Goal: Task Accomplishment & Management: Manage account settings

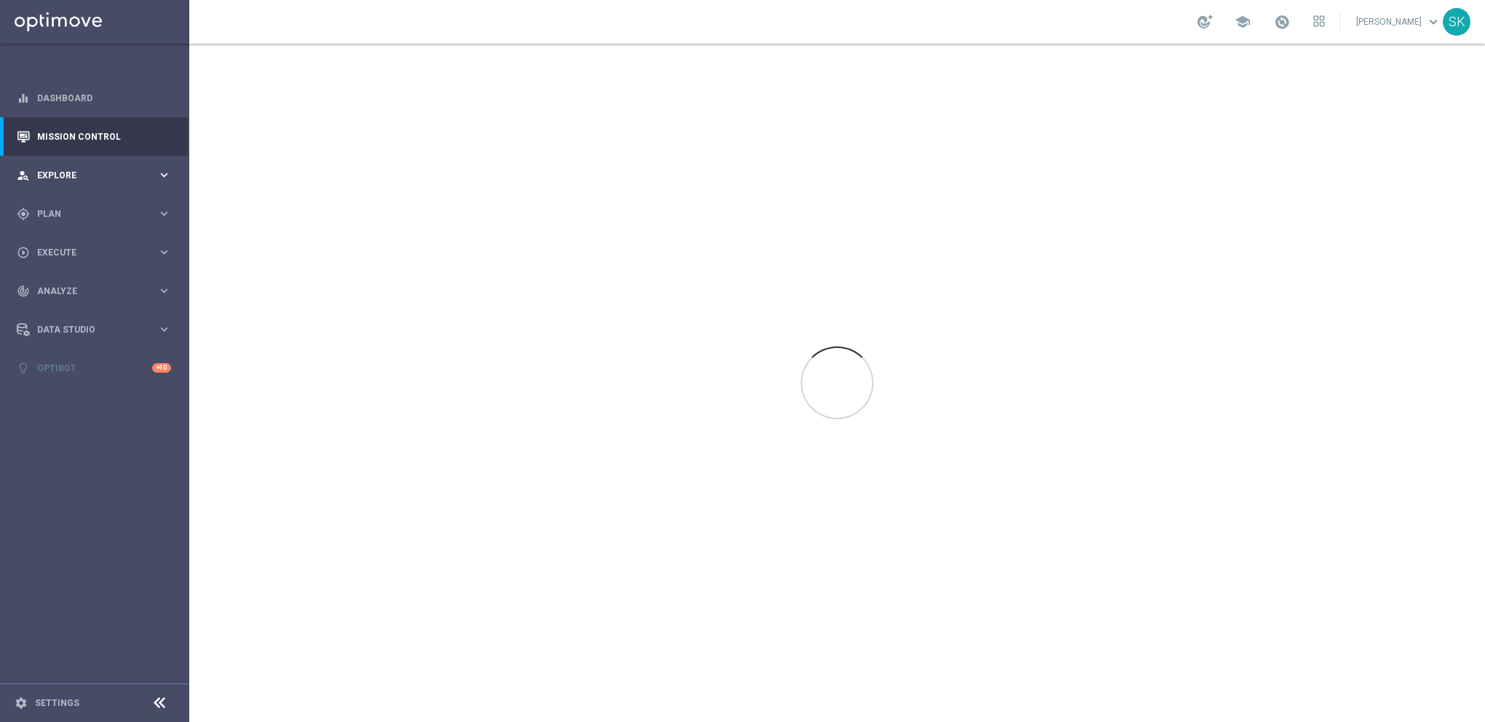
click at [122, 178] on span "Explore" at bounding box center [97, 175] width 120 height 9
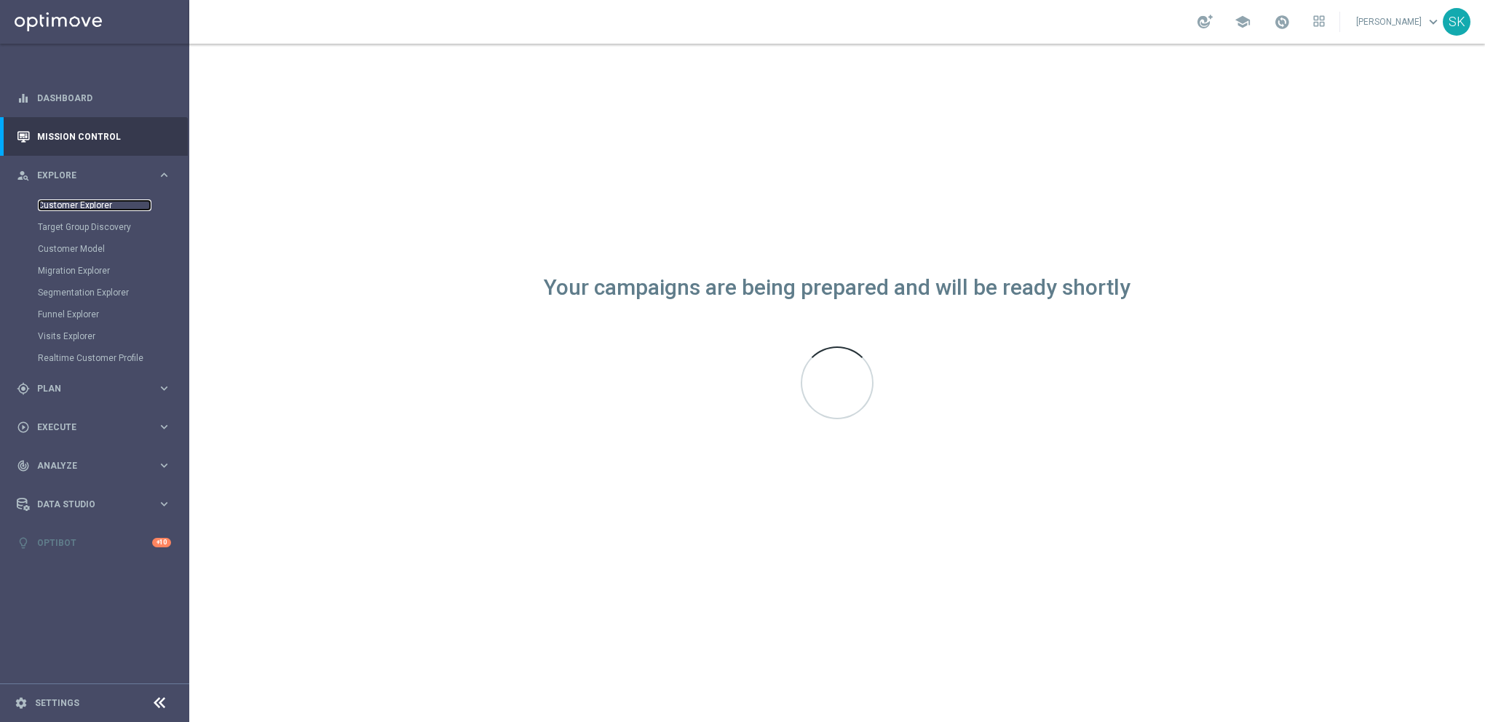
click at [95, 207] on link "Customer Explorer" at bounding box center [95, 205] width 114 height 12
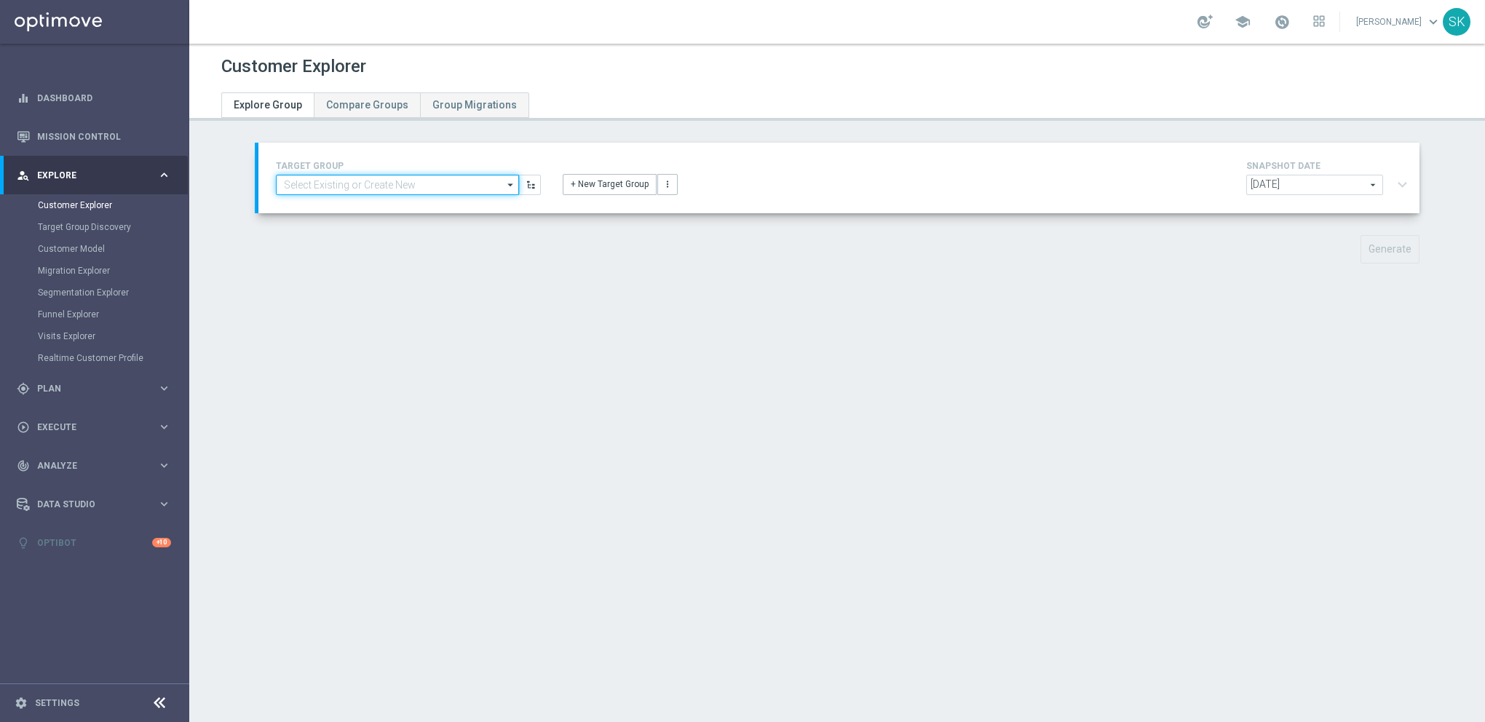
click at [451, 186] on input at bounding box center [397, 185] width 243 height 20
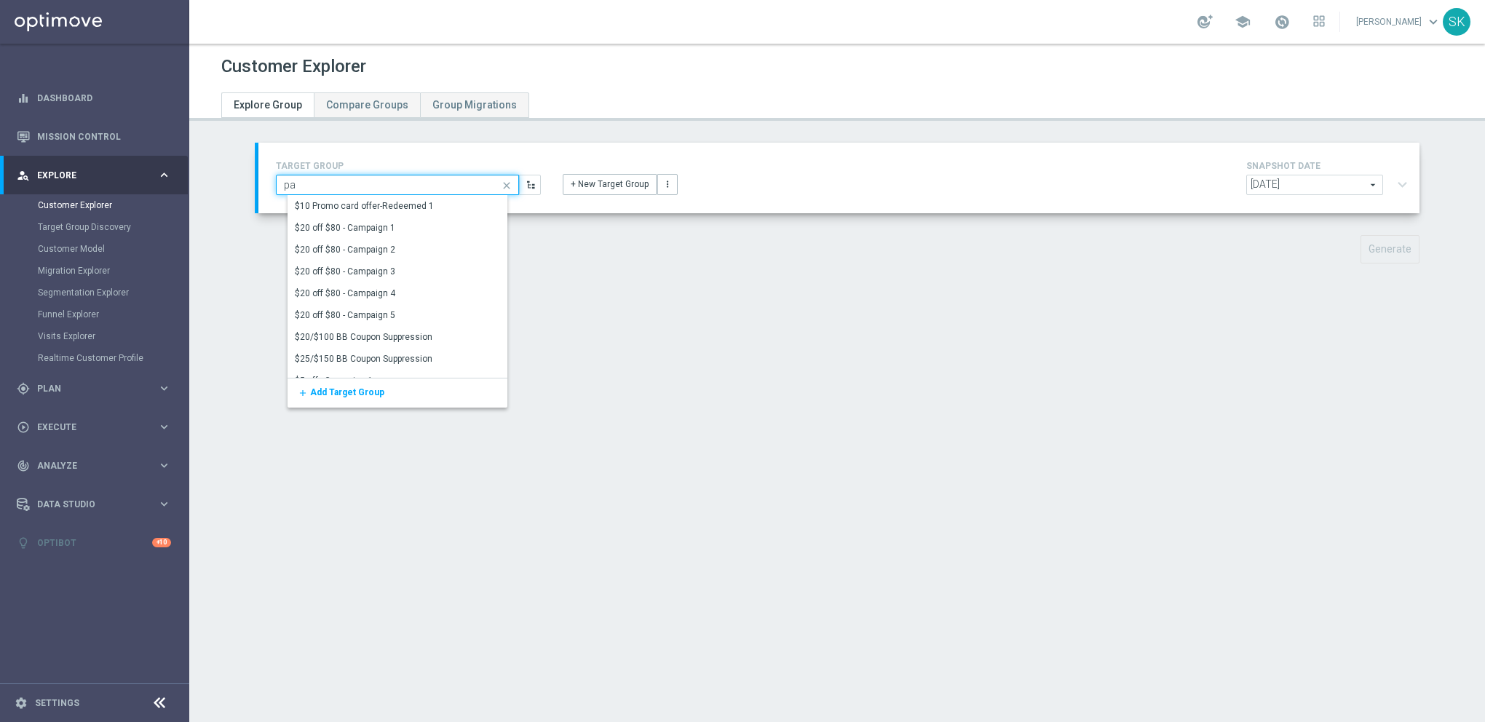
type input "p"
click at [56, 379] on div "gps_fixed Plan keyboard_arrow_right" at bounding box center [94, 388] width 188 height 39
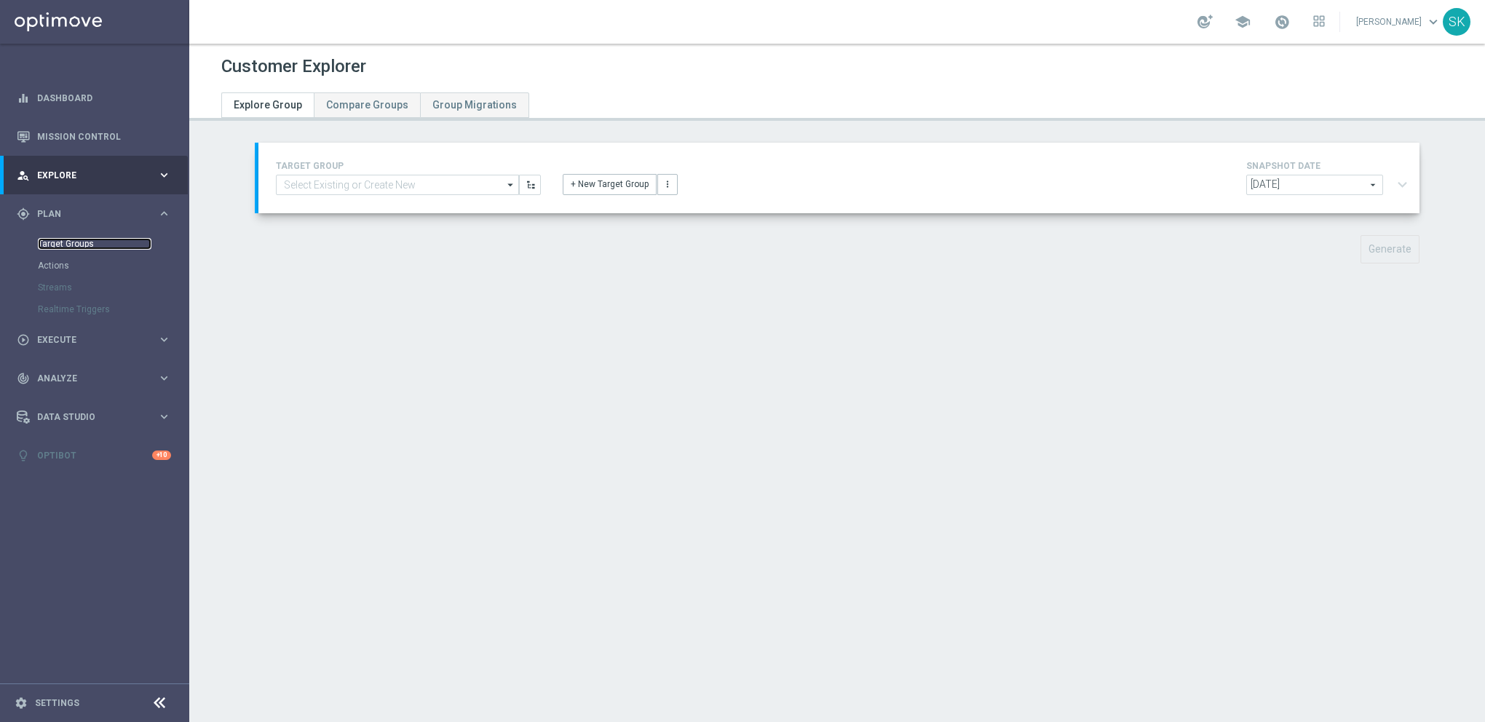
click at [60, 240] on link "Target Groups" at bounding box center [95, 244] width 114 height 12
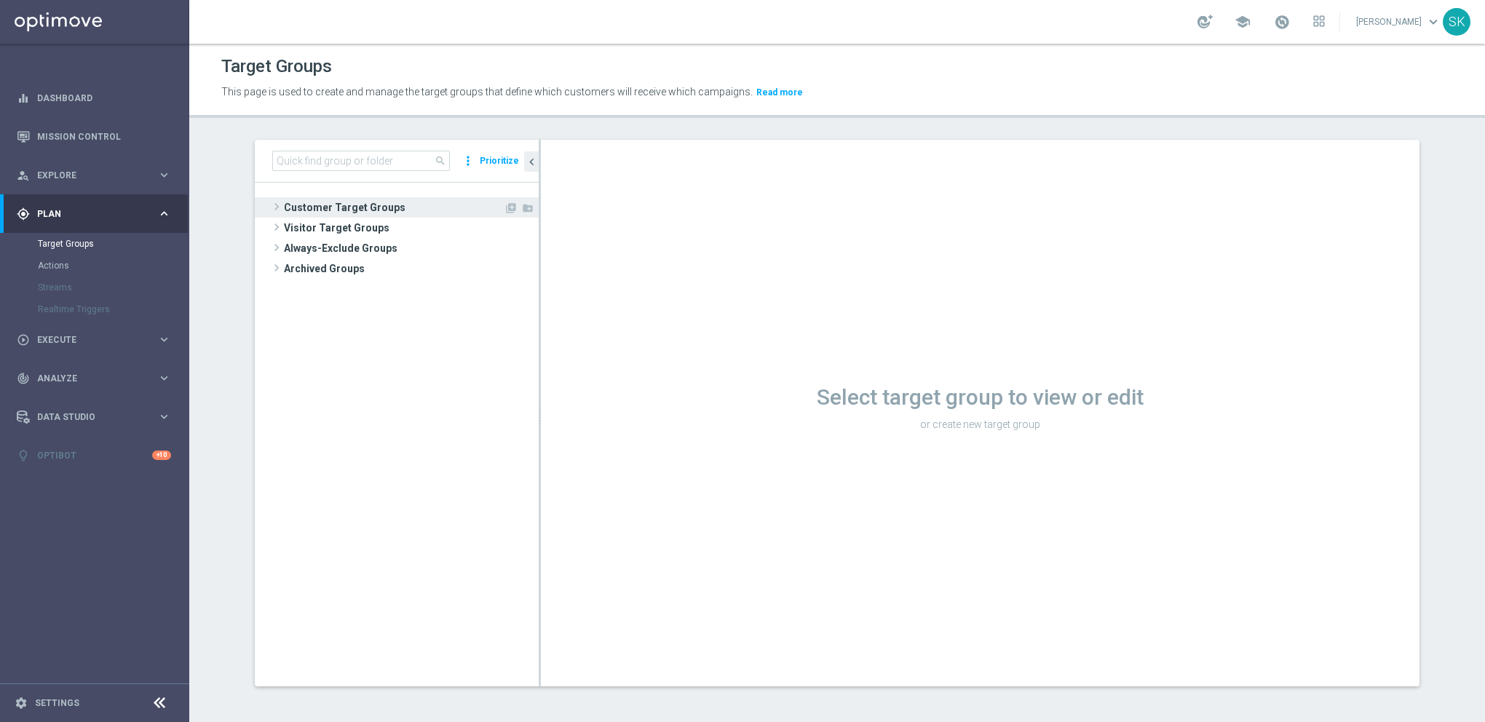
click at [384, 212] on span "Customer Target Groups" at bounding box center [394, 207] width 220 height 20
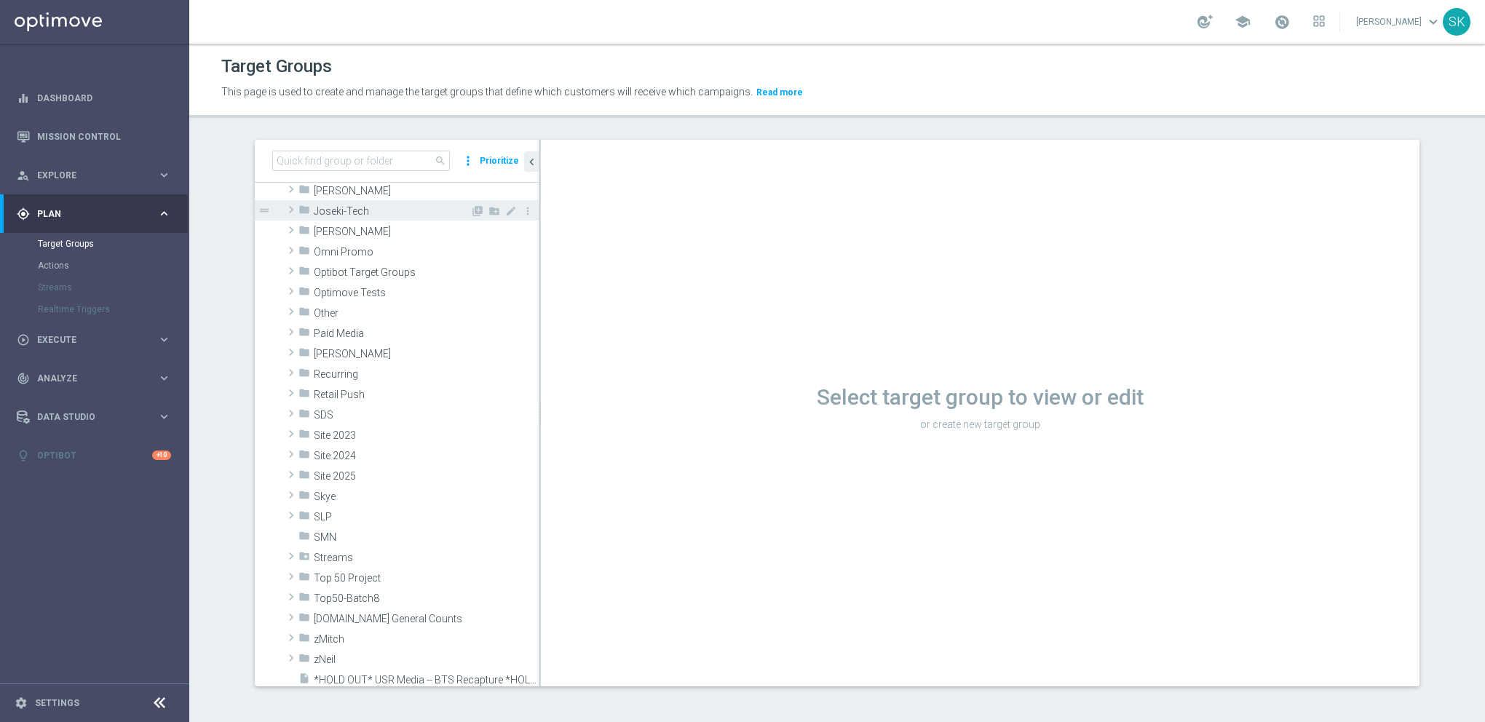
scroll to position [255, 0]
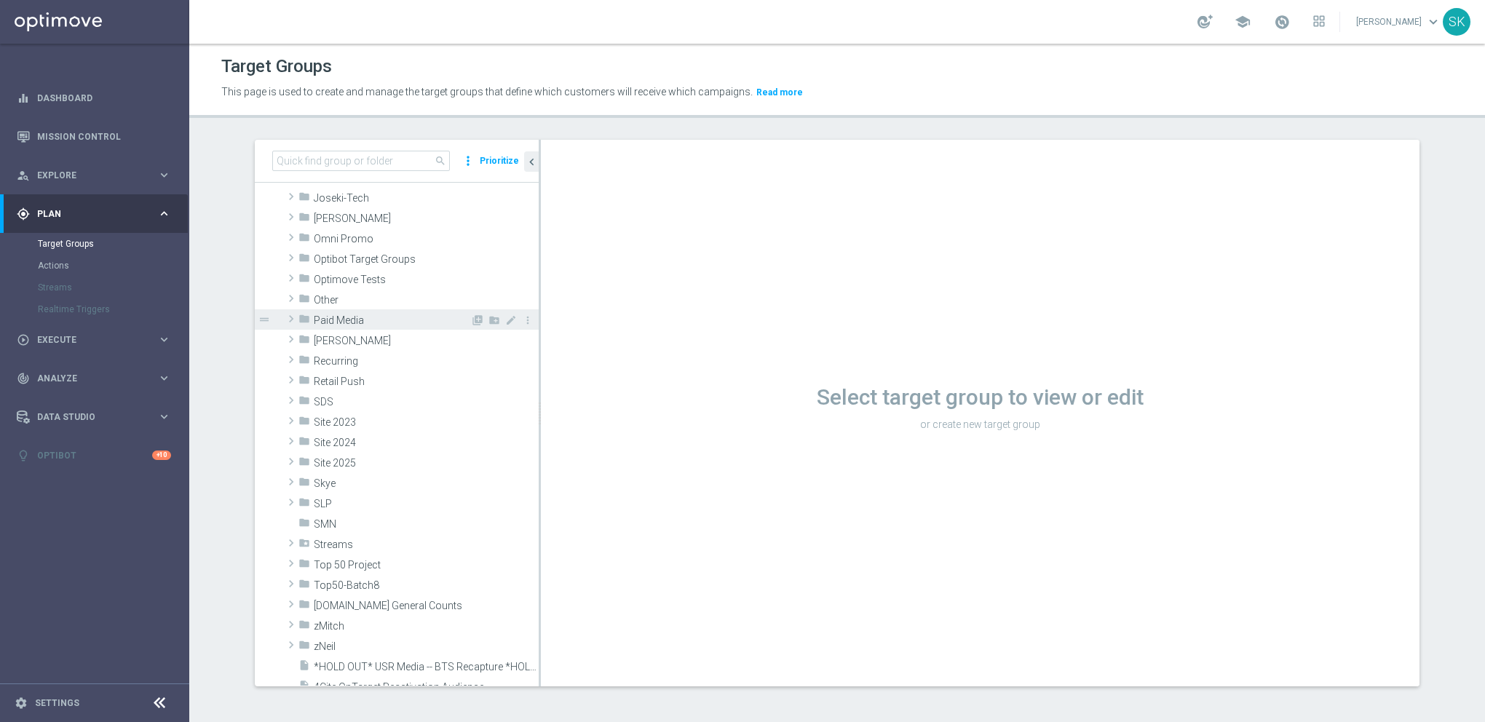
click at [338, 317] on span "Paid Media" at bounding box center [392, 320] width 157 height 12
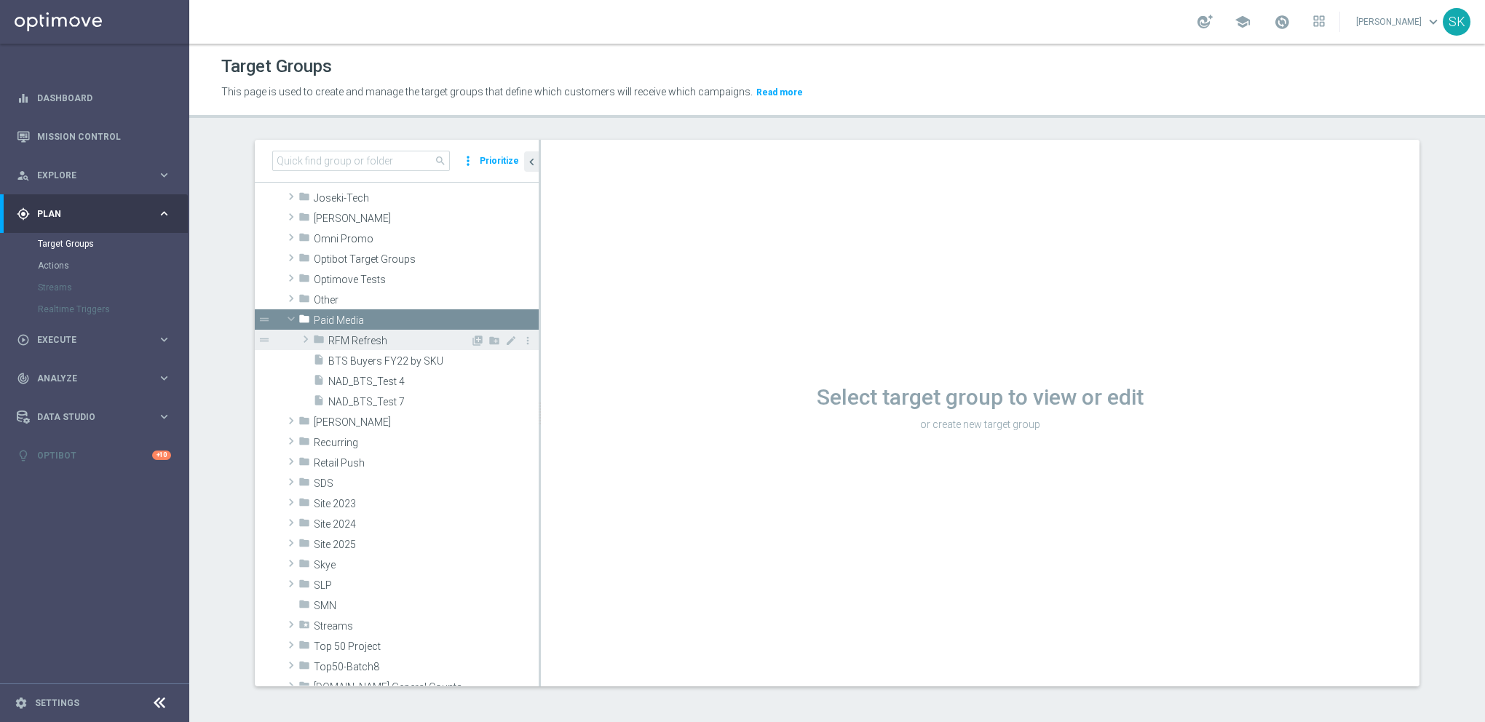
click at [344, 336] on span "RFM Refresh" at bounding box center [399, 341] width 142 height 12
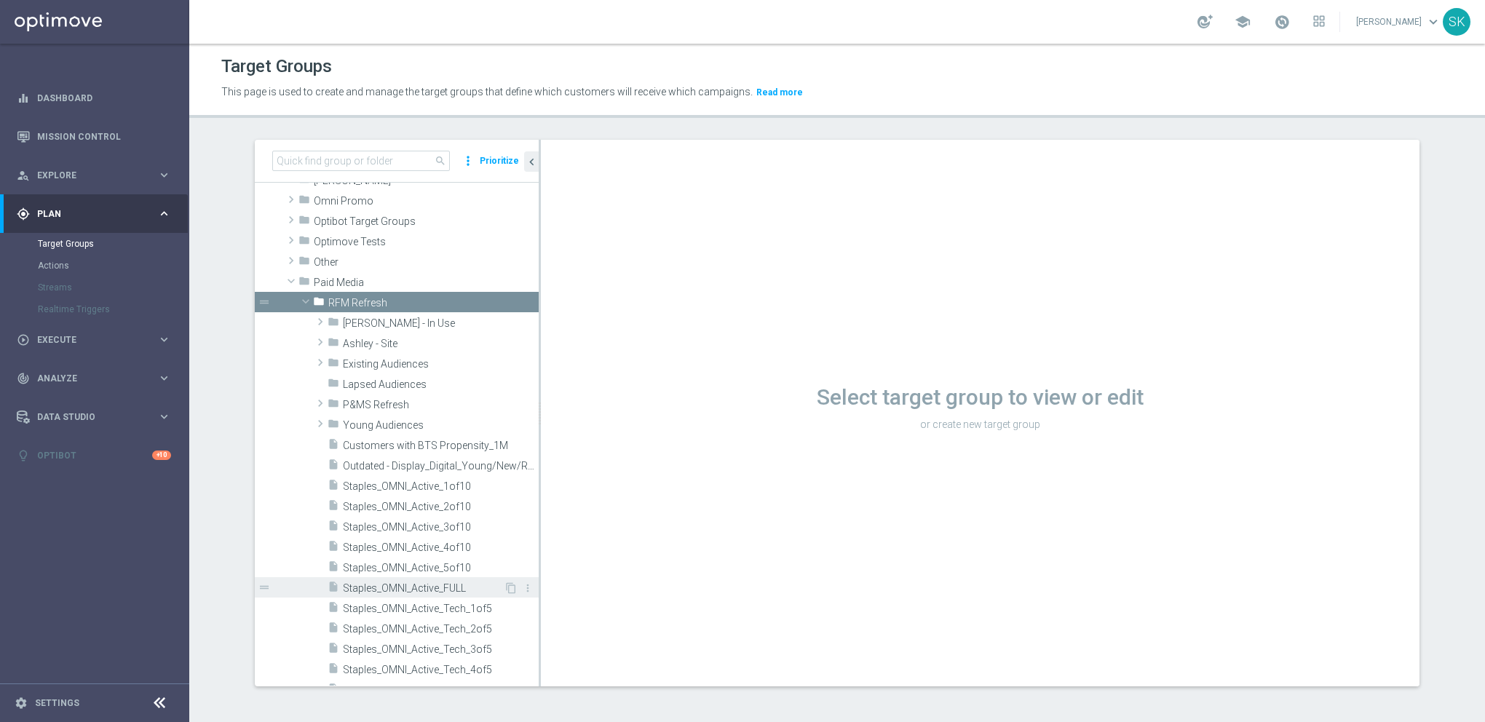
scroll to position [342, 0]
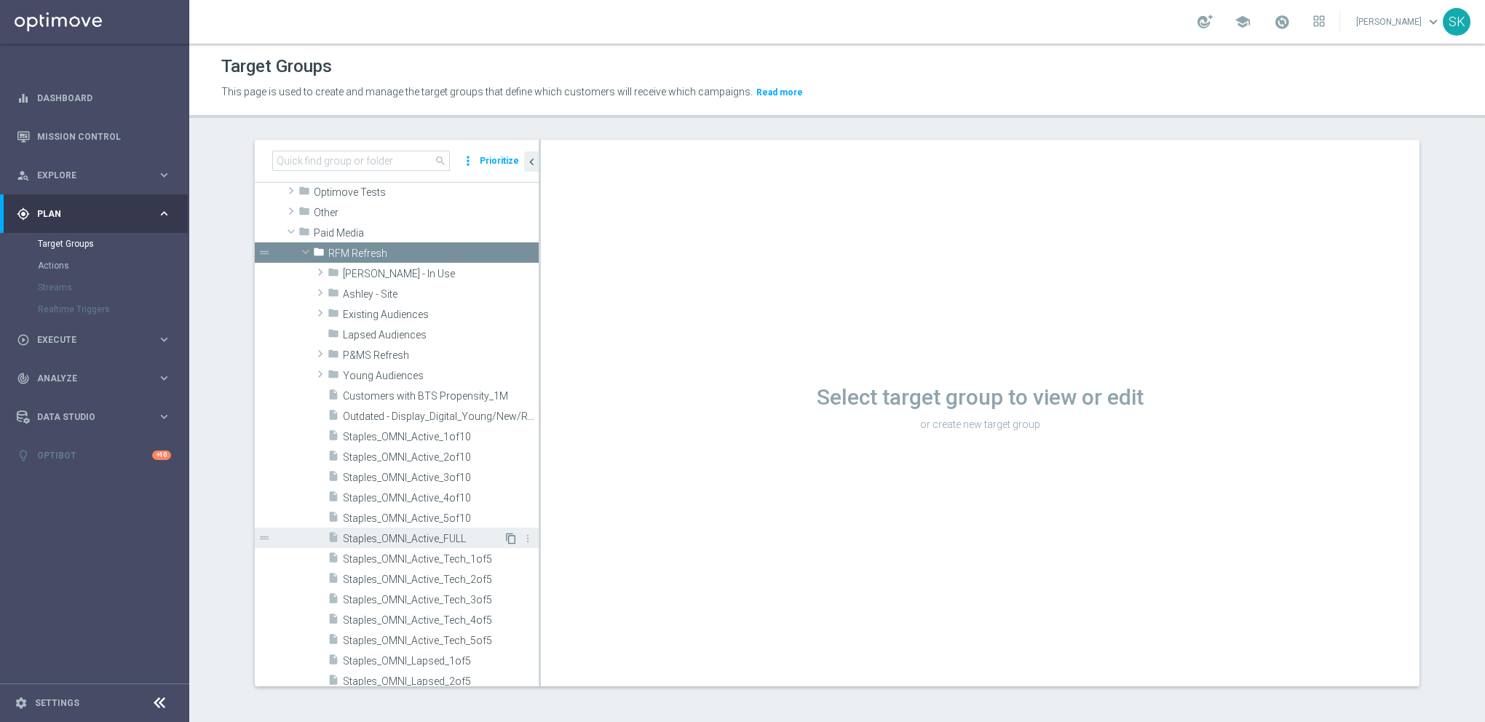
click at [505, 537] on icon "content_copy" at bounding box center [511, 539] width 12 height 12
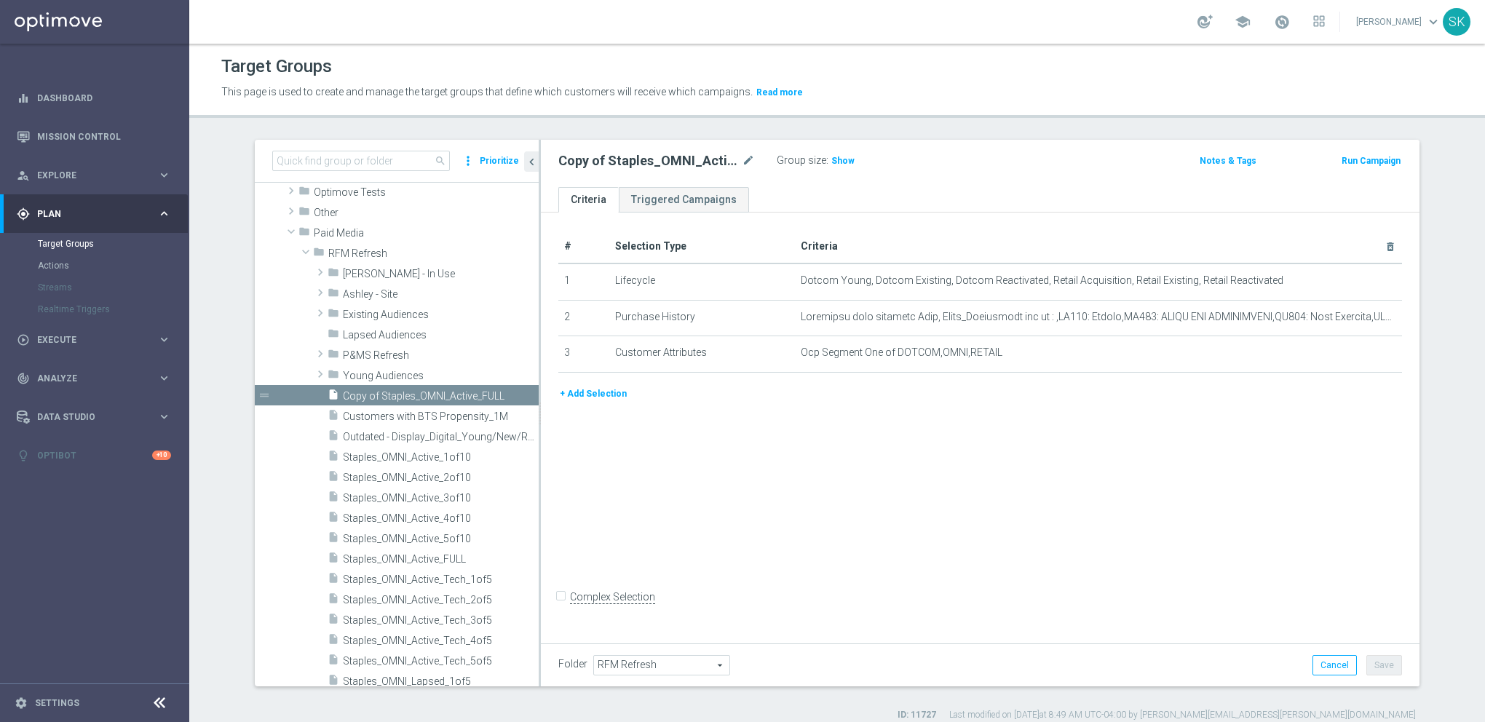
click at [593, 394] on button "+ Add Selection" at bounding box center [593, 394] width 70 height 16
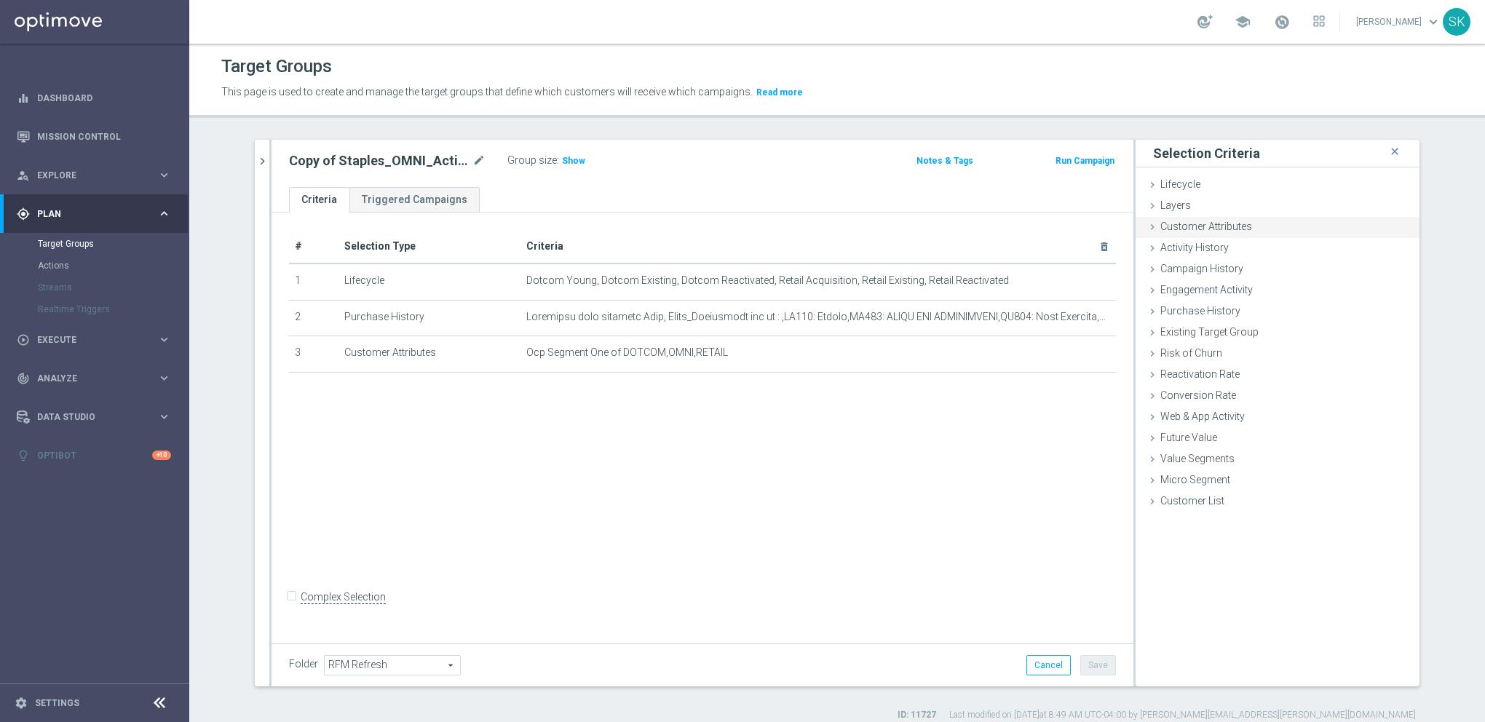
click at [1161, 227] on span "Customer Attributes" at bounding box center [1206, 227] width 92 height 12
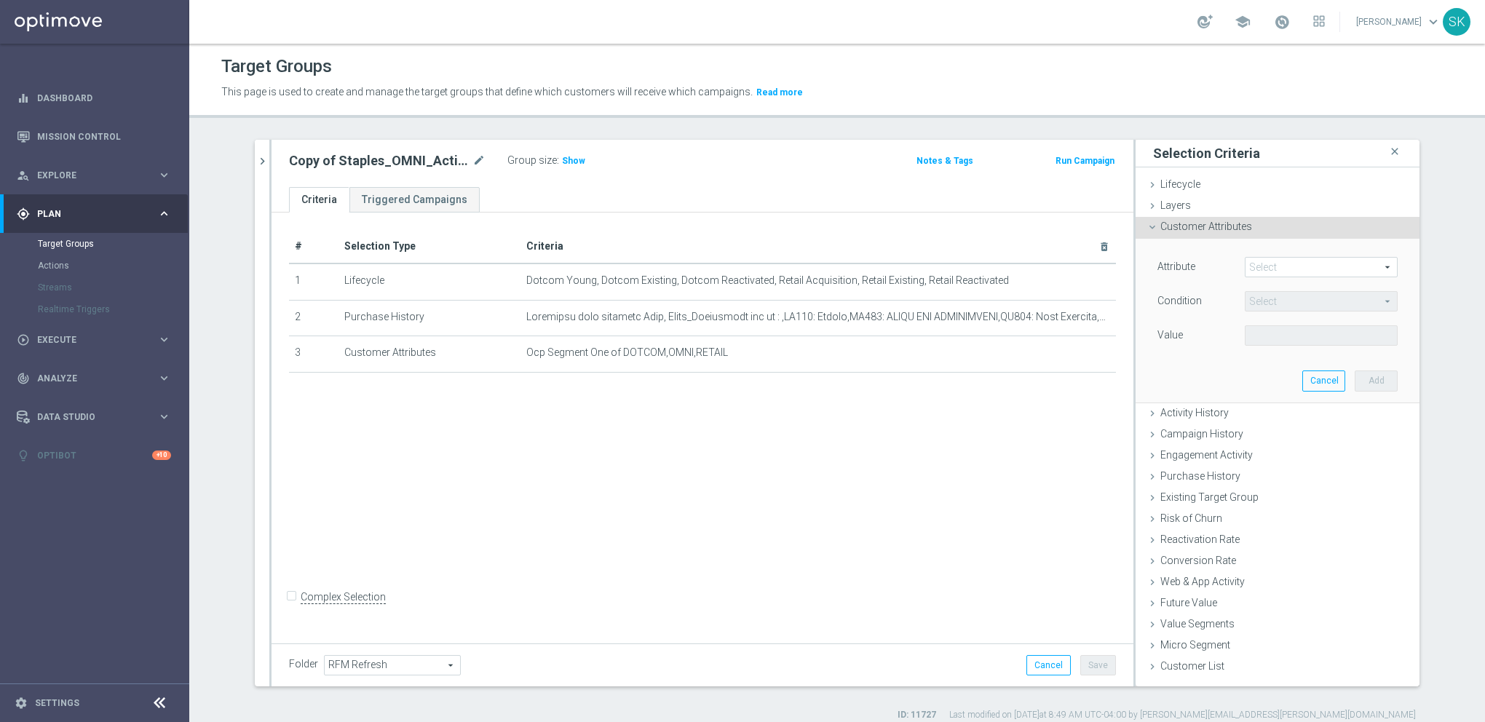
click at [1272, 265] on span at bounding box center [1321, 267] width 151 height 19
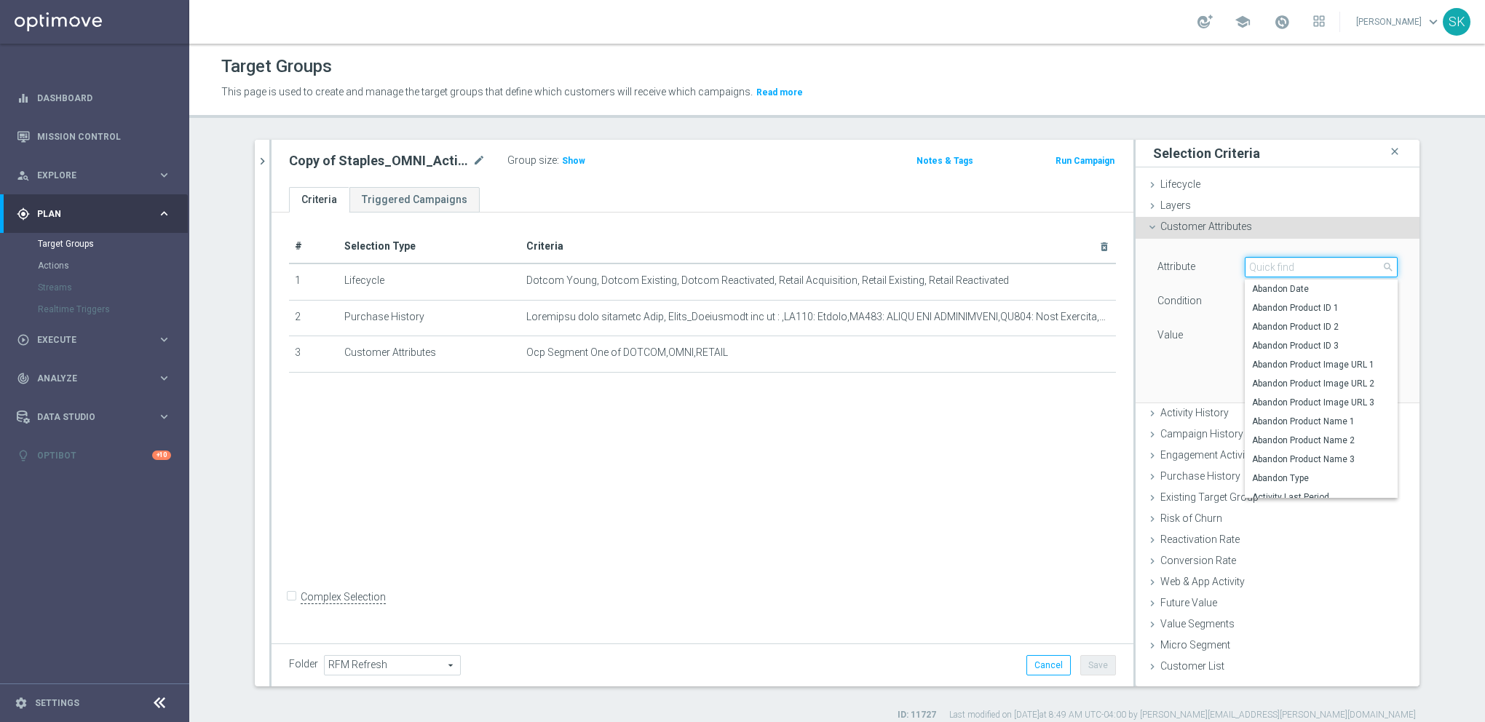
click at [1272, 265] on input "search" at bounding box center [1321, 267] width 153 height 20
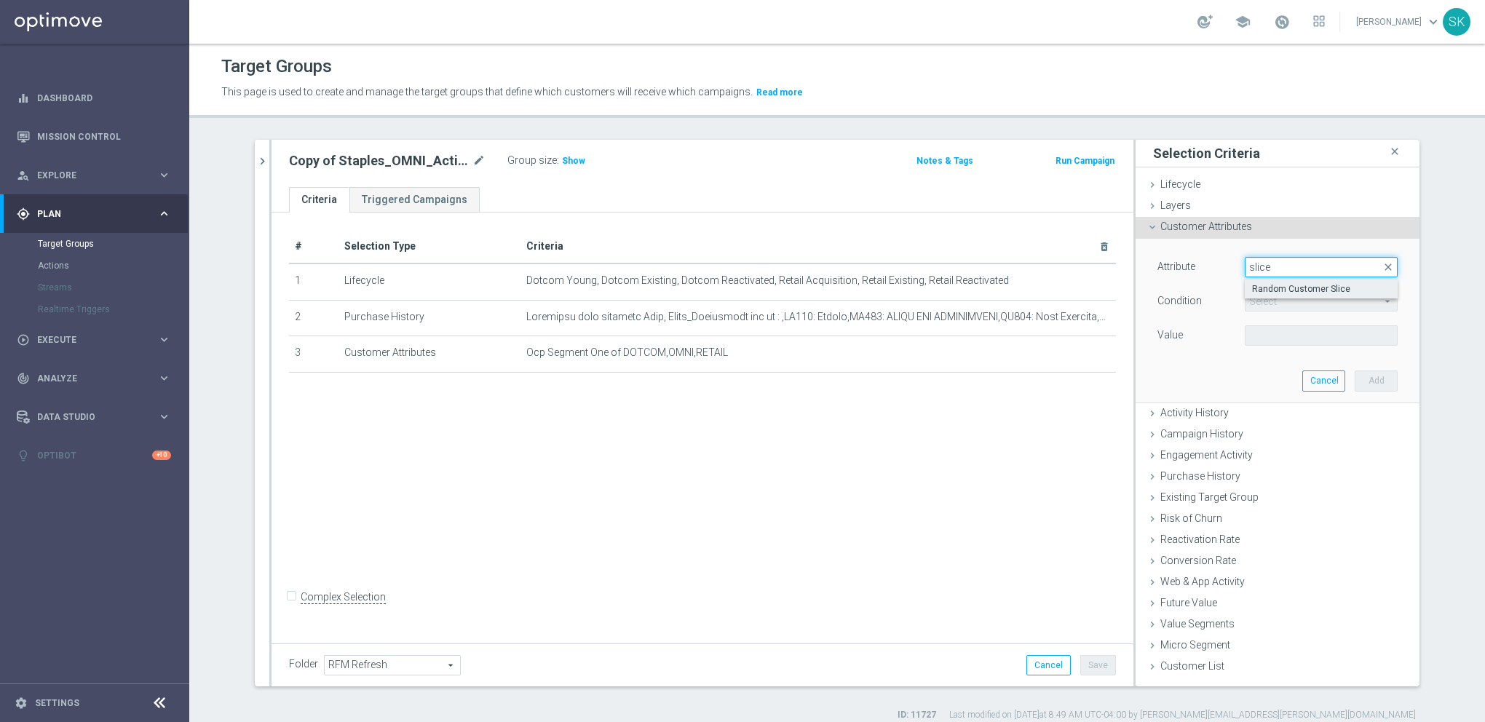
type input "slice"
click at [1290, 293] on span "Random Customer Slice" at bounding box center [1321, 289] width 138 height 12
type input "Random Customer Slice"
click at [1264, 309] on span "Equals" at bounding box center [1321, 301] width 151 height 19
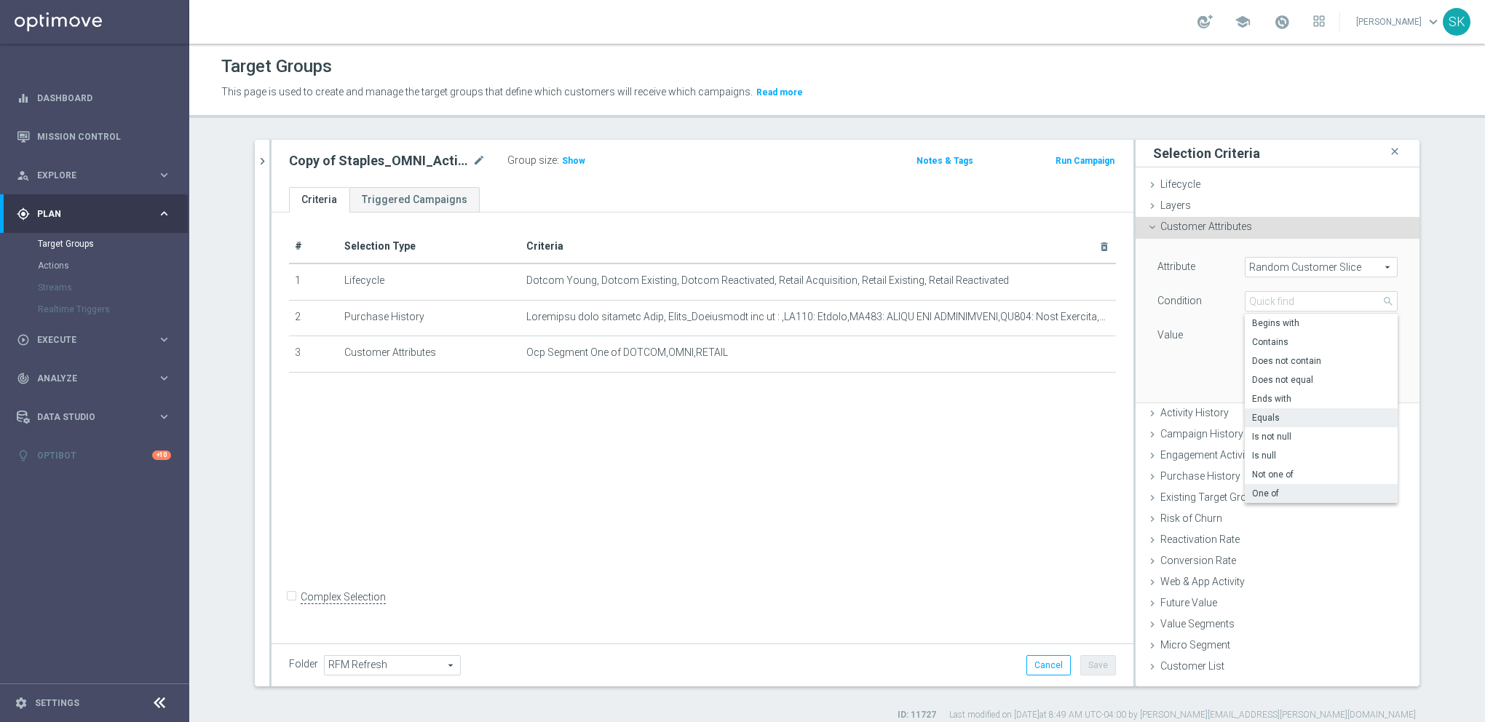
click at [1296, 486] on label "One of" at bounding box center [1321, 493] width 153 height 19
type input "One of"
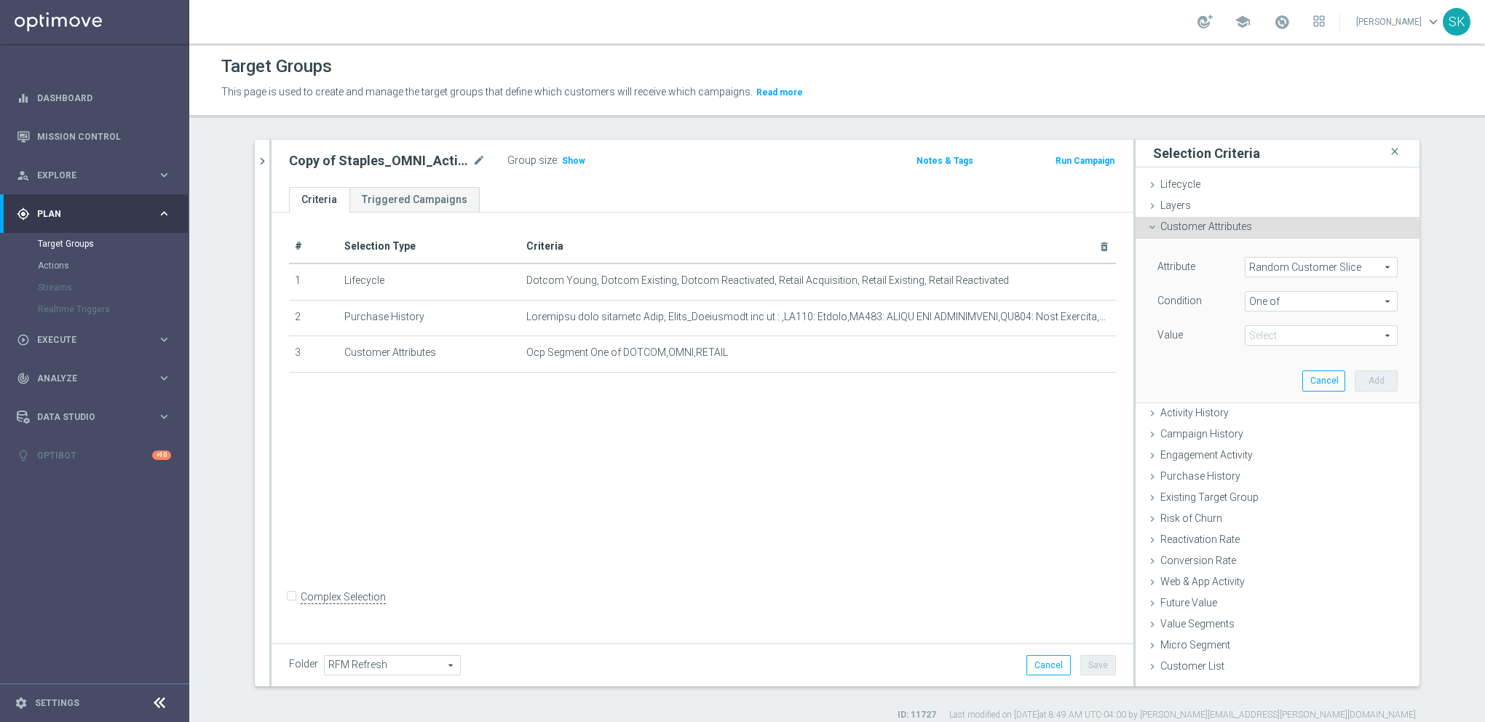
click at [1257, 338] on span at bounding box center [1321, 335] width 151 height 19
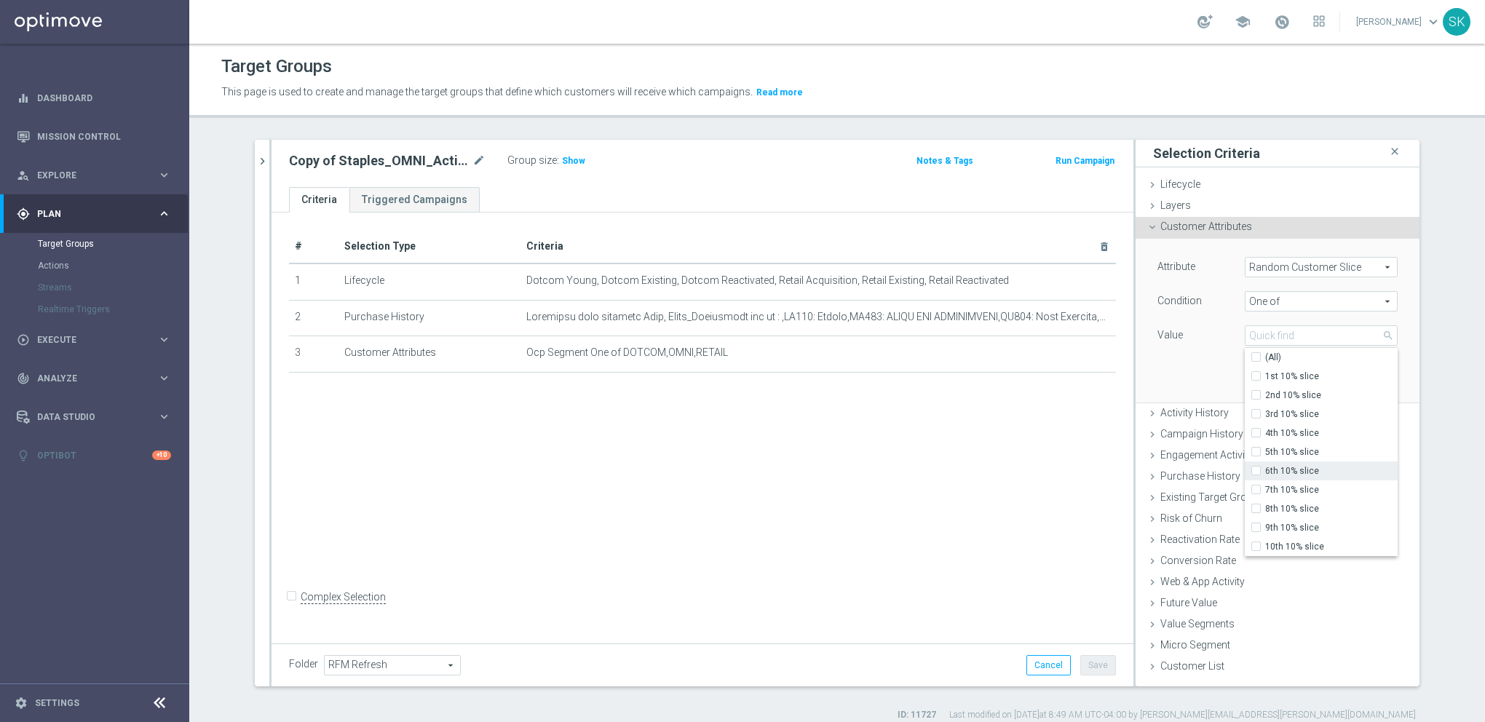
click at [1256, 471] on input "6th 10% slice" at bounding box center [1260, 471] width 9 height 9
checkbox input "true"
type input "6th 10% slice"
click at [1192, 369] on div "Attribute Random Customer Slice Random Customer Slice arrow_drop_down search Co…" at bounding box center [1278, 320] width 262 height 163
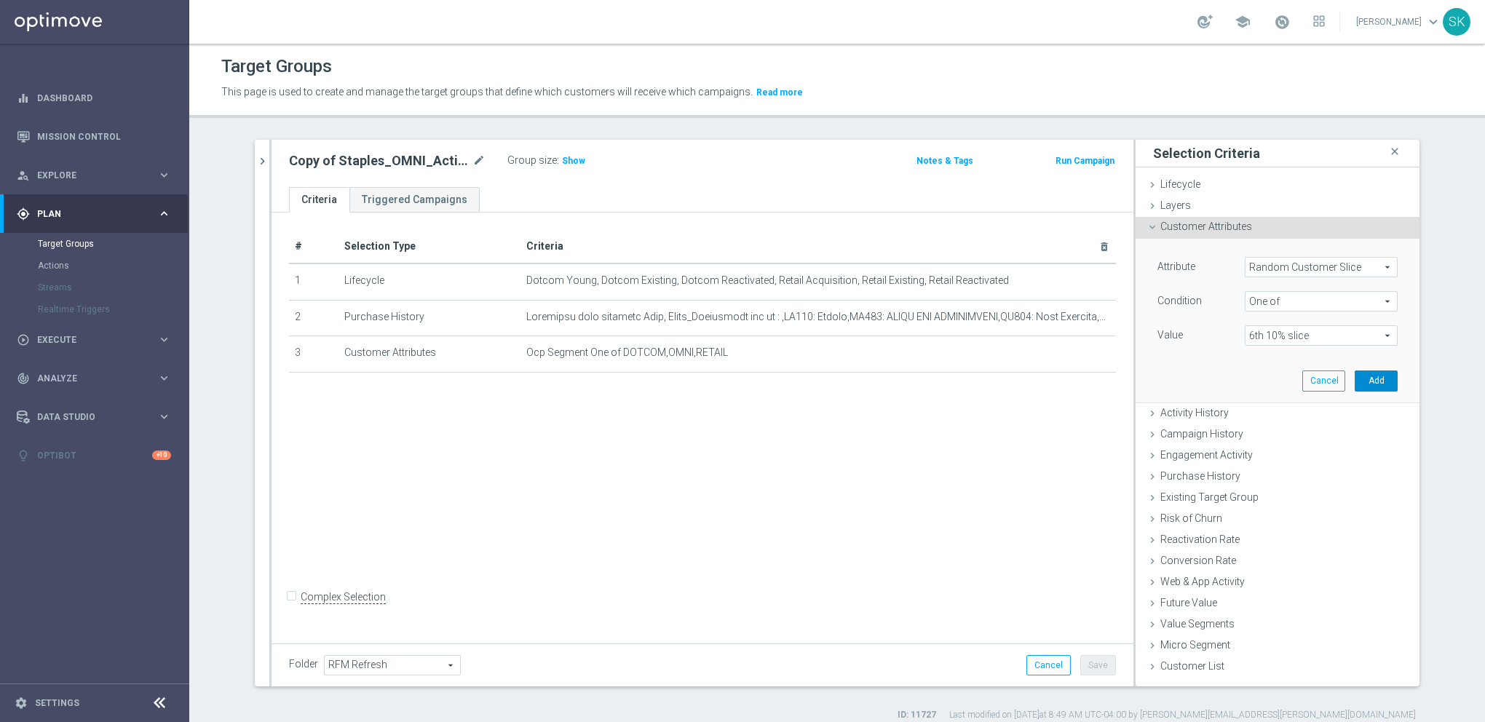
click at [1369, 384] on button "Add" at bounding box center [1376, 381] width 43 height 20
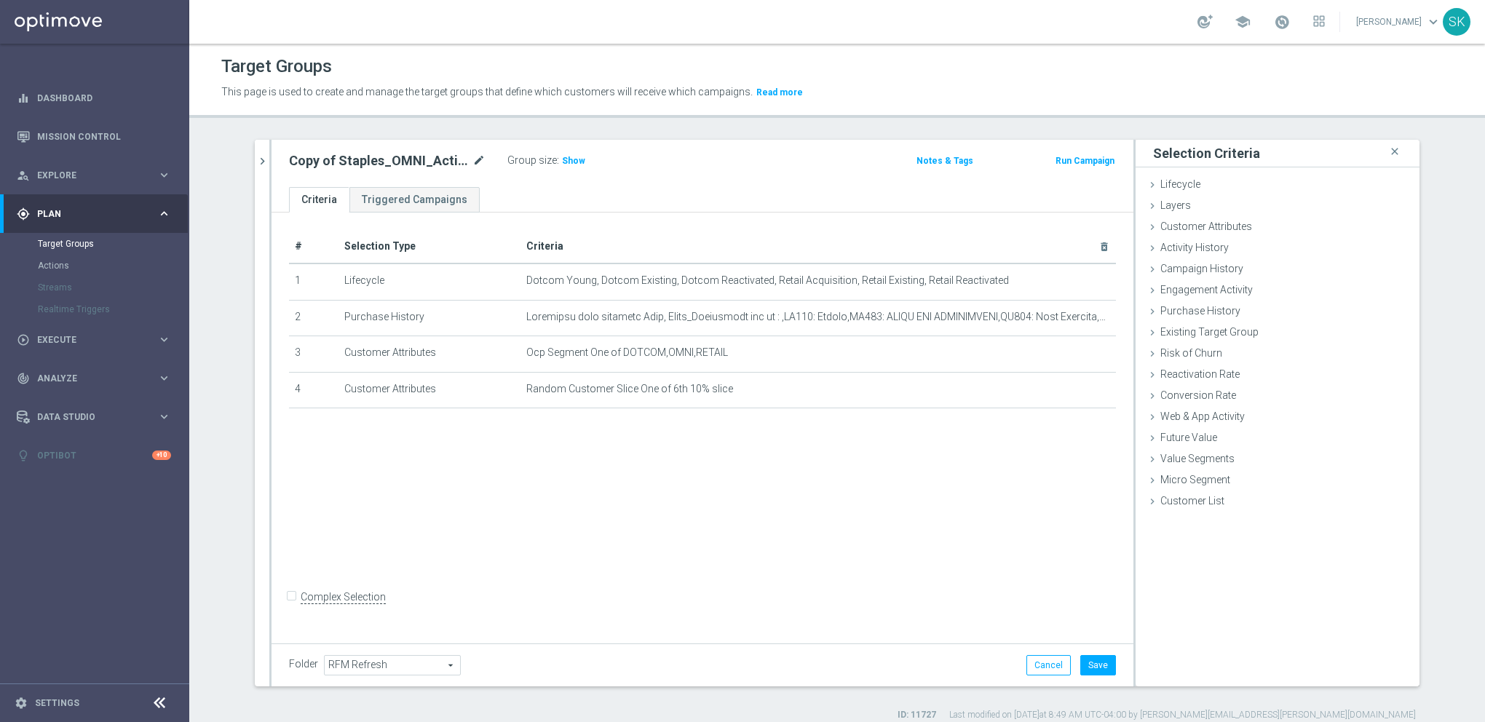
click at [472, 159] on icon "mode_edit" at bounding box center [478, 160] width 13 height 17
drag, startPoint x: 425, startPoint y: 162, endPoint x: 494, endPoint y: 166, distance: 68.6
click at [494, 166] on div "Copy of Staples_OMNI_Active_FULL" at bounding box center [398, 161] width 218 height 20
click at [329, 160] on input "Copy of Staples_OMNI_Active_6of10" at bounding box center [387, 162] width 197 height 20
drag, startPoint x: 326, startPoint y: 163, endPoint x: 236, endPoint y: 154, distance: 90.7
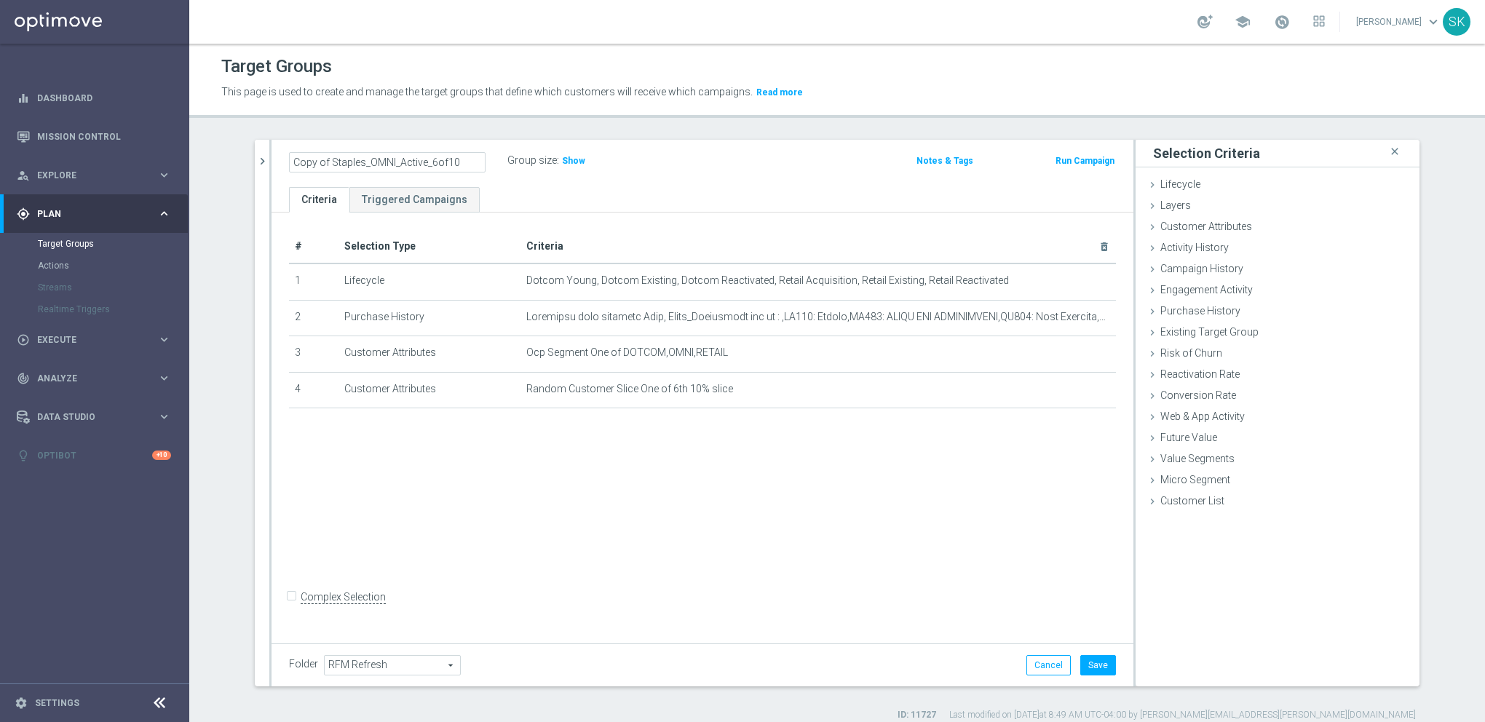
click at [236, 154] on div "search more_vert Prioritize Customer Target Groups library_add create_new_folder" at bounding box center [837, 431] width 1223 height 582
type input "Staples_OMNI_Active_6of10"
click at [1088, 669] on button "Save" at bounding box center [1098, 665] width 36 height 20
click at [557, 159] on span "Show" at bounding box center [568, 161] width 23 height 10
drag, startPoint x: 261, startPoint y: 166, endPoint x: 277, endPoint y: 198, distance: 36.1
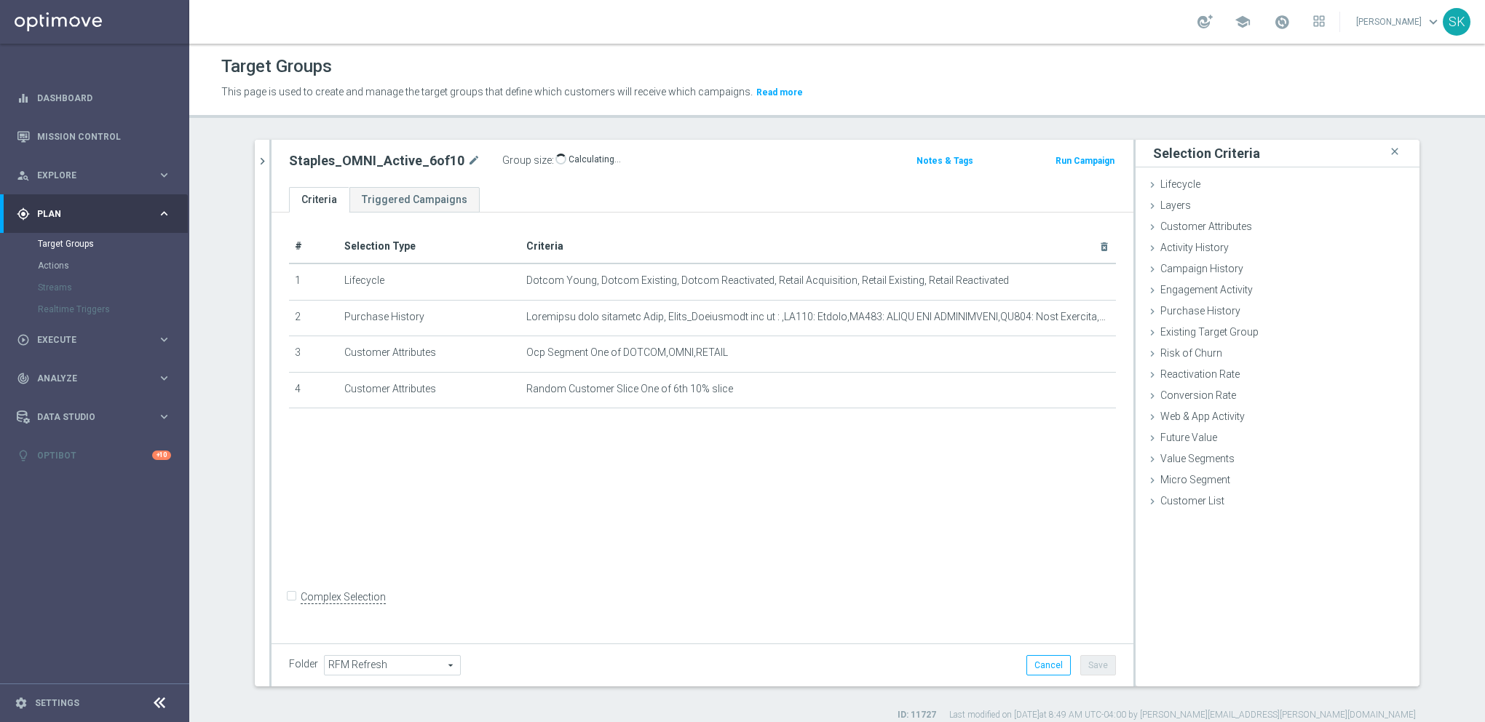
click at [261, 166] on icon "chevron_right" at bounding box center [263, 161] width 14 height 14
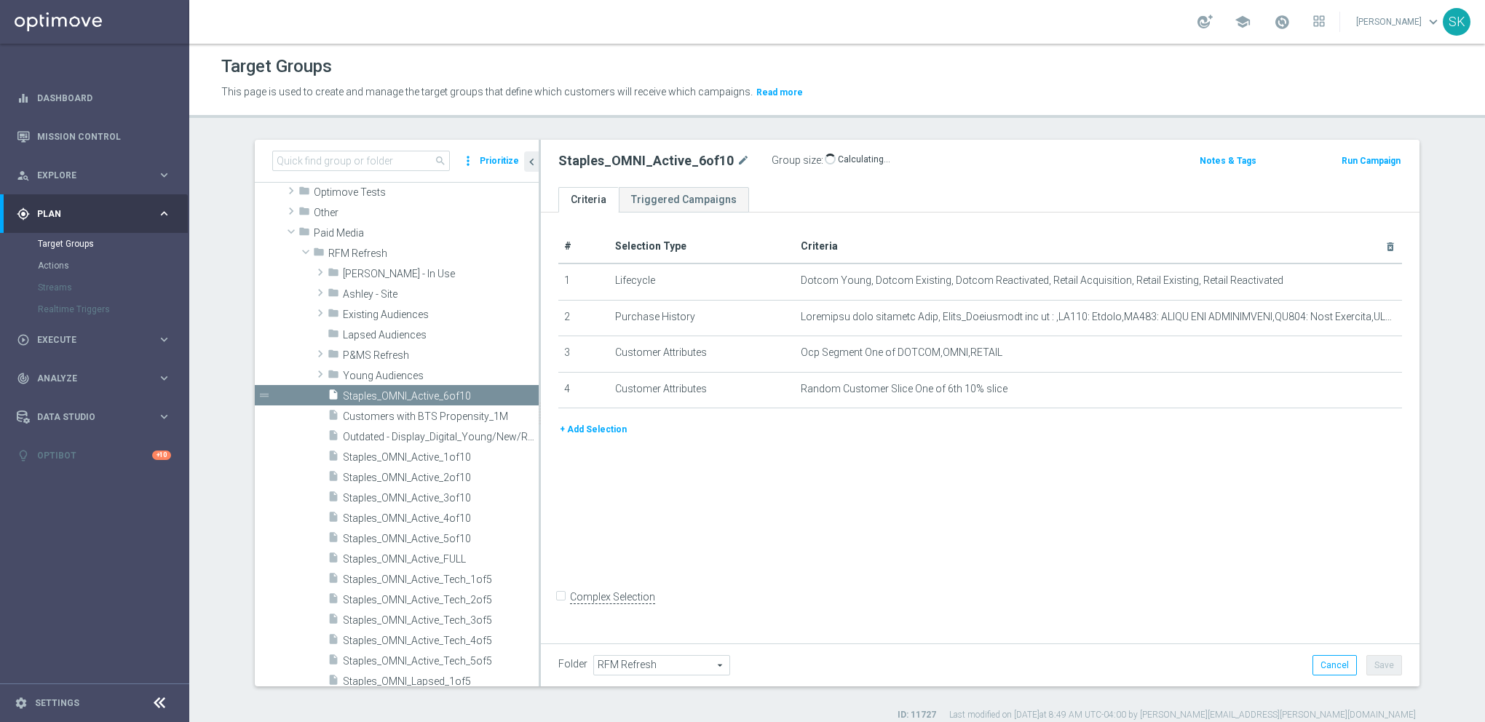
scroll to position [323, 0]
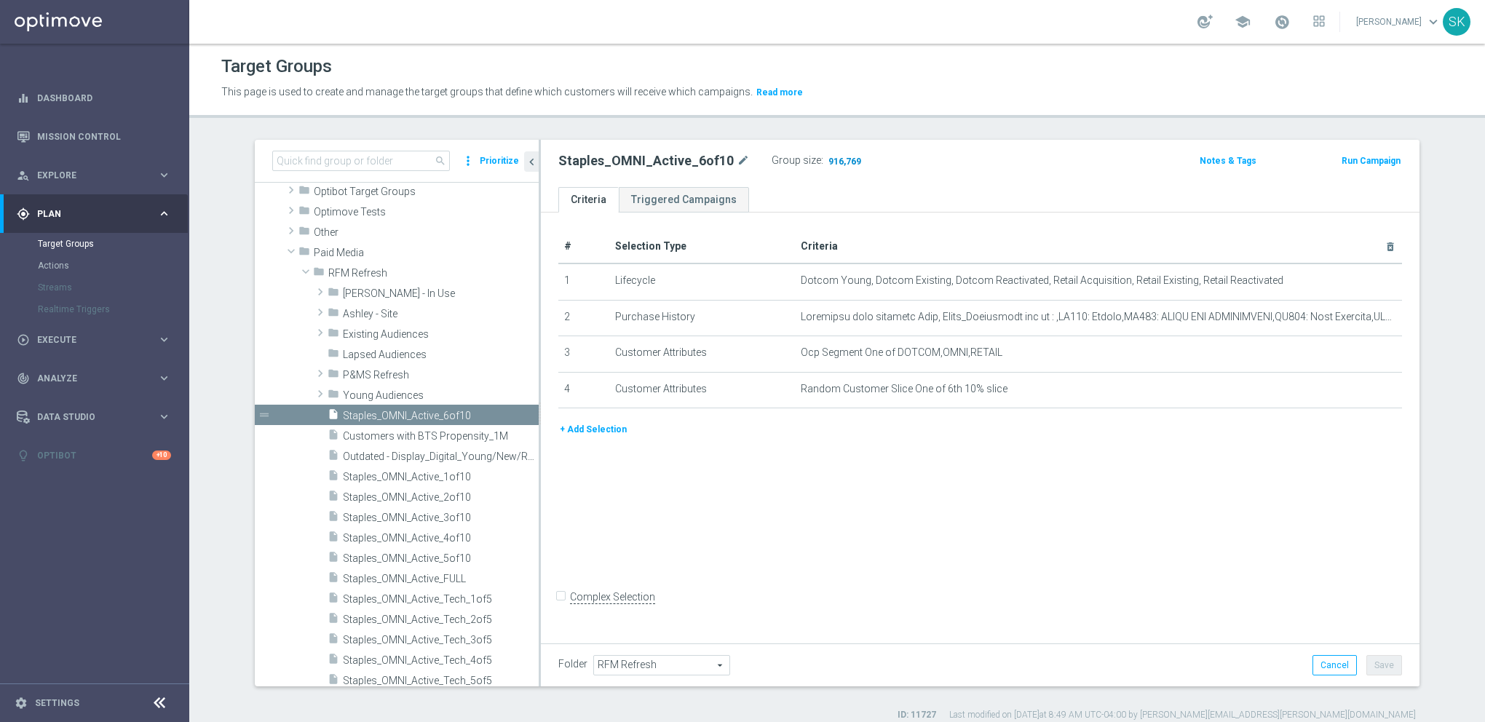
click at [836, 157] on span "916,769" at bounding box center [845, 163] width 36 height 14
click at [505, 579] on icon "content_copy" at bounding box center [511, 579] width 12 height 12
click at [603, 390] on button "+ Add Selection" at bounding box center [593, 394] width 70 height 16
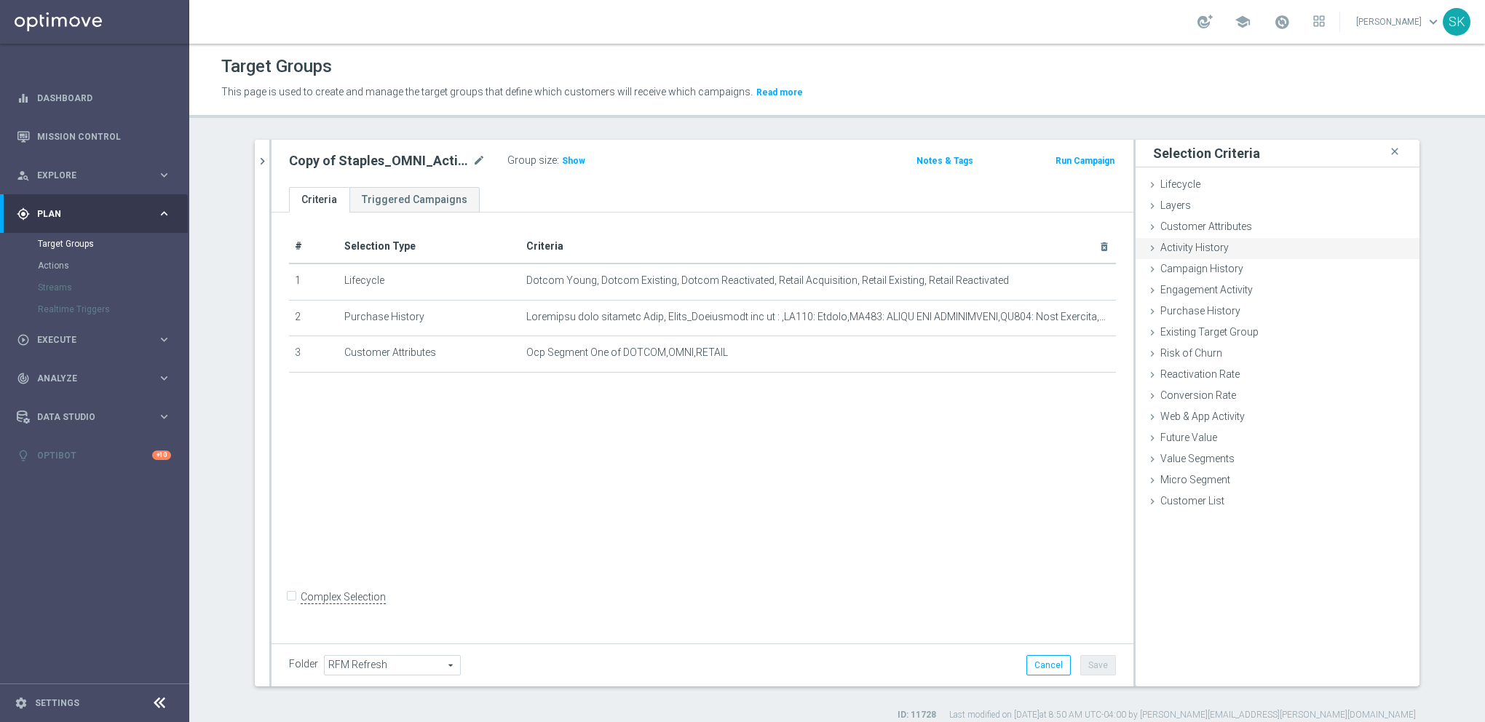
click at [1217, 237] on ul "Lifecycle done Cancel Add Layers done Cancel Add Customer Attributes done" at bounding box center [1278, 344] width 284 height 339
drag, startPoint x: 1217, startPoint y: 237, endPoint x: 1201, endPoint y: 224, distance: 20.7
click at [1201, 224] on span "Customer Attributes" at bounding box center [1206, 227] width 92 height 12
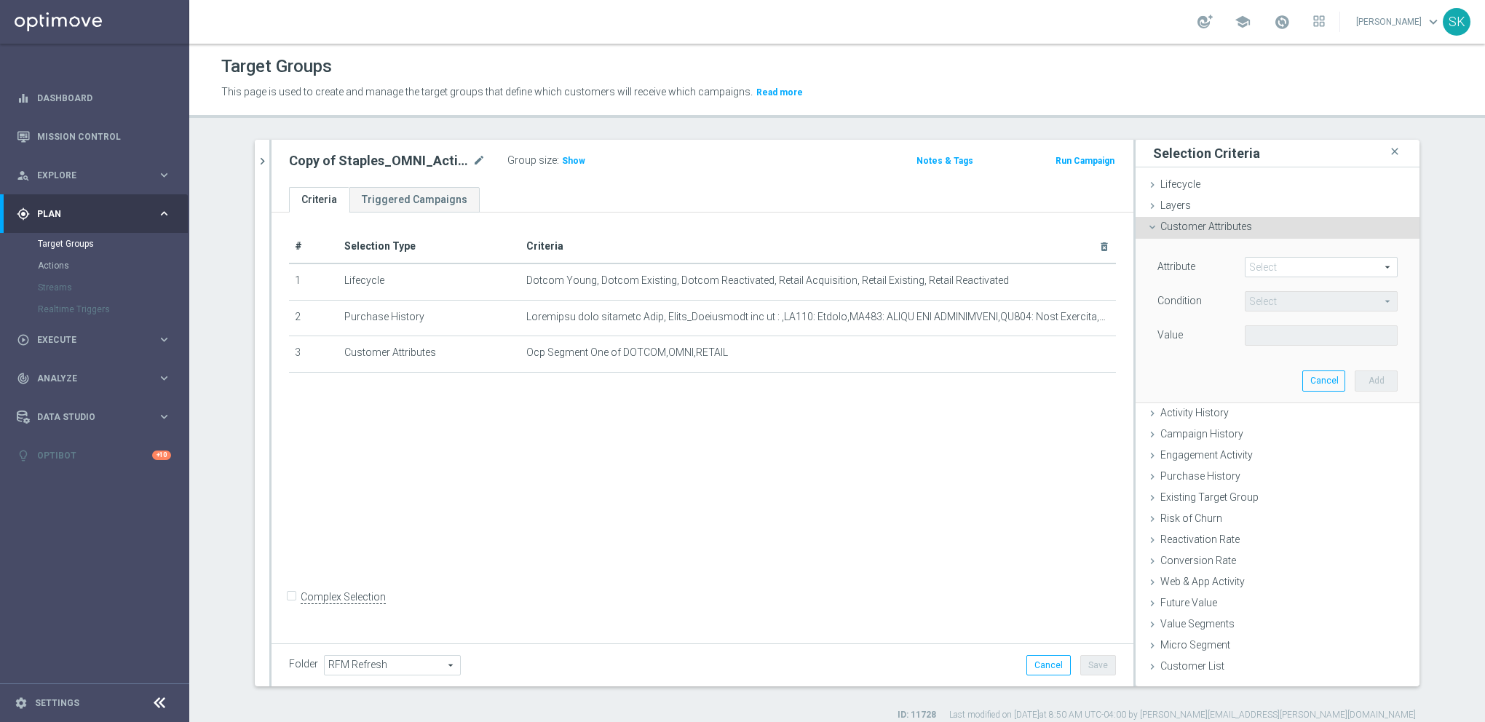
click at [1283, 261] on span at bounding box center [1321, 267] width 151 height 19
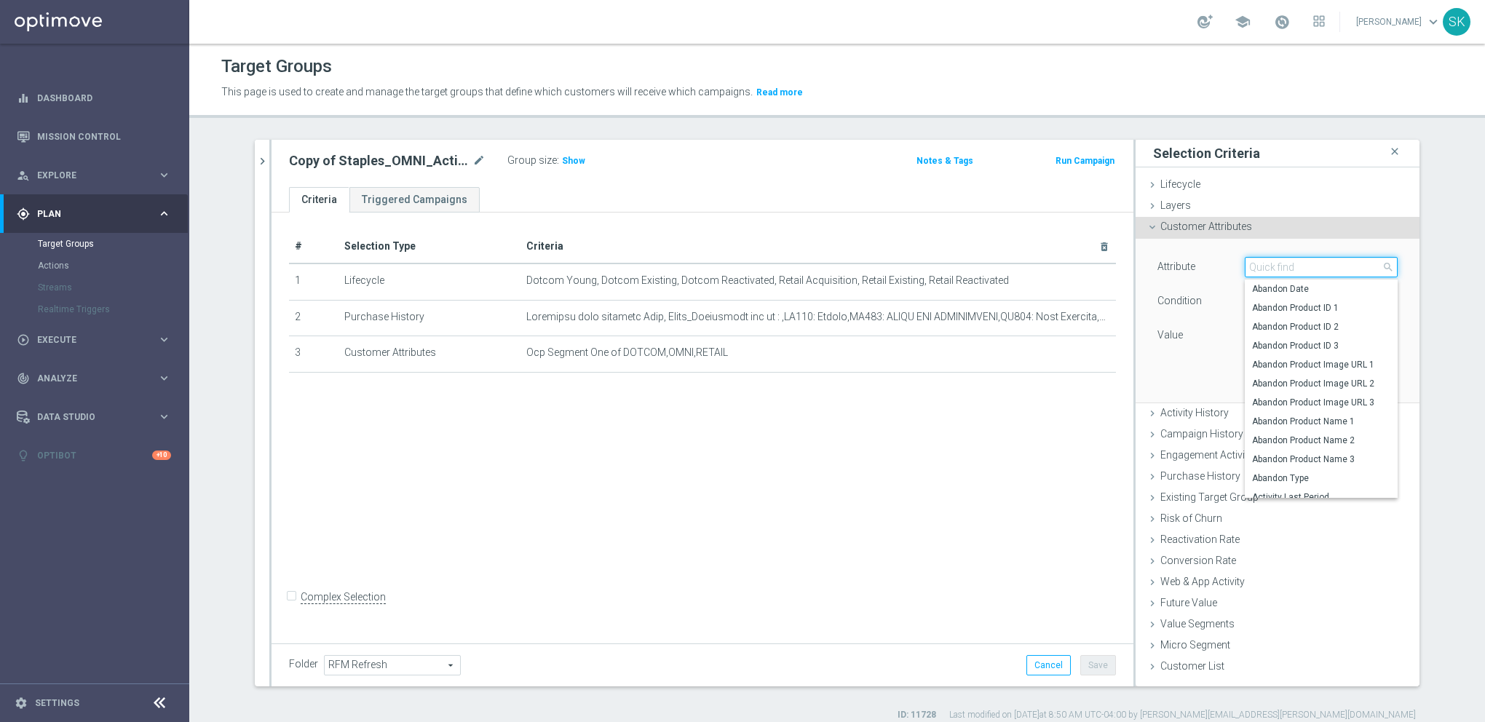
click at [1291, 272] on input "search" at bounding box center [1321, 267] width 153 height 20
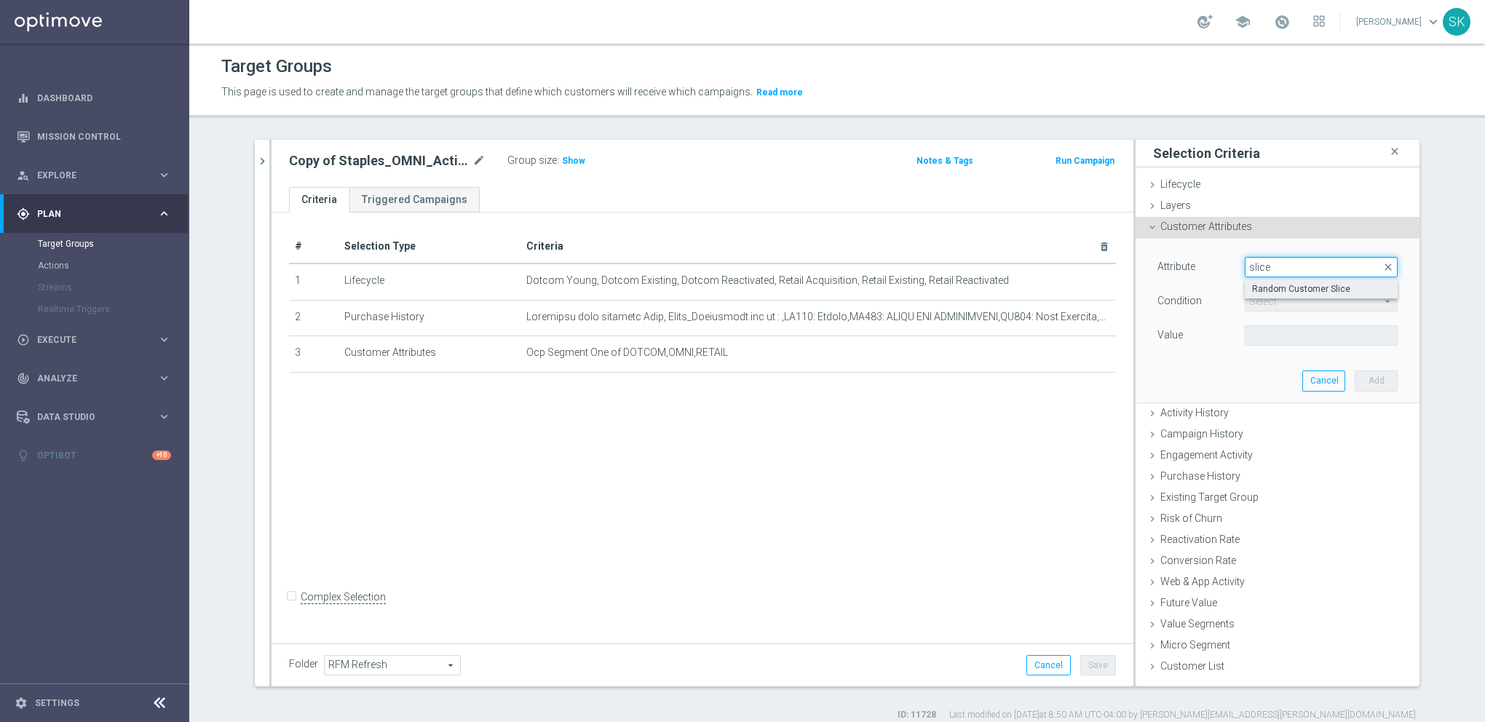
type input "slice"
drag, startPoint x: 1332, startPoint y: 288, endPoint x: 1322, endPoint y: 298, distance: 14.4
click at [1331, 288] on span "Random Customer Slice" at bounding box center [1321, 289] width 138 height 12
type input "Random Customer Slice"
click at [1300, 301] on span "Equals" at bounding box center [1321, 301] width 151 height 19
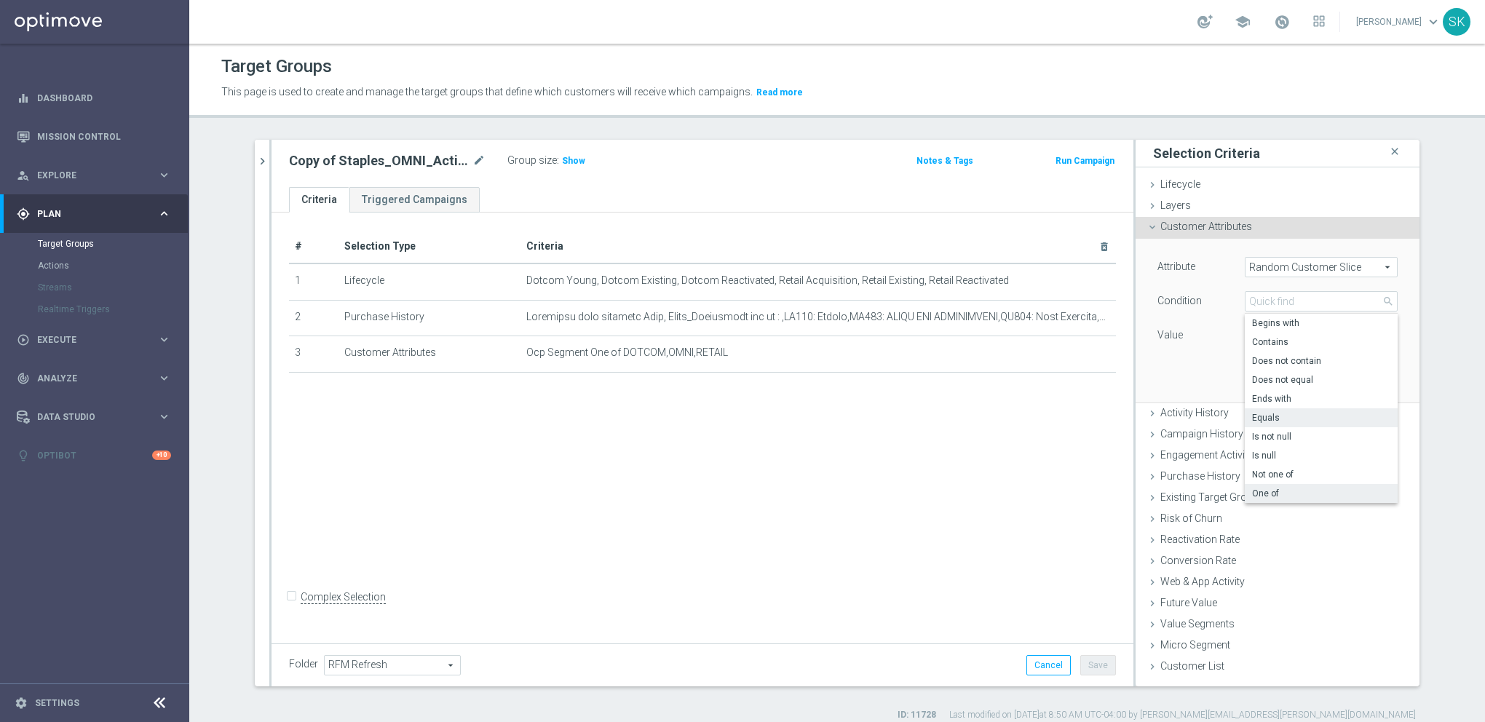
click at [1264, 492] on span "One of" at bounding box center [1321, 494] width 138 height 12
type input "One of"
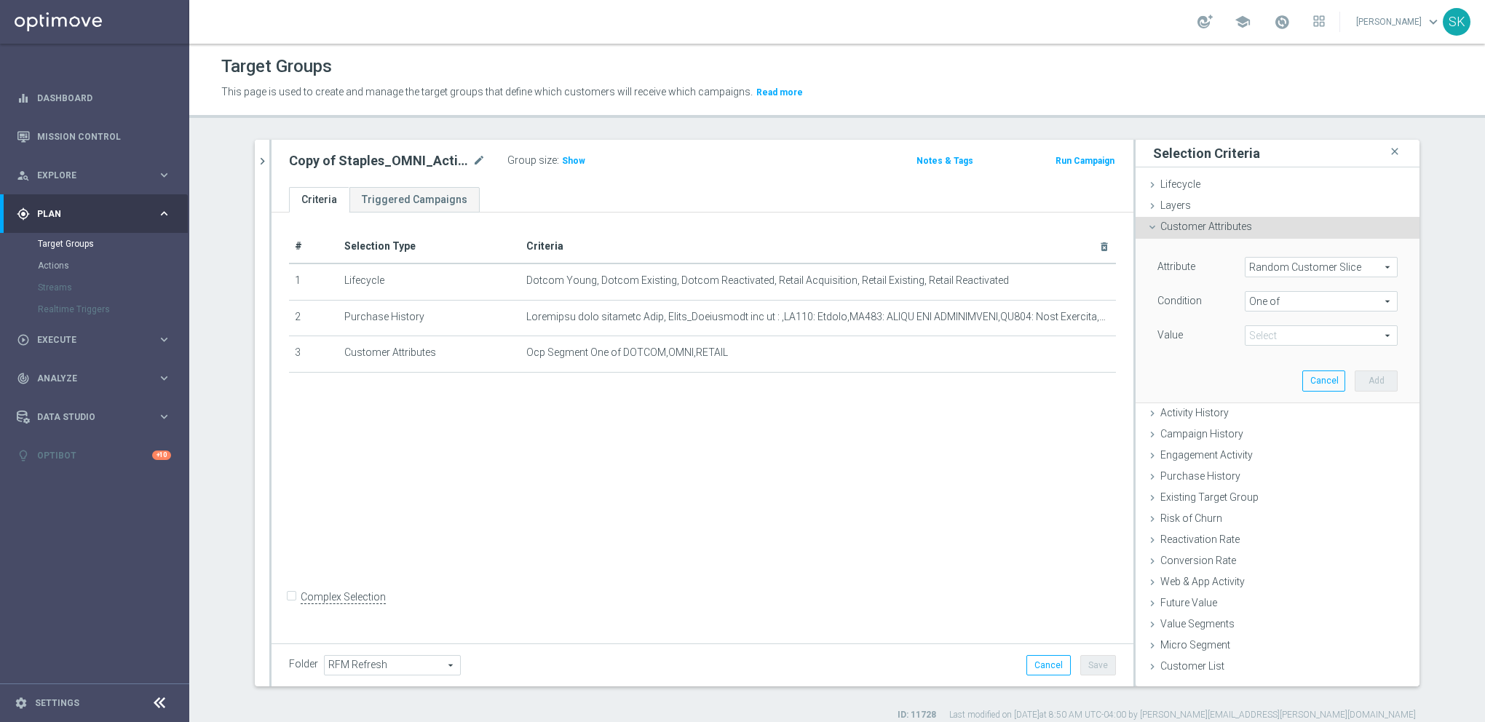
click at [1293, 328] on span at bounding box center [1321, 335] width 151 height 19
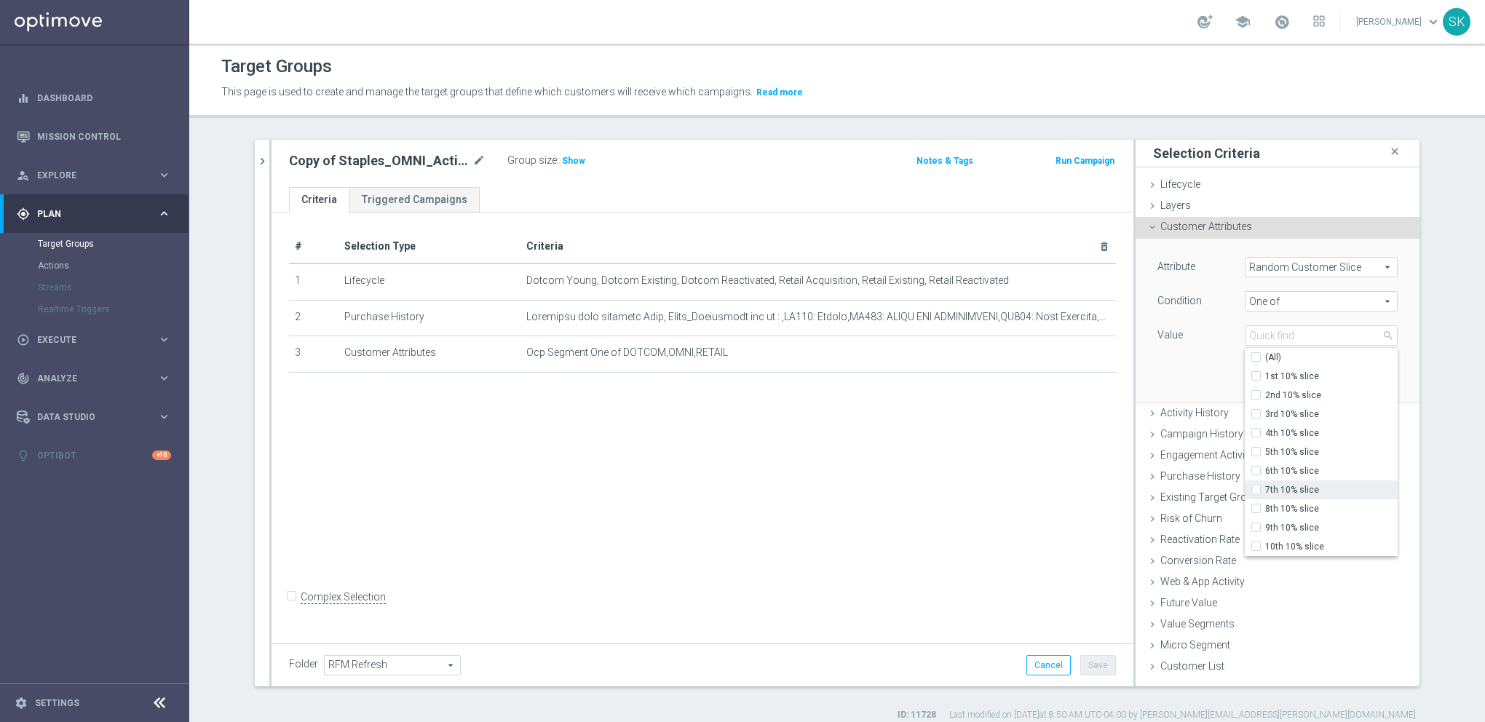
click at [1256, 488] on input "7th 10% slice" at bounding box center [1260, 490] width 9 height 9
checkbox input "true"
type input "7th 10% slice"
click at [1185, 373] on div "Attribute Random Customer Slice Random Customer Slice arrow_drop_down search Co…" at bounding box center [1278, 320] width 262 height 163
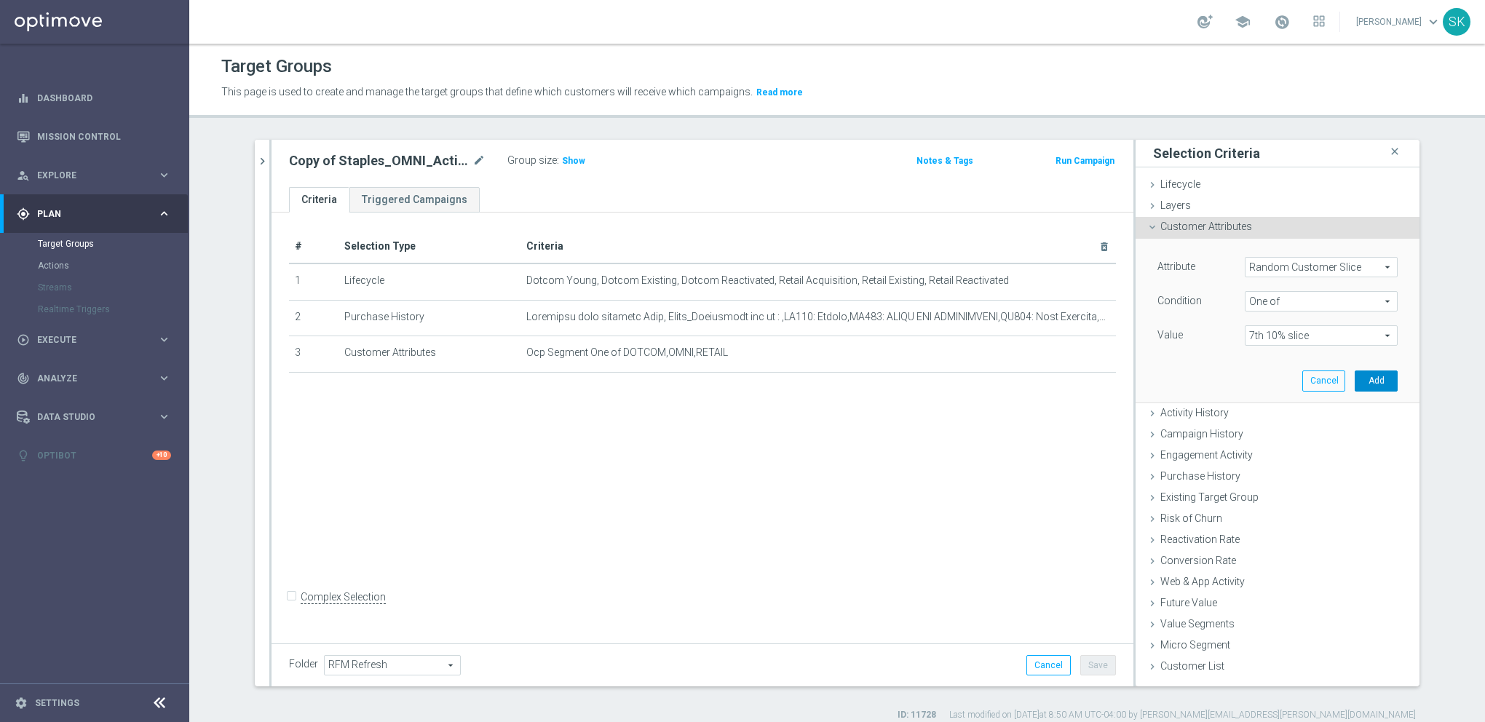
click at [1377, 380] on button "Add" at bounding box center [1376, 381] width 43 height 20
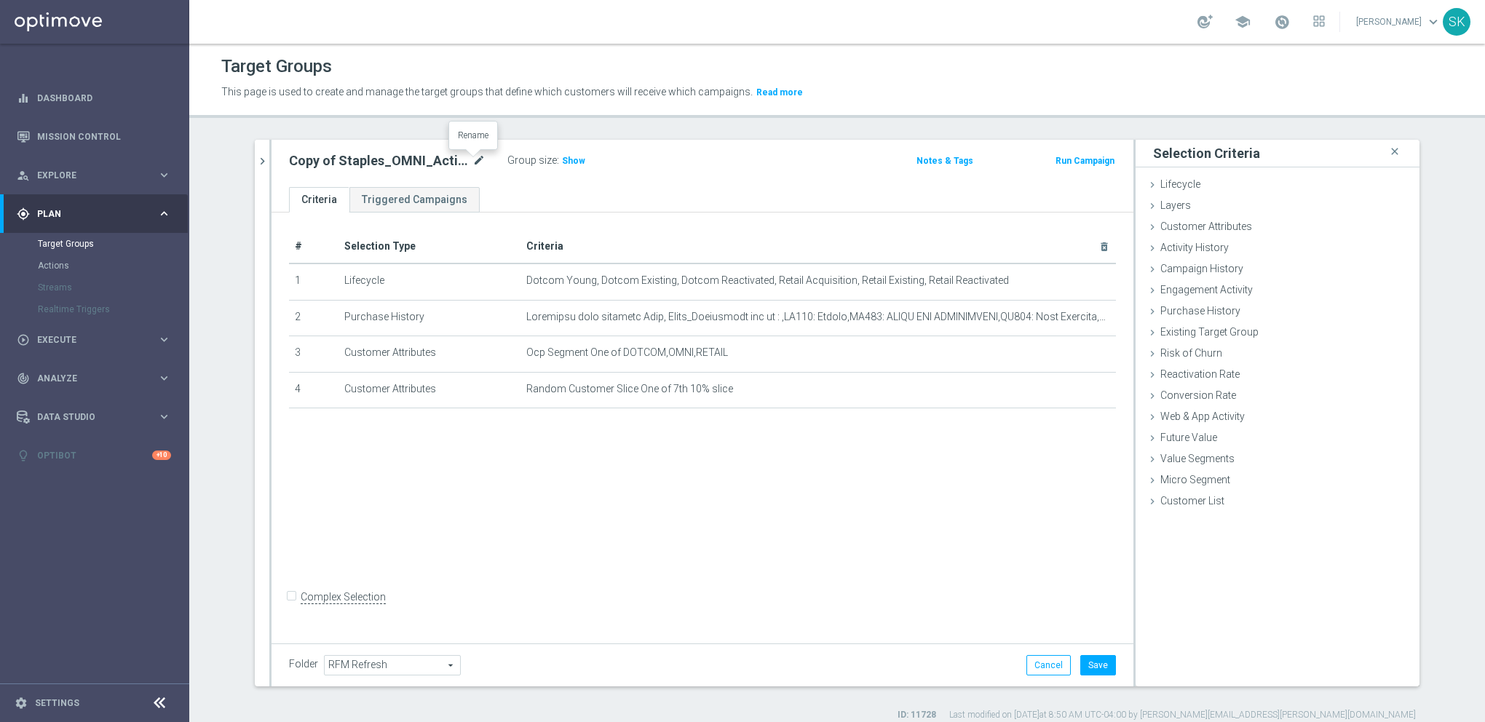
click at [472, 166] on icon "mode_edit" at bounding box center [478, 160] width 13 height 17
drag, startPoint x: 430, startPoint y: 157, endPoint x: 464, endPoint y: 146, distance: 36.8
click at [464, 146] on div "Copy of Staples_OMNI_Active_FULL Group size : Show Notes & Tags Run Campaign" at bounding box center [703, 163] width 862 height 47
drag, startPoint x: 325, startPoint y: 165, endPoint x: 173, endPoint y: 157, distance: 152.3
click at [173, 157] on main "equalizer Dashboard Mission Control" at bounding box center [742, 361] width 1485 height 722
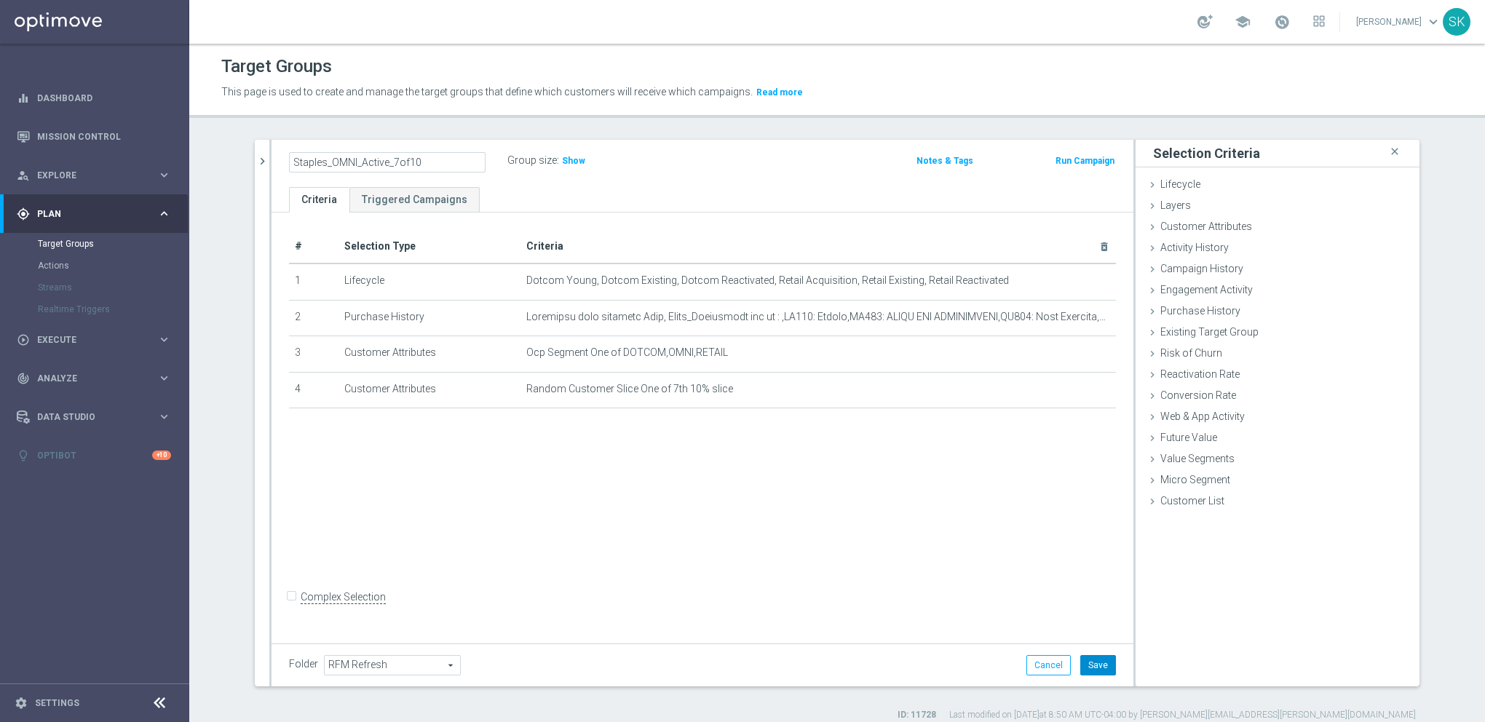
type input "Staples_OMNI_Active_7of10"
drag, startPoint x: 1099, startPoint y: 665, endPoint x: 1077, endPoint y: 669, distance: 21.4
click at [1099, 668] on button "Save" at bounding box center [1098, 665] width 36 height 20
drag, startPoint x: 553, startPoint y: 160, endPoint x: 558, endPoint y: 189, distance: 28.8
click at [557, 159] on span "Show" at bounding box center [568, 161] width 23 height 10
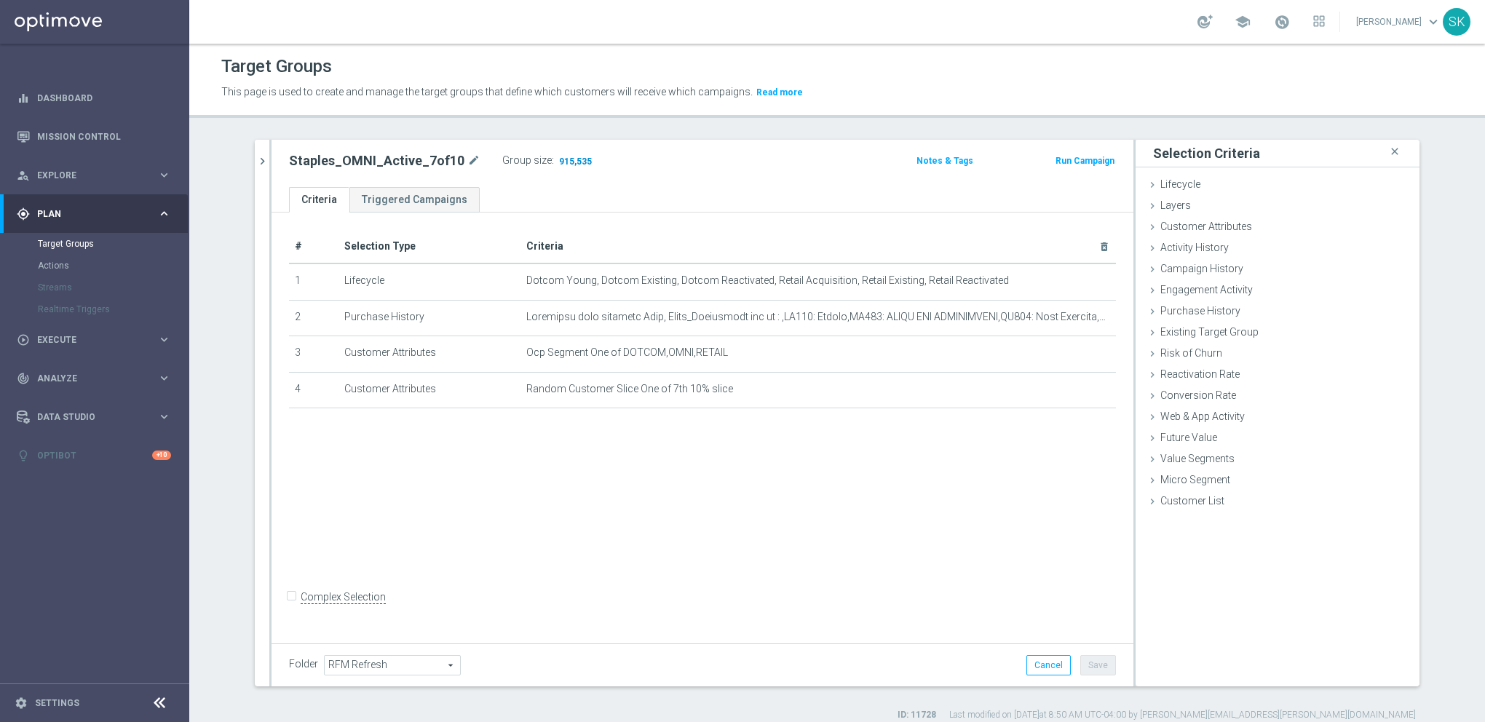
click at [558, 157] on span "915,535" at bounding box center [576, 163] width 36 height 14
click at [256, 166] on icon "chevron_right" at bounding box center [263, 161] width 14 height 14
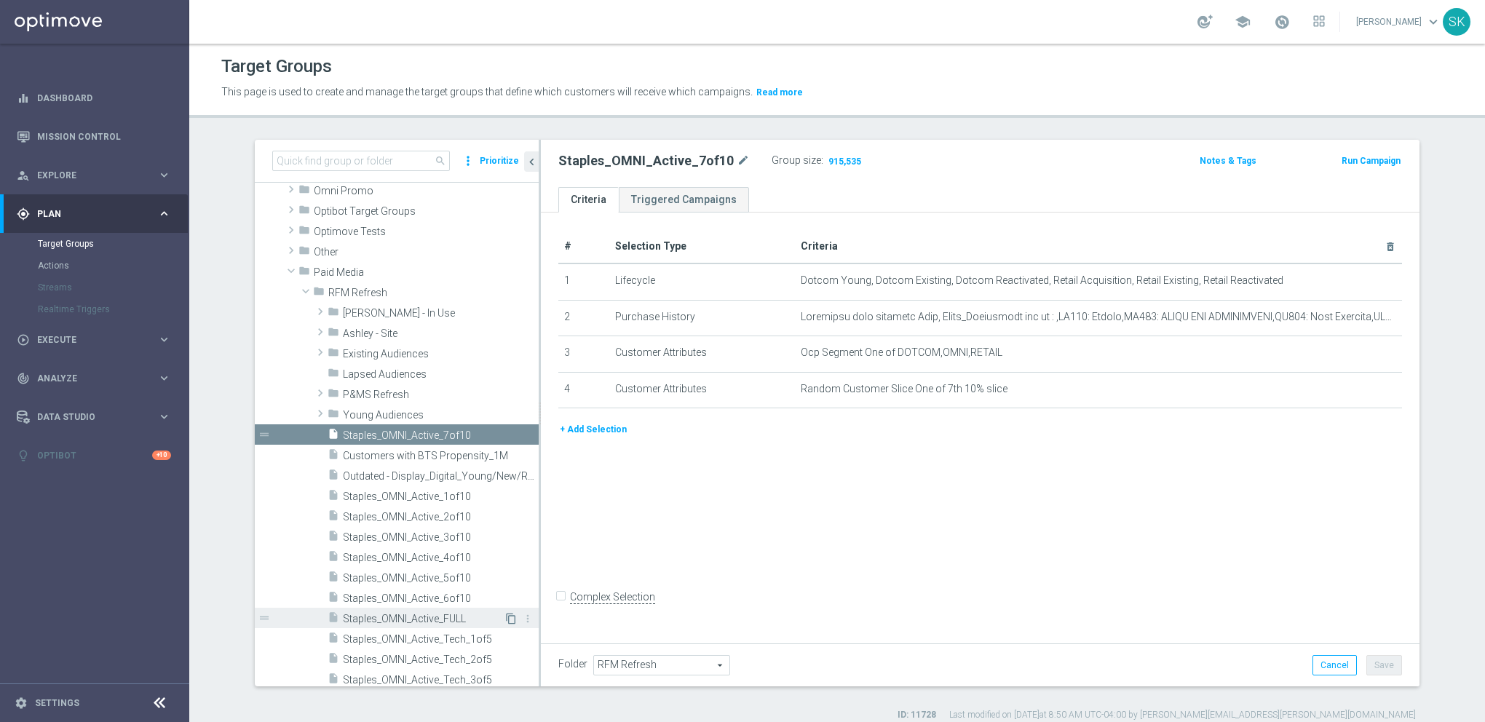
click at [505, 618] on icon "content_copy" at bounding box center [511, 619] width 12 height 12
click at [610, 390] on button "+ Add Selection" at bounding box center [593, 394] width 70 height 16
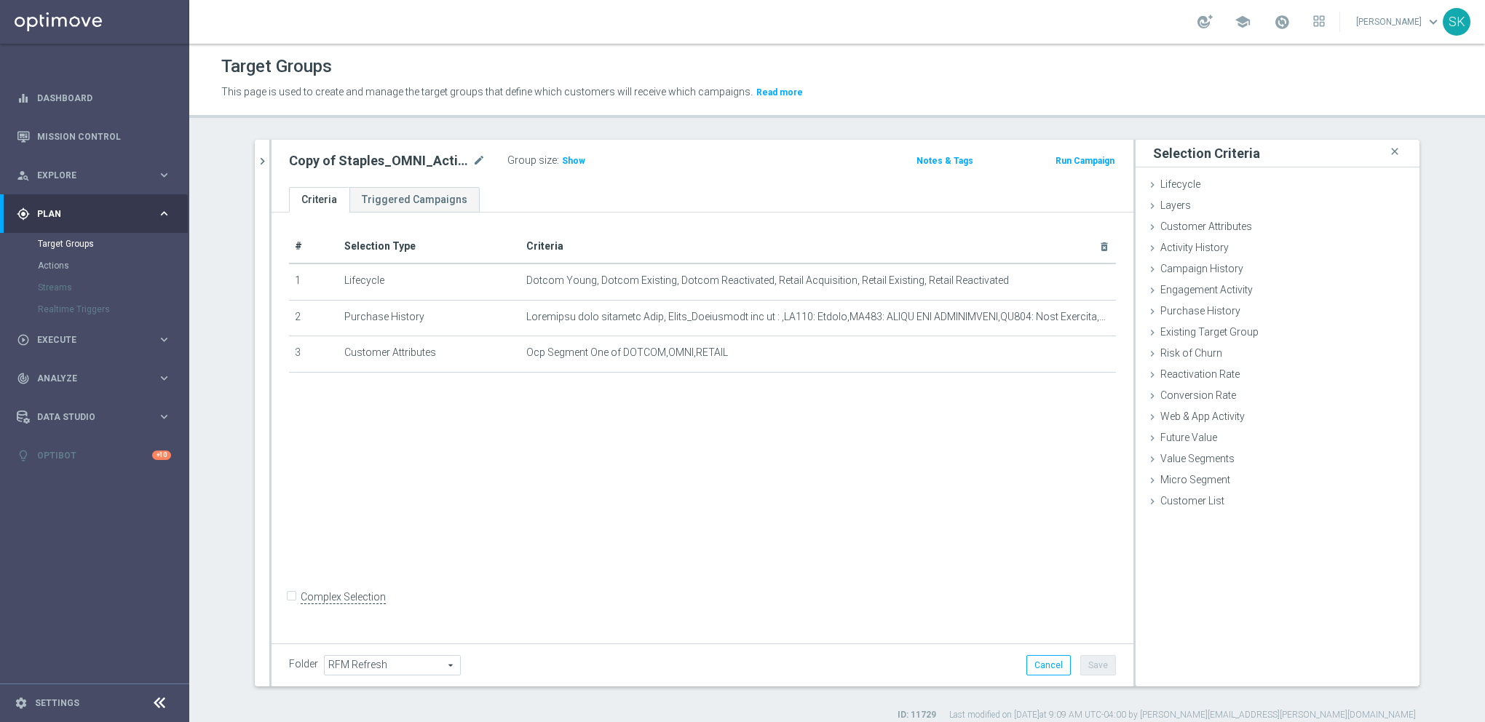
drag, startPoint x: 1197, startPoint y: 232, endPoint x: 1192, endPoint y: 245, distance: 14.1
click at [1197, 231] on span "Customer Attributes" at bounding box center [1206, 227] width 92 height 12
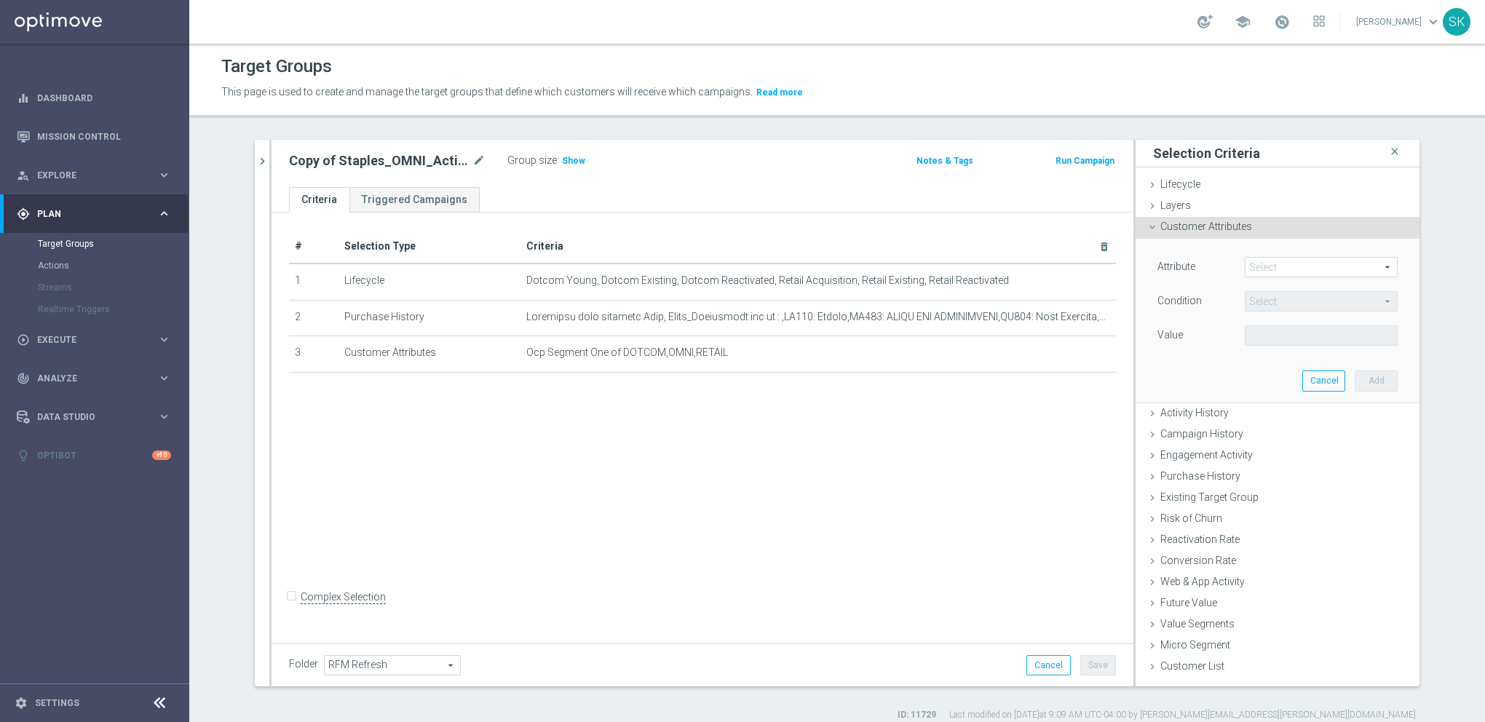
click at [1269, 274] on span at bounding box center [1321, 267] width 151 height 19
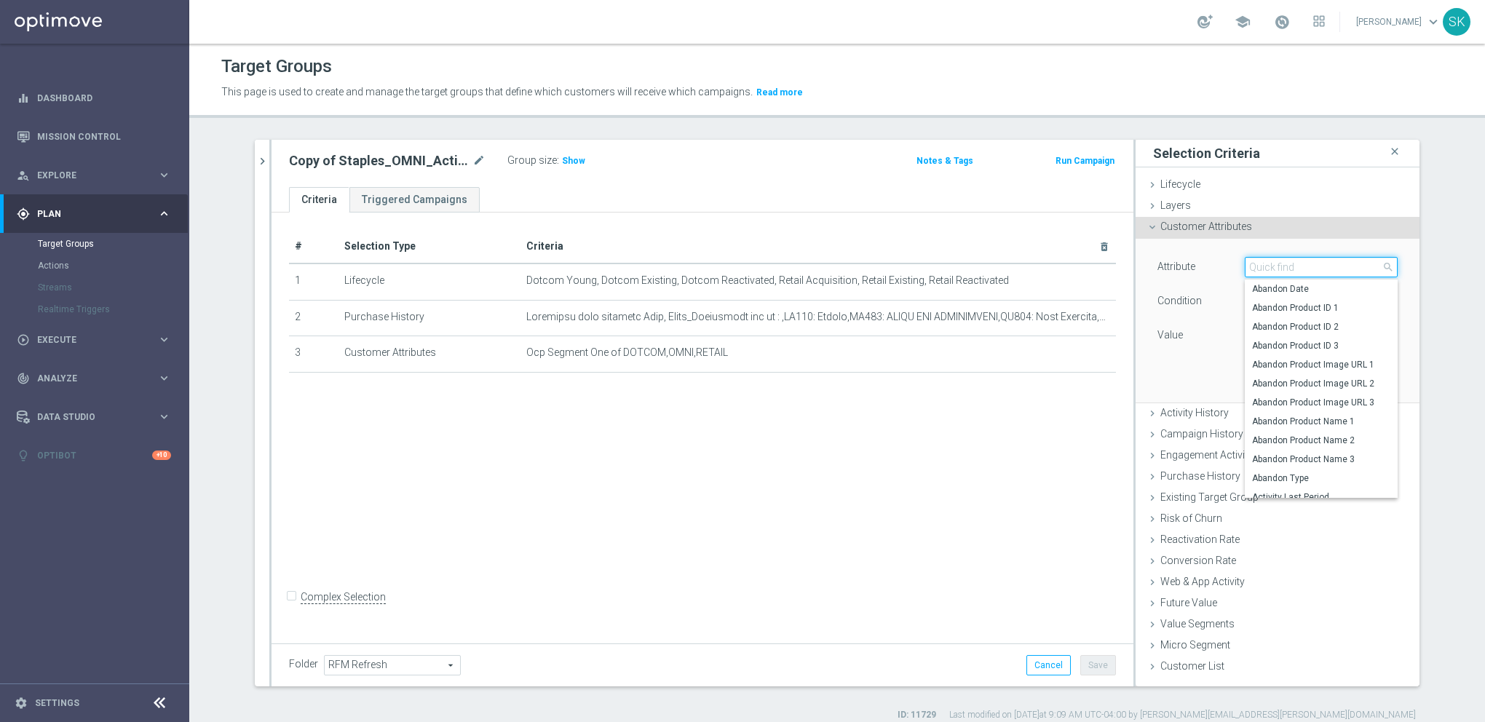
click at [1262, 262] on input "search" at bounding box center [1321, 267] width 153 height 20
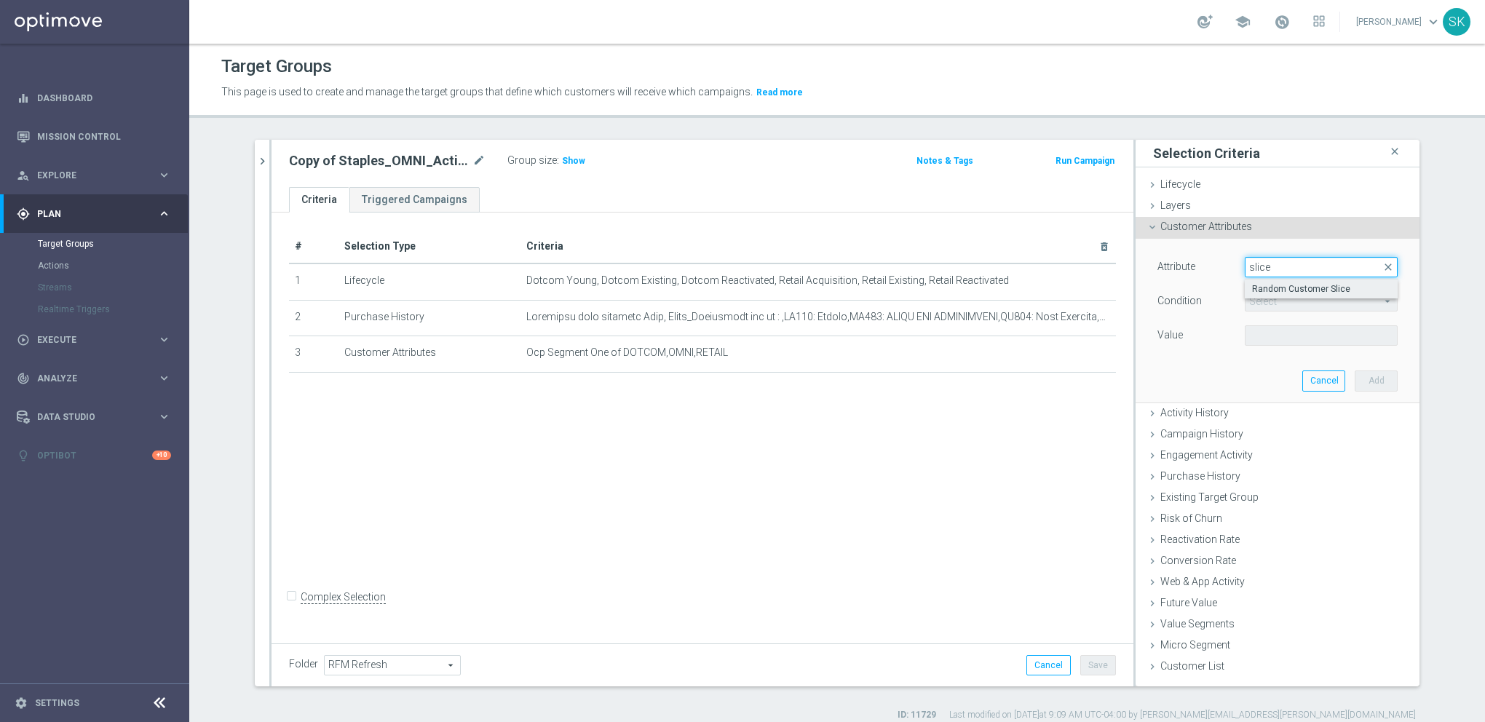
type input "slice"
click at [1287, 288] on span "Random Customer Slice" at bounding box center [1321, 289] width 138 height 12
type input "Random Customer Slice"
click at [1272, 294] on span "Equals" at bounding box center [1321, 301] width 151 height 19
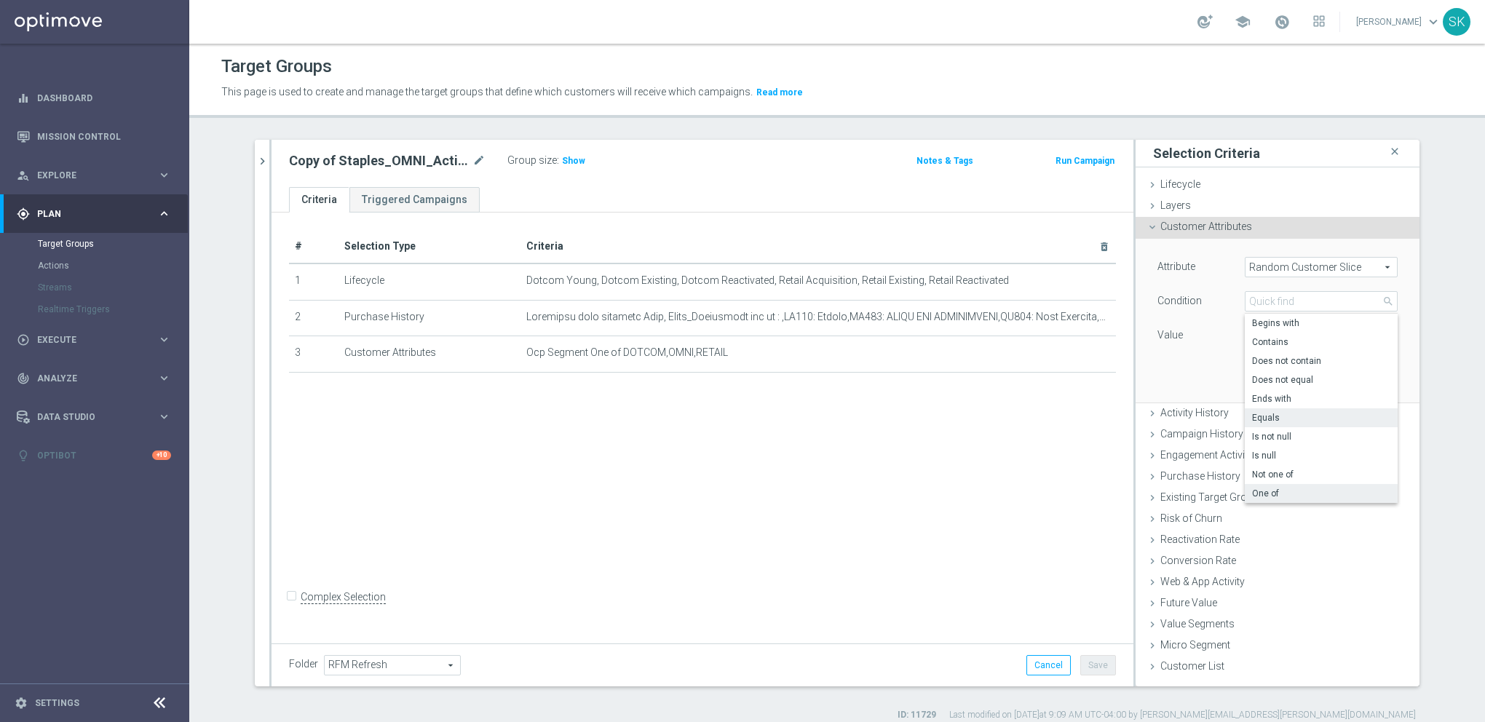
click at [1270, 494] on span "One of" at bounding box center [1321, 494] width 138 height 12
type input "One of"
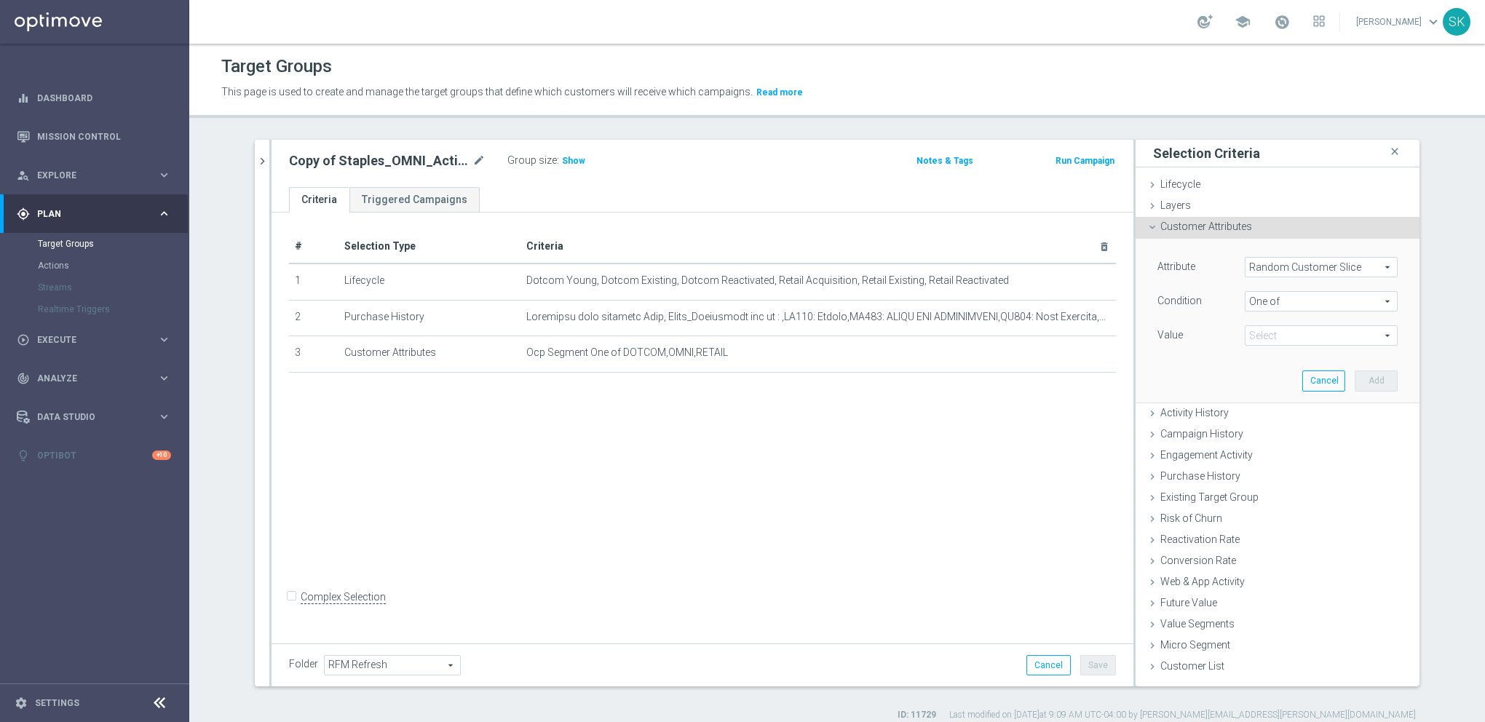
click at [1252, 338] on span at bounding box center [1321, 335] width 151 height 19
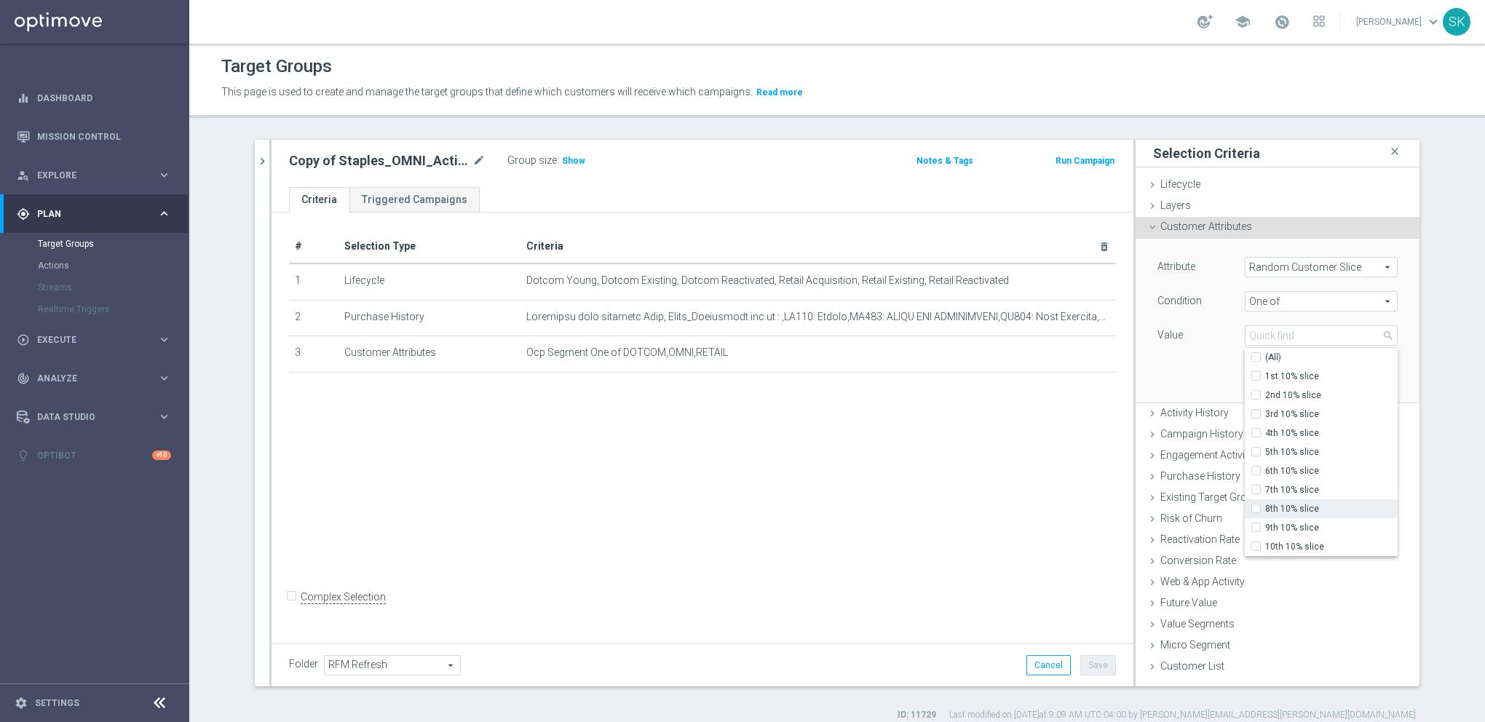
click at [1265, 510] on label "8th 10% slice" at bounding box center [1331, 508] width 132 height 19
click at [1256, 510] on input "8th 10% slice" at bounding box center [1260, 509] width 9 height 9
checkbox input "true"
type input "8th 10% slice"
click at [1200, 384] on div "Attribute Random Customer Slice Random Customer Slice arrow_drop_down search Co…" at bounding box center [1278, 320] width 262 height 163
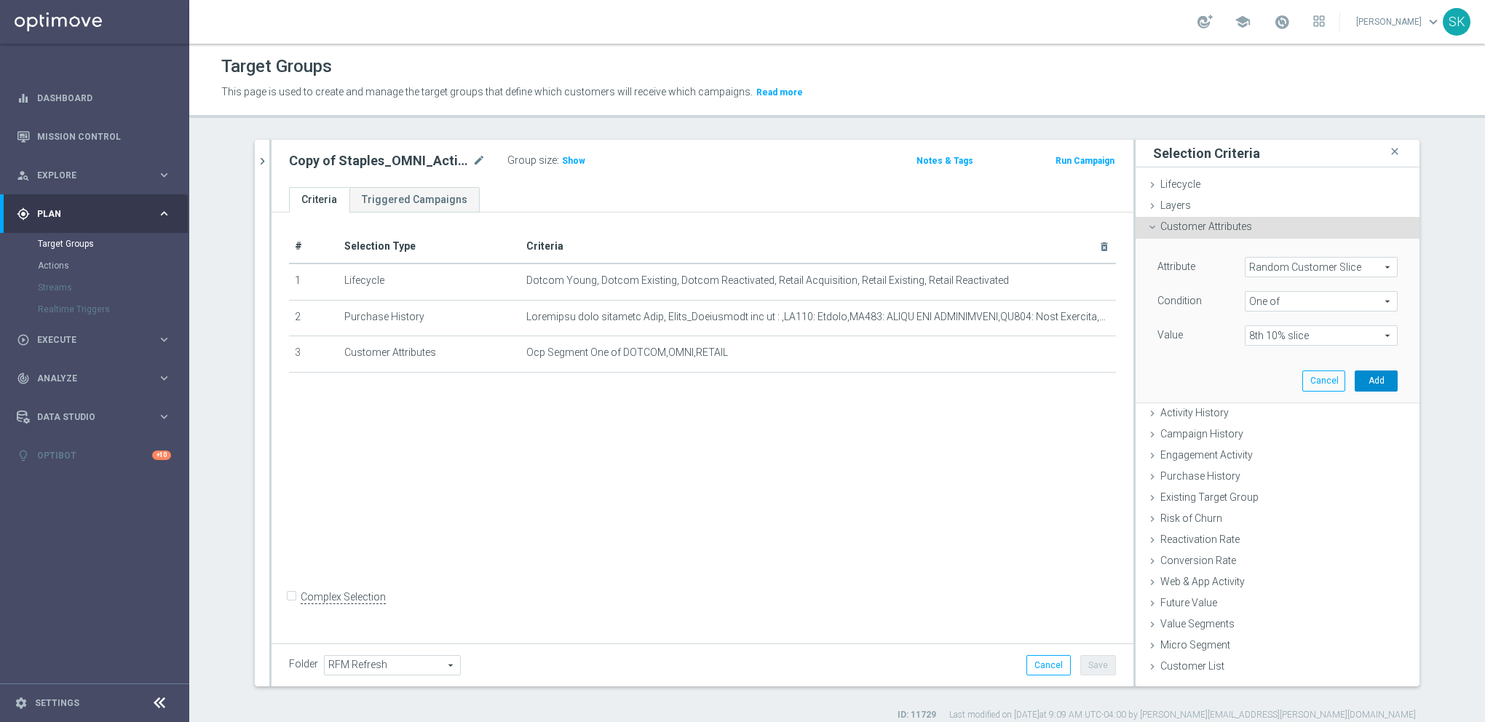
click at [1363, 376] on button "Add" at bounding box center [1376, 381] width 43 height 20
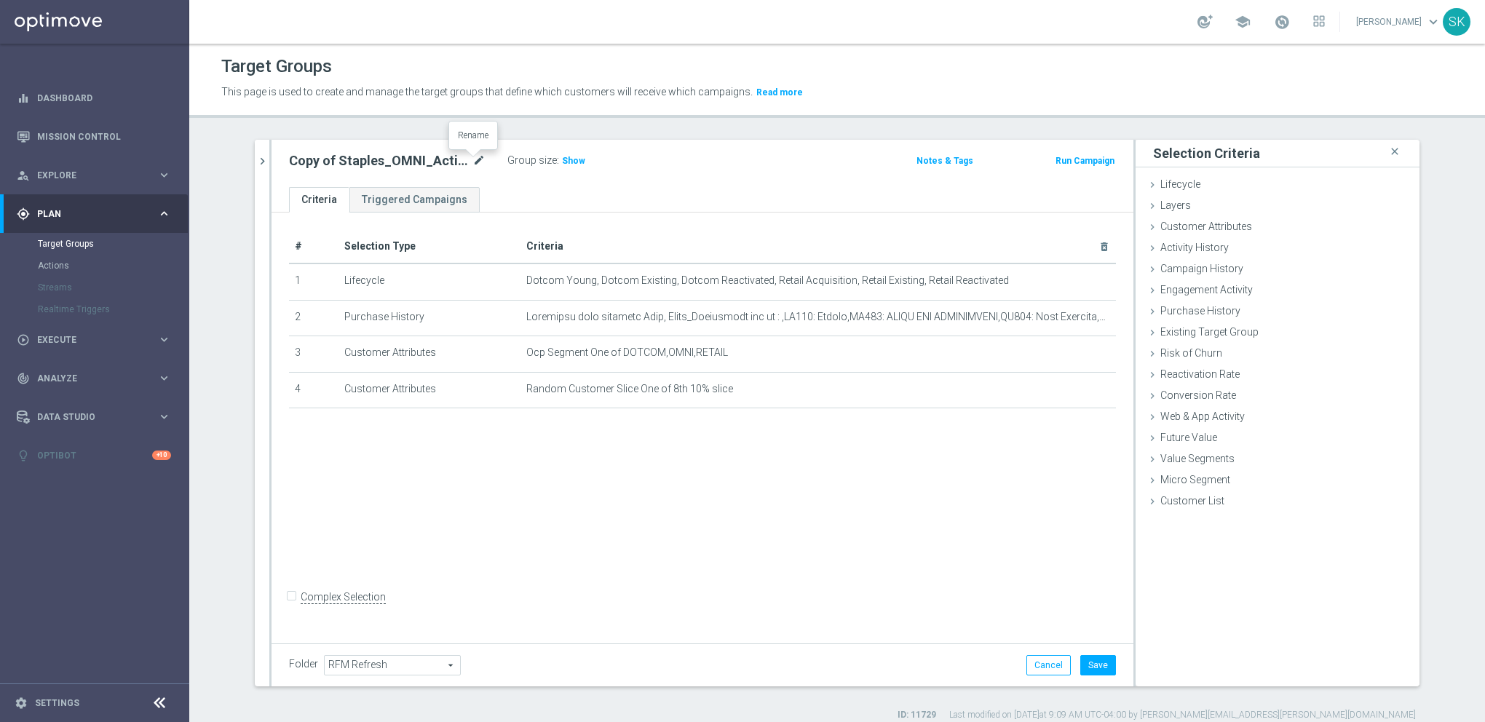
click at [479, 160] on icon "mode_edit" at bounding box center [478, 160] width 13 height 17
drag, startPoint x: 326, startPoint y: 165, endPoint x: 262, endPoint y: 162, distance: 64.1
click at [262, 162] on as-split "search more_vert Prioritize Customer Target Groups library_add create_new_folder" at bounding box center [837, 413] width 1165 height 547
type input "Staples_OMNI_Active_8of10"
click at [279, 170] on div "Staples_OMNI_Active_8of10" at bounding box center [387, 162] width 218 height 20
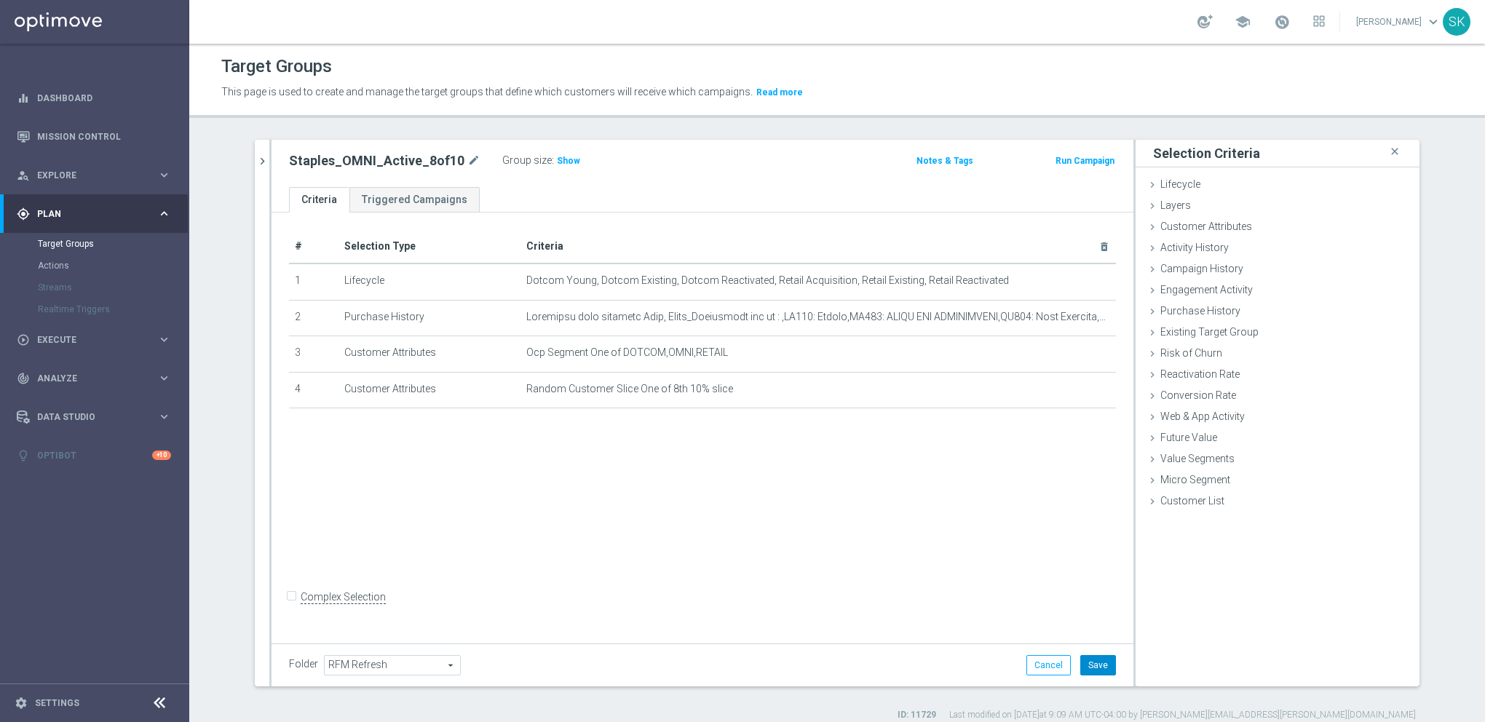
click at [1103, 670] on button "Save" at bounding box center [1098, 665] width 36 height 20
click at [557, 162] on span "Show" at bounding box center [568, 161] width 23 height 10
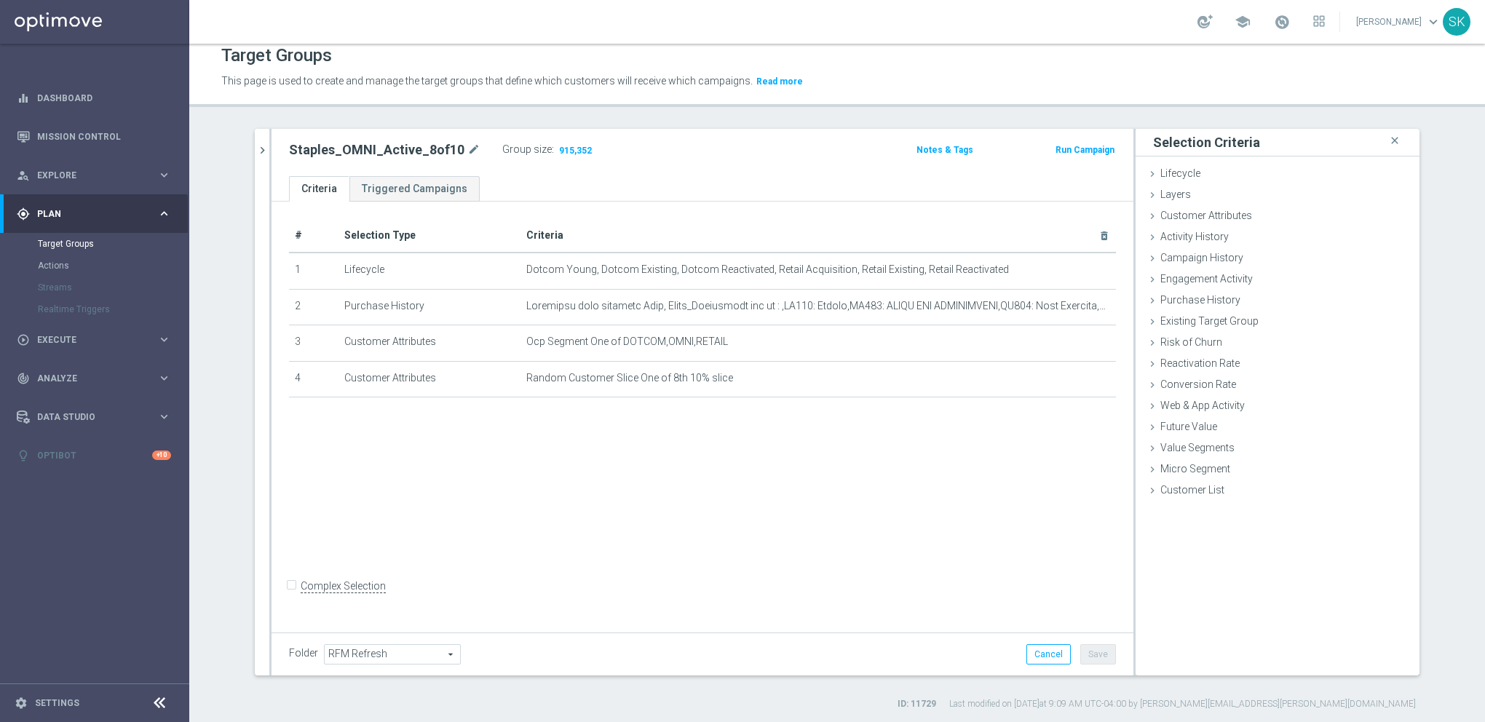
scroll to position [14, 0]
click at [567, 145] on span "915,352" at bounding box center [576, 149] width 36 height 14
click at [259, 146] on icon "chevron_right" at bounding box center [263, 148] width 14 height 14
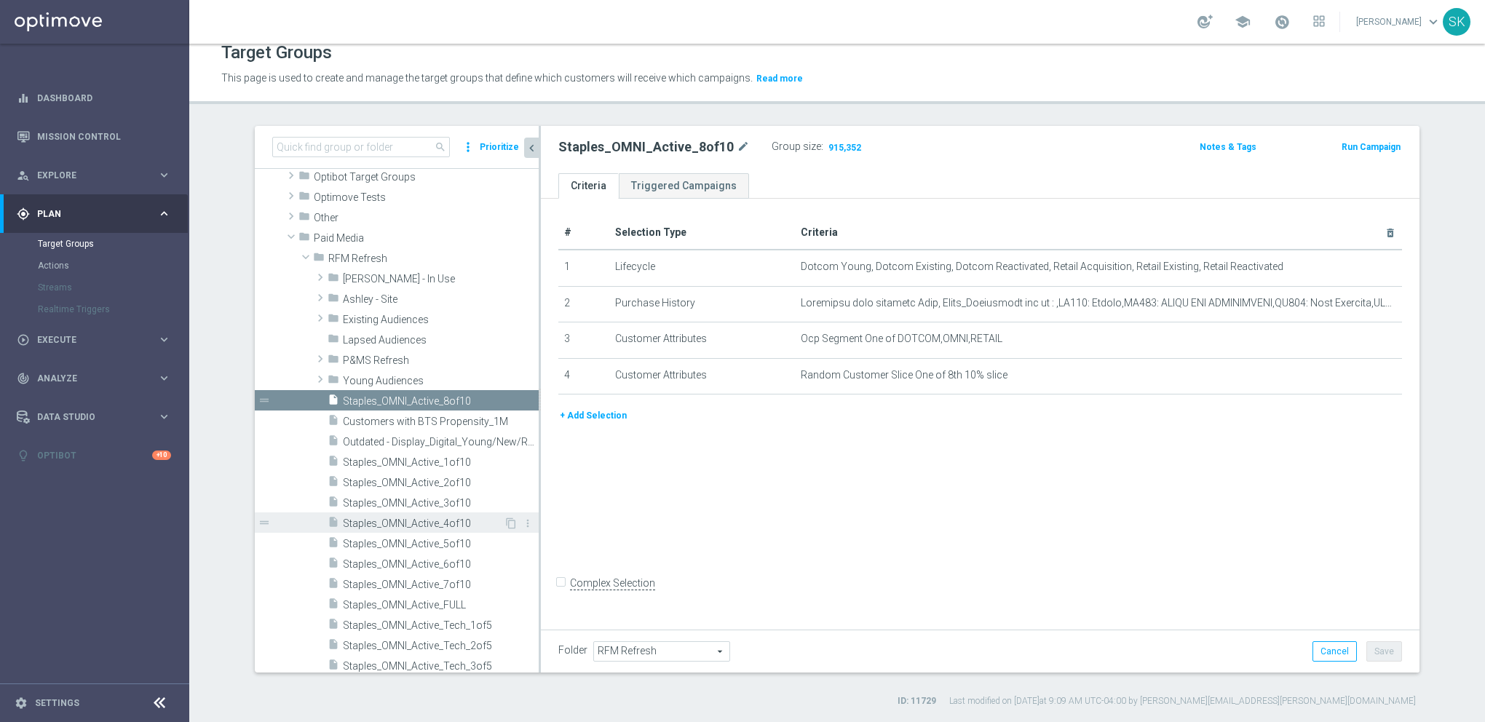
scroll to position [355, 0]
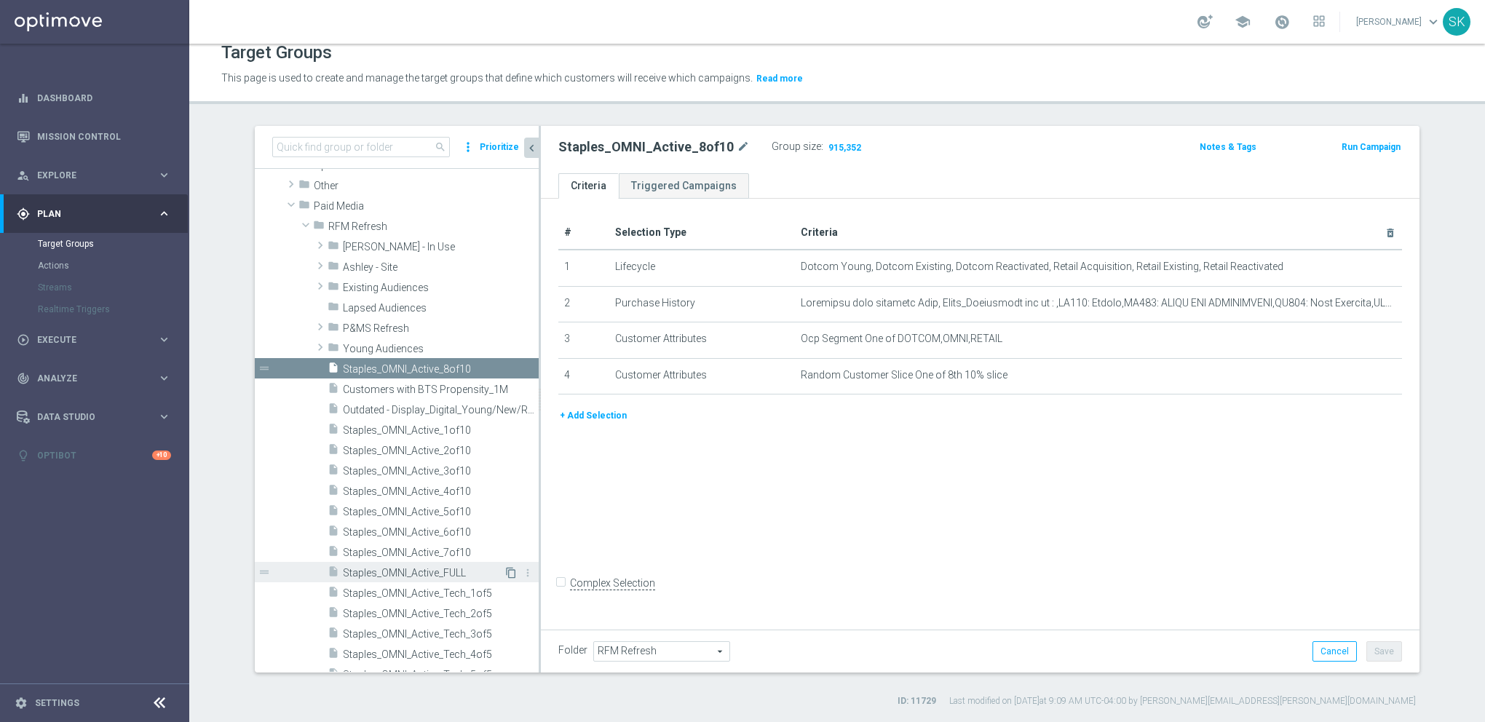
click at [505, 572] on icon "content_copy" at bounding box center [511, 573] width 12 height 12
click at [745, 147] on icon "mode_edit" at bounding box center [748, 146] width 13 height 17
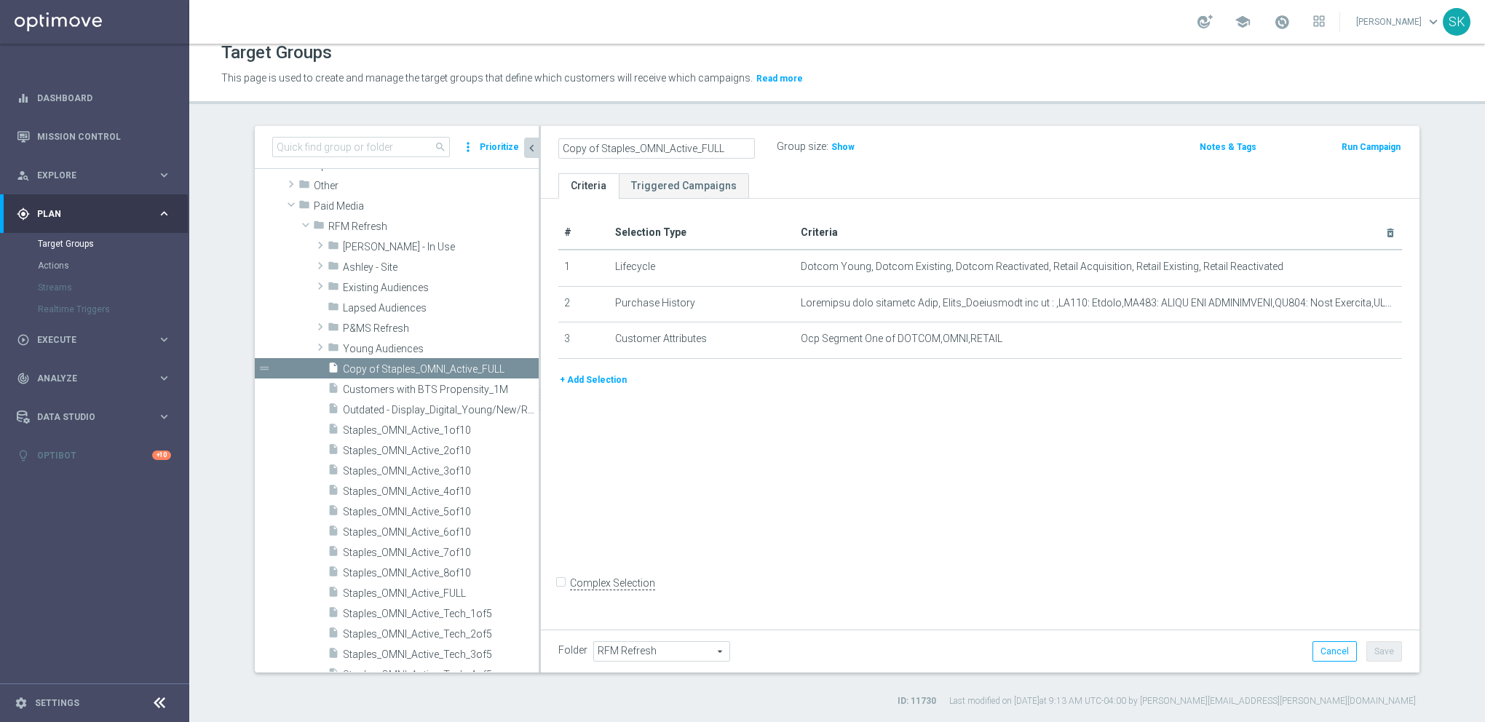
click at [588, 149] on input "Copy of Staples_OMNI_Active_FULL" at bounding box center [656, 148] width 197 height 20
drag, startPoint x: 693, startPoint y: 146, endPoint x: 731, endPoint y: 139, distance: 38.4
click at [731, 139] on input "Copy of Staples_OMNI_Active_FULL" at bounding box center [656, 148] width 197 height 20
drag, startPoint x: 596, startPoint y: 151, endPoint x: 521, endPoint y: 147, distance: 75.1
click at [521, 147] on as-split "search more_vert Prioritize Customer Target Groups library_add create_new_folder" at bounding box center [837, 399] width 1165 height 547
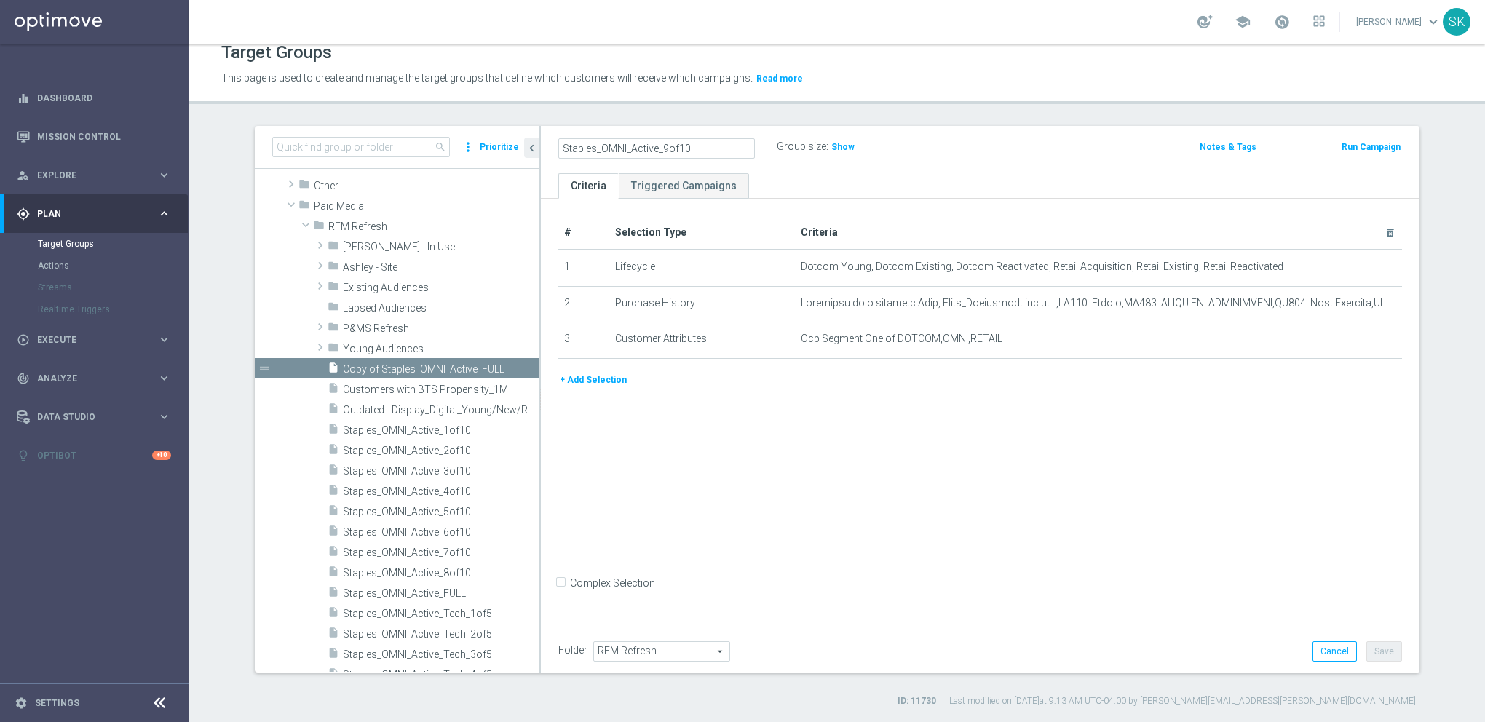
type input "Staples_OMNI_Active_9of10"
click at [743, 515] on div "# Selection Type Criteria delete_forever 1 Lifecycle Dotcom Young, Dotcom Exist…" at bounding box center [980, 412] width 879 height 427
click at [568, 381] on button "+ Add Selection" at bounding box center [593, 380] width 70 height 16
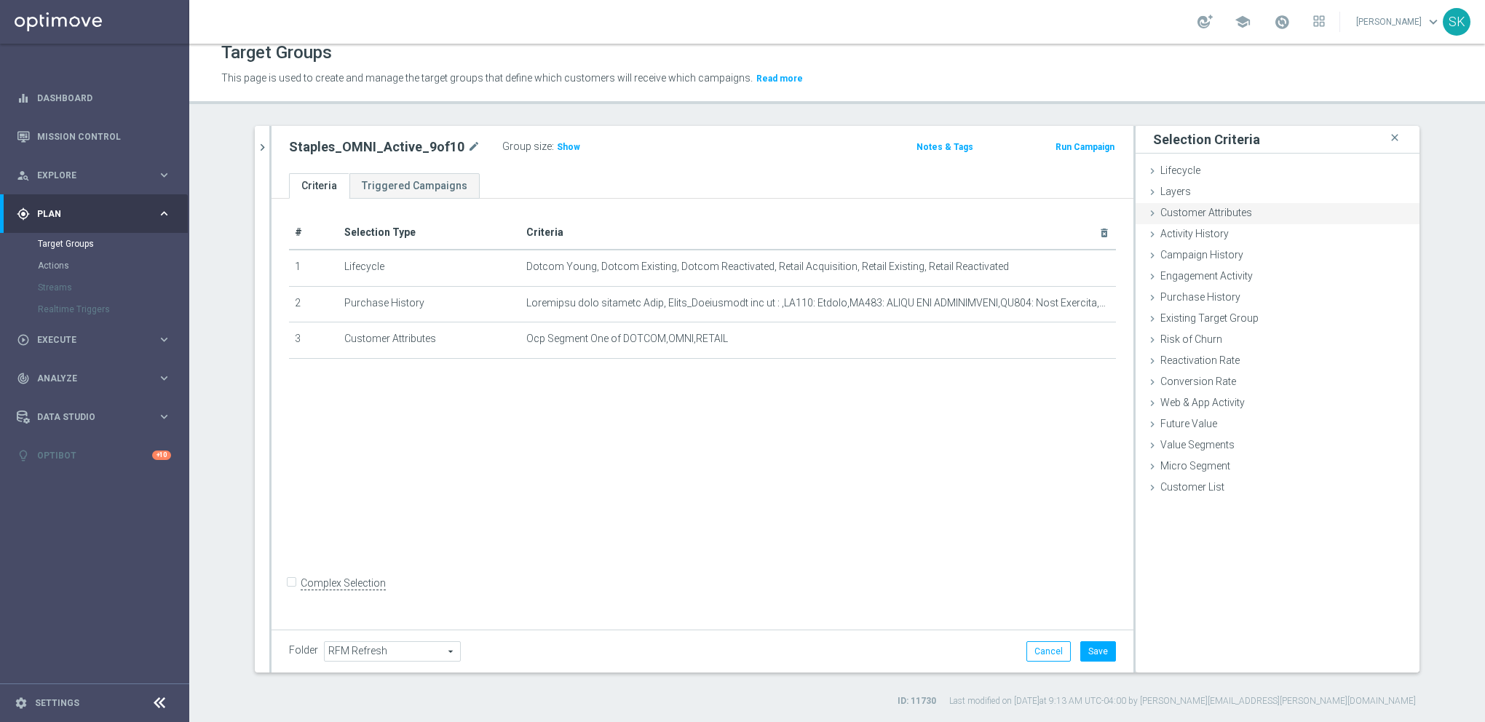
click at [1178, 207] on span "Customer Attributes" at bounding box center [1206, 213] width 92 height 12
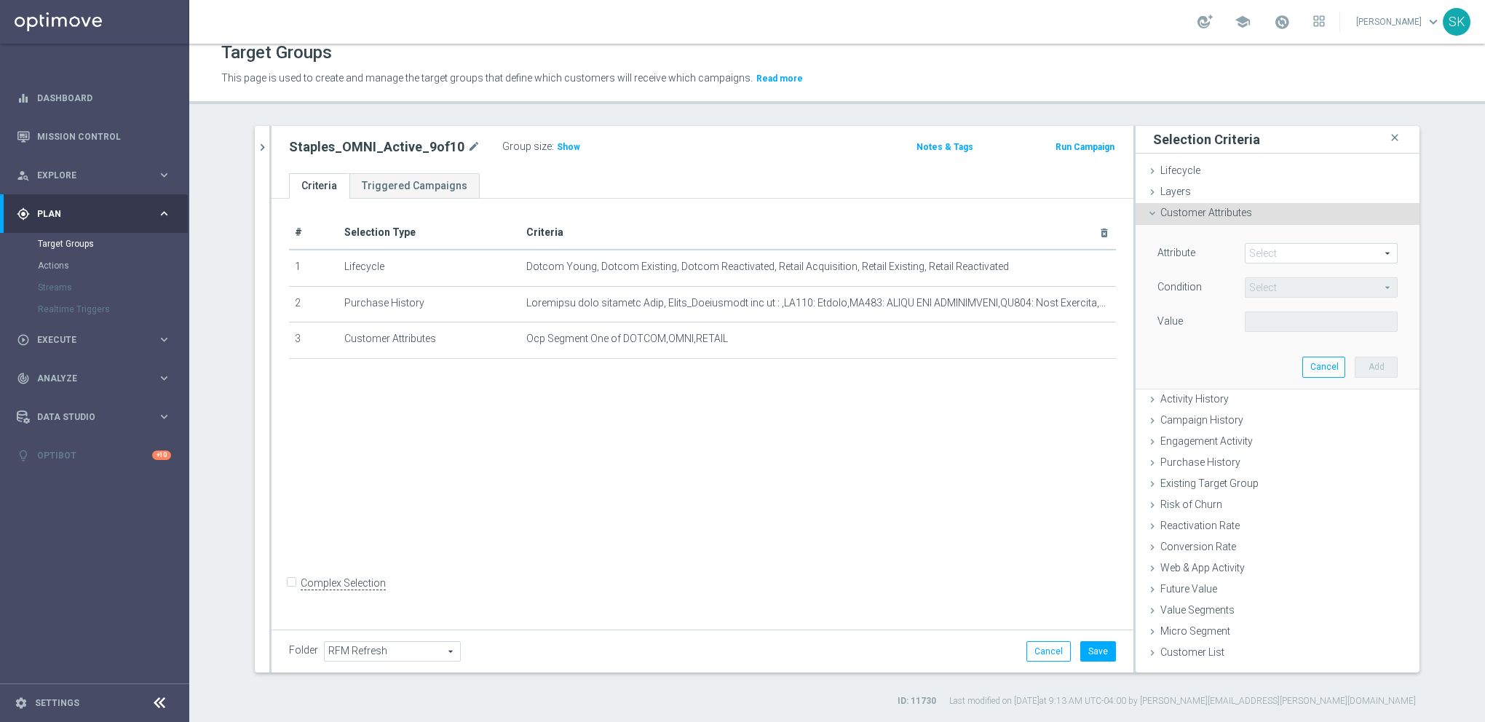
click at [1258, 250] on span at bounding box center [1321, 253] width 151 height 19
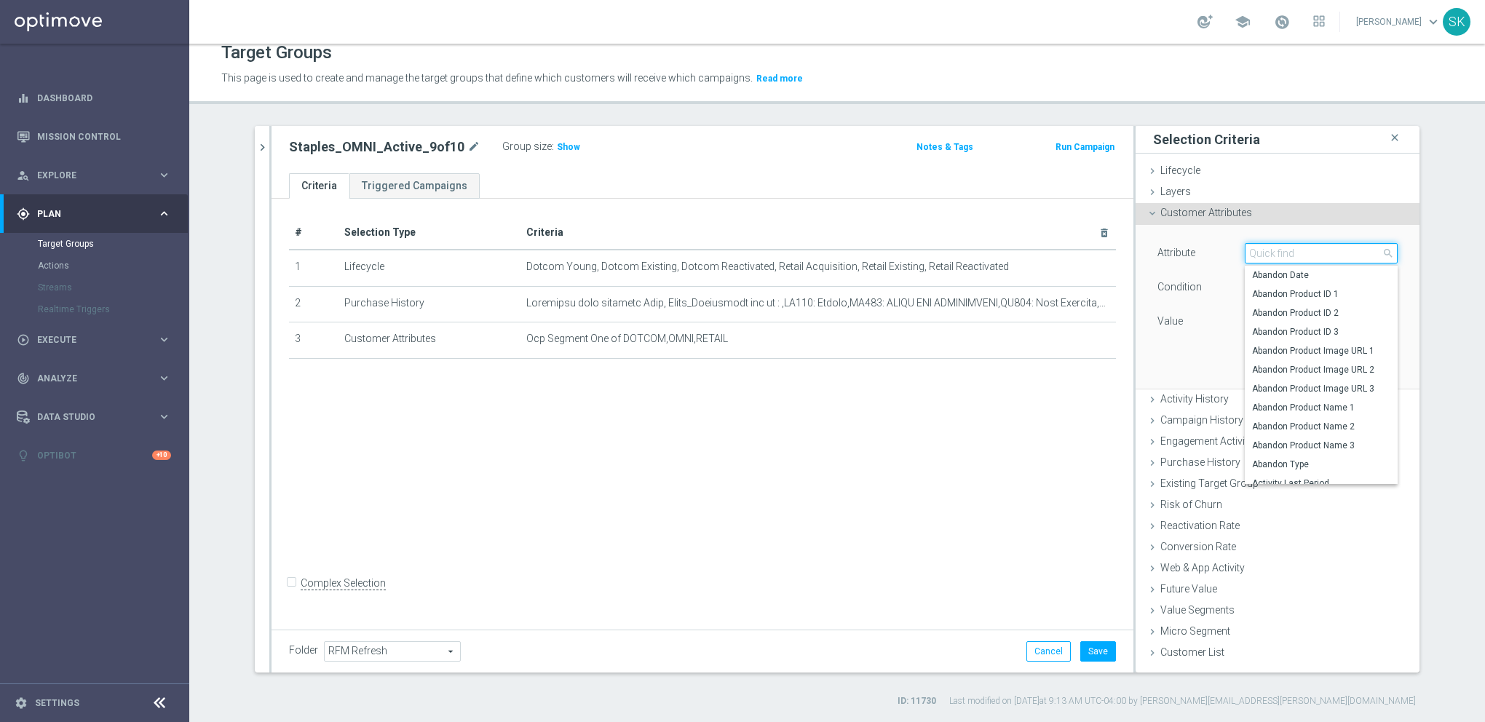
click at [1264, 256] on input "search" at bounding box center [1321, 253] width 153 height 20
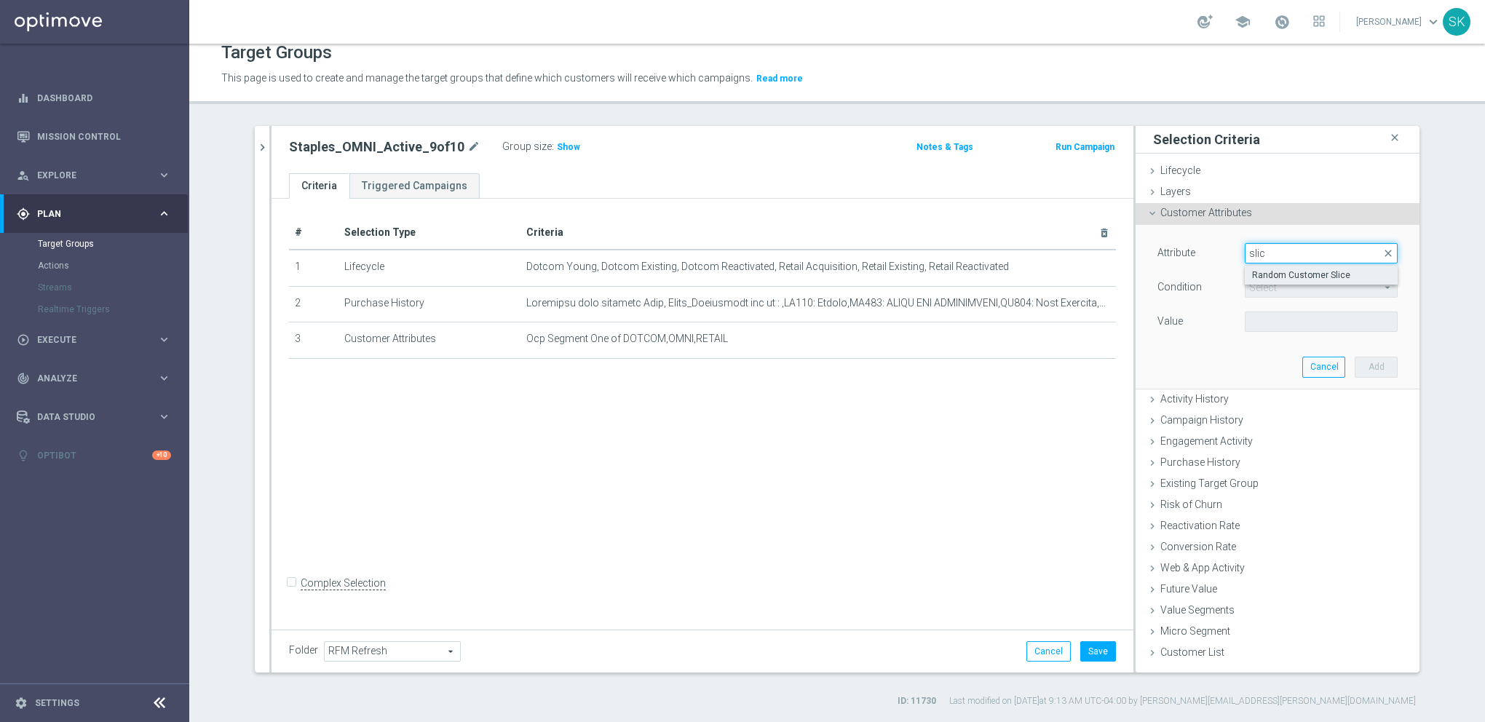
type input "slic"
click at [1275, 278] on span "Random Customer Slice" at bounding box center [1321, 275] width 138 height 12
type input "Random Customer Slice"
click at [1292, 285] on span "Equals" at bounding box center [1321, 287] width 151 height 19
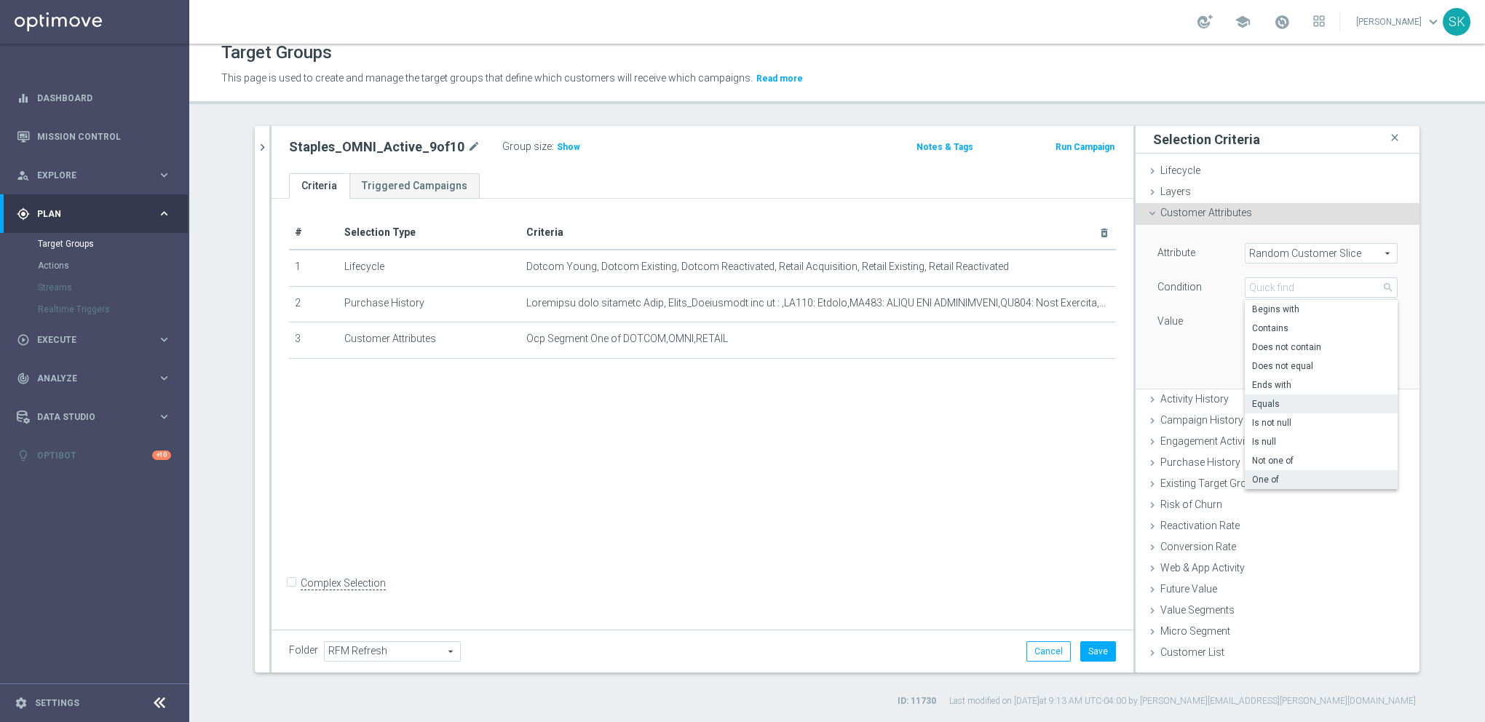
click at [1261, 478] on span "One of" at bounding box center [1321, 480] width 138 height 12
type input "One of"
click at [1287, 326] on span at bounding box center [1321, 321] width 151 height 19
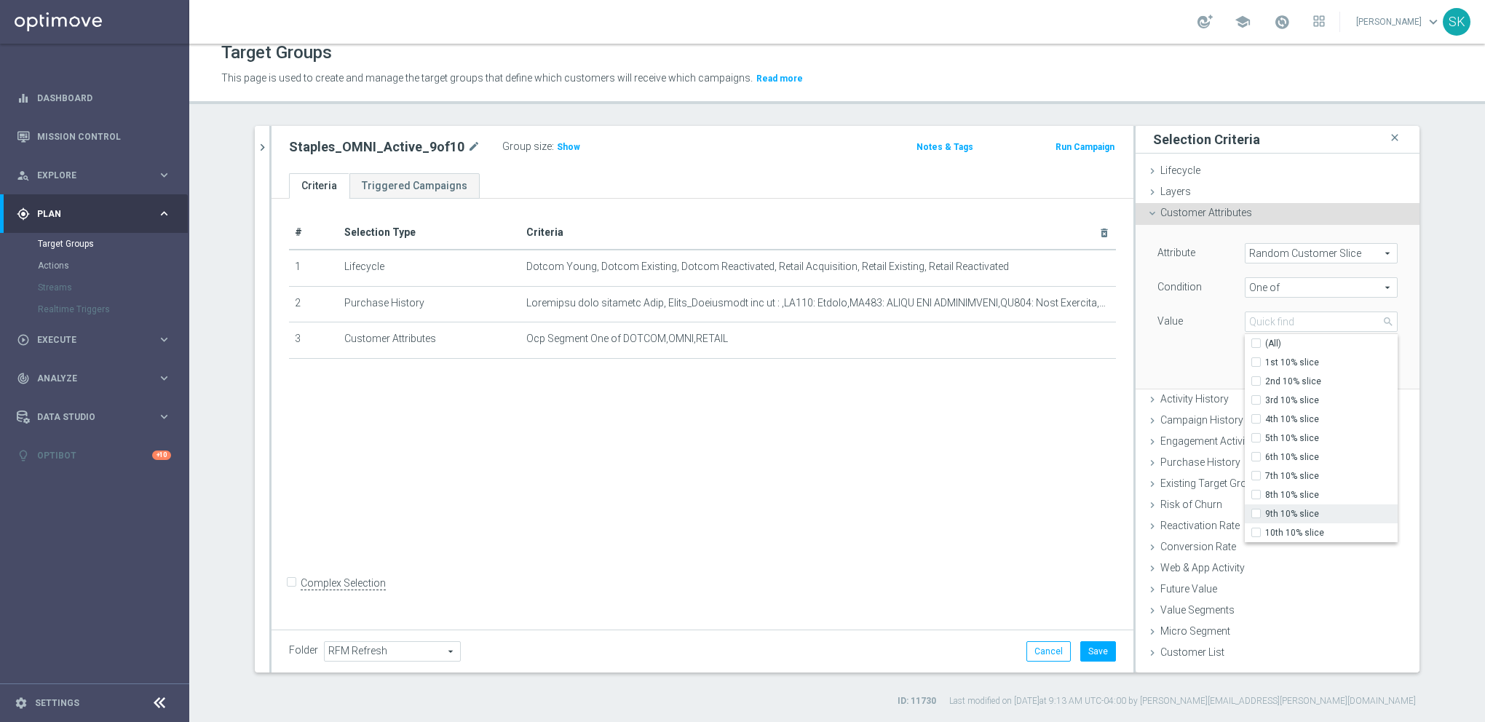
click at [1256, 512] on input "9th 10% slice" at bounding box center [1260, 514] width 9 height 9
checkbox input "true"
type input "9th 10% slice"
click at [1179, 363] on div "Attribute Random Customer Slice Random Customer Slice arrow_drop_down search Co…" at bounding box center [1278, 306] width 262 height 163
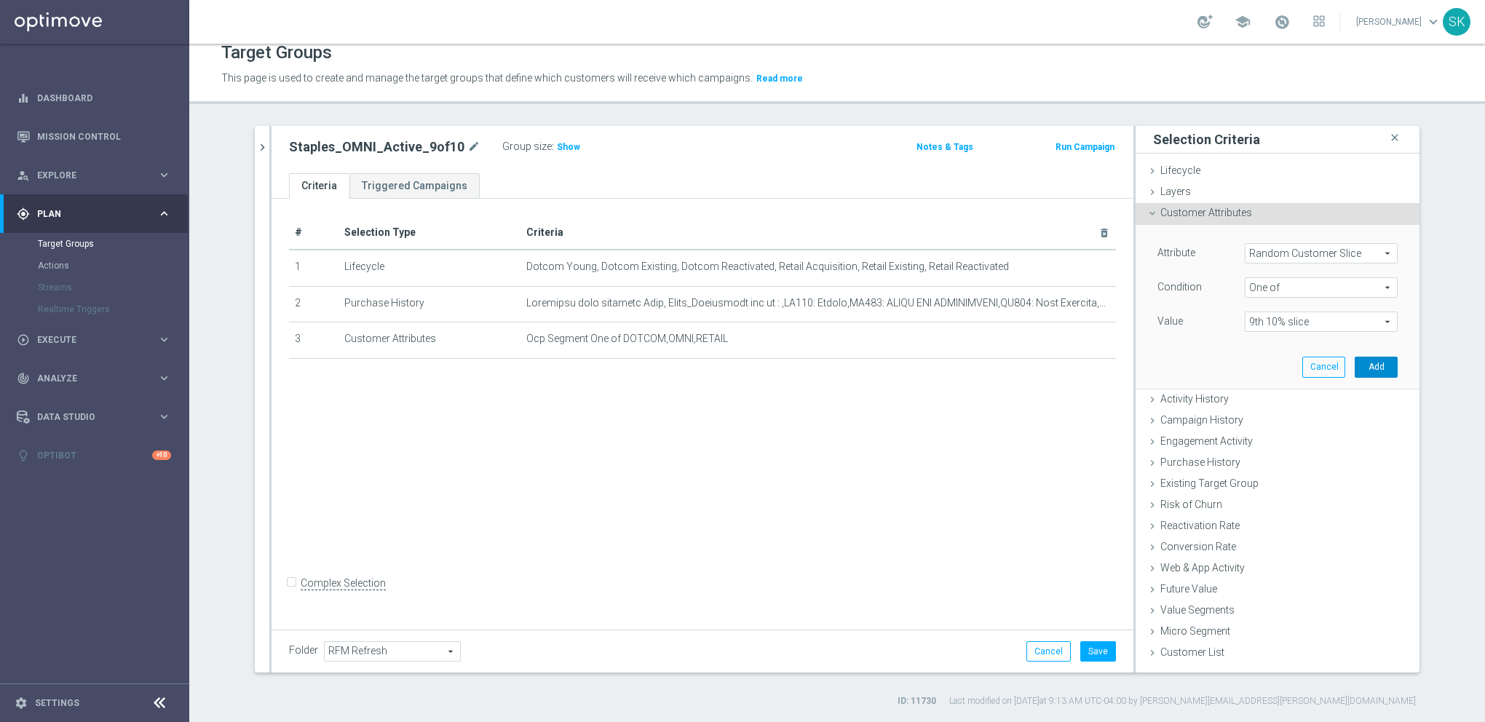
click at [1365, 368] on button "Add" at bounding box center [1376, 367] width 43 height 20
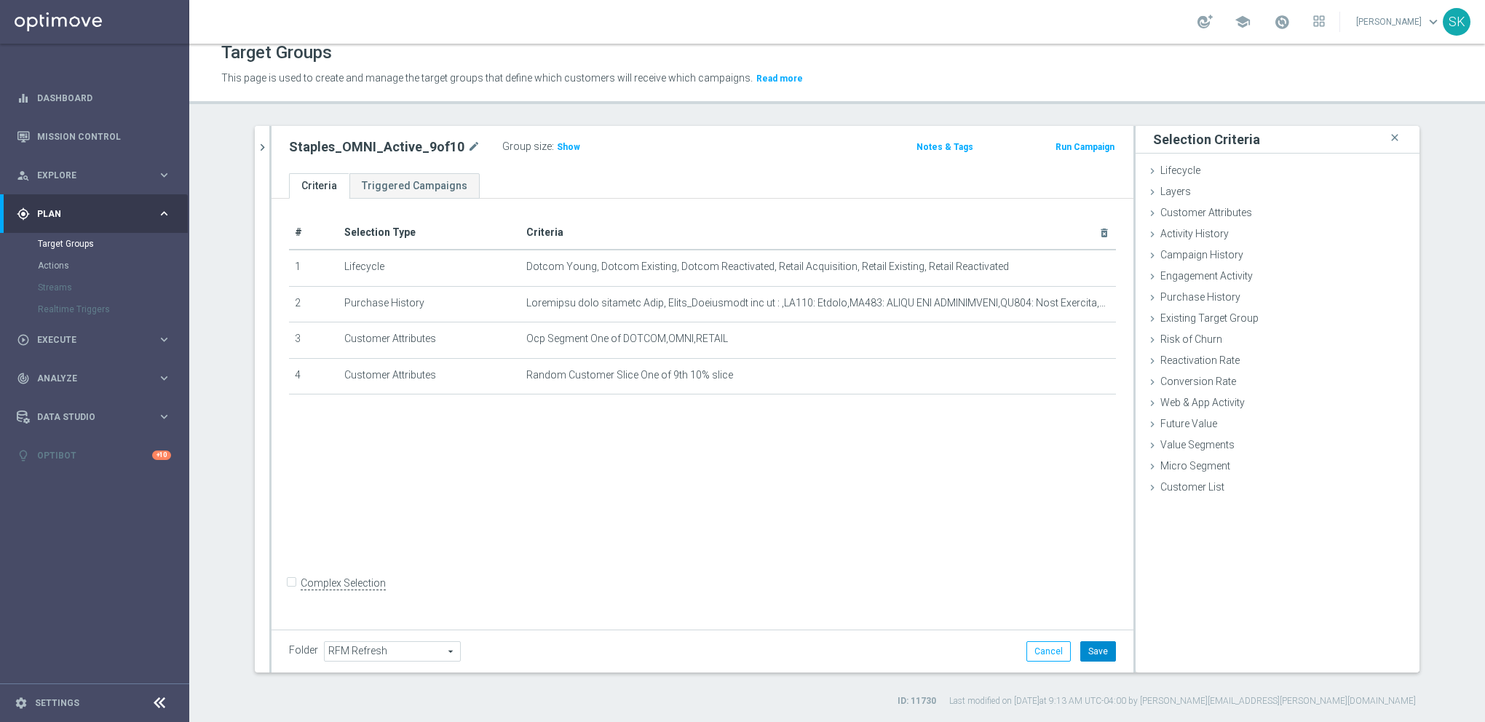
click at [1087, 644] on button "Save" at bounding box center [1098, 651] width 36 height 20
click at [555, 153] on h3 "Show" at bounding box center [568, 147] width 26 height 16
click at [256, 145] on icon "chevron_right" at bounding box center [263, 148] width 14 height 14
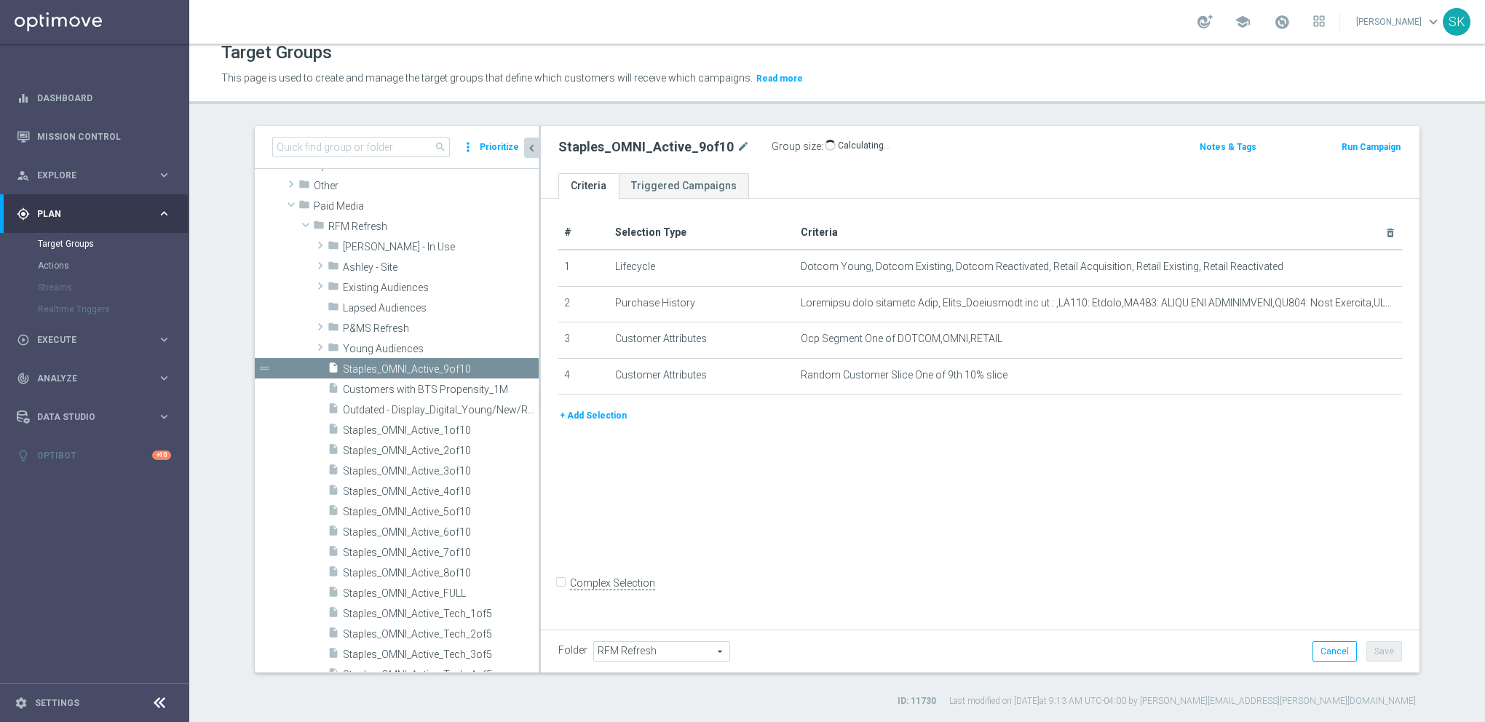
scroll to position [336, 0]
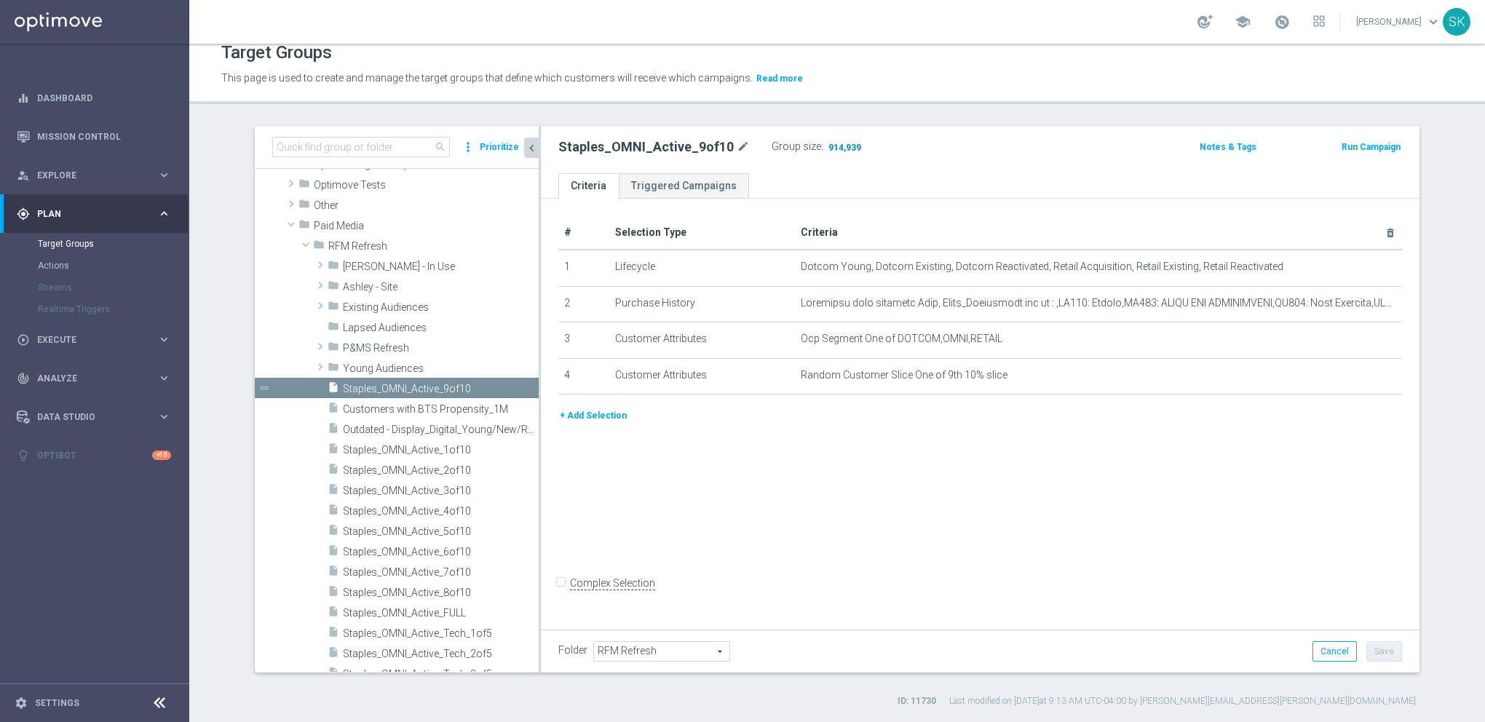
click at [836, 146] on span "914,939" at bounding box center [845, 149] width 36 height 14
drag, startPoint x: 497, startPoint y: 613, endPoint x: 499, endPoint y: 641, distance: 28.5
click at [0, 0] on icon "content_copy" at bounding box center [0, 0] width 0 height 0
click at [743, 151] on icon "mode_edit" at bounding box center [748, 146] width 13 height 17
drag, startPoint x: 585, startPoint y: 148, endPoint x: 592, endPoint y: 152, distance: 7.9
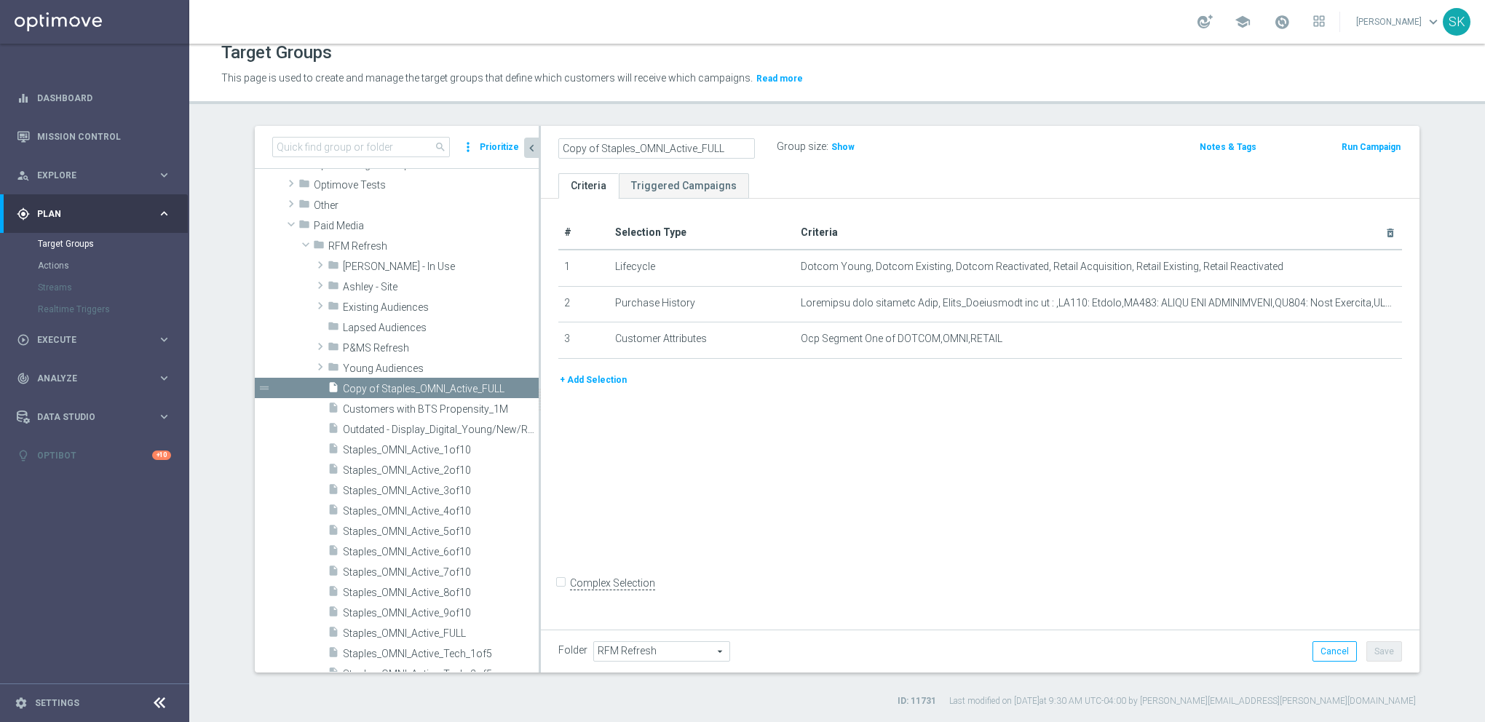
click at [587, 148] on input "Copy of Staples_OMNI_Active_FULL" at bounding box center [656, 148] width 197 height 20
click at [591, 146] on input "Copy of Staples_OMNI_Active_FULL" at bounding box center [656, 148] width 197 height 20
drag, startPoint x: 588, startPoint y: 147, endPoint x: 553, endPoint y: 149, distance: 35.7
click at [558, 149] on input "Copy of Staples_OMNI_Active_FULL" at bounding box center [656, 148] width 197 height 20
drag, startPoint x: 655, startPoint y: 146, endPoint x: 693, endPoint y: 150, distance: 38.0
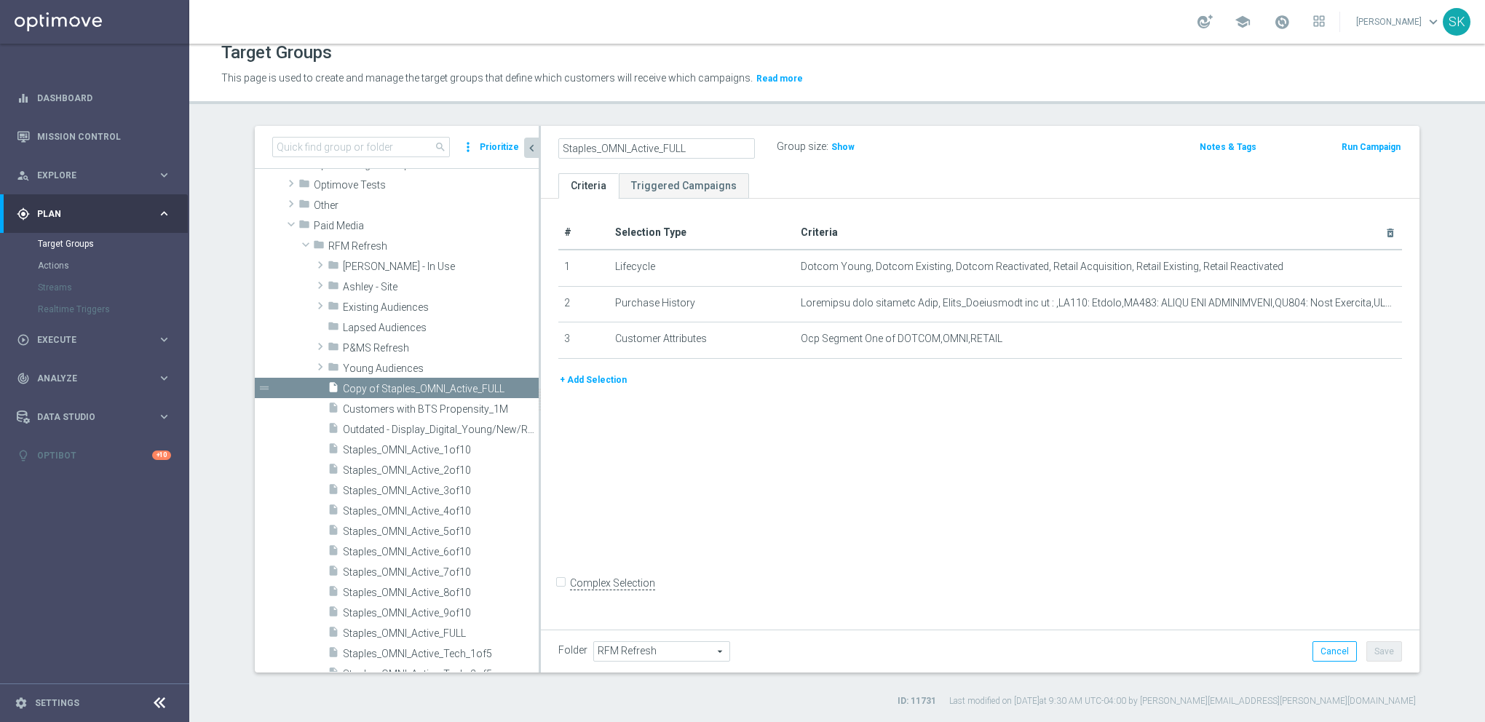
click at [692, 150] on input "Staples_OMNI_Active_FULL" at bounding box center [656, 148] width 197 height 20
type input "Staples_OMNI_Active_10of10"
click at [603, 381] on button "+ Add Selection" at bounding box center [593, 380] width 70 height 16
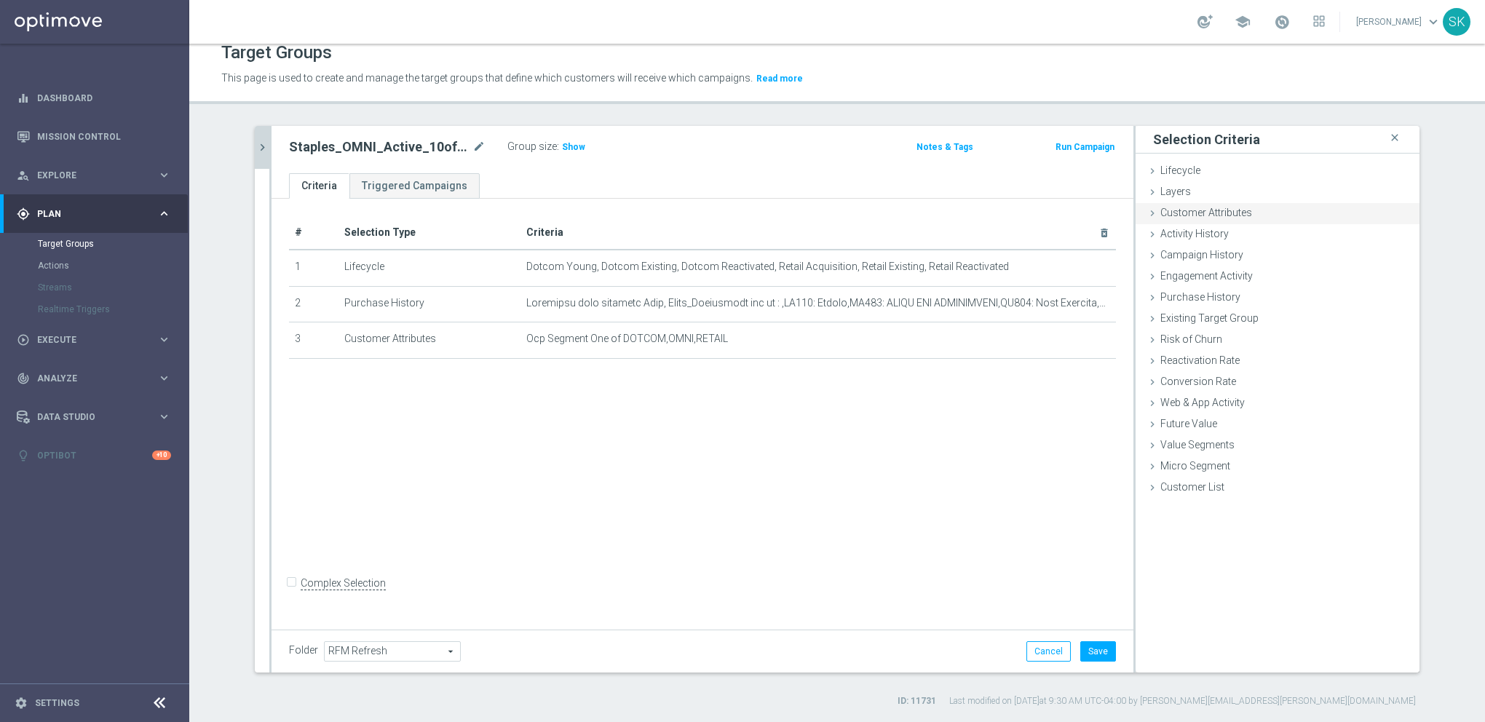
click at [1174, 213] on span "Customer Attributes" at bounding box center [1206, 213] width 92 height 12
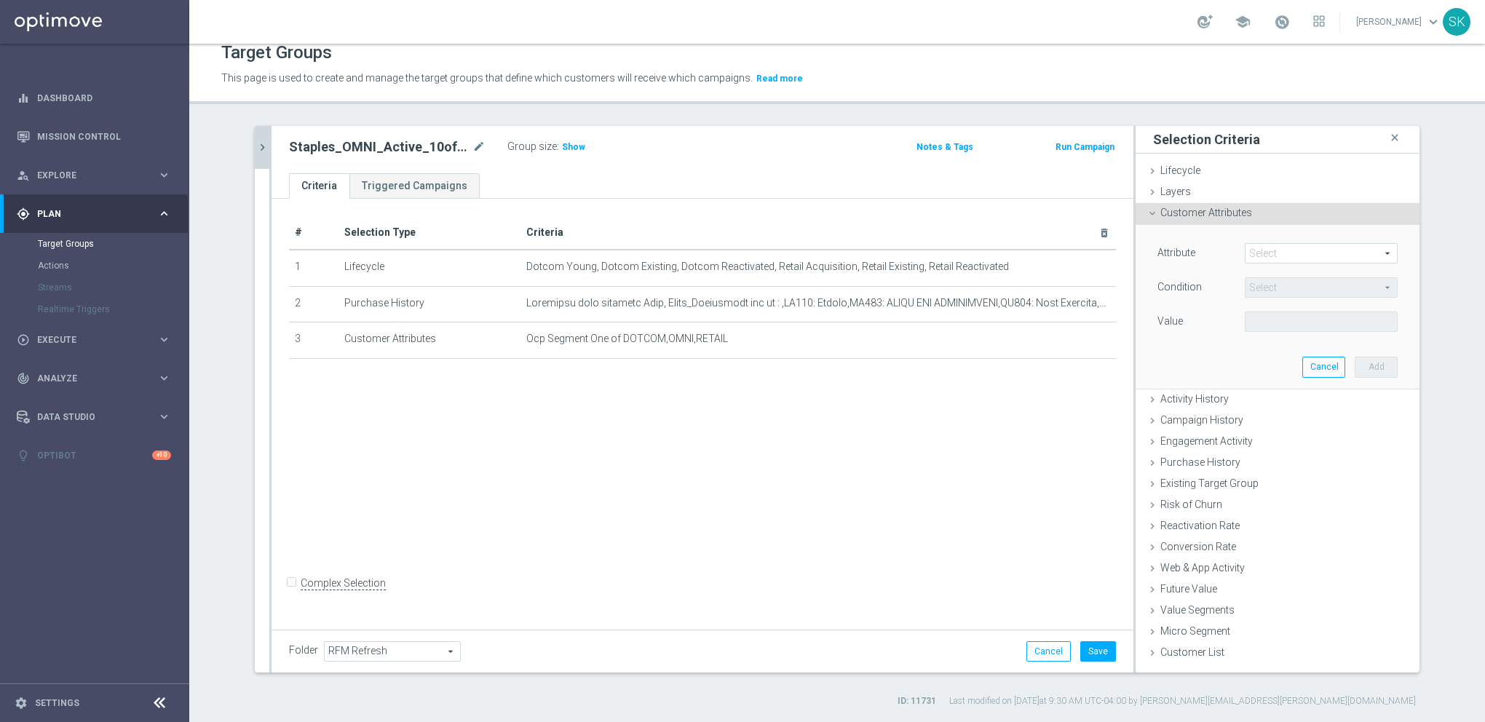
click at [1269, 256] on span at bounding box center [1321, 253] width 151 height 19
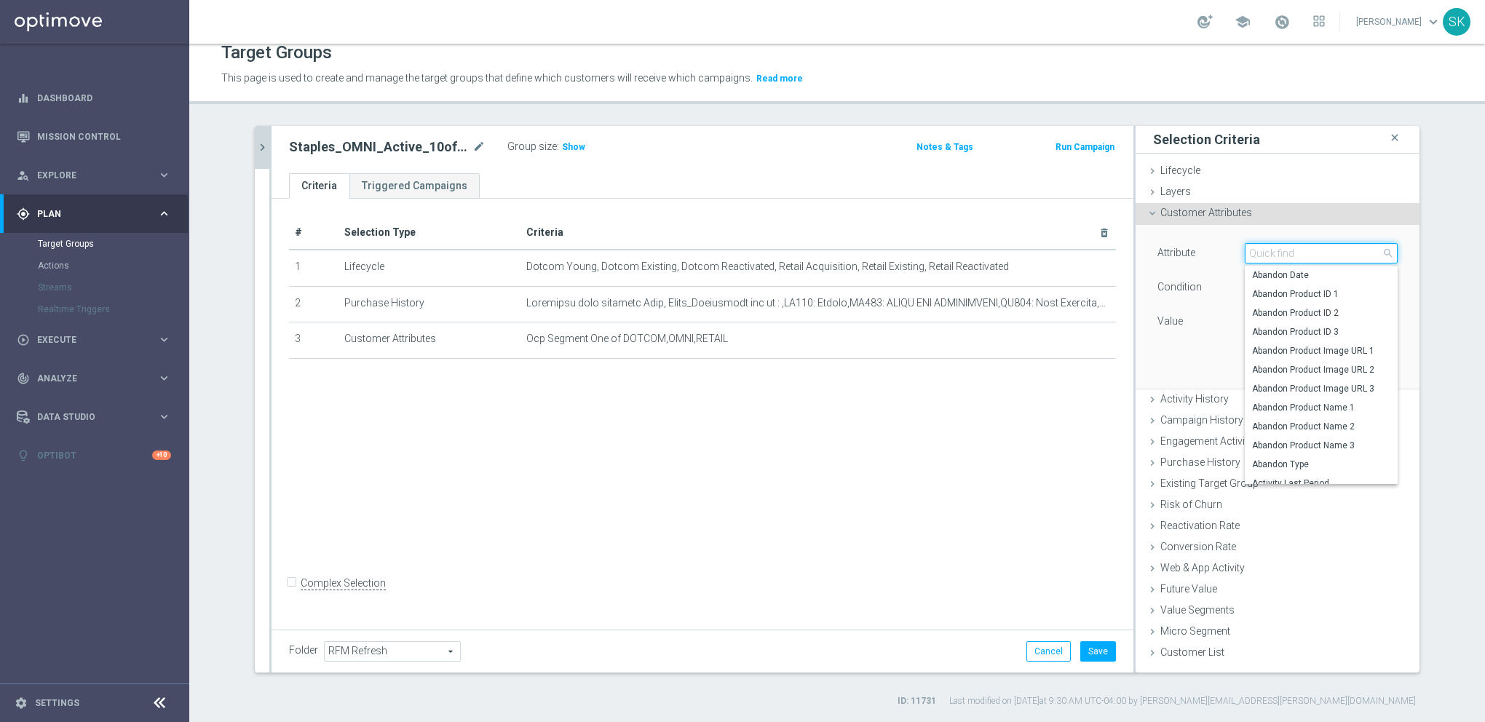
click at [1255, 253] on input "search" at bounding box center [1321, 253] width 153 height 20
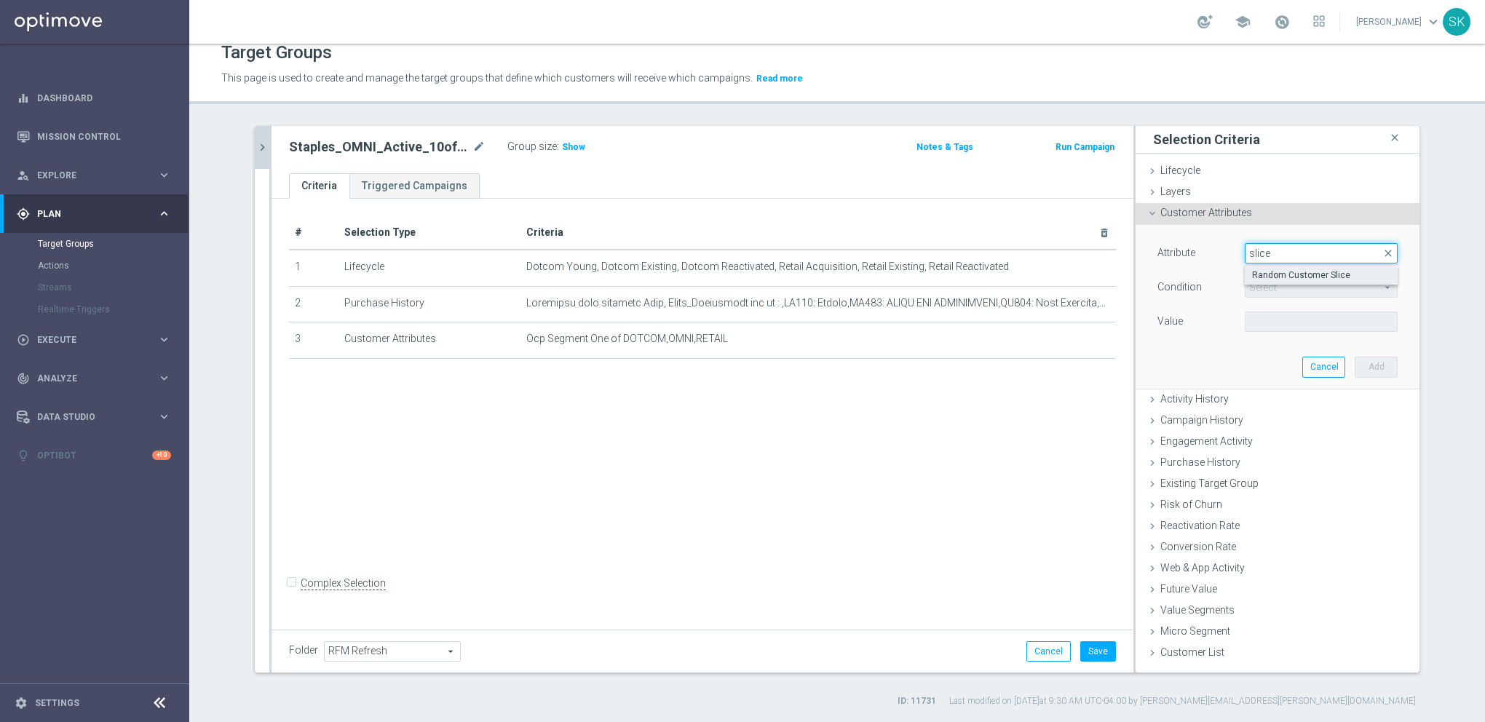
type input "slice"
click at [1284, 274] on span "Random Customer Slice" at bounding box center [1321, 275] width 138 height 12
type input "Random Customer Slice"
click at [1265, 282] on span "Equals" at bounding box center [1321, 287] width 151 height 19
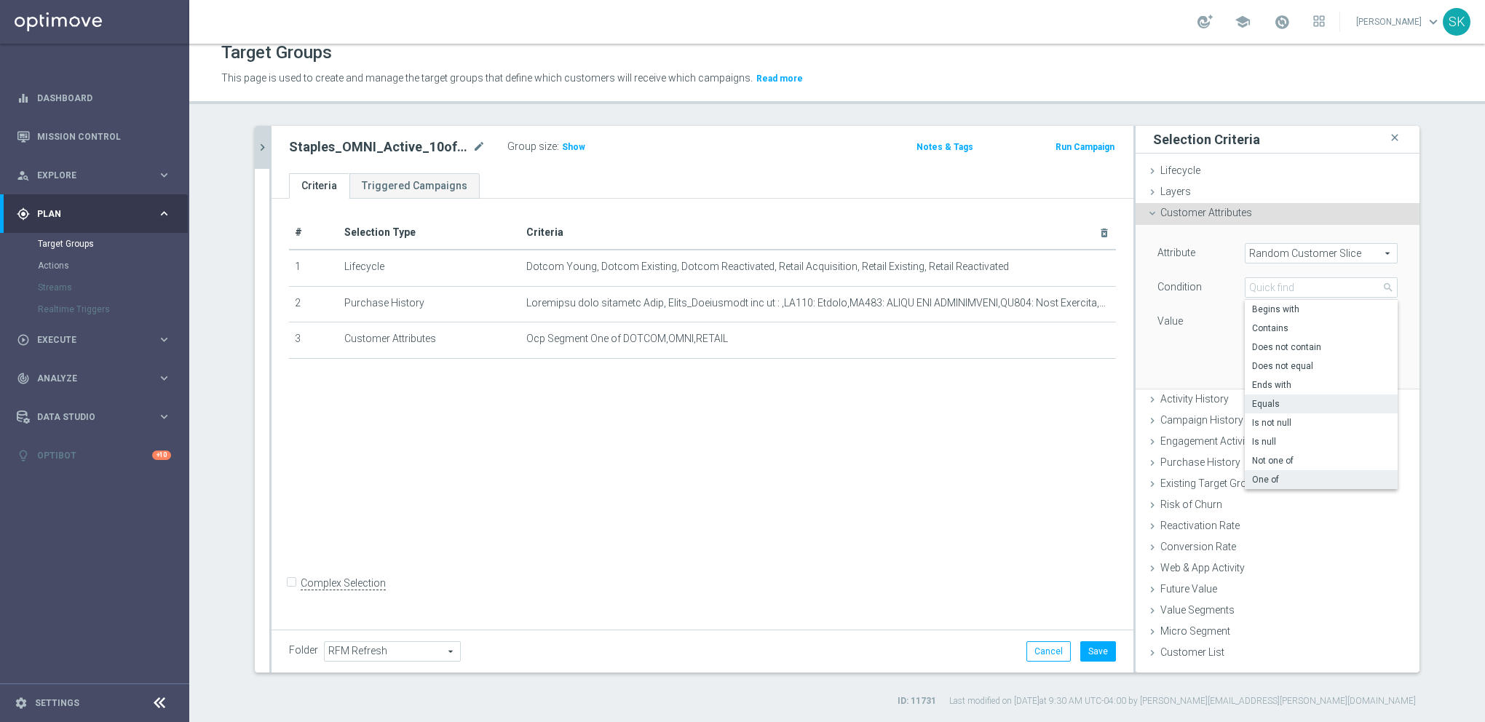
click at [1267, 475] on span "One of" at bounding box center [1321, 480] width 138 height 12
type input "One of"
click at [1288, 314] on span at bounding box center [1321, 321] width 151 height 19
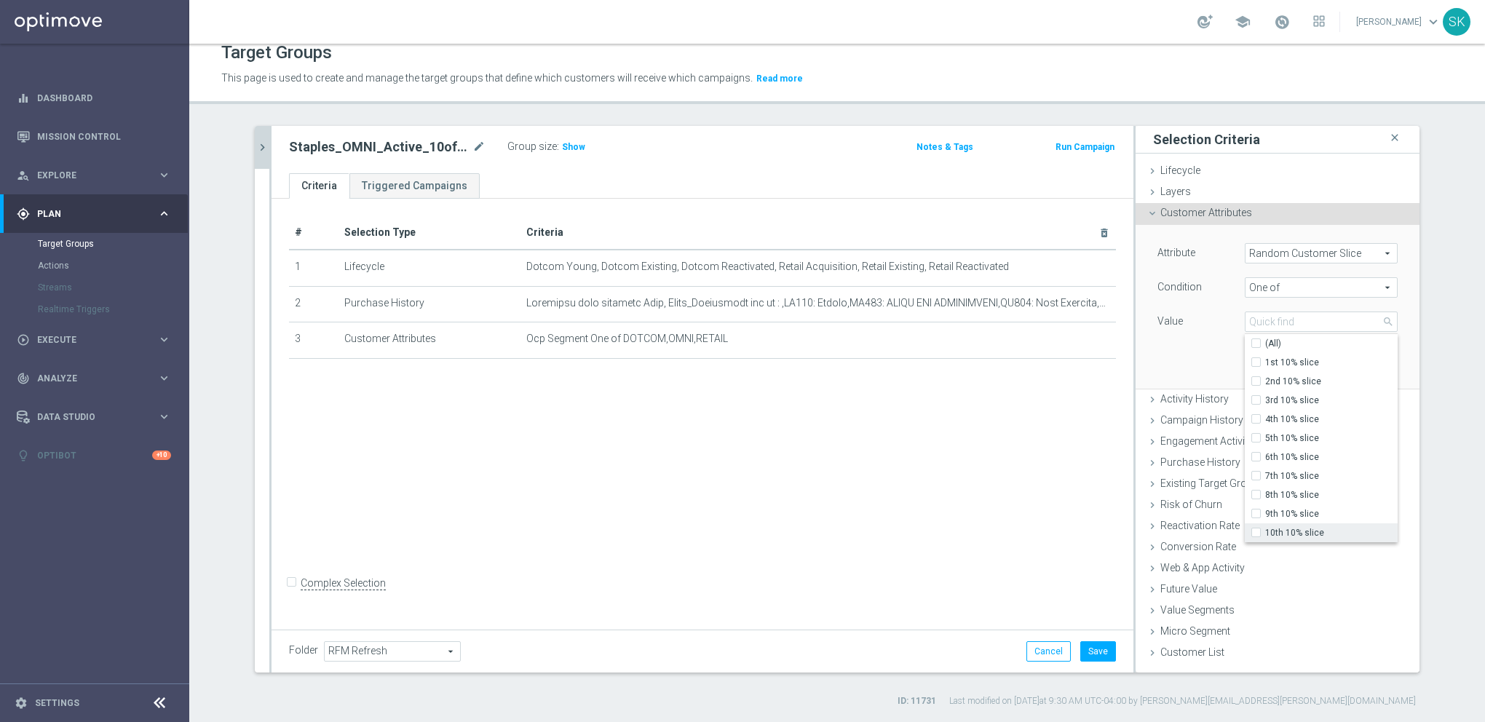
click at [1265, 535] on label "10th 10% slice" at bounding box center [1331, 532] width 132 height 19
click at [1256, 535] on input "10th 10% slice" at bounding box center [1260, 533] width 9 height 9
checkbox input "true"
type input "10th 10% slice"
click at [1206, 376] on div "Attribute Random Customer Slice Random Customer Slice arrow_drop_down search Co…" at bounding box center [1278, 306] width 262 height 163
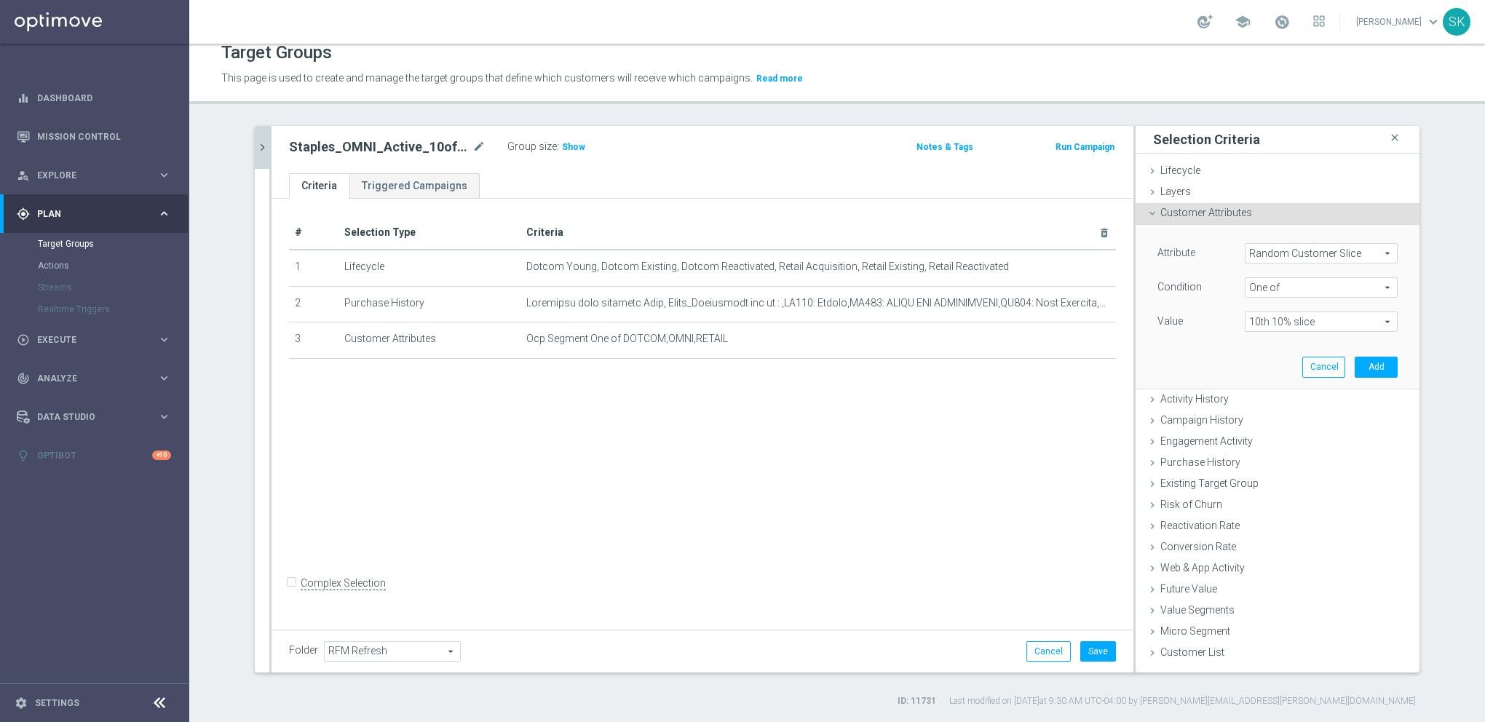
click at [1406, 377] on div "Attribute Random Customer Slice Random Customer Slice arrow_drop_down search Co…" at bounding box center [1278, 307] width 284 height 165
click at [1376, 373] on button "Add" at bounding box center [1376, 367] width 43 height 20
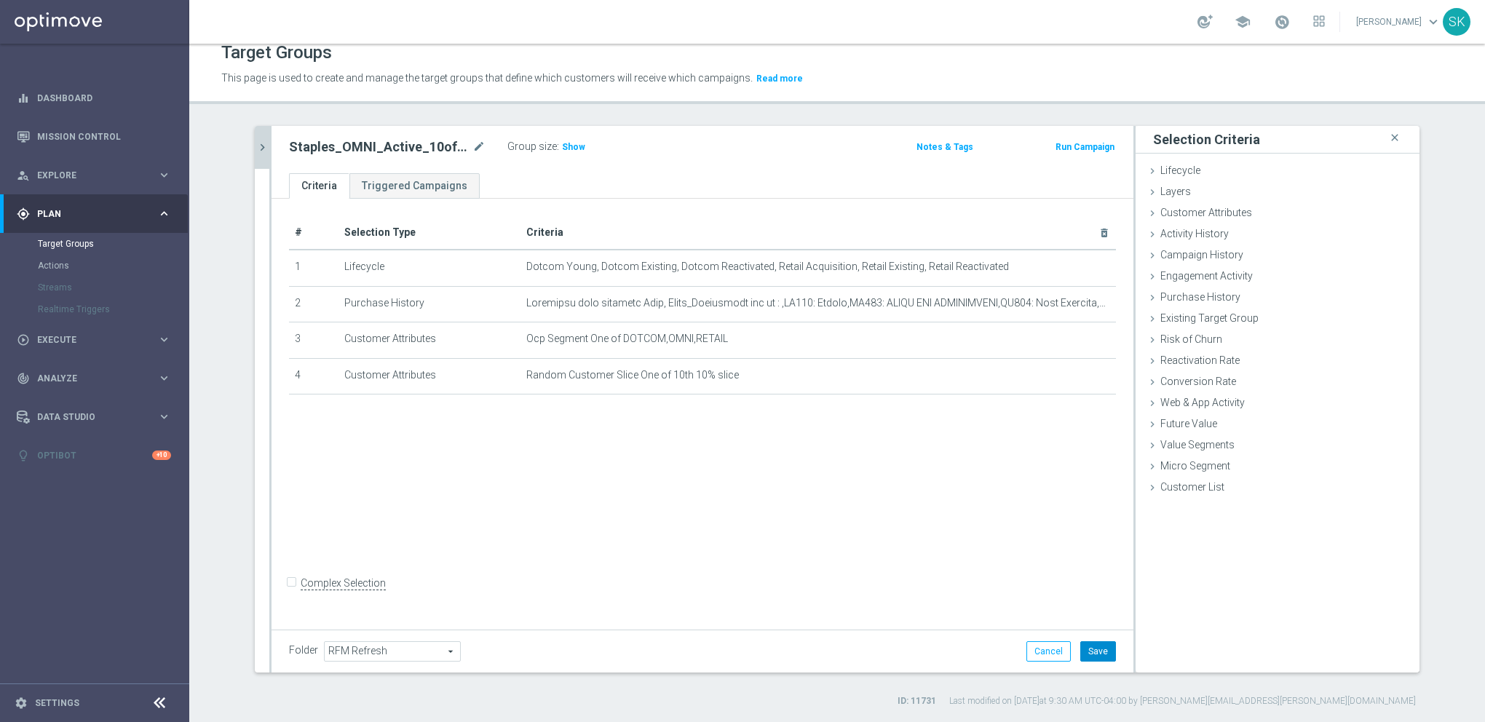
click at [1092, 652] on button "Save" at bounding box center [1098, 651] width 36 height 20
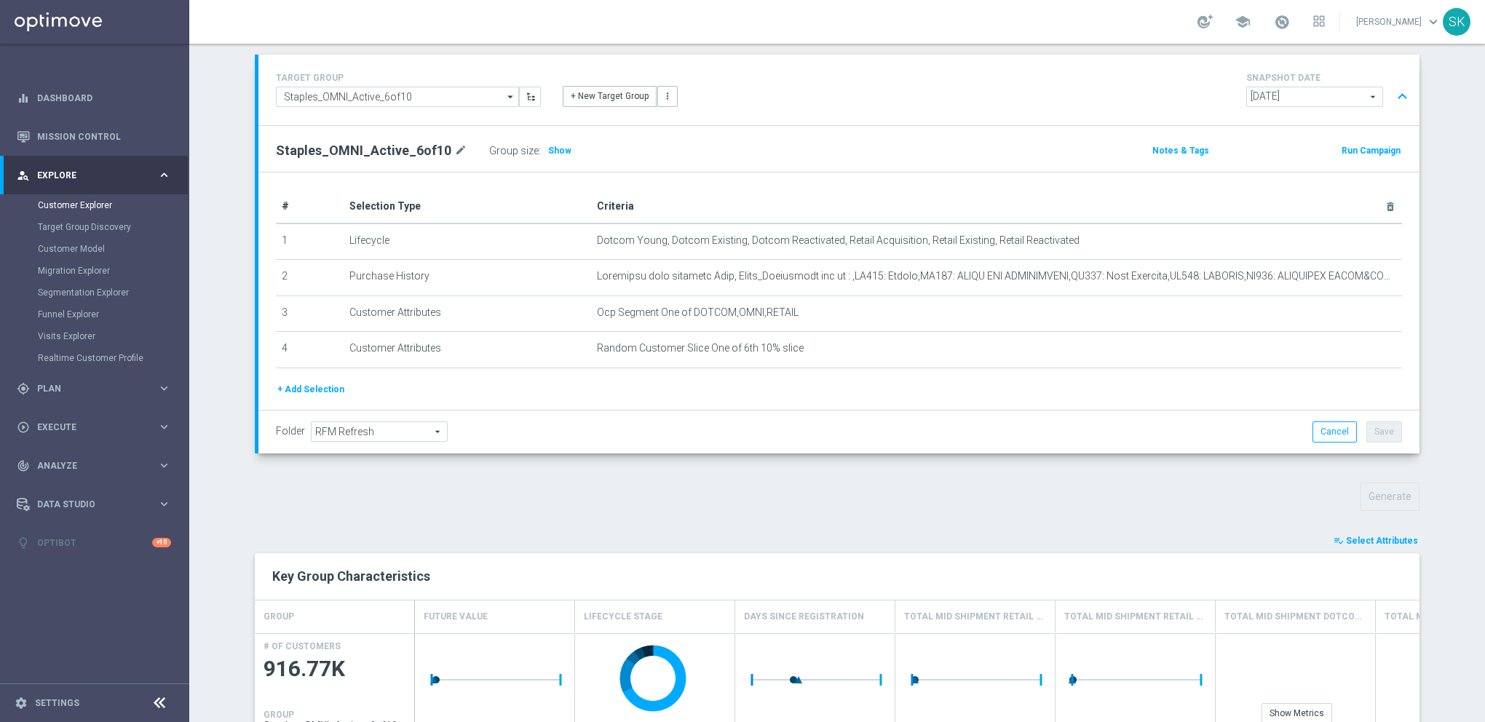
scroll to position [146, 0]
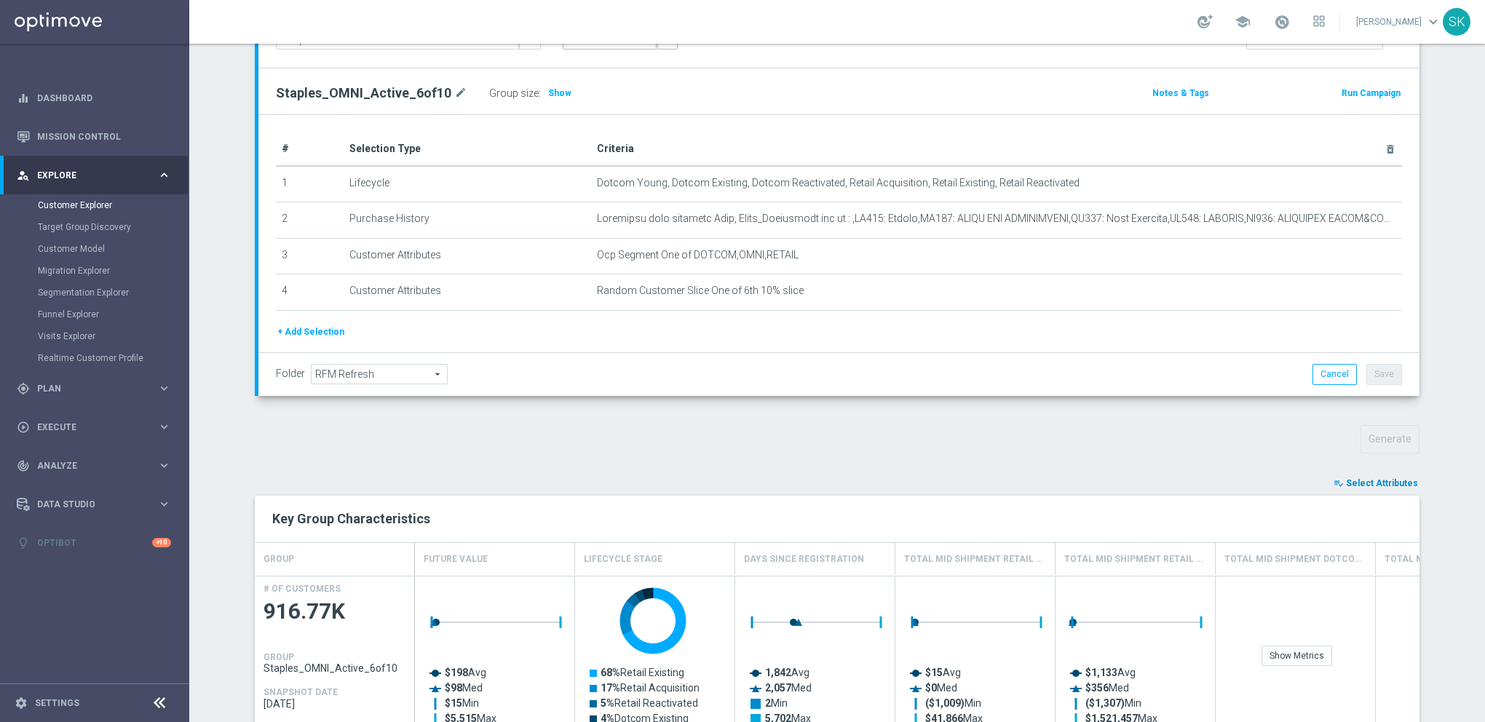
click at [1373, 475] on div "TARGET GROUP Staples_OMNI_Active_6of10 Staples_OMNI_Active_6of10 arrow_drop_dow…" at bounding box center [837, 604] width 1223 height 1215
click at [1369, 481] on span "Select Attributes" at bounding box center [1382, 483] width 72 height 10
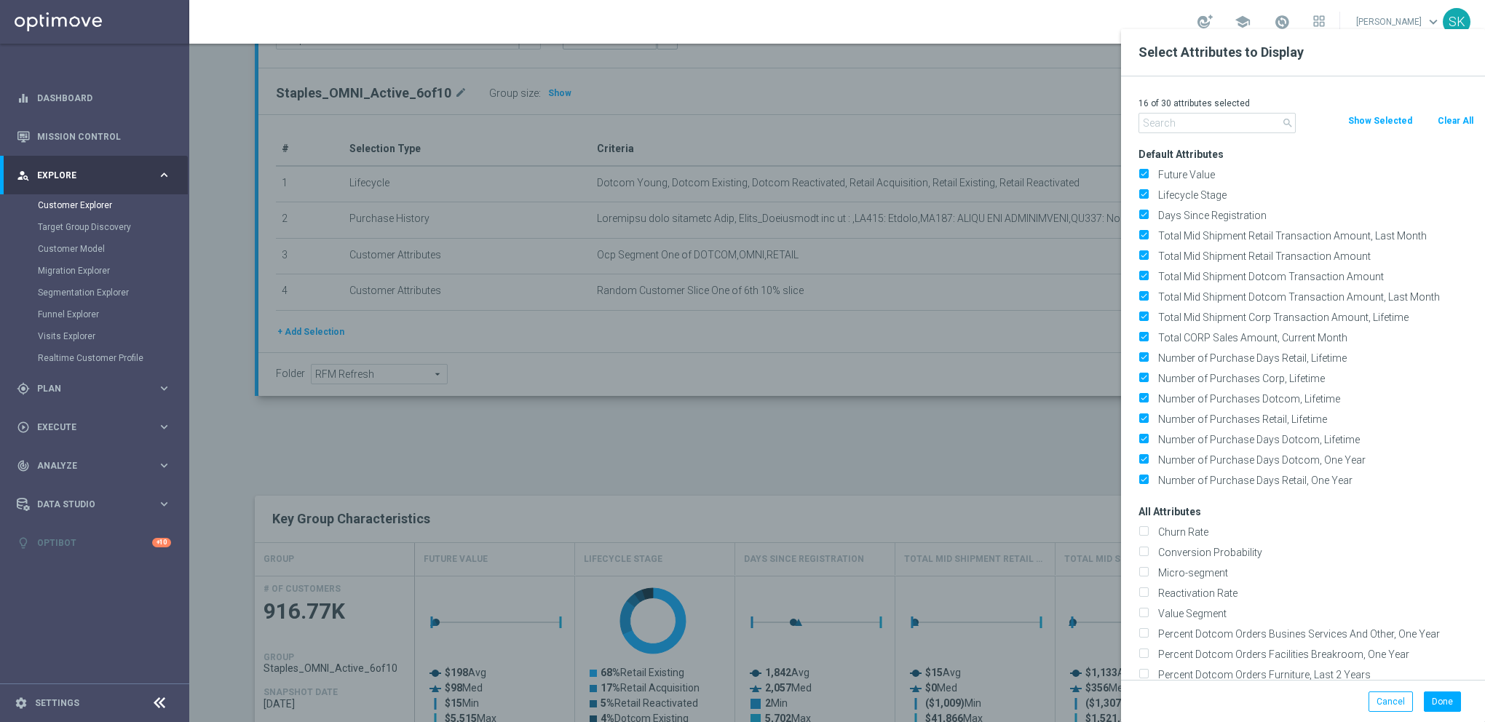
drag, startPoint x: 1465, startPoint y: 118, endPoint x: 1457, endPoint y: 122, distance: 8.1
click at [1465, 118] on button "Clear All" at bounding box center [1455, 121] width 39 height 16
checkbox input "false"
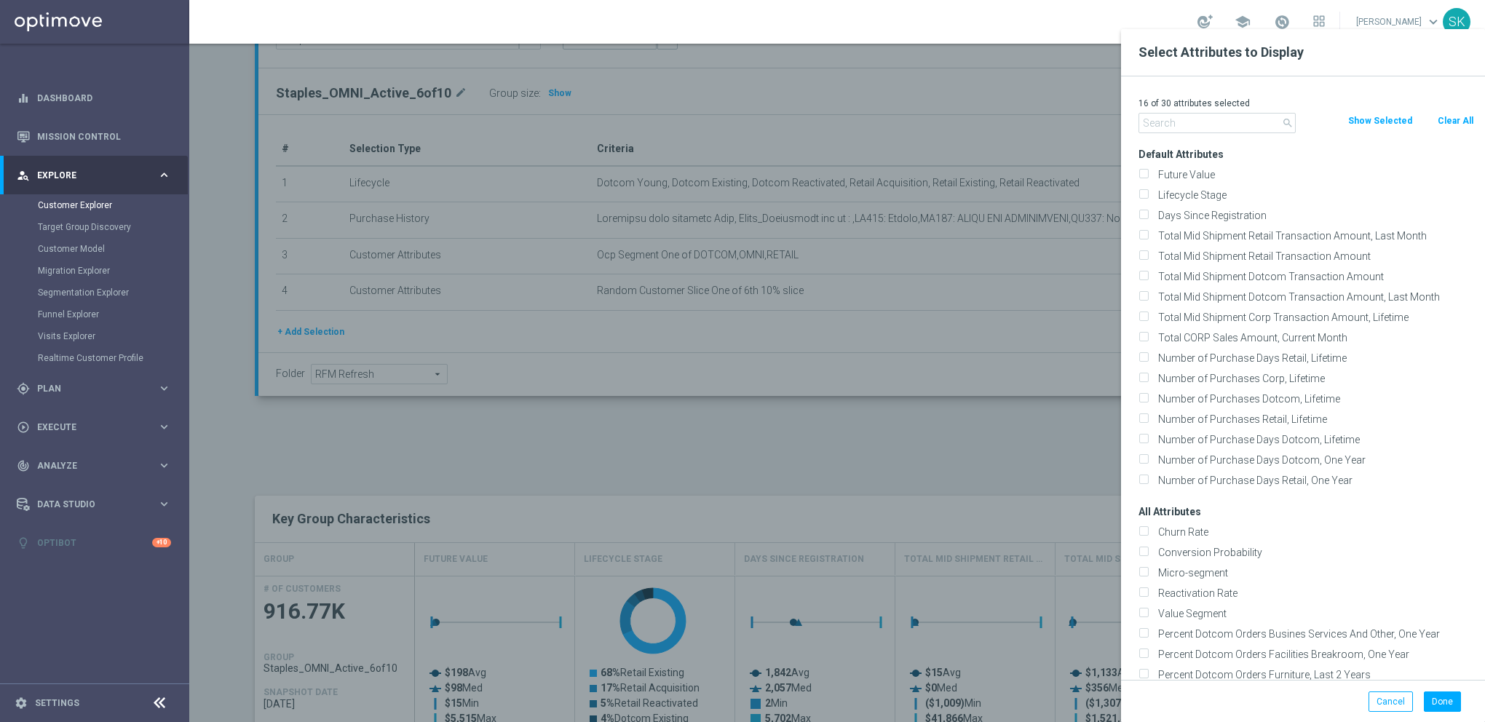
checkbox input "false"
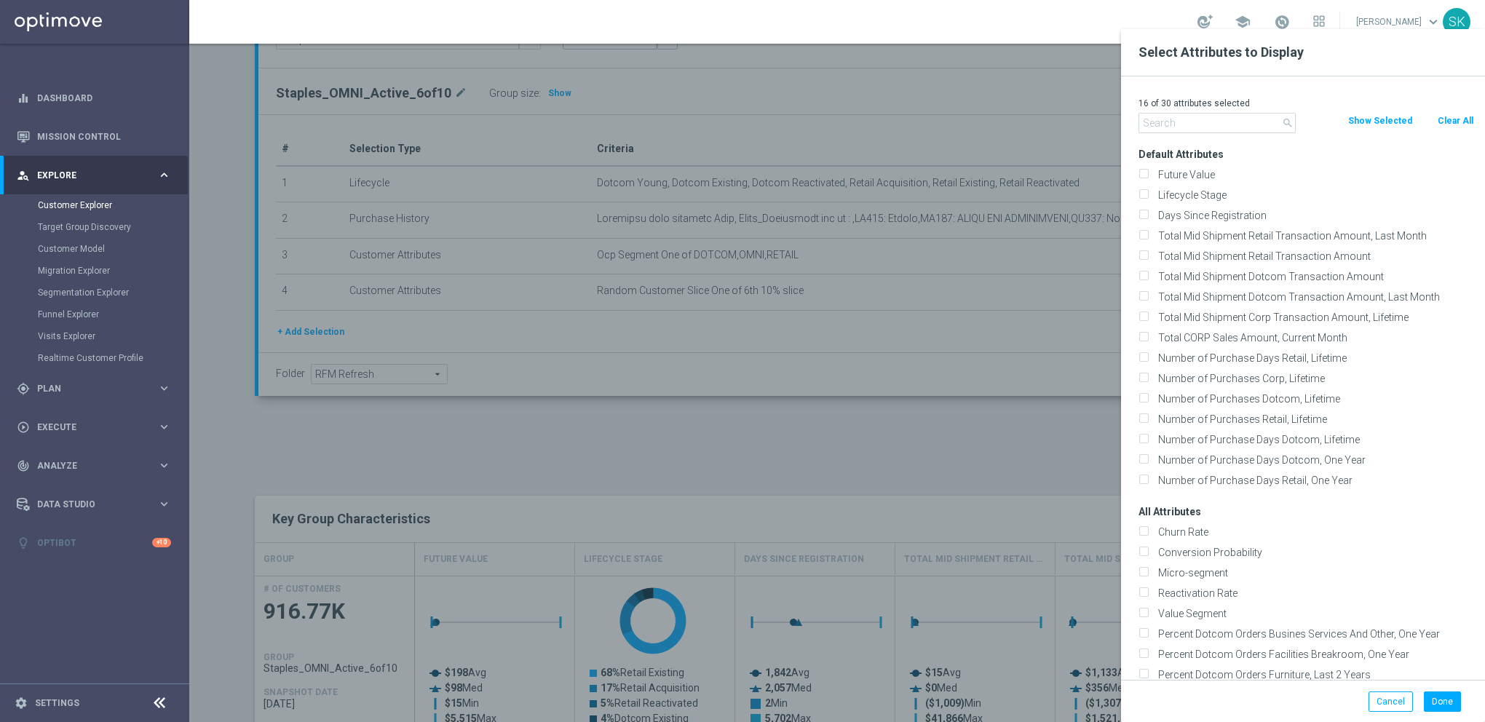
checkbox input "false"
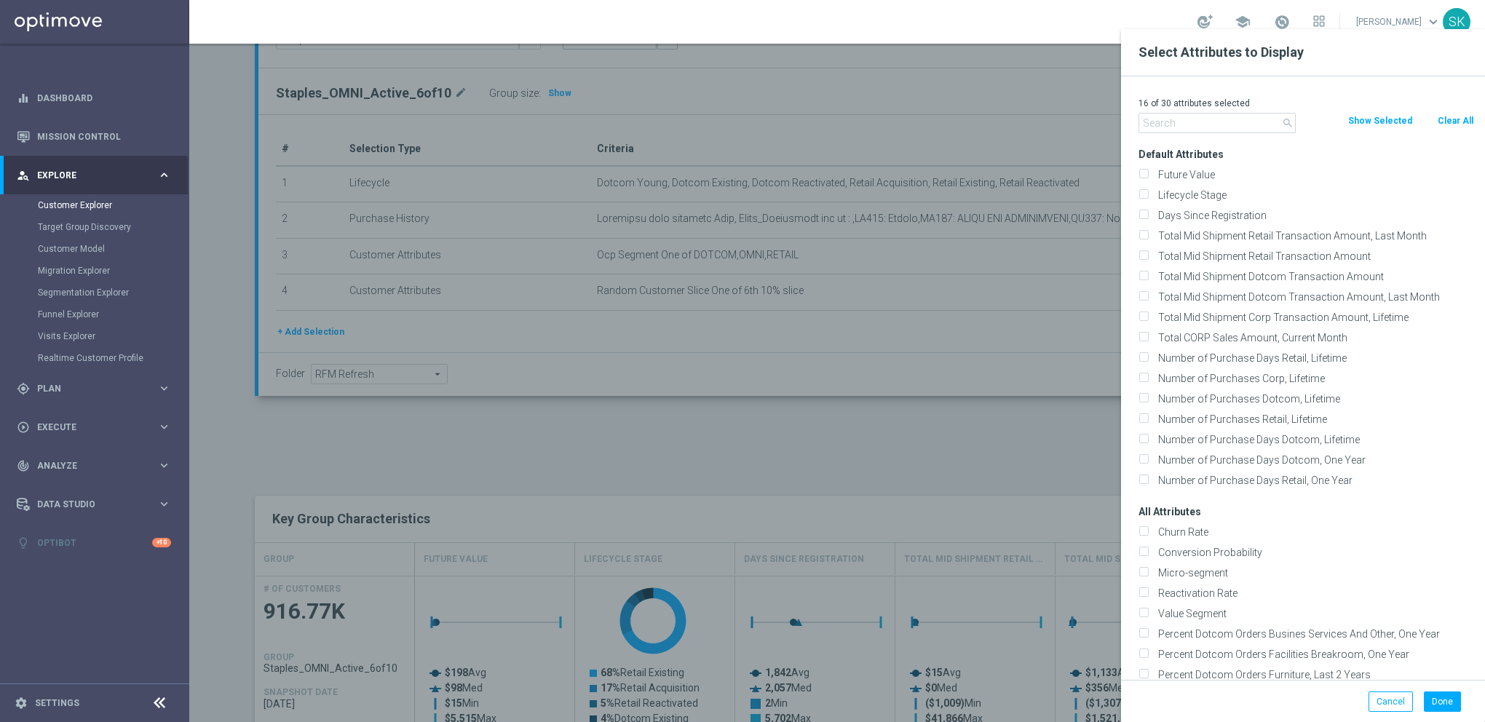
checkbox input "false"
click at [1206, 122] on input "text" at bounding box center [1217, 123] width 157 height 20
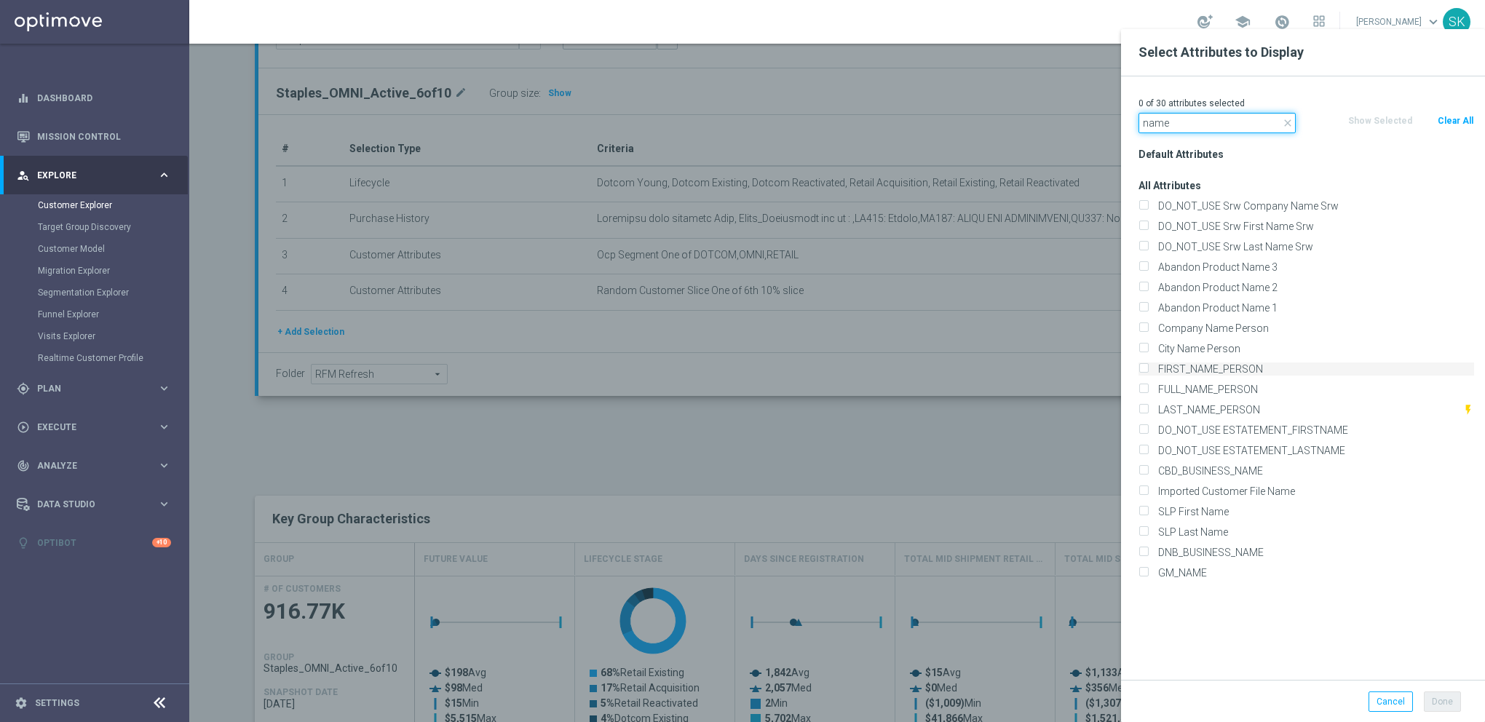
type input "name"
click at [1143, 371] on input "FIRST_NAME_PERSON" at bounding box center [1143, 370] width 9 height 9
checkbox input "true"
click at [1147, 408] on input "LAST_NAME_PERSON" at bounding box center [1143, 411] width 9 height 9
checkbox input "true"
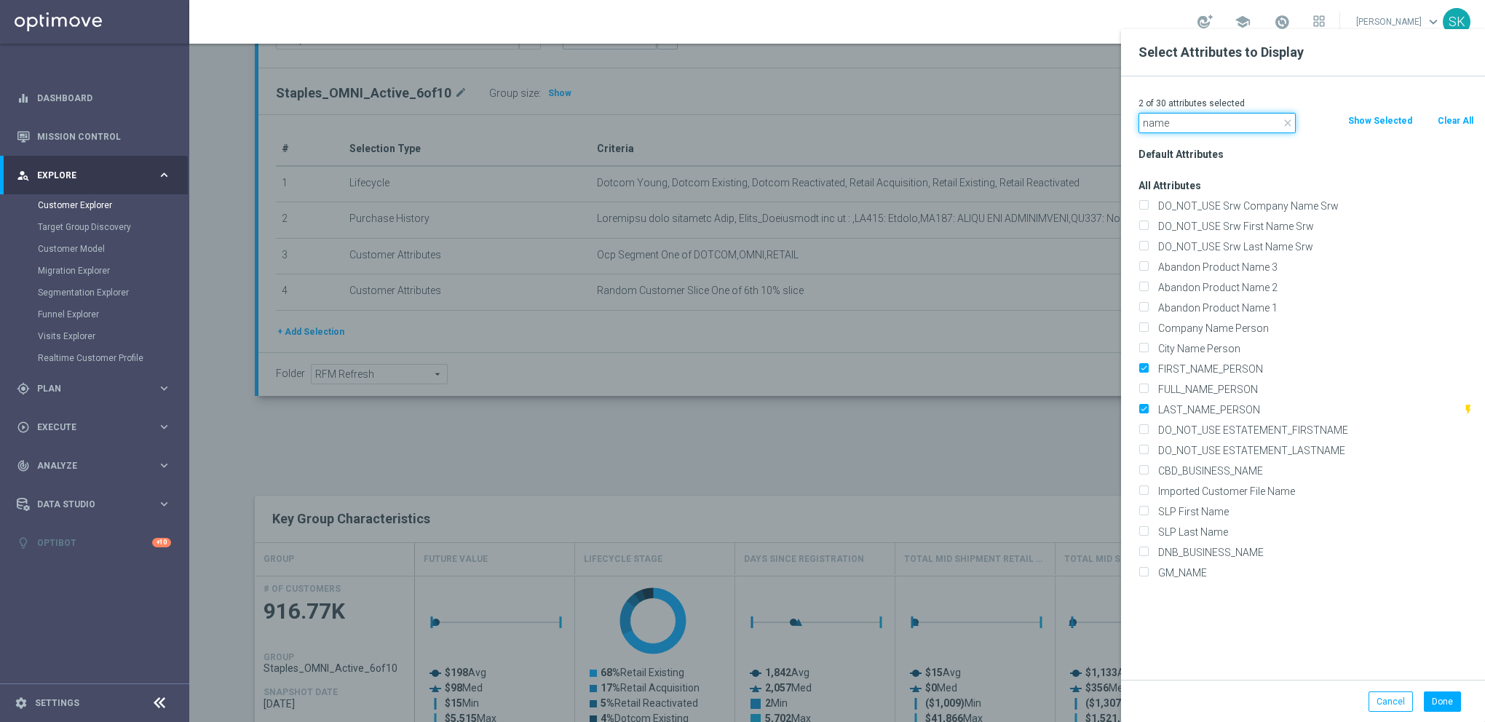
click at [1155, 131] on input "name" at bounding box center [1217, 123] width 157 height 20
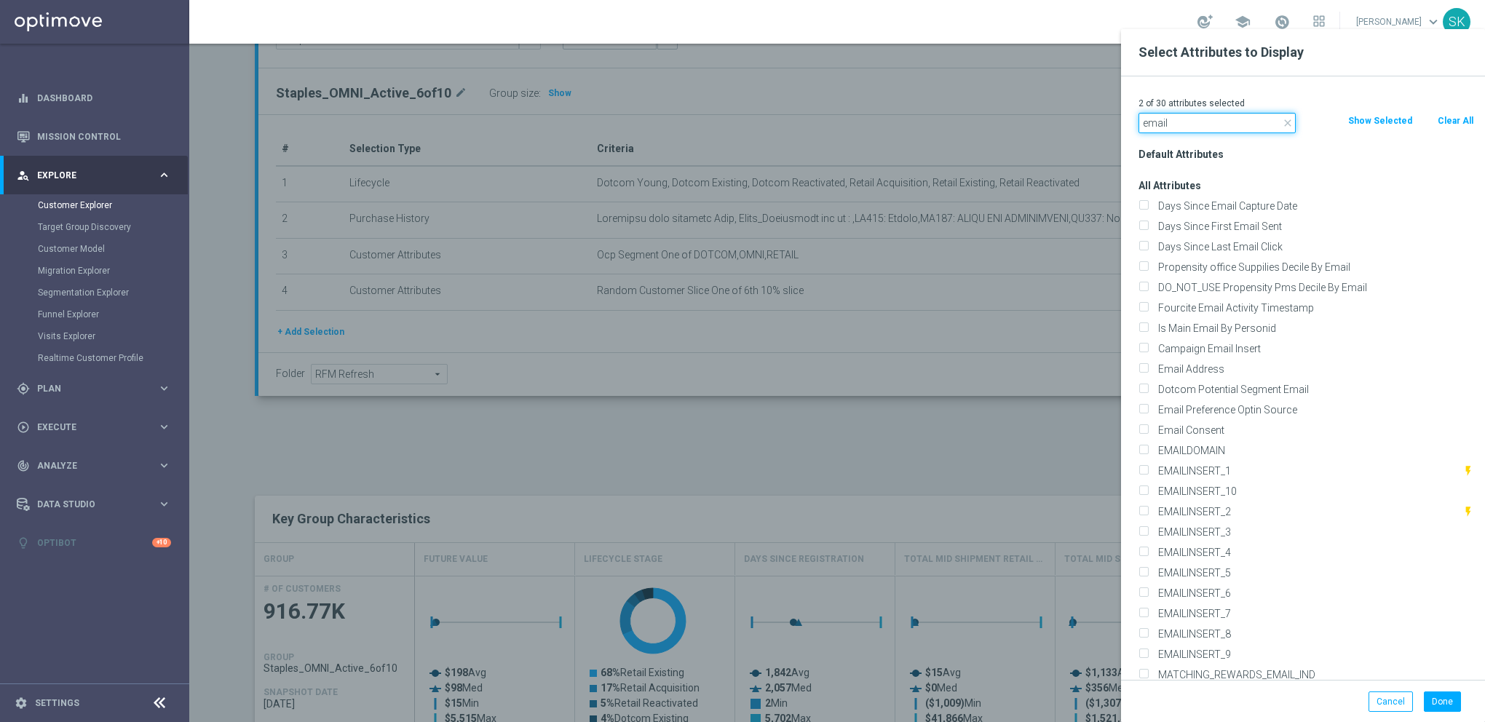
scroll to position [234, 0]
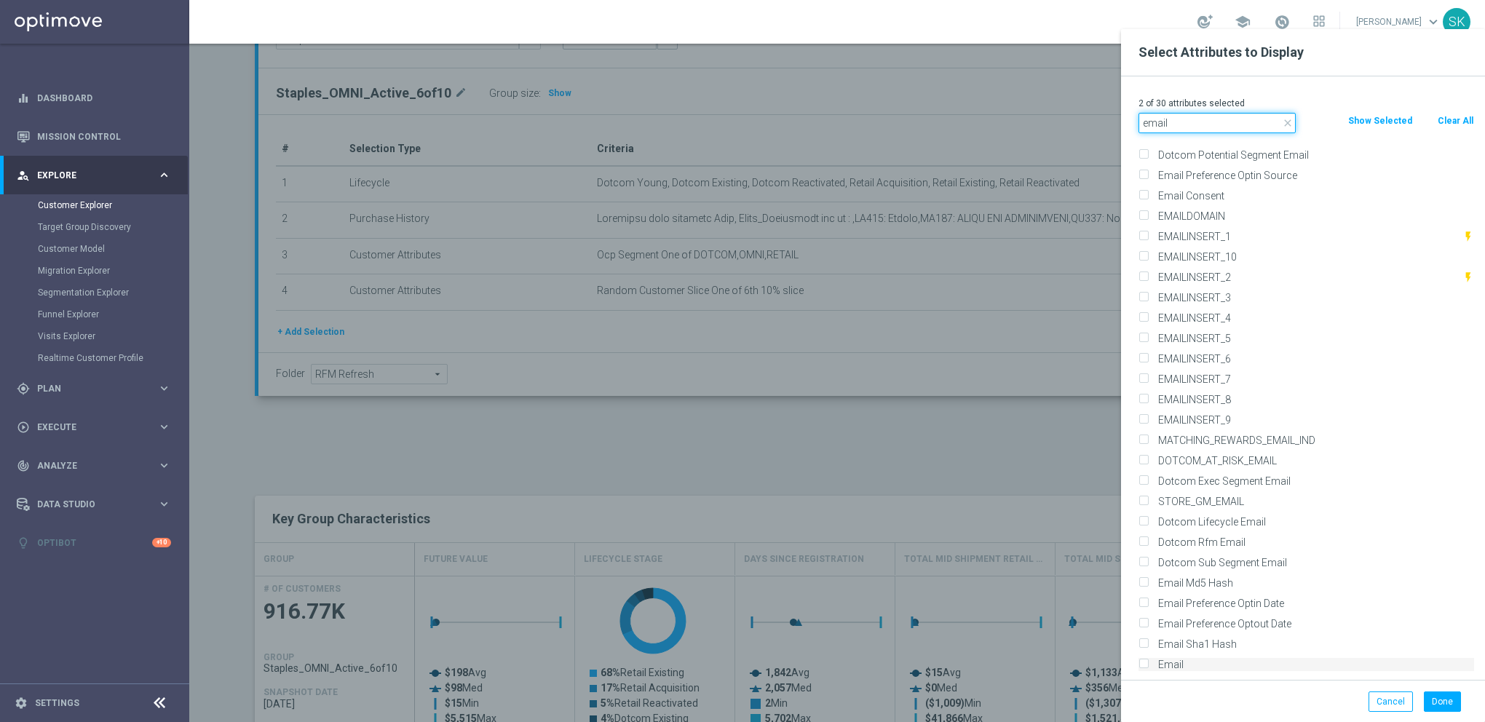
type input "email"
click at [1144, 665] on input "Email" at bounding box center [1143, 666] width 9 height 9
checkbox input "true"
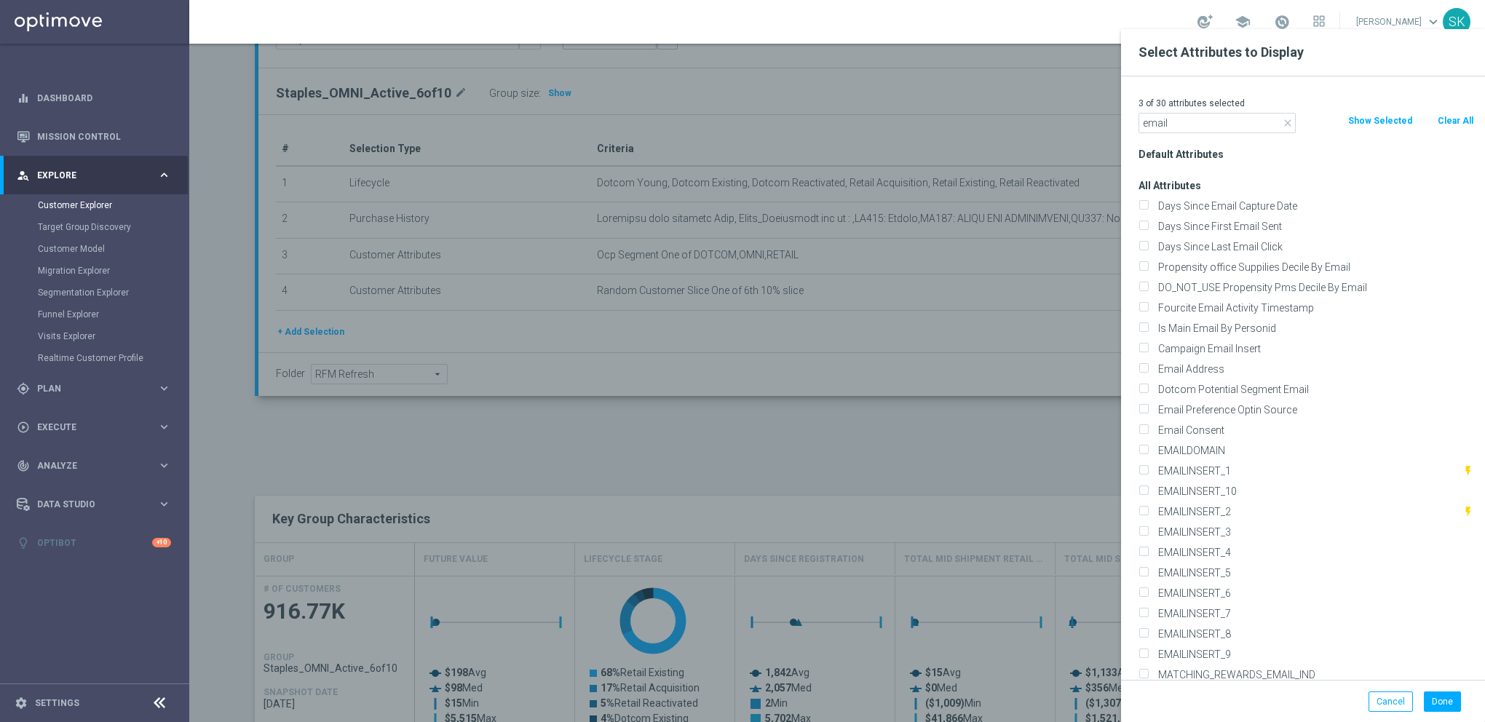
scroll to position [0, 0]
click at [1162, 122] on input "email" at bounding box center [1217, 123] width 157 height 20
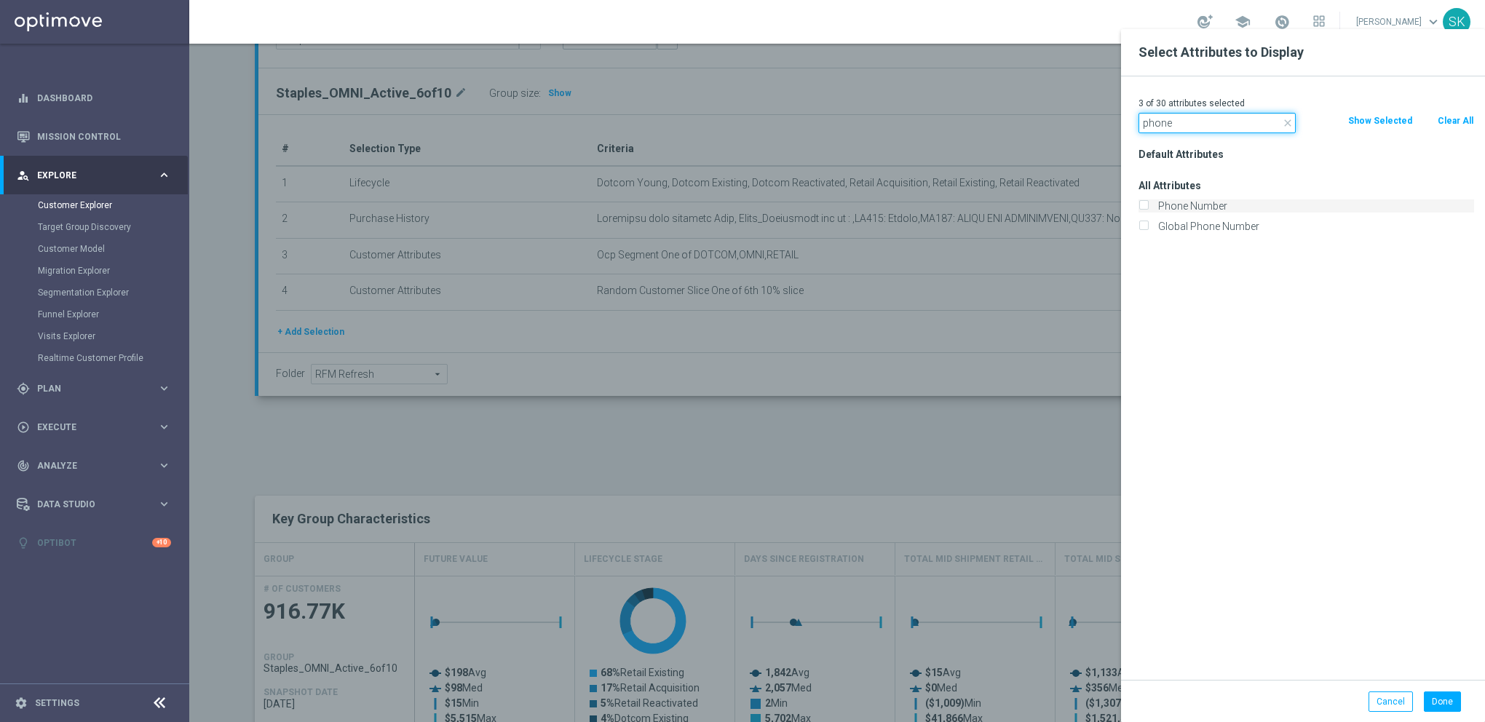
type input "phone"
click at [1149, 204] on div "Phone Number" at bounding box center [1307, 205] width 336 height 13
click at [1147, 207] on input "Phone Number" at bounding box center [1143, 207] width 9 height 9
checkbox input "true"
click at [1285, 127] on icon "close" at bounding box center [1288, 123] width 12 height 12
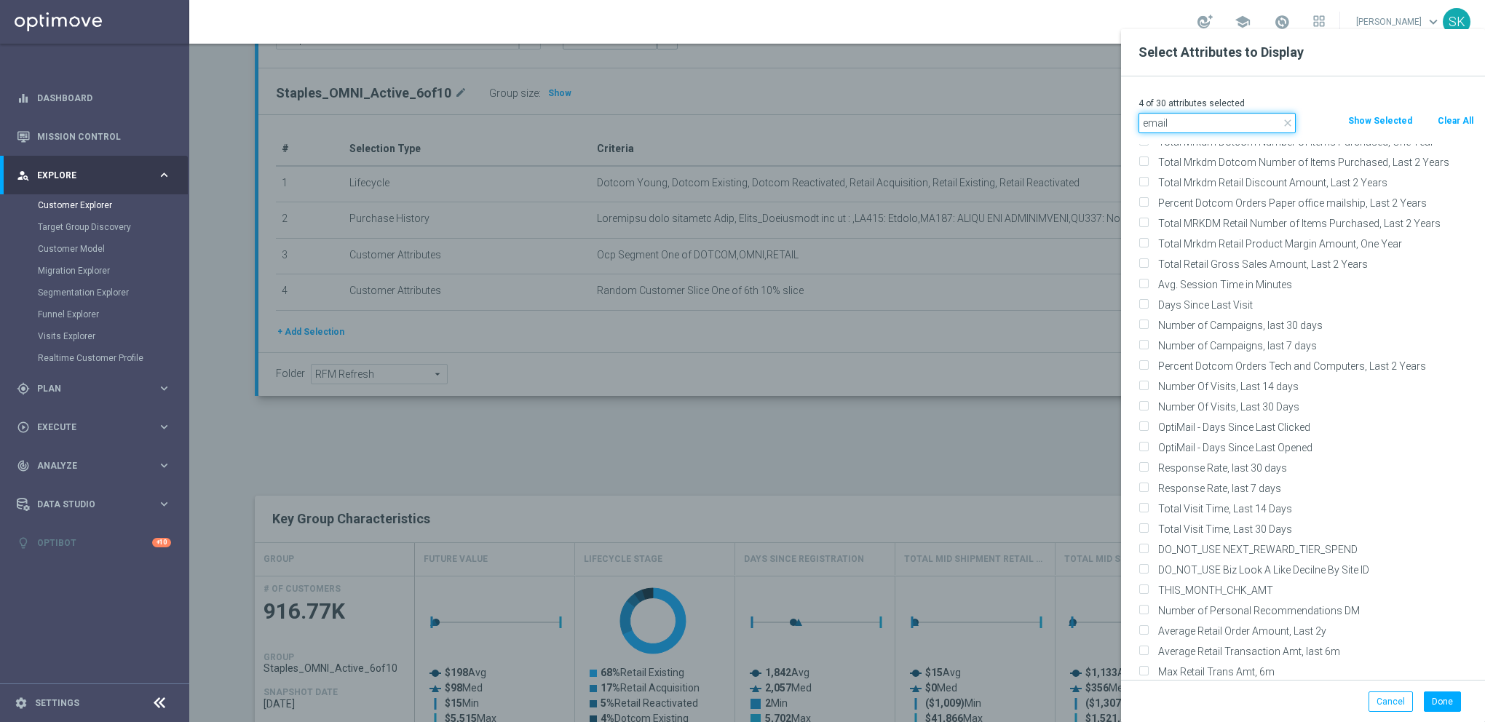
scroll to position [240, 0]
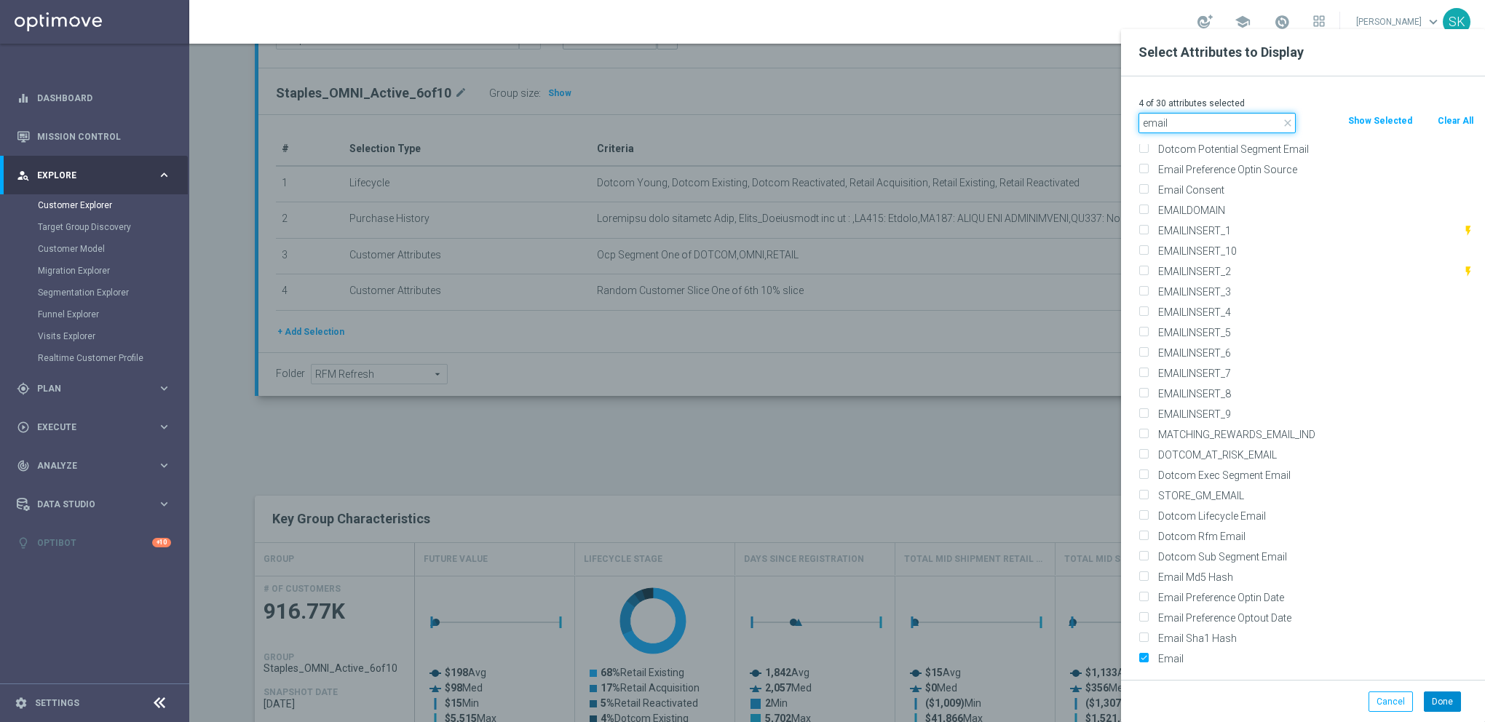
type input "email"
click at [1441, 694] on button "Done" at bounding box center [1442, 702] width 37 height 20
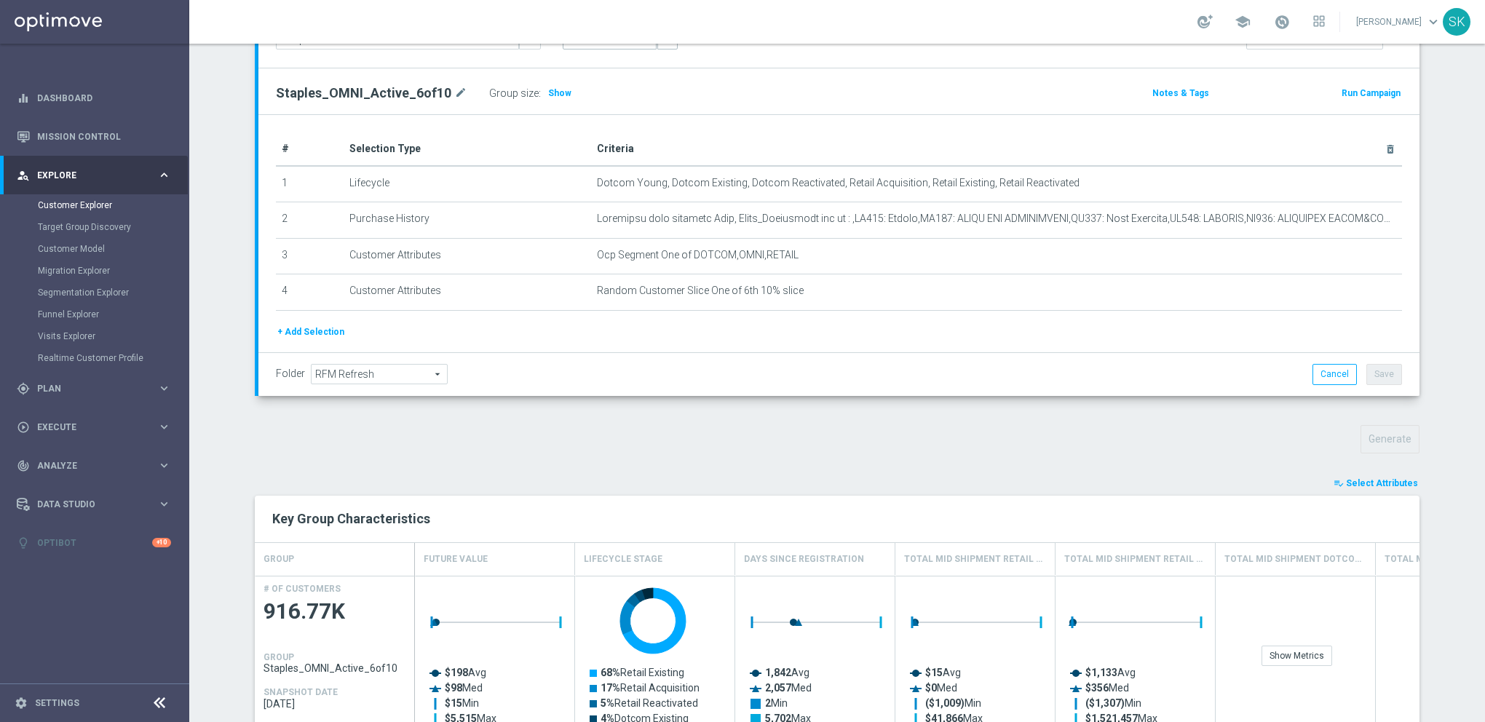
type input "Search"
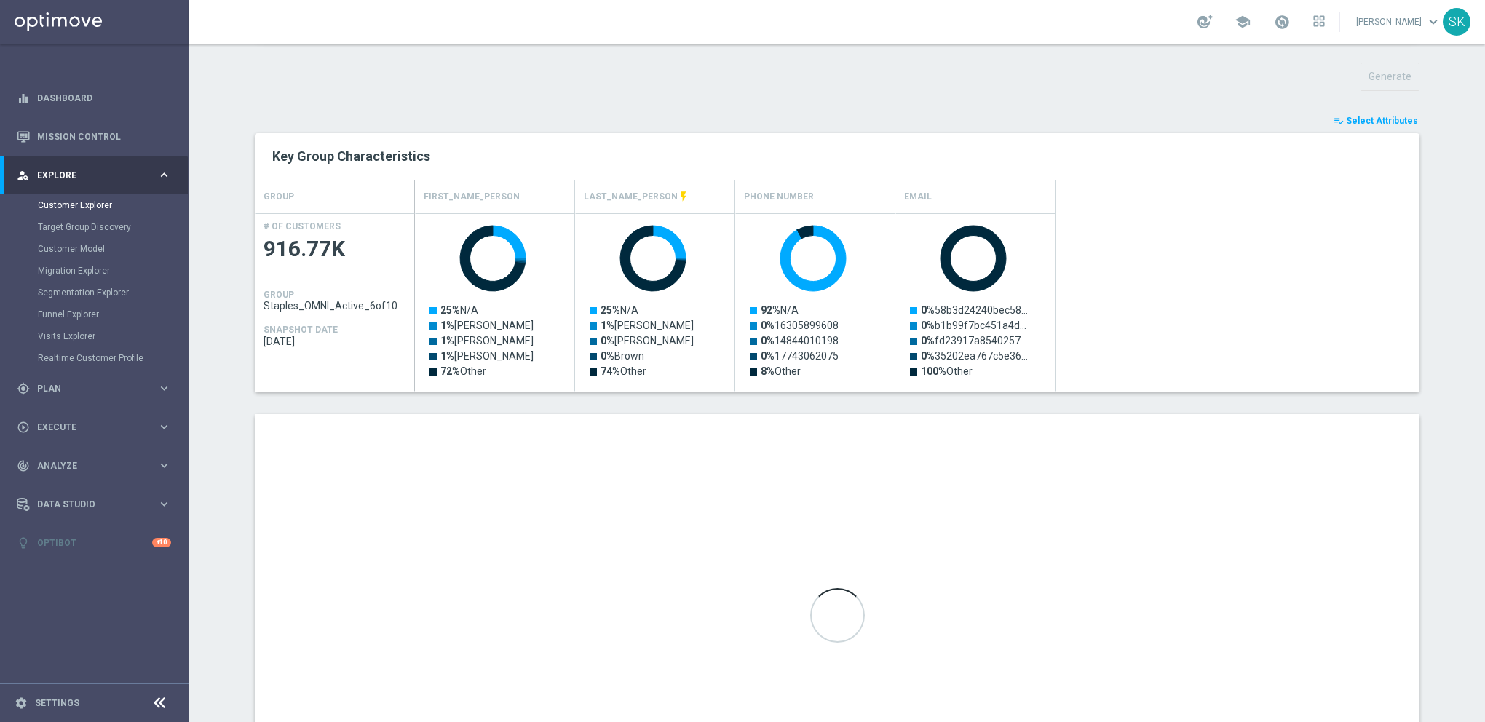
scroll to position [608, 0]
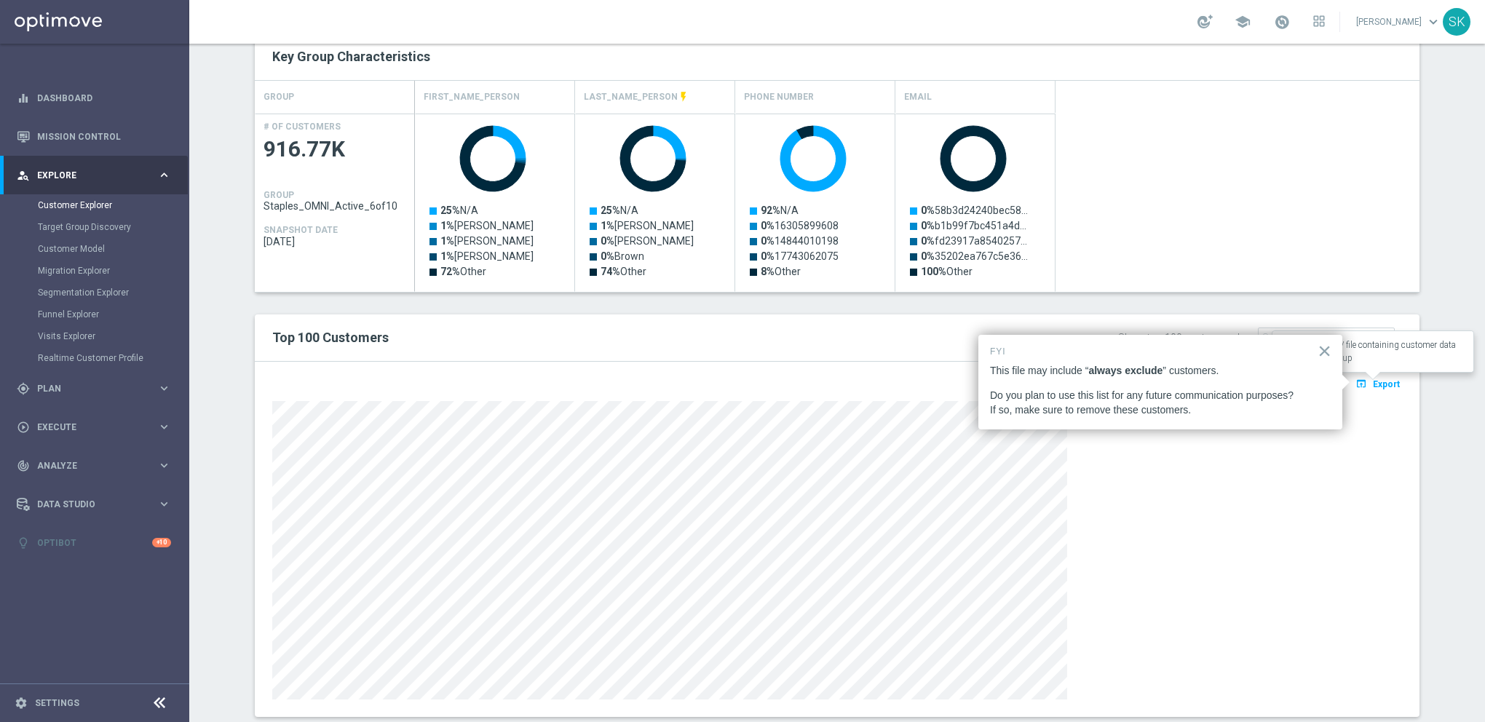
click at [1390, 385] on span "Export" at bounding box center [1386, 384] width 27 height 10
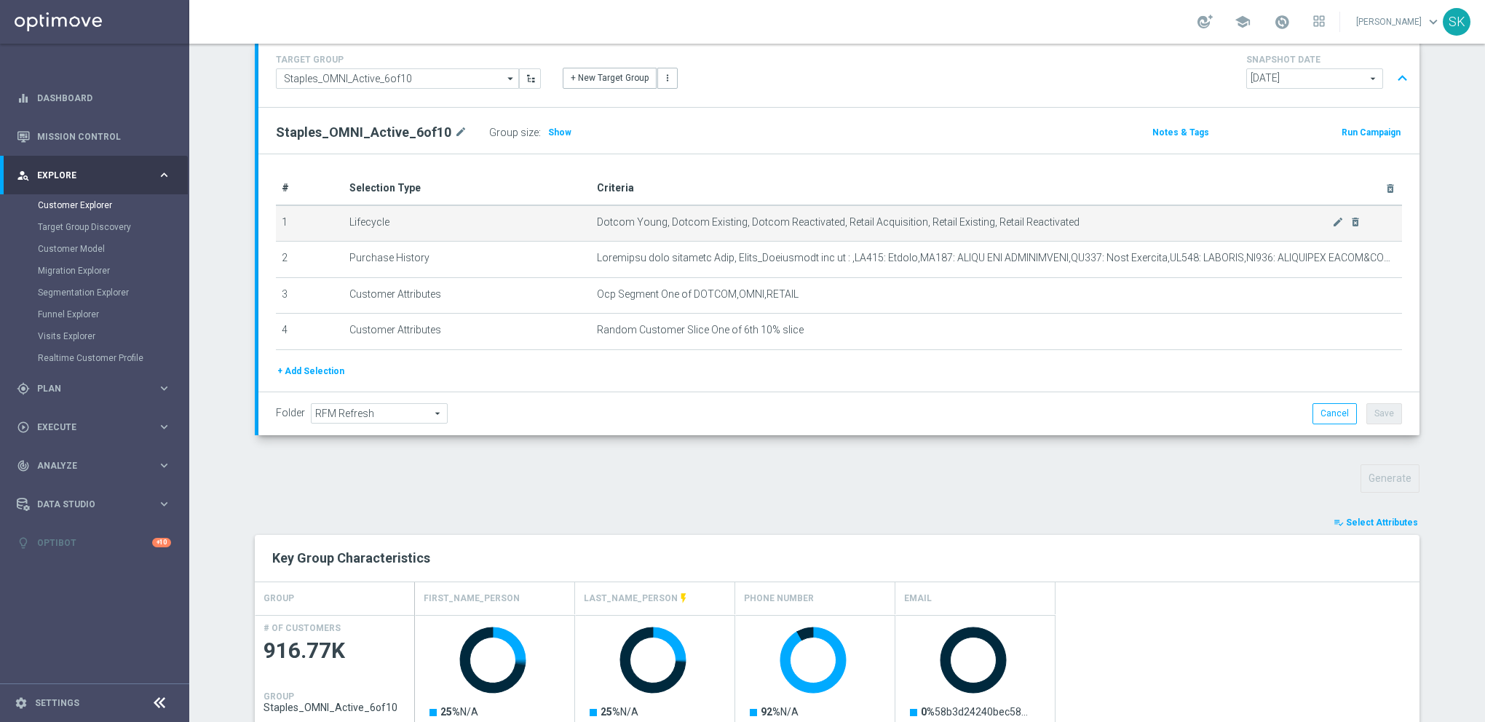
scroll to position [0, 0]
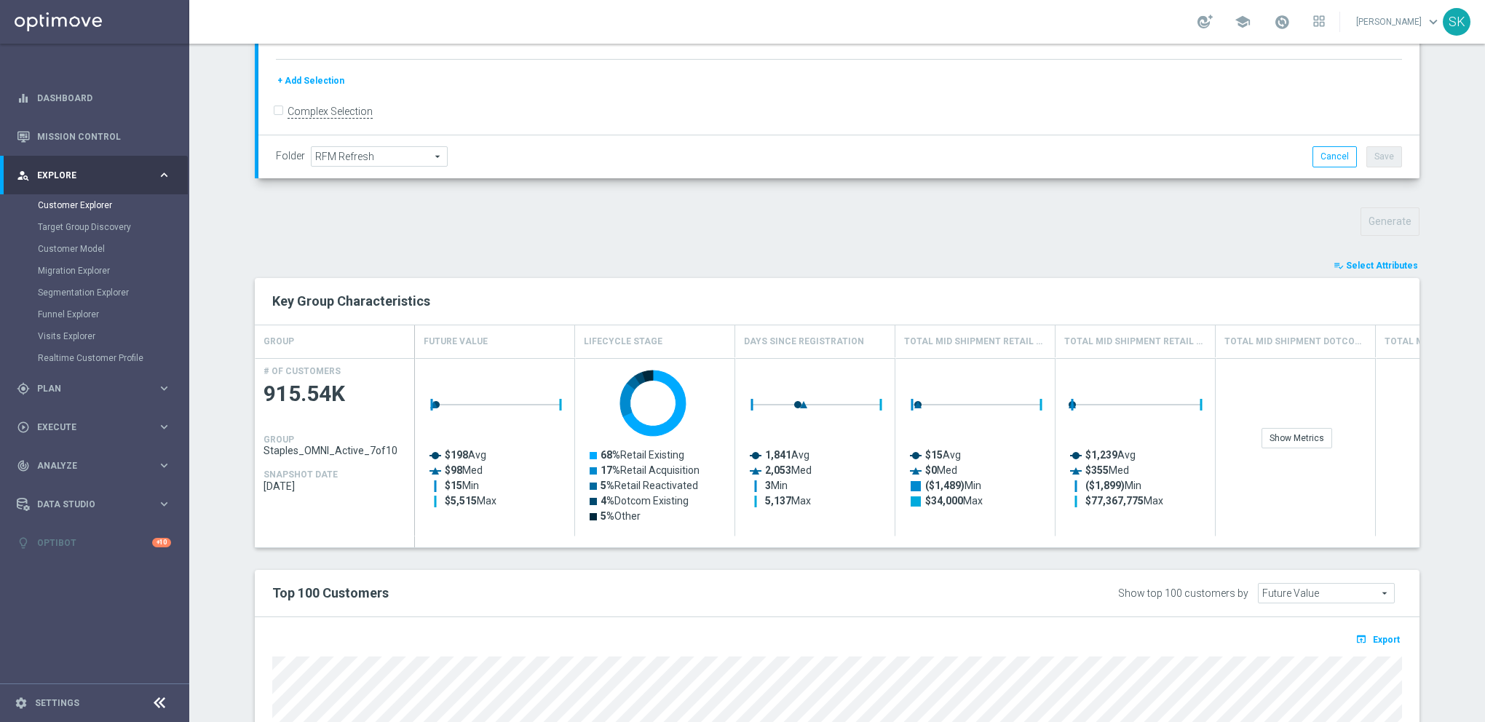
scroll to position [364, 0]
drag, startPoint x: 1380, startPoint y: 264, endPoint x: 1359, endPoint y: 288, distance: 32.5
click at [1379, 265] on span "Select Attributes" at bounding box center [1382, 265] width 72 height 10
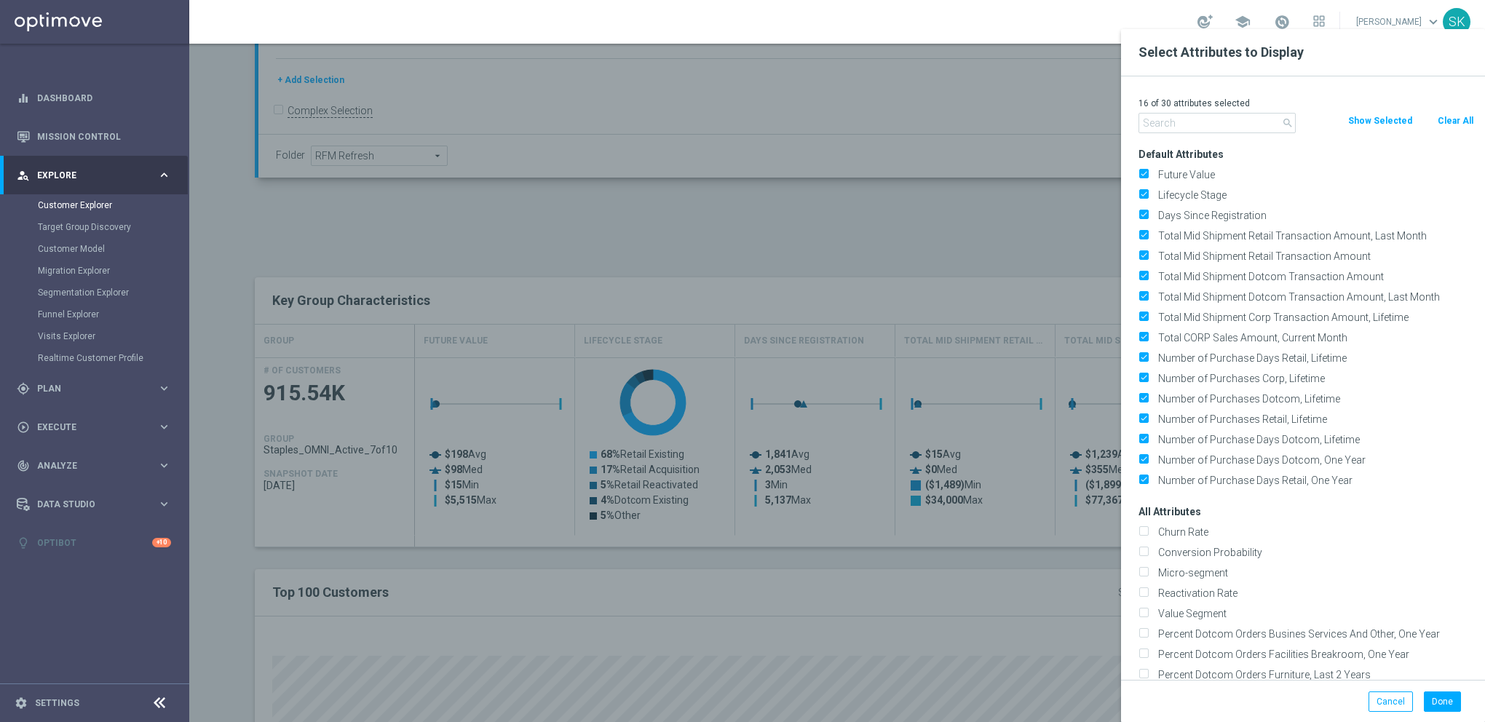
drag, startPoint x: 1468, startPoint y: 116, endPoint x: 1450, endPoint y: 121, distance: 18.7
click at [1468, 116] on button "Clear All" at bounding box center [1455, 121] width 39 height 16
checkbox input "false"
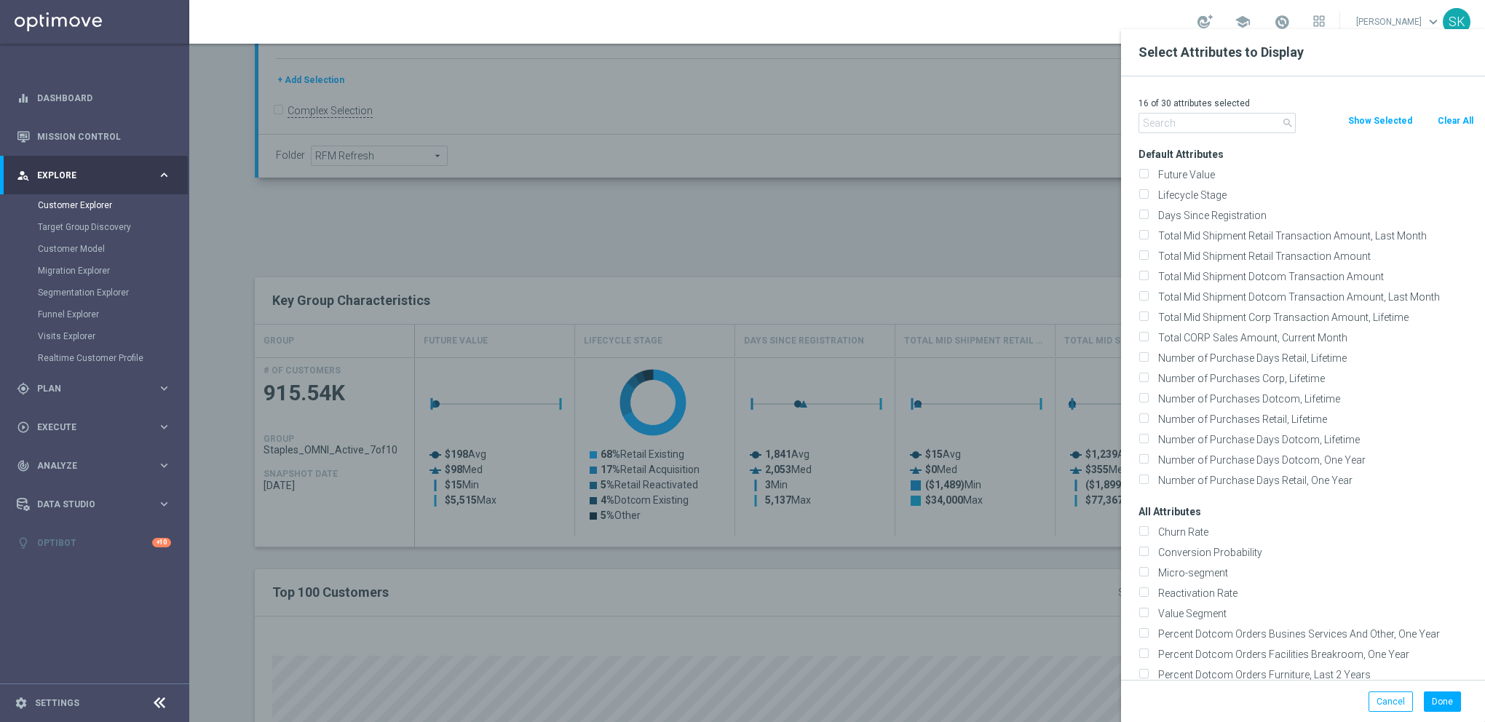
checkbox input "false"
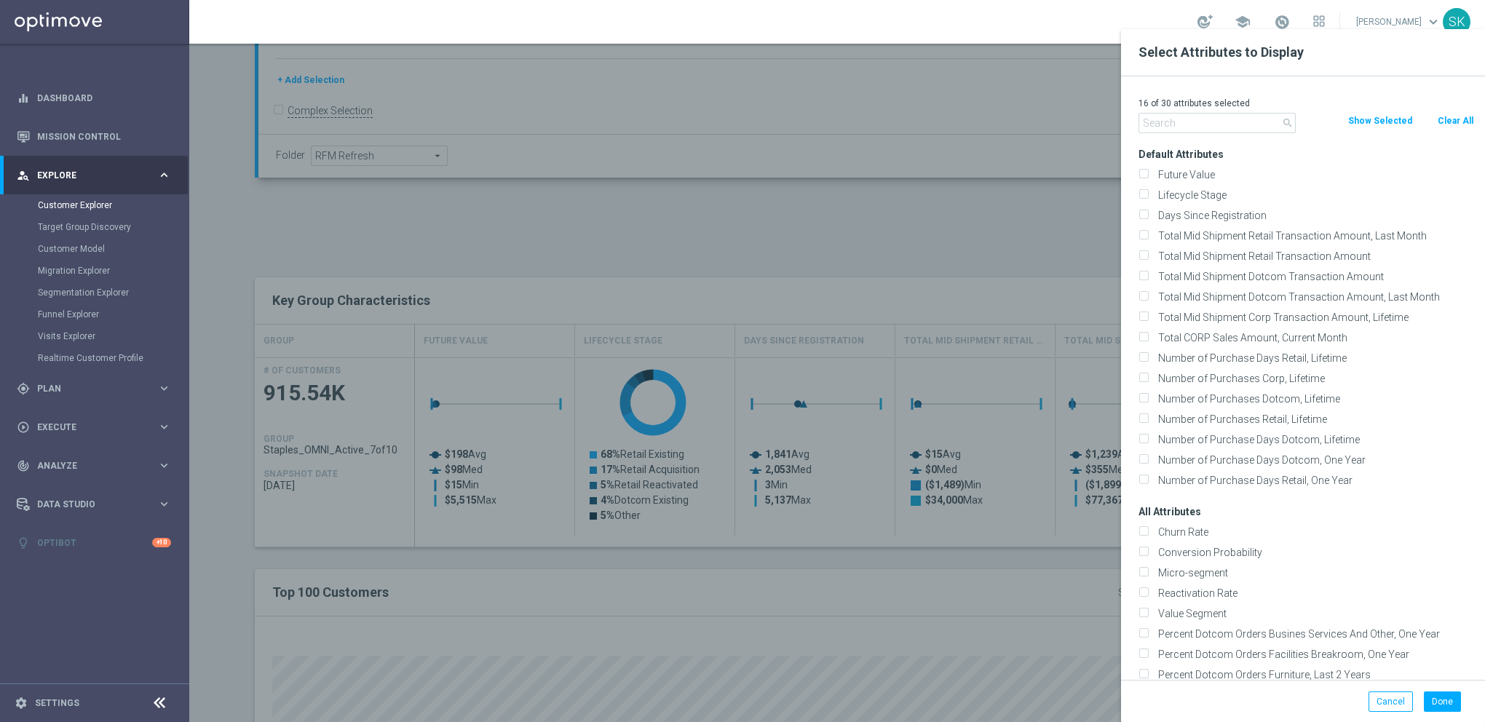
checkbox input "false"
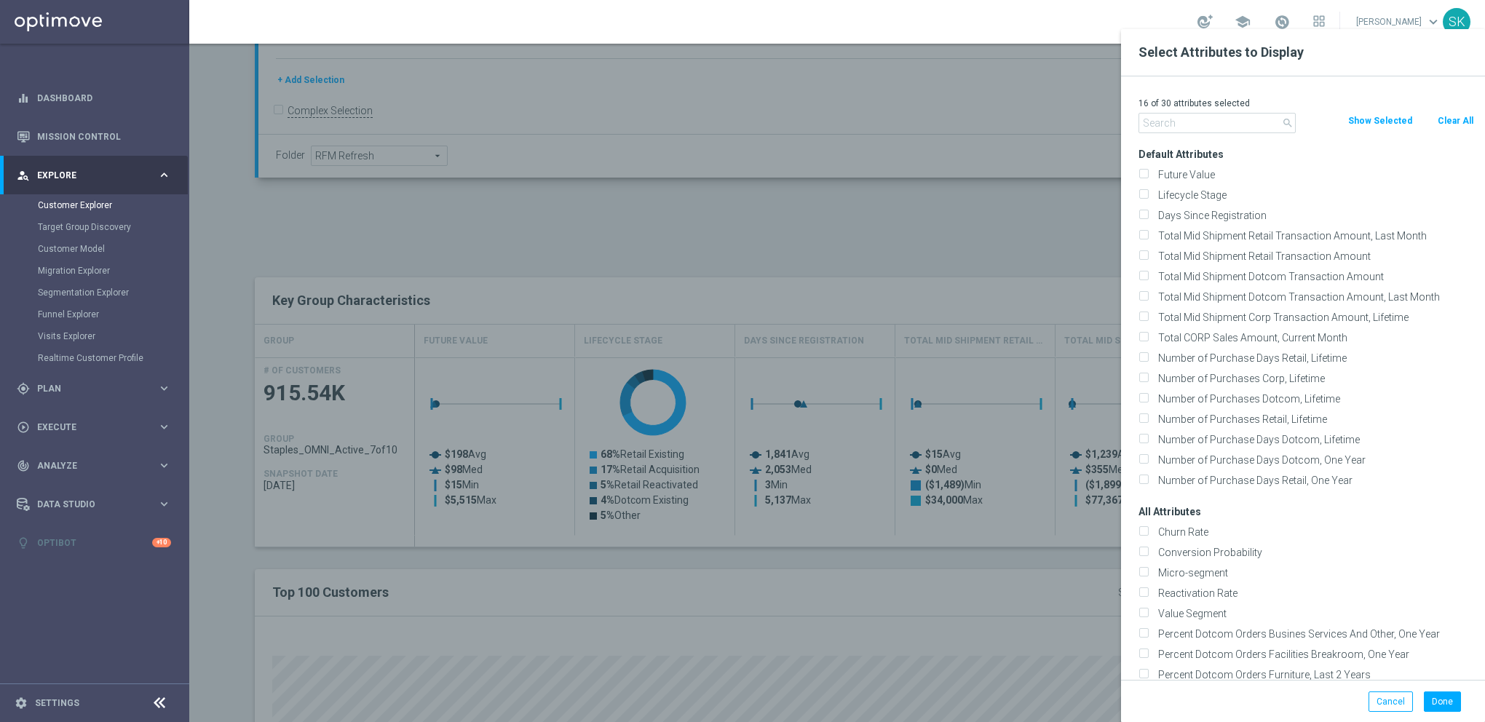
checkbox input "false"
click at [1235, 134] on div "0 of 30 attributes selected search Clear All Show Selected Default Attributes F…" at bounding box center [1303, 378] width 364 height 604
click at [1224, 126] on input "text" at bounding box center [1217, 123] width 157 height 20
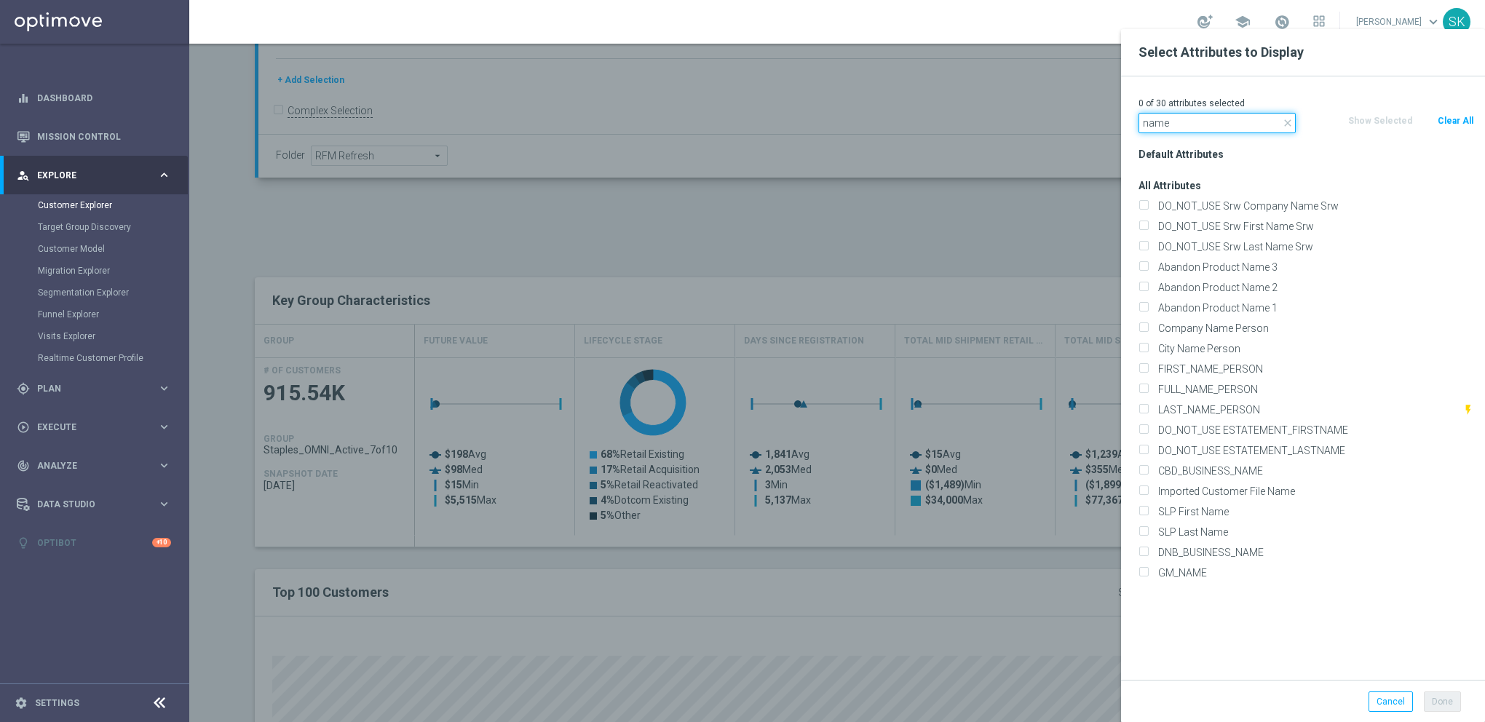
type input "name"
click at [1144, 367] on input "FIRST_NAME_PERSON" at bounding box center [1143, 370] width 9 height 9
checkbox input "true"
click at [1142, 411] on input "LAST_NAME_PERSON" at bounding box center [1143, 411] width 9 height 9
checkbox input "true"
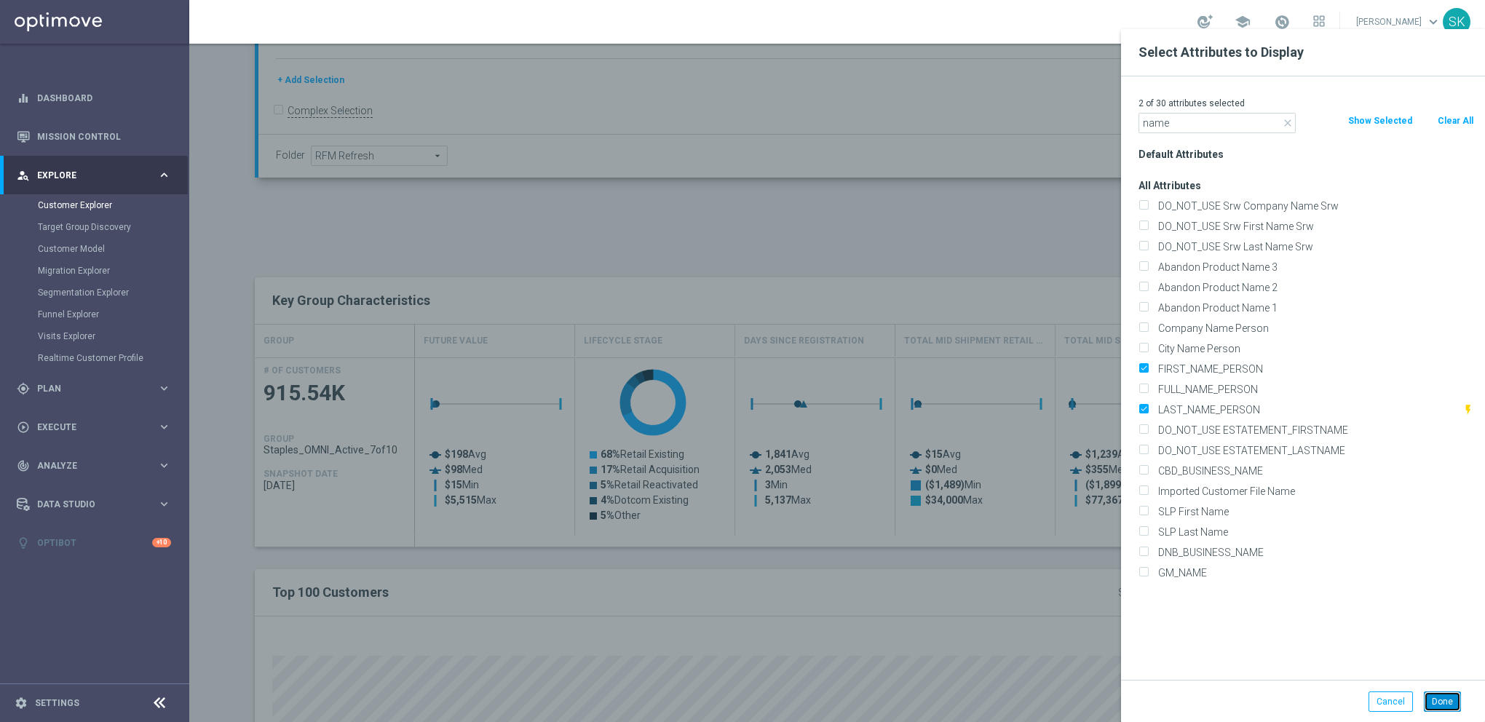
click at [1444, 706] on button "Done" at bounding box center [1442, 702] width 37 height 20
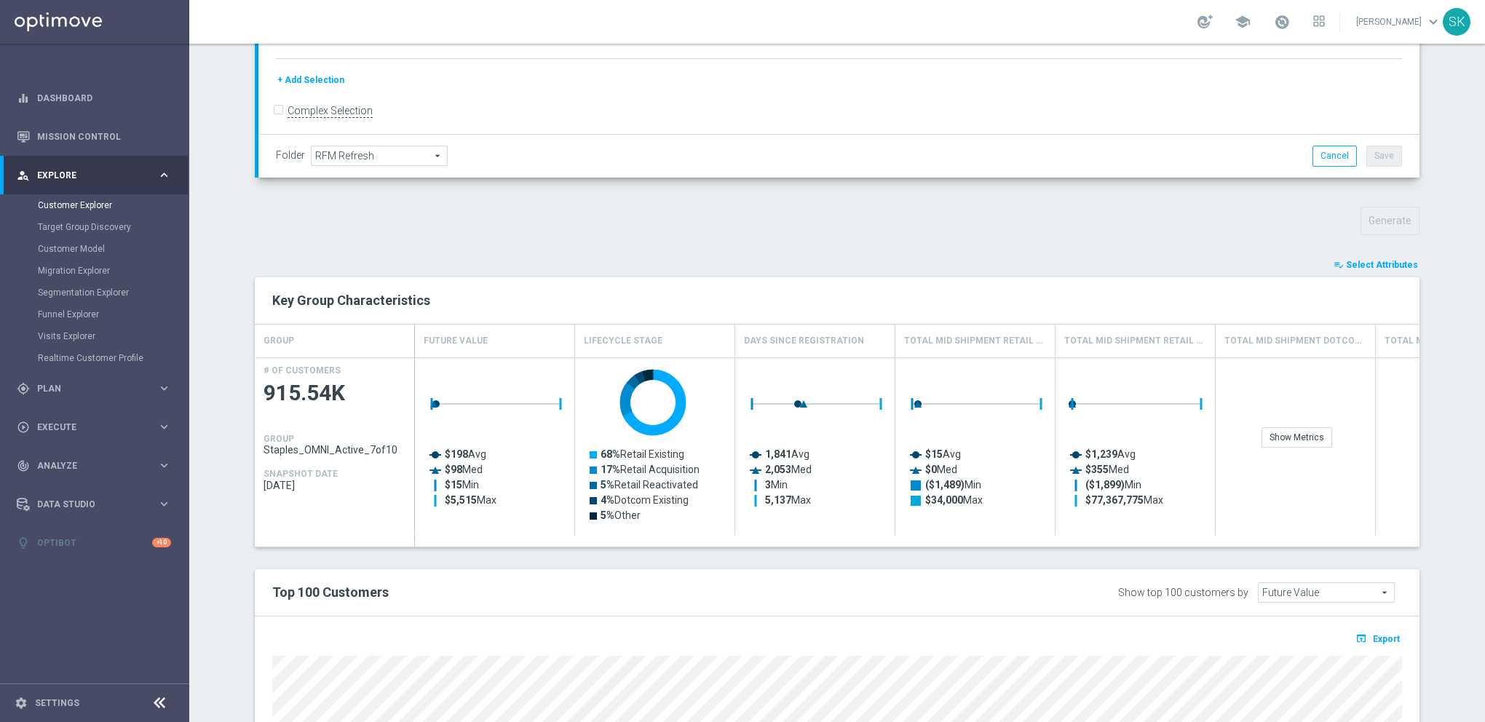
type input "Search"
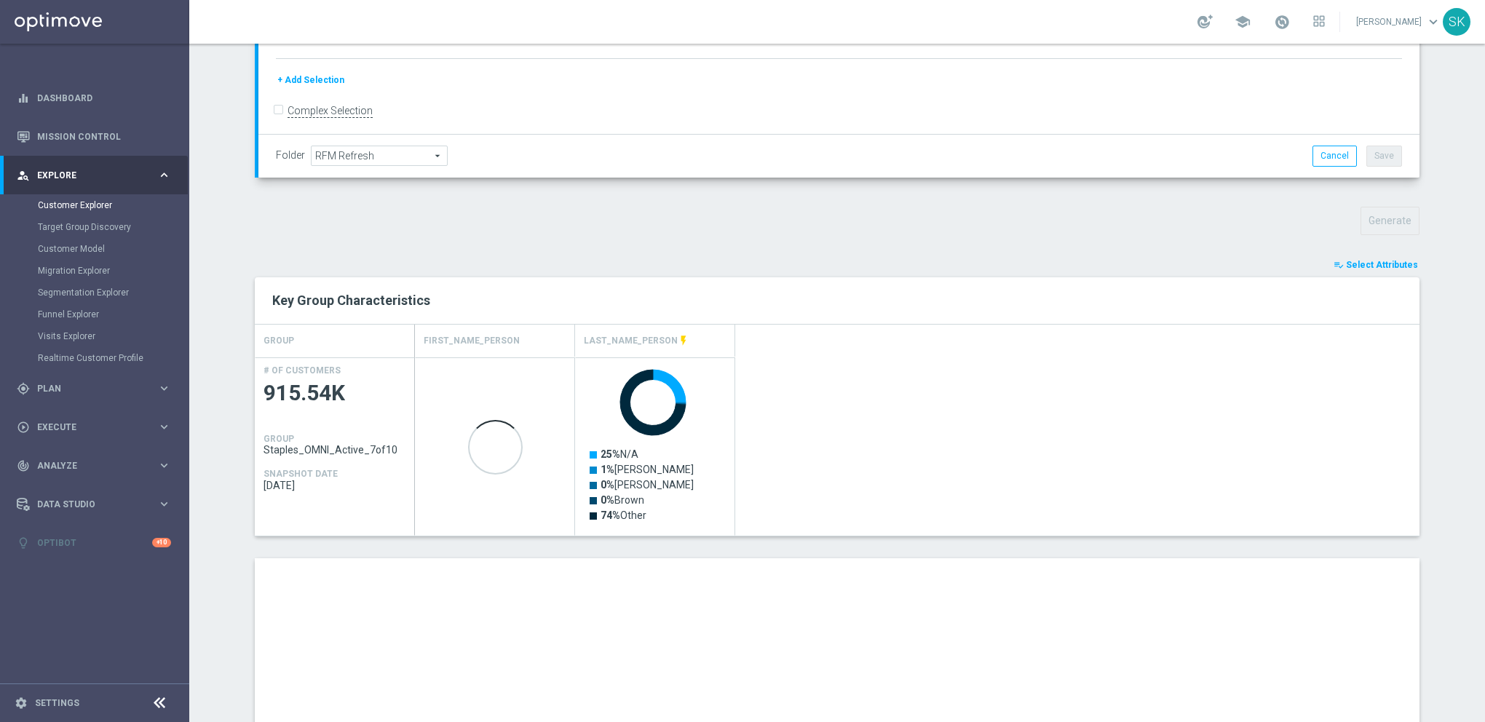
click at [1369, 273] on div "playlist_add_check Select Attributes Key Group Characteristics GROUP FIRST_NAME…" at bounding box center [837, 609] width 1165 height 704
click at [1360, 266] on span "Select Attributes" at bounding box center [1382, 265] width 72 height 10
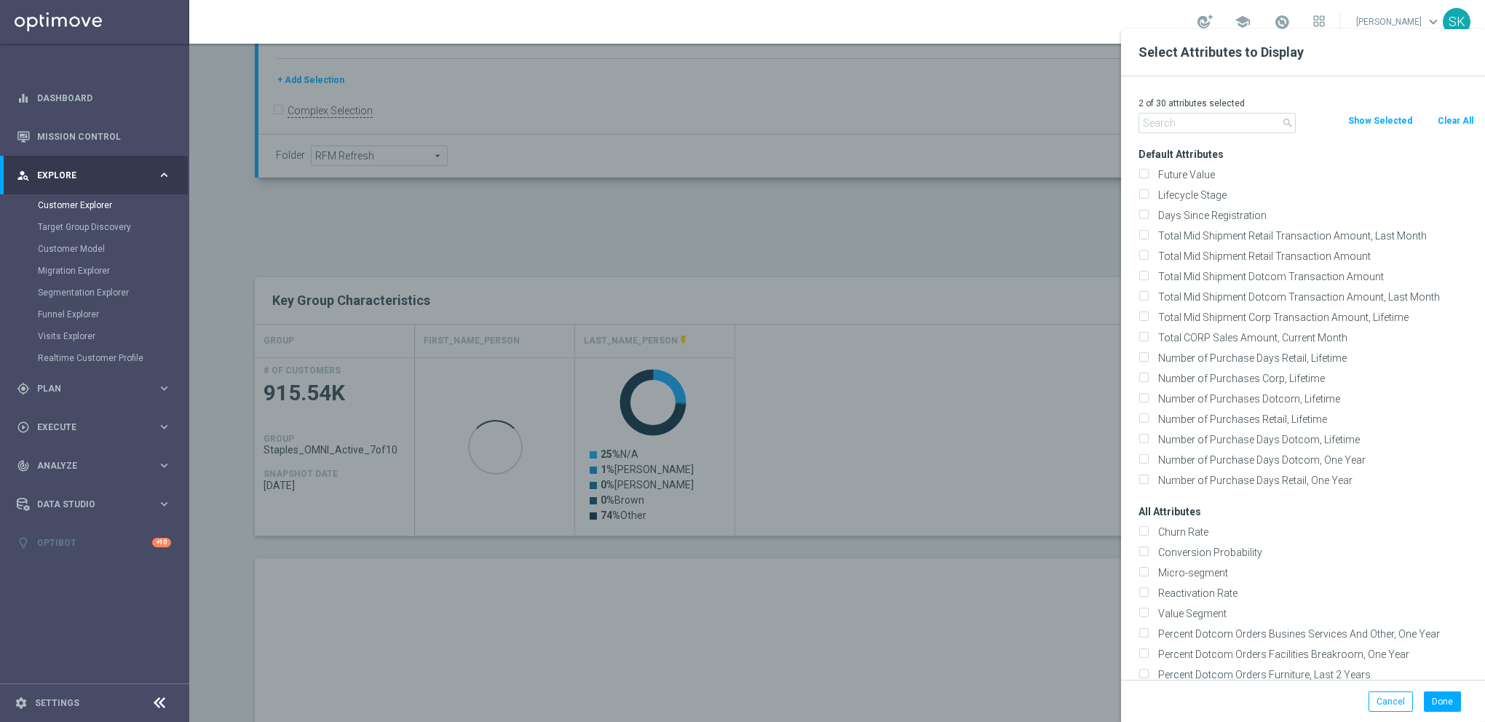
click at [1254, 122] on input "text" at bounding box center [1217, 123] width 157 height 20
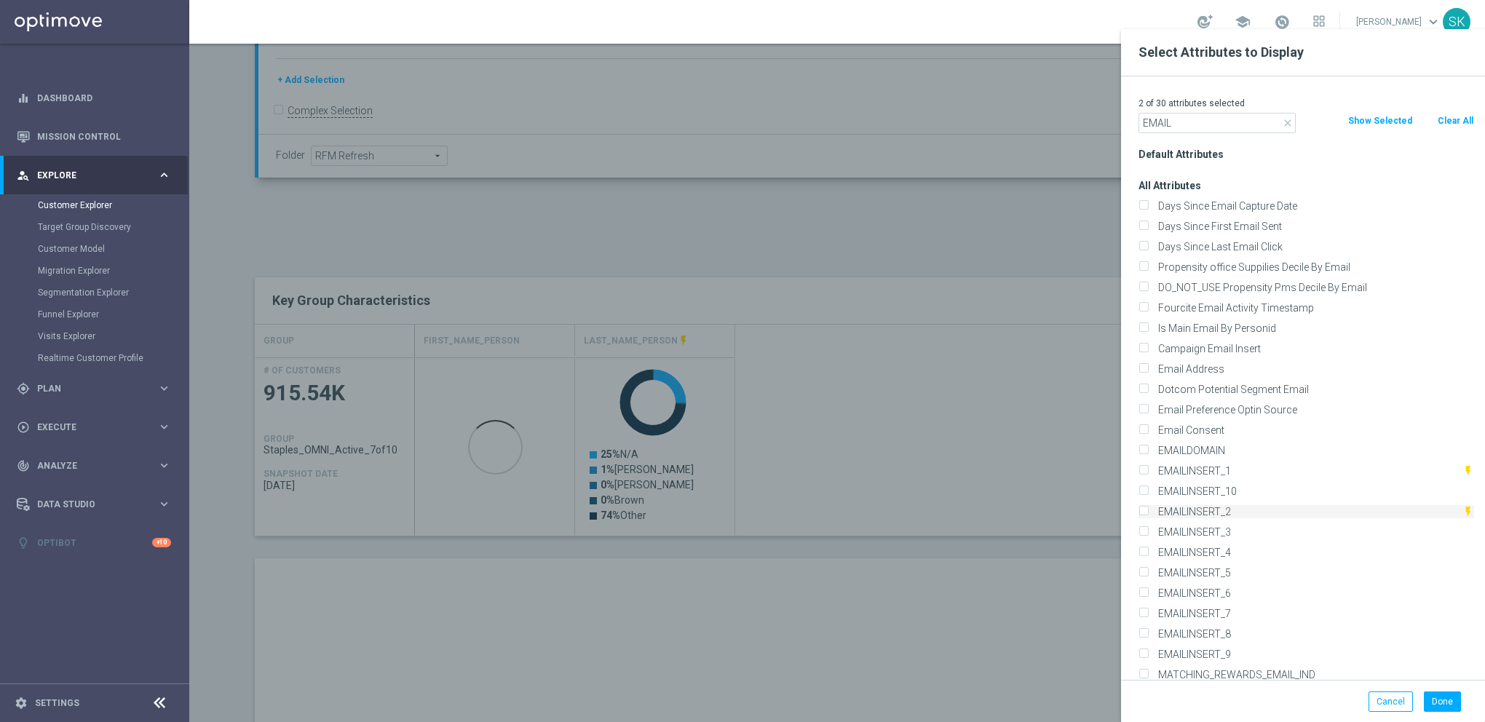
scroll to position [240, 0]
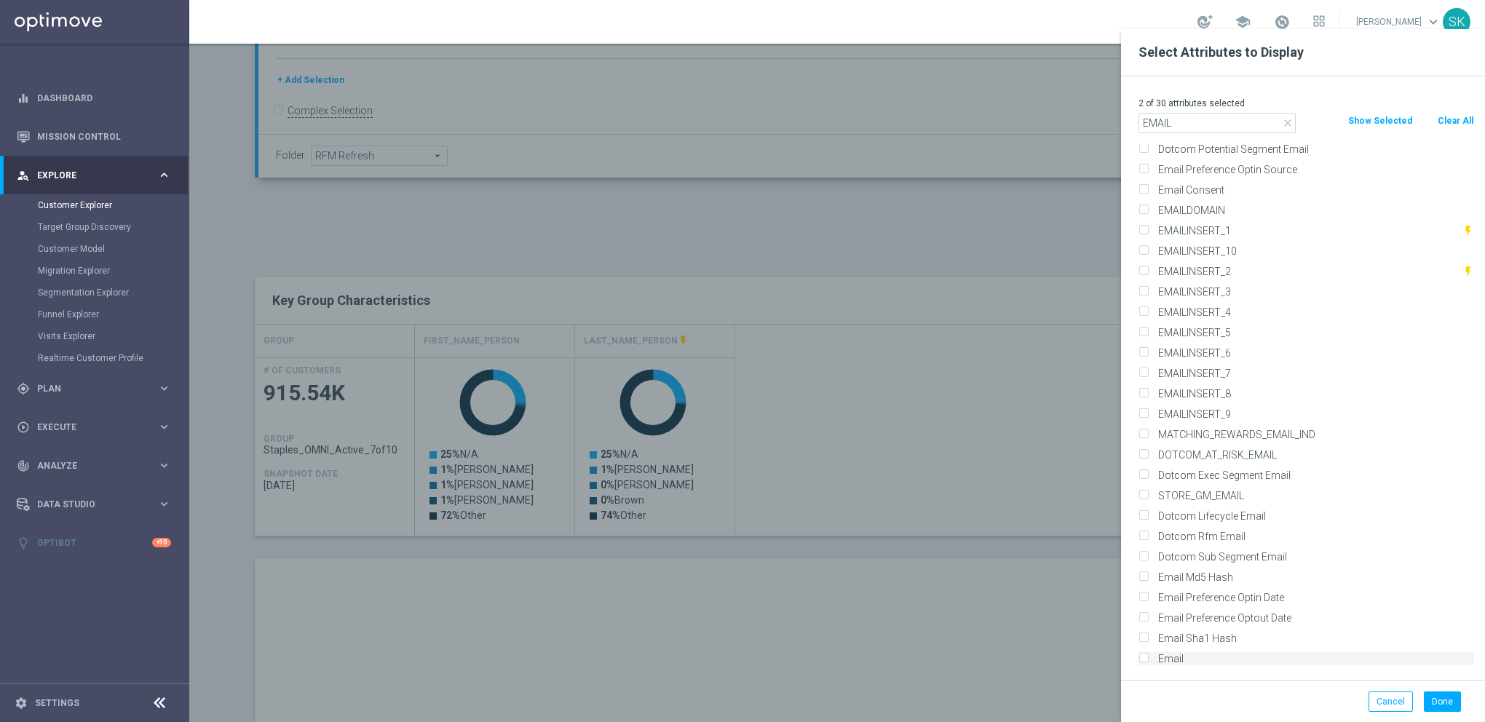
type input "EMAIL"
click at [1153, 659] on label "Email" at bounding box center [1313, 658] width 321 height 13
click at [1148, 659] on input "Email" at bounding box center [1143, 660] width 9 height 9
checkbox input "true"
click at [1187, 119] on input "EMAIL" at bounding box center [1217, 123] width 157 height 20
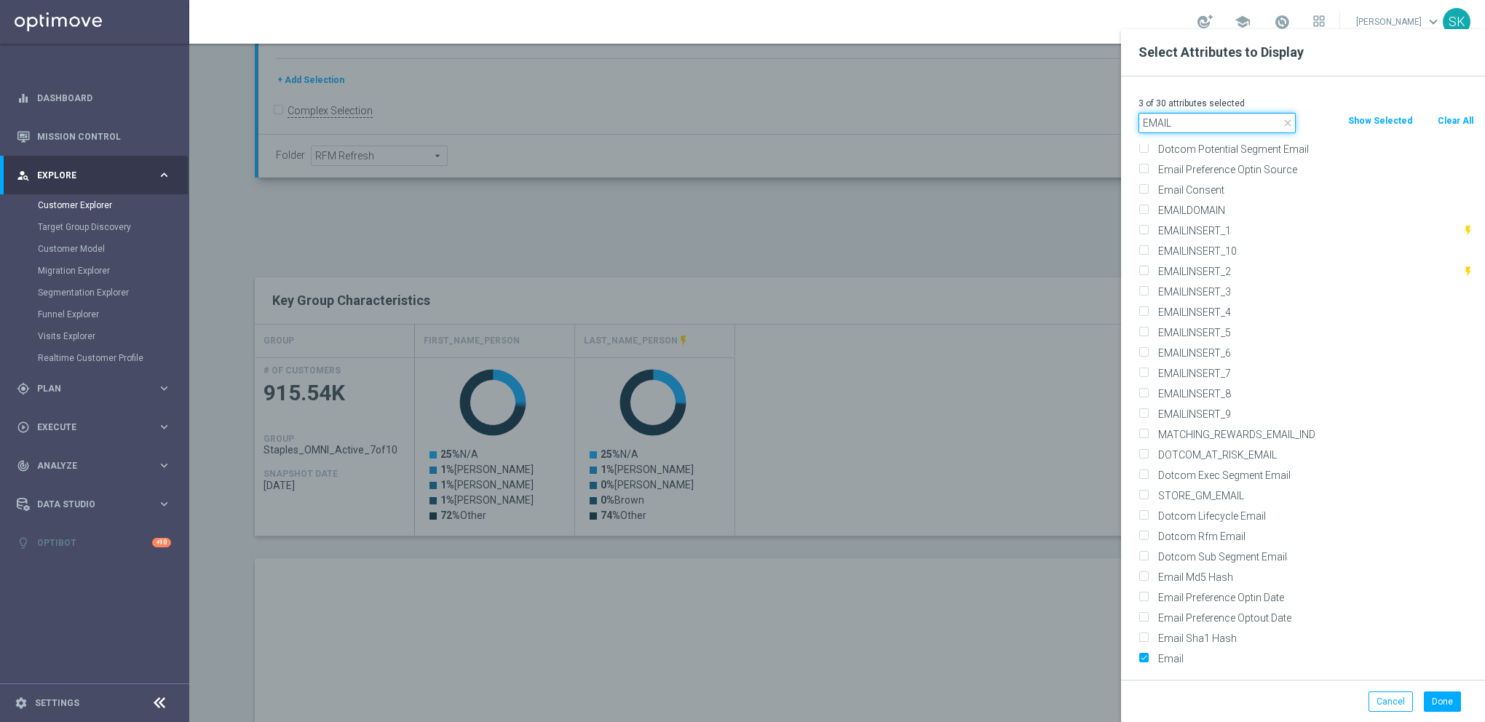
click at [1187, 122] on input "EMAIL" at bounding box center [1217, 123] width 157 height 20
type input "E"
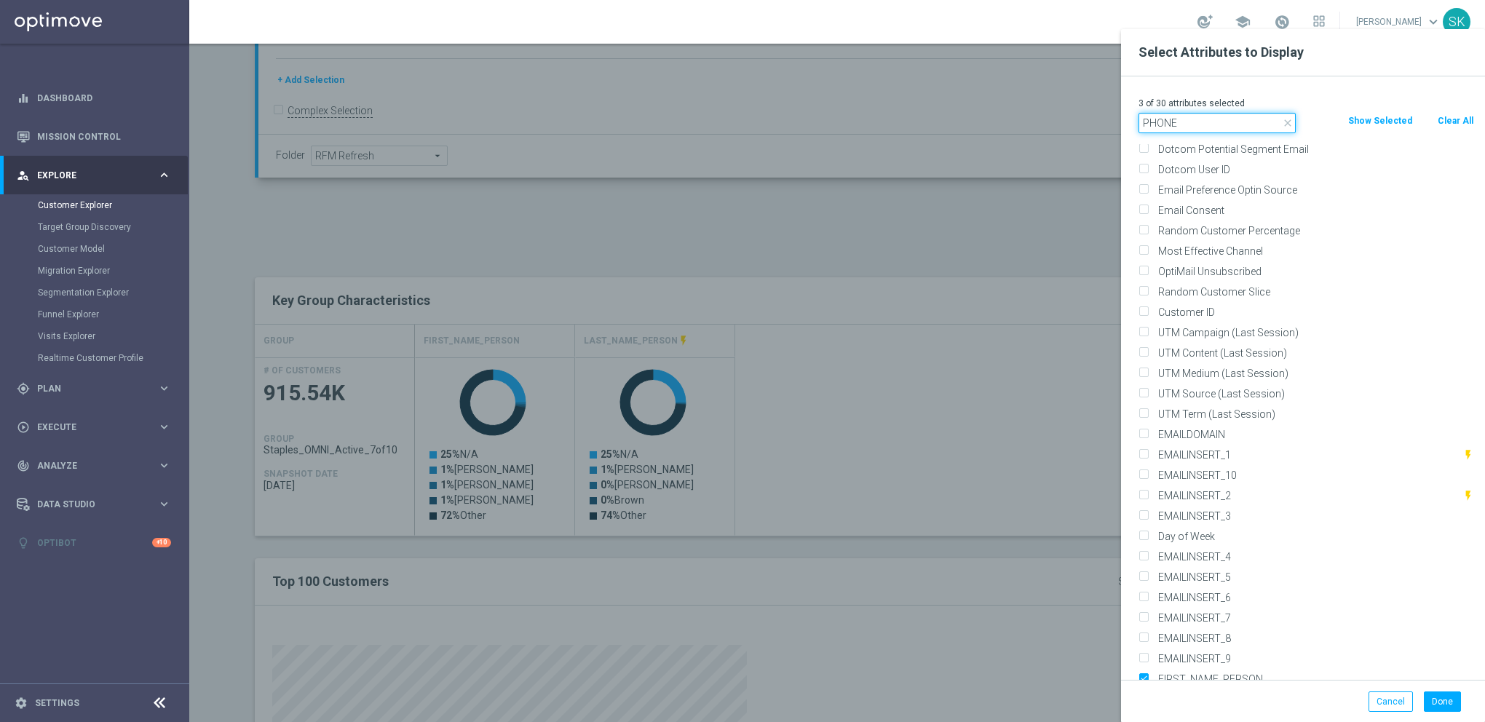
scroll to position [0, 0]
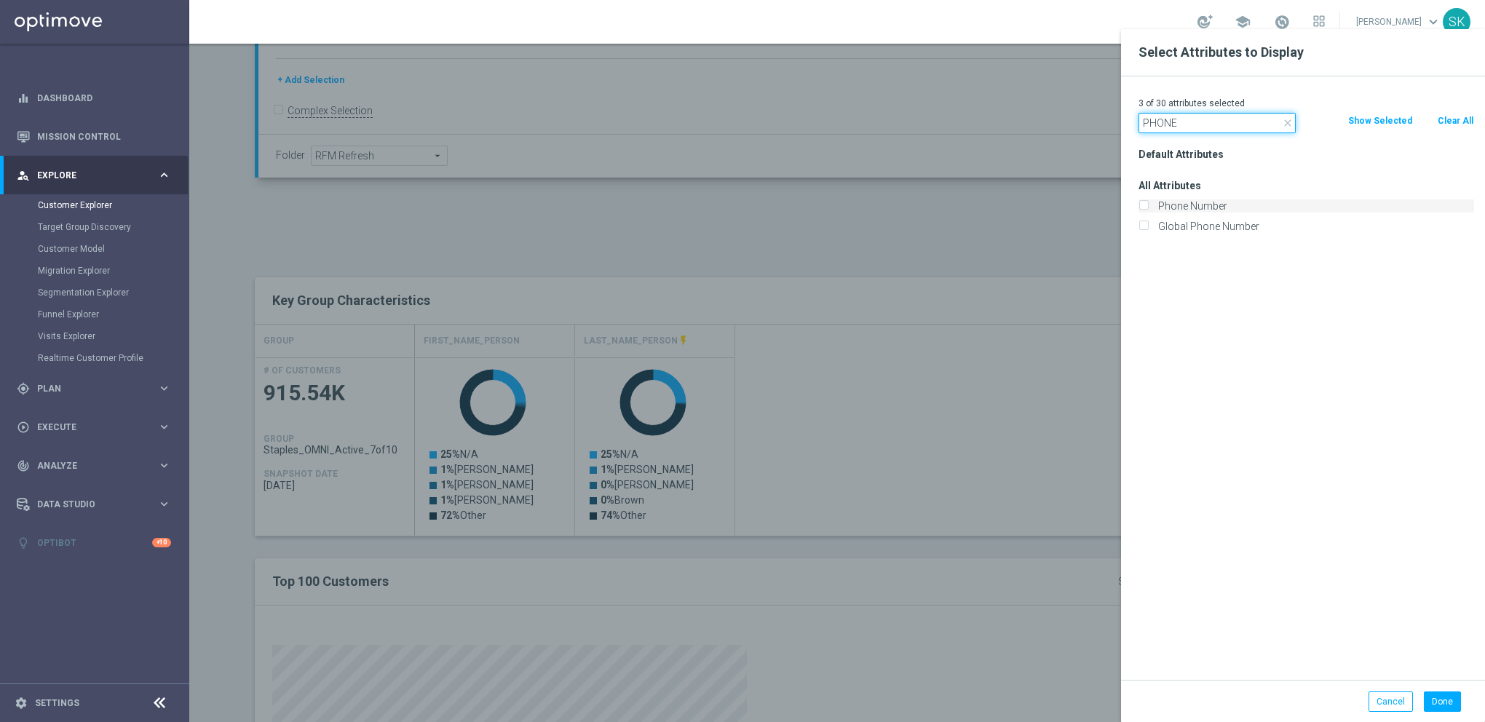
type input "PHONE"
click at [1149, 208] on div "Phone Number" at bounding box center [1307, 205] width 336 height 13
click at [1144, 207] on input "Phone Number" at bounding box center [1143, 207] width 9 height 9
checkbox input "true"
click at [1447, 697] on button "Done" at bounding box center [1442, 702] width 37 height 20
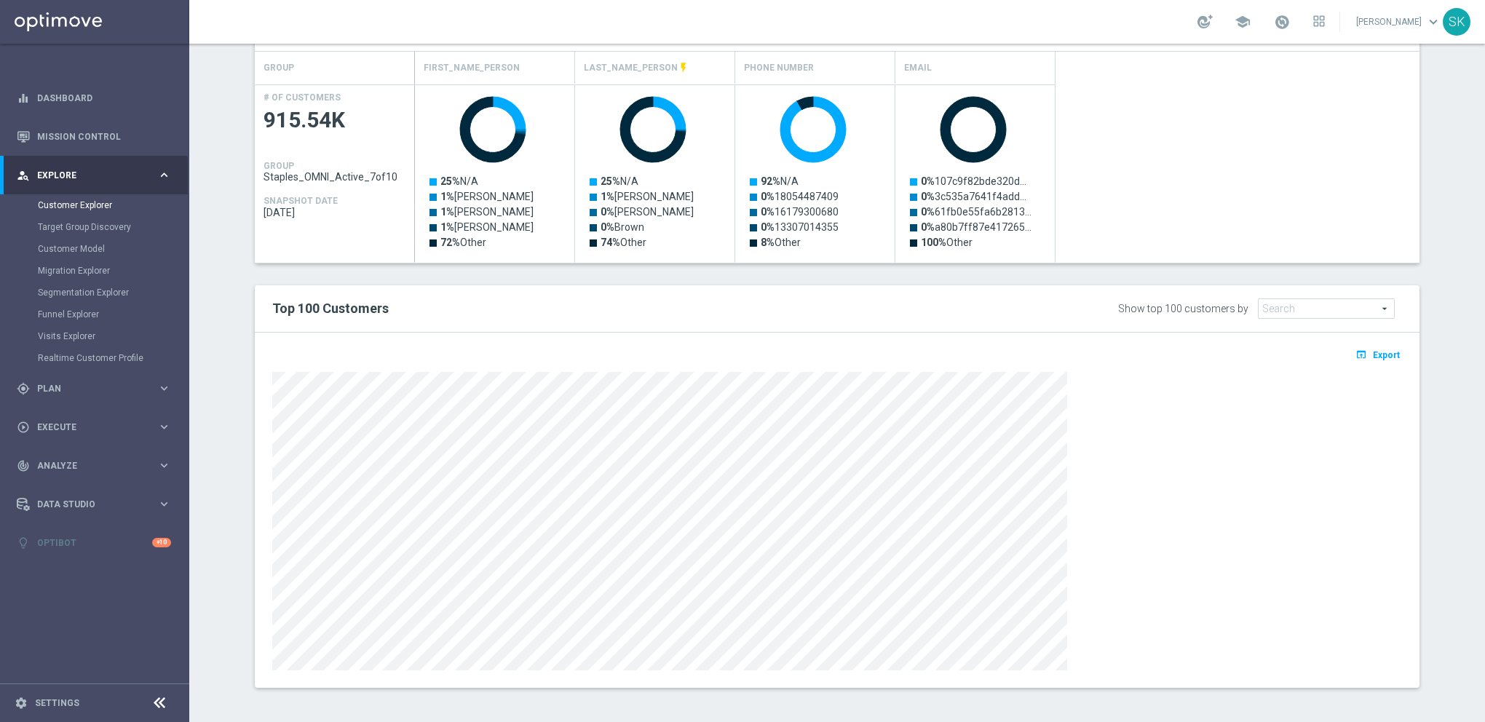
scroll to position [638, 0]
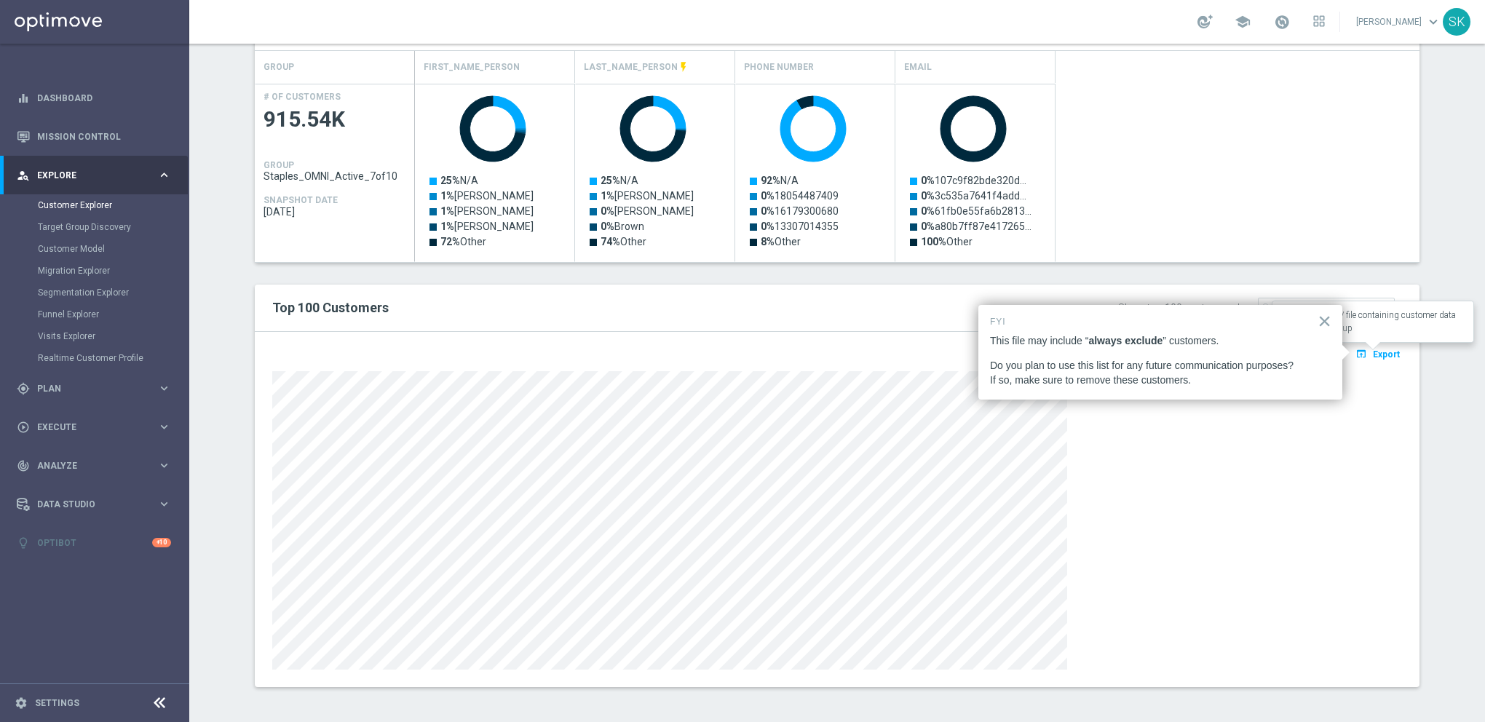
click at [1374, 357] on span "Export" at bounding box center [1386, 354] width 27 height 10
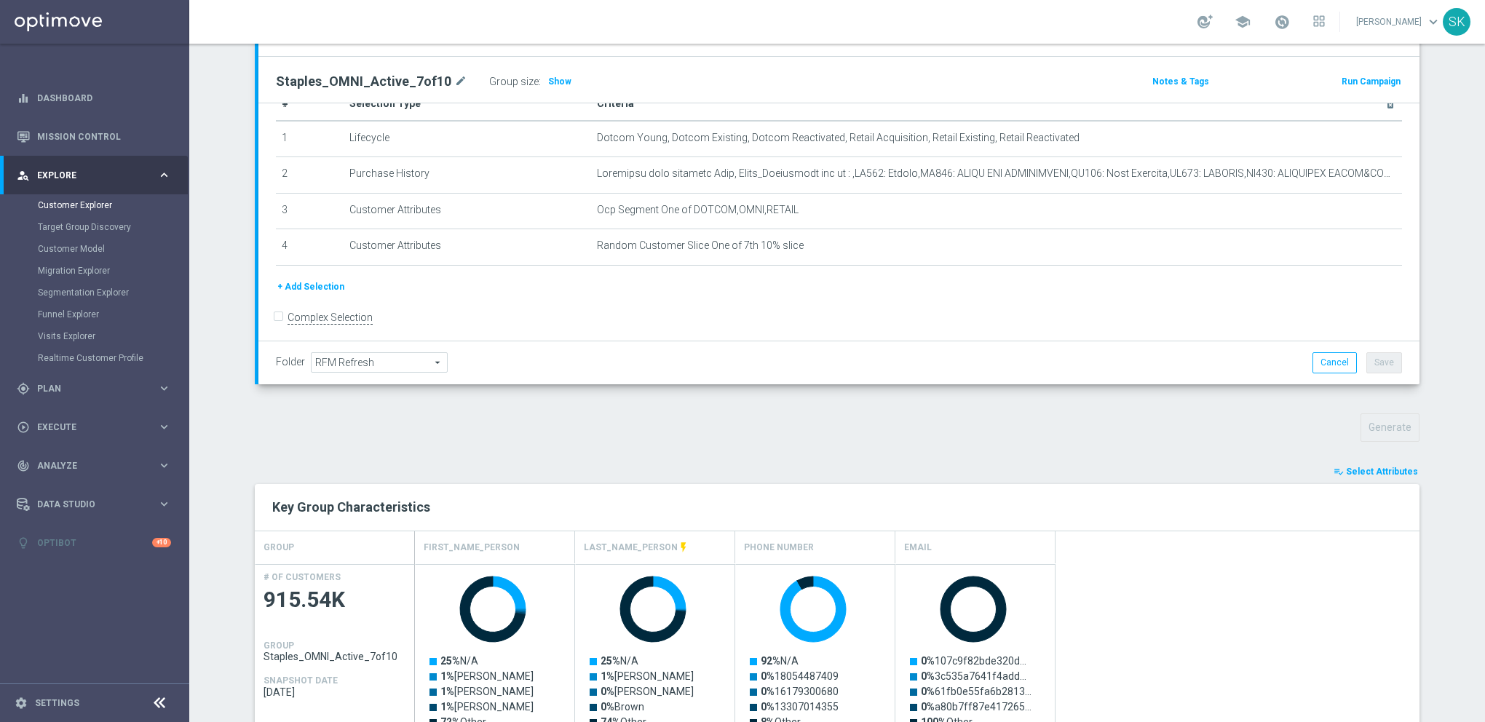
scroll to position [0, 0]
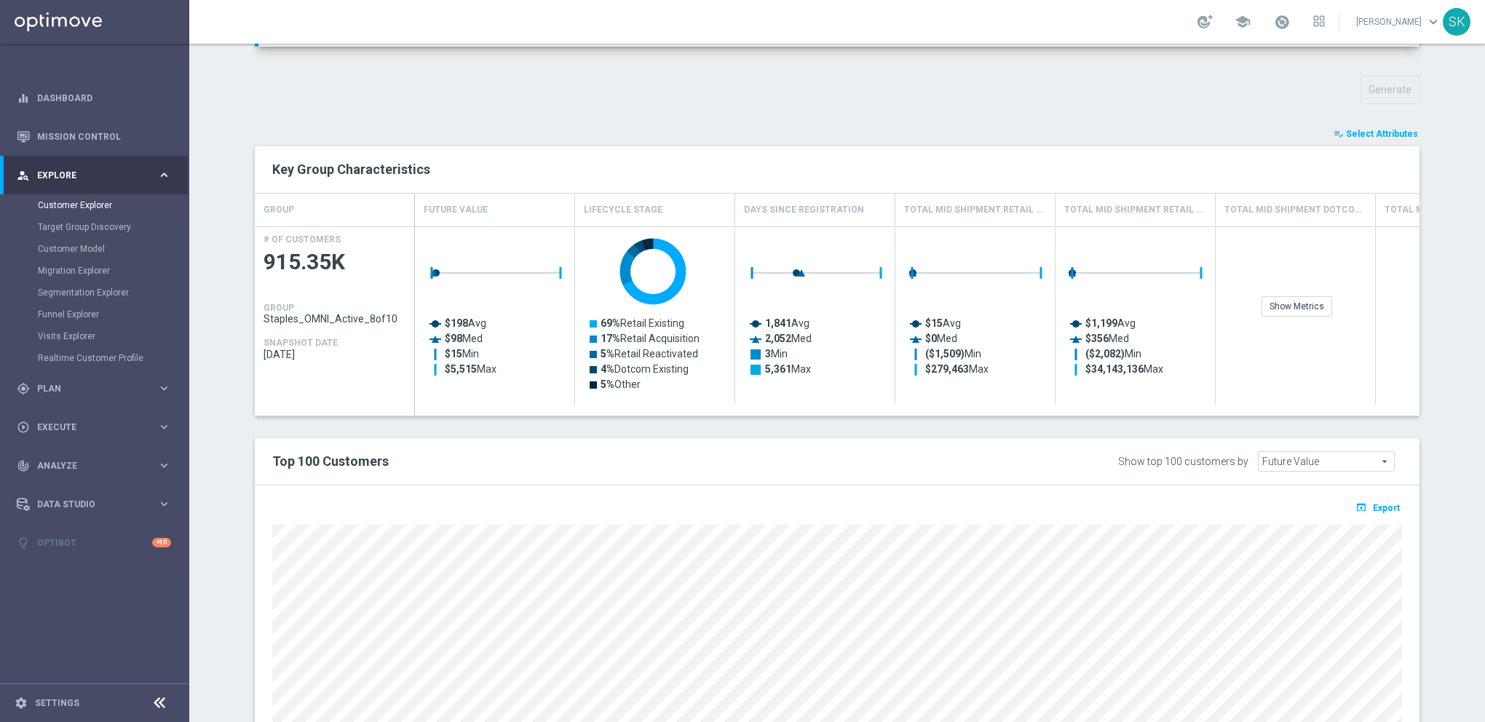
scroll to position [497, 0]
click at [1351, 127] on span "Select Attributes" at bounding box center [1382, 132] width 72 height 10
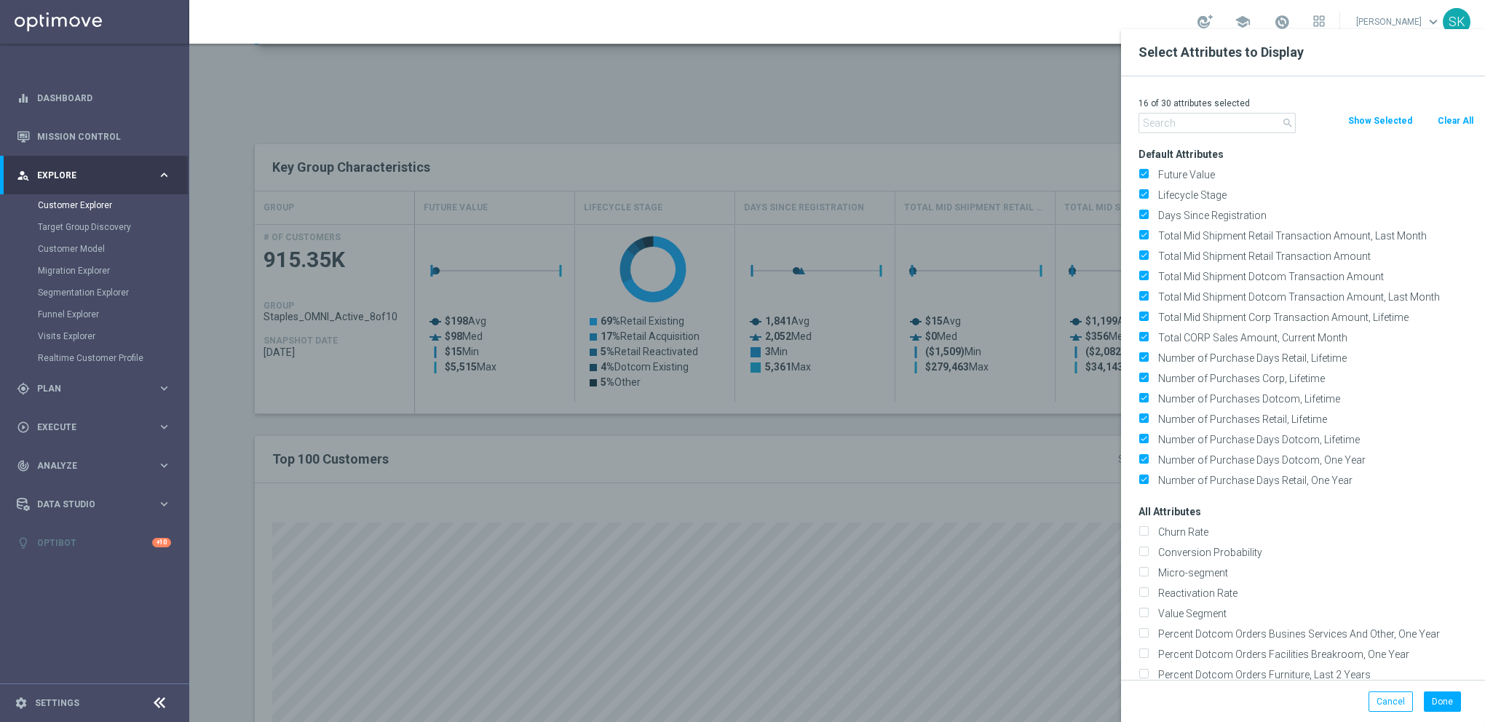
click at [1464, 116] on button "Clear All" at bounding box center [1455, 121] width 39 height 16
checkbox input "false"
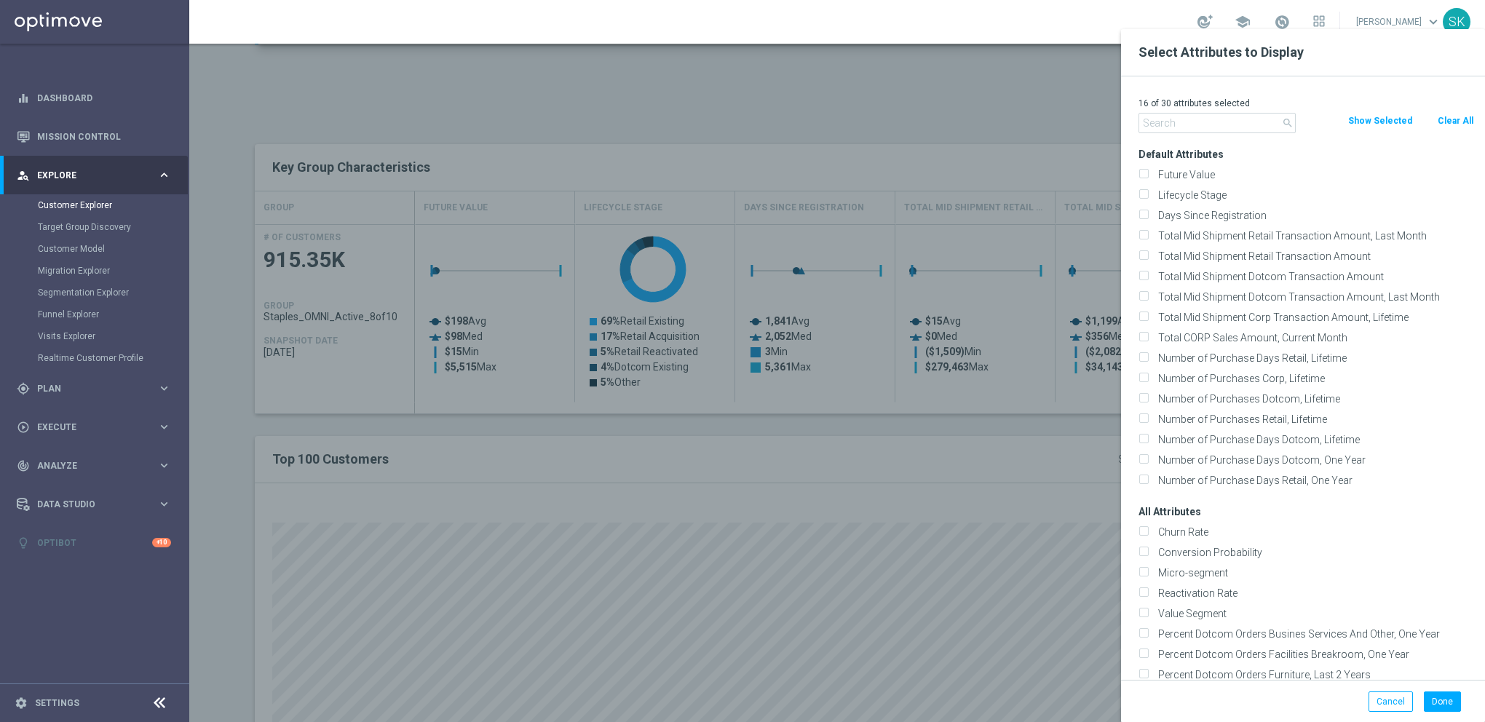
checkbox input "false"
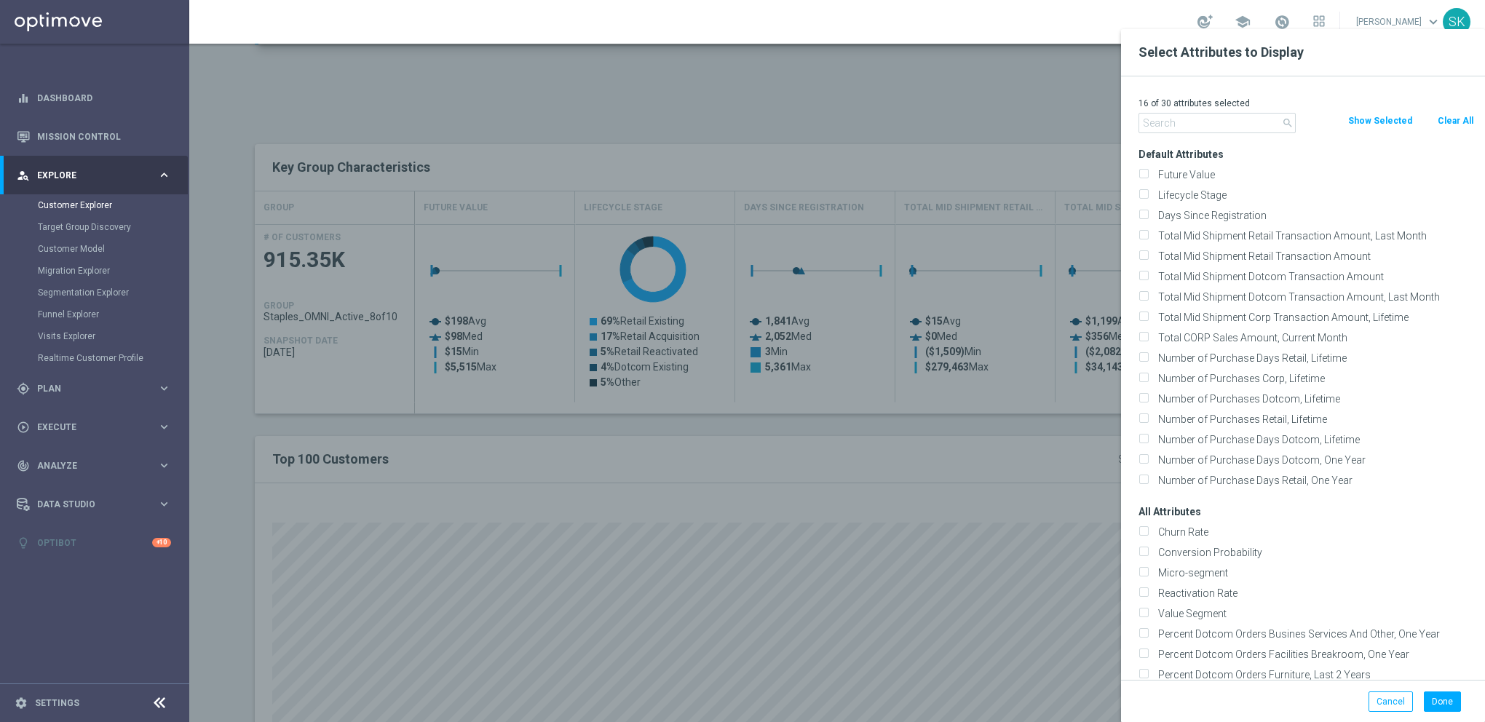
checkbox input "false"
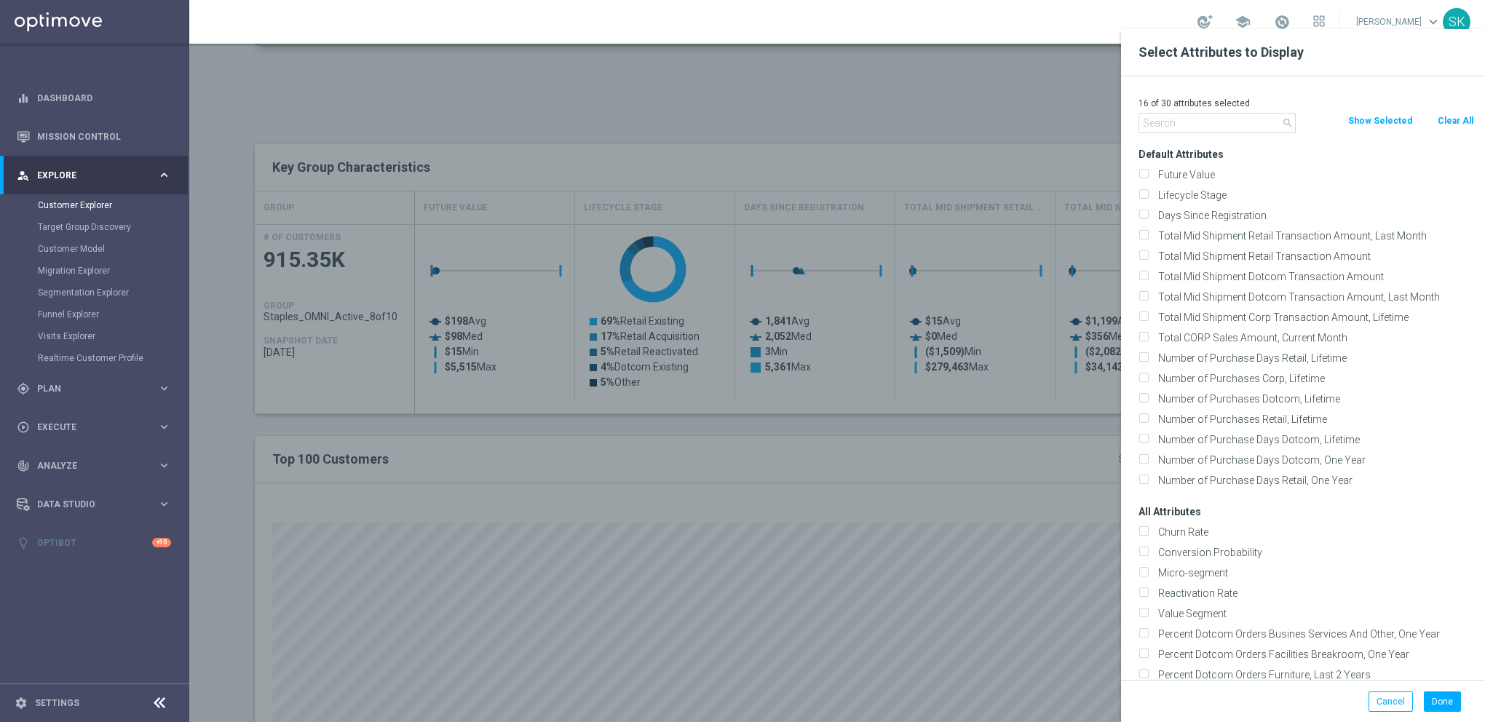
checkbox input "false"
click at [1222, 127] on input "text" at bounding box center [1217, 123] width 157 height 20
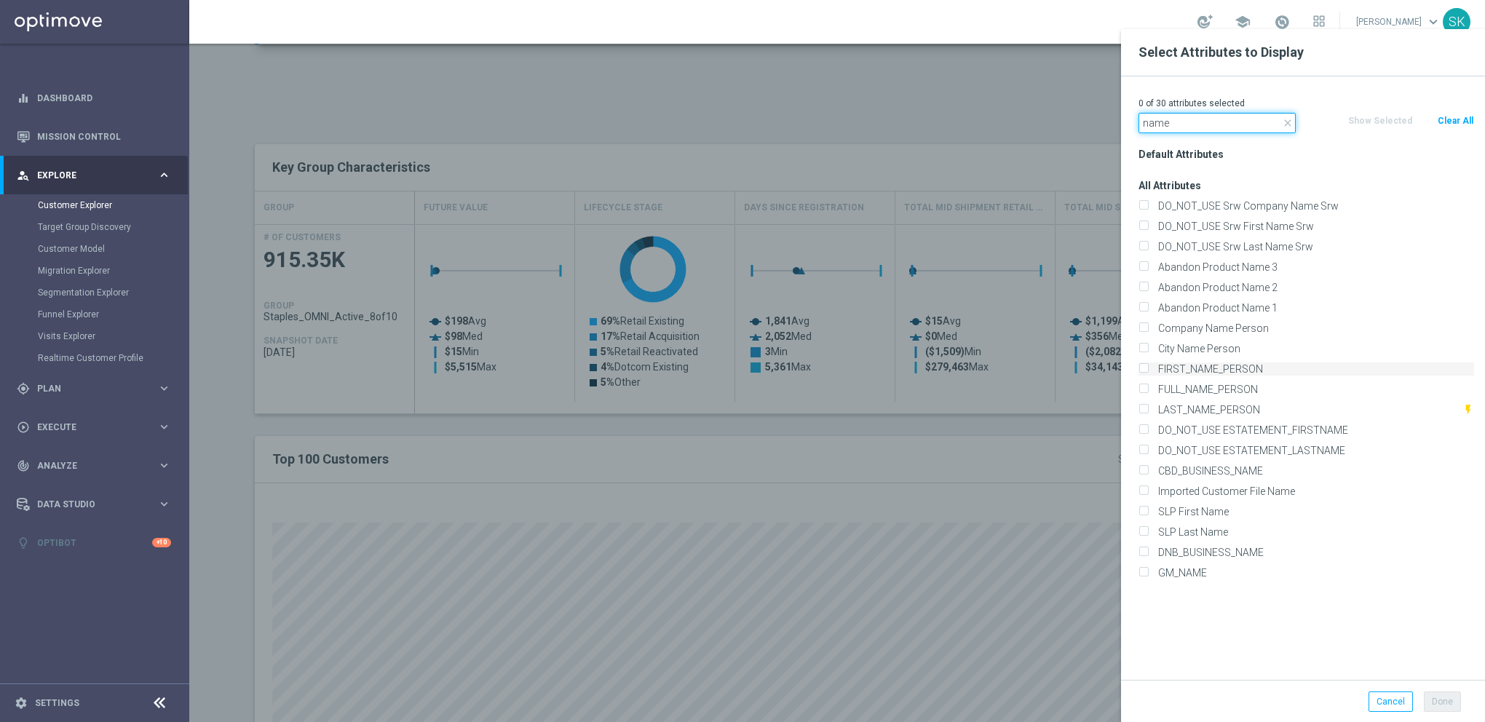
type input "name"
click at [1144, 369] on input "FIRST_NAME_PERSON" at bounding box center [1143, 370] width 9 height 9
checkbox input "true"
click at [1142, 411] on input "LAST_NAME_PERSON" at bounding box center [1143, 411] width 9 height 9
checkbox input "true"
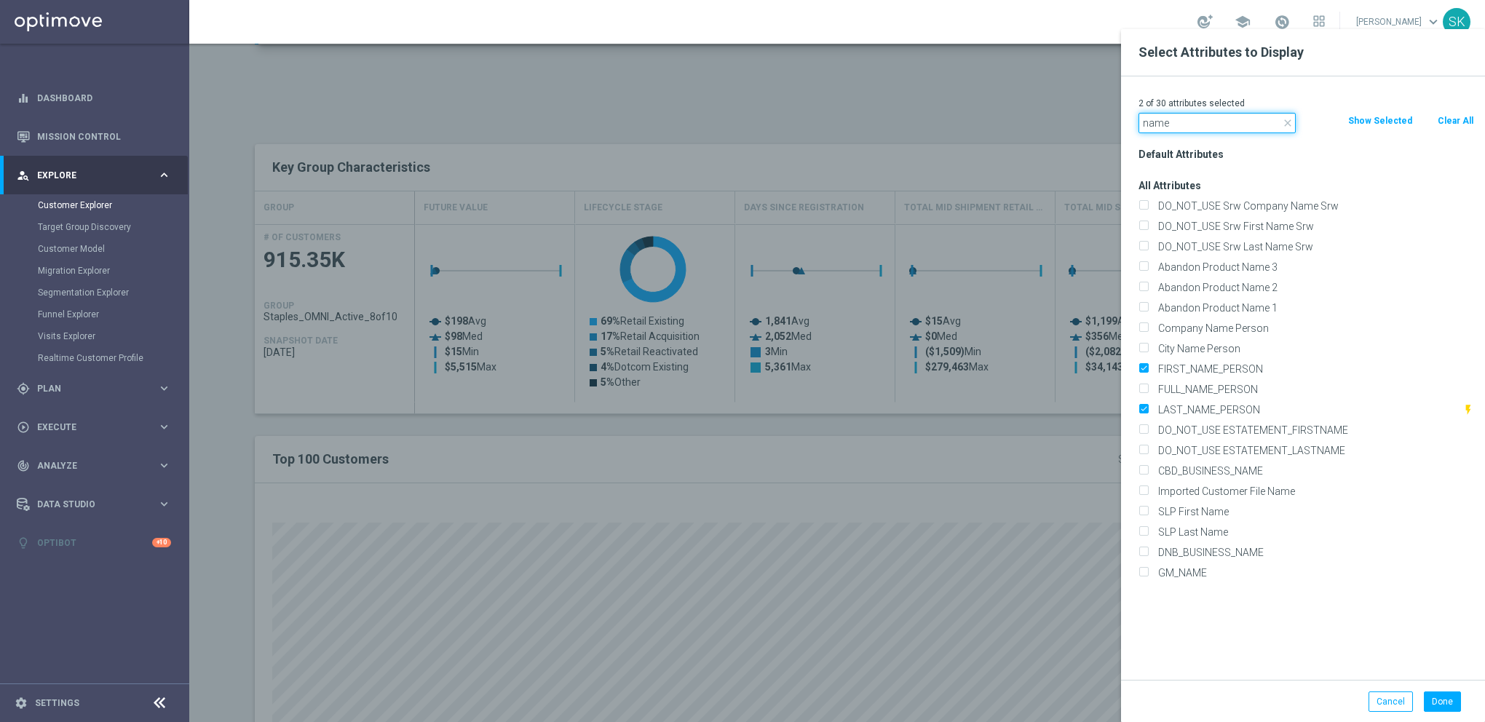
click at [1180, 120] on input "name" at bounding box center [1217, 123] width 157 height 20
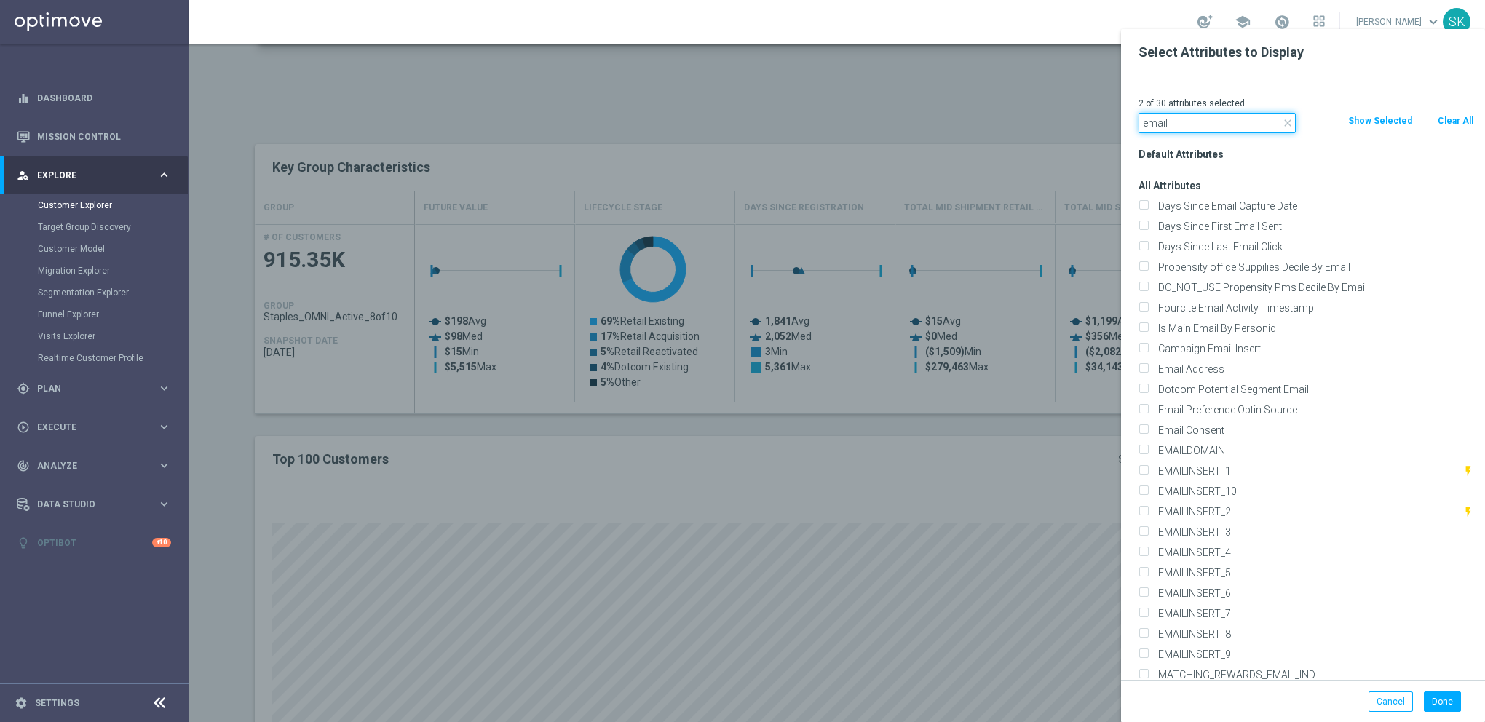
scroll to position [240, 0]
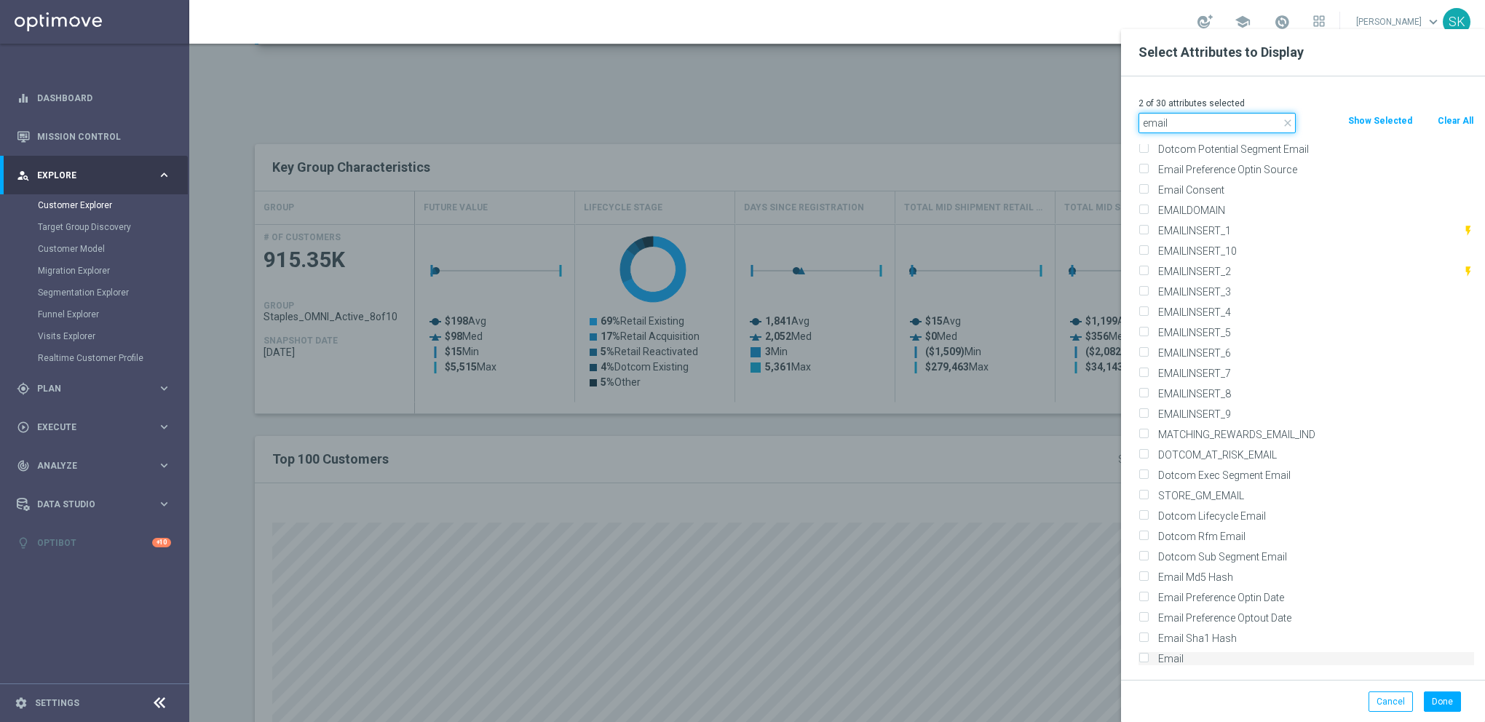
type input "email"
click at [1144, 657] on input "Email" at bounding box center [1143, 660] width 9 height 9
checkbox input "true"
click at [1190, 125] on input "email" at bounding box center [1217, 123] width 157 height 20
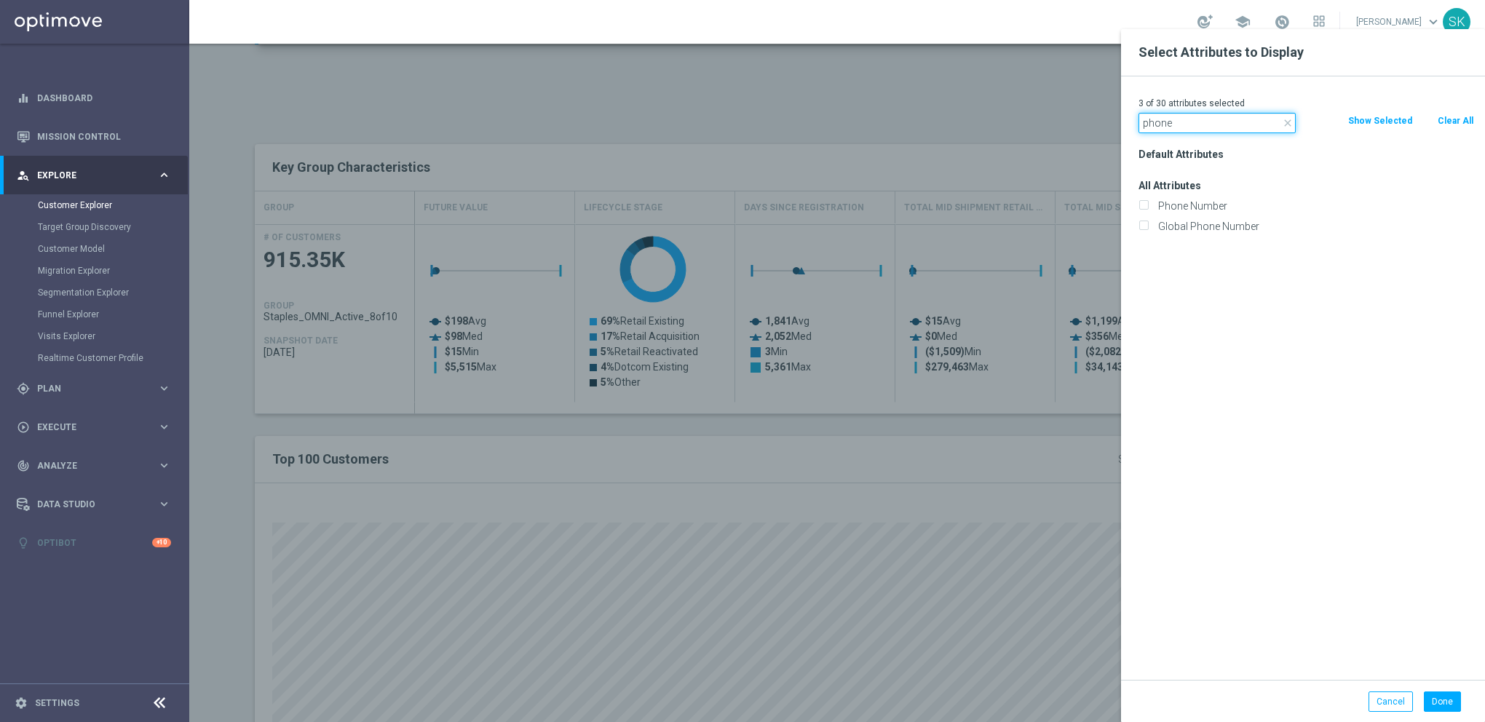
scroll to position [0, 0]
type input "phone"
click at [1144, 206] on input "Phone Number" at bounding box center [1143, 207] width 9 height 9
checkbox input "true"
click at [1437, 703] on button "Done" at bounding box center [1442, 702] width 37 height 20
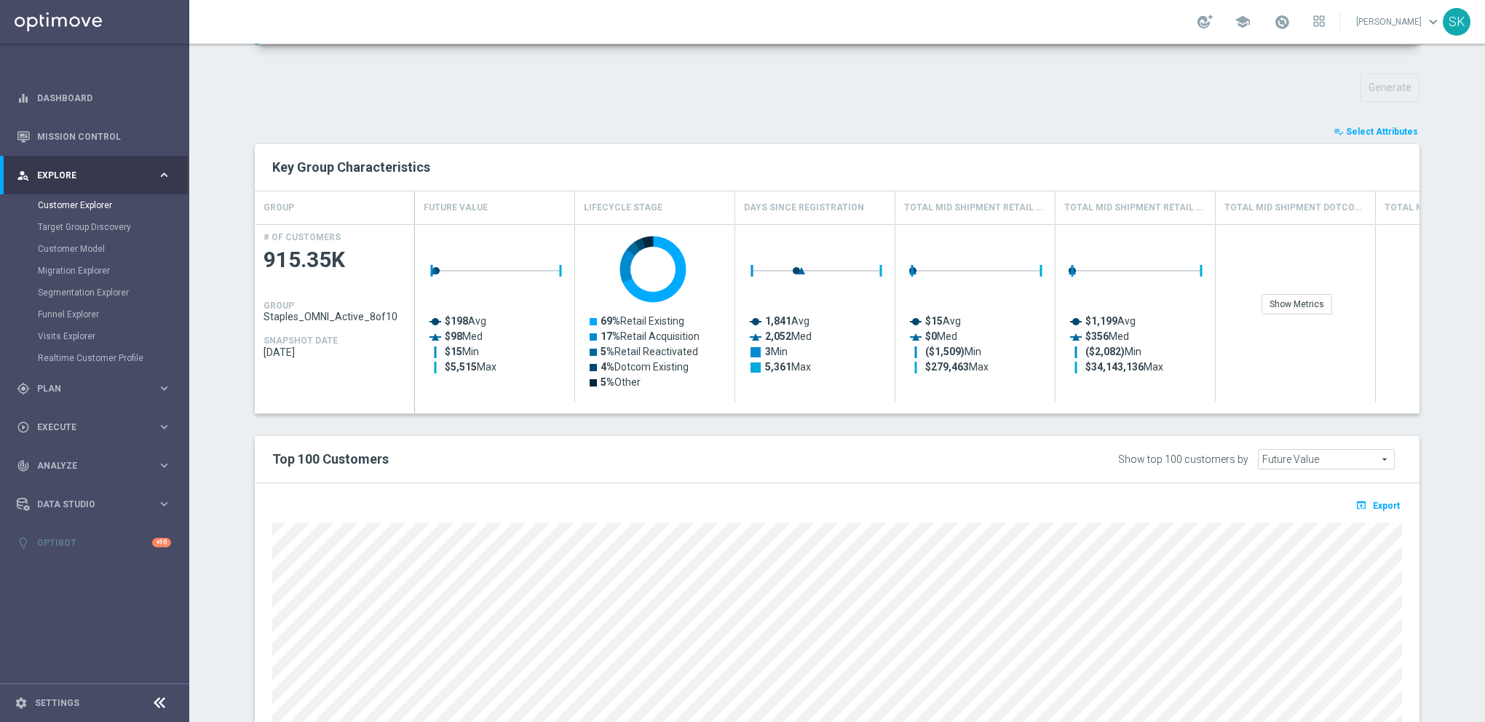
type input "Search"
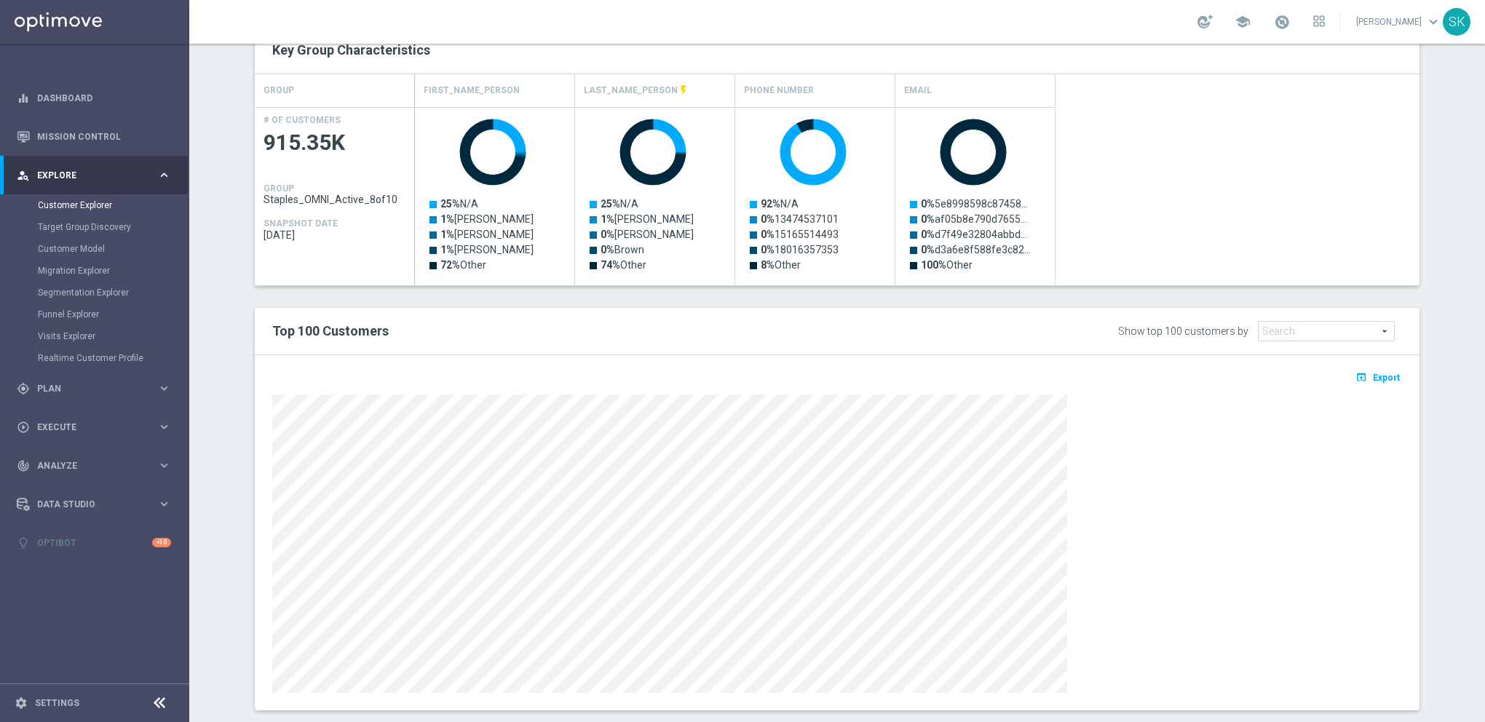
scroll to position [638, 0]
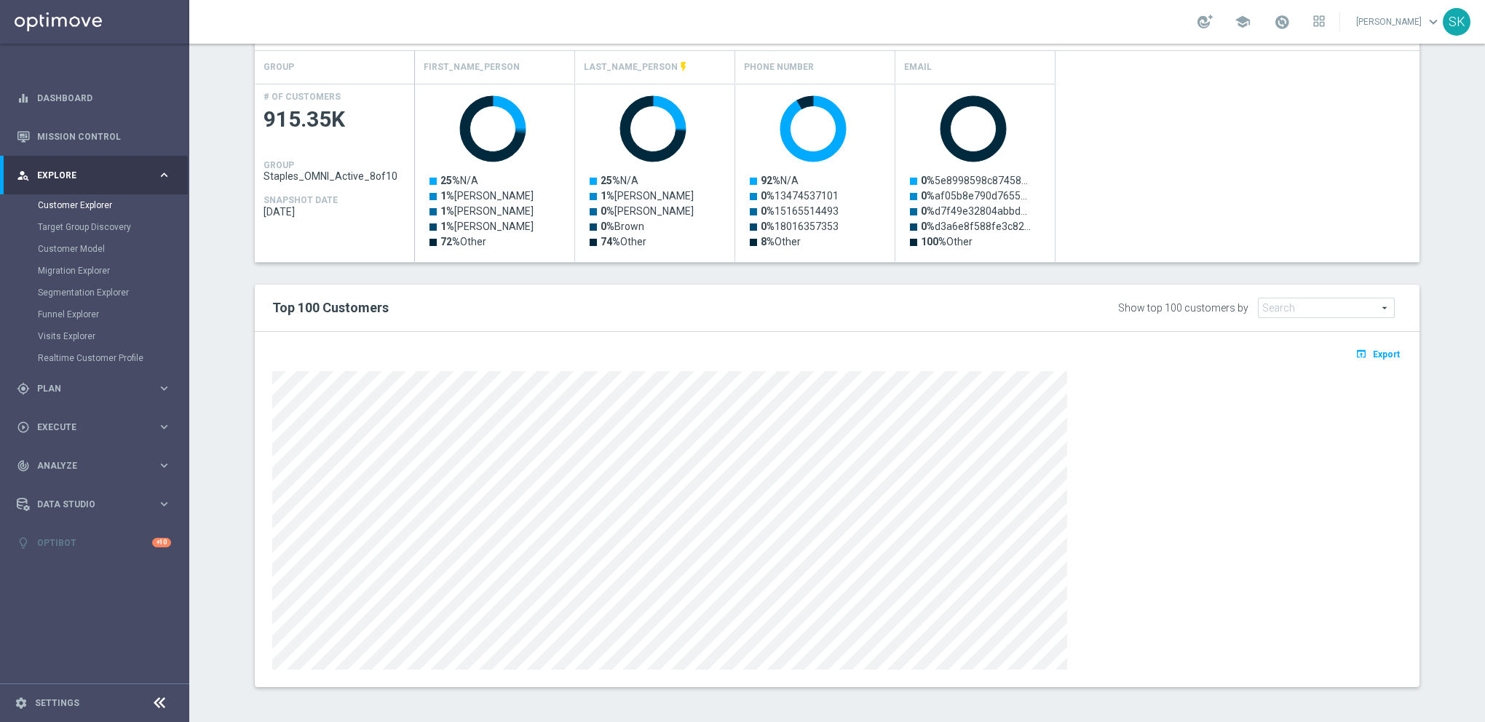
click at [1385, 357] on span "Export" at bounding box center [1386, 354] width 27 height 10
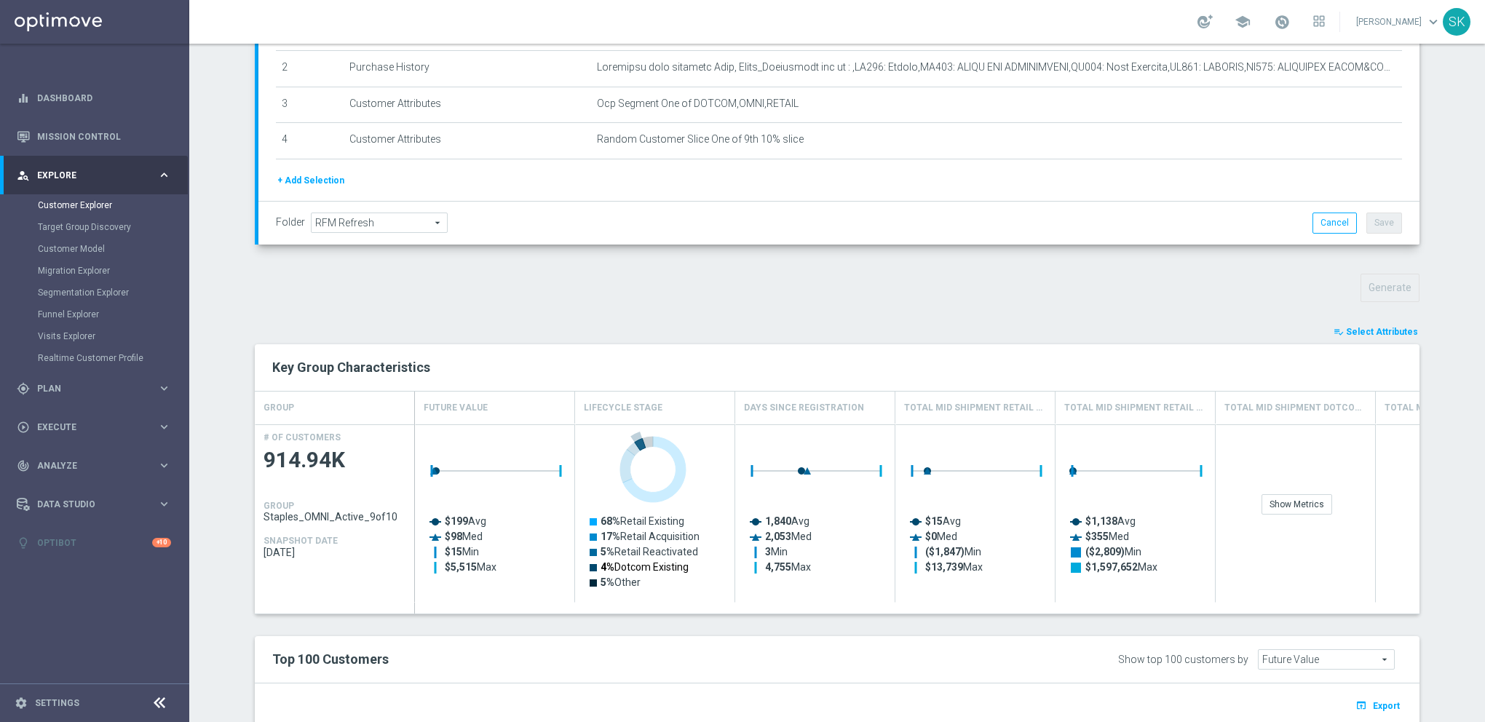
scroll to position [518, 0]
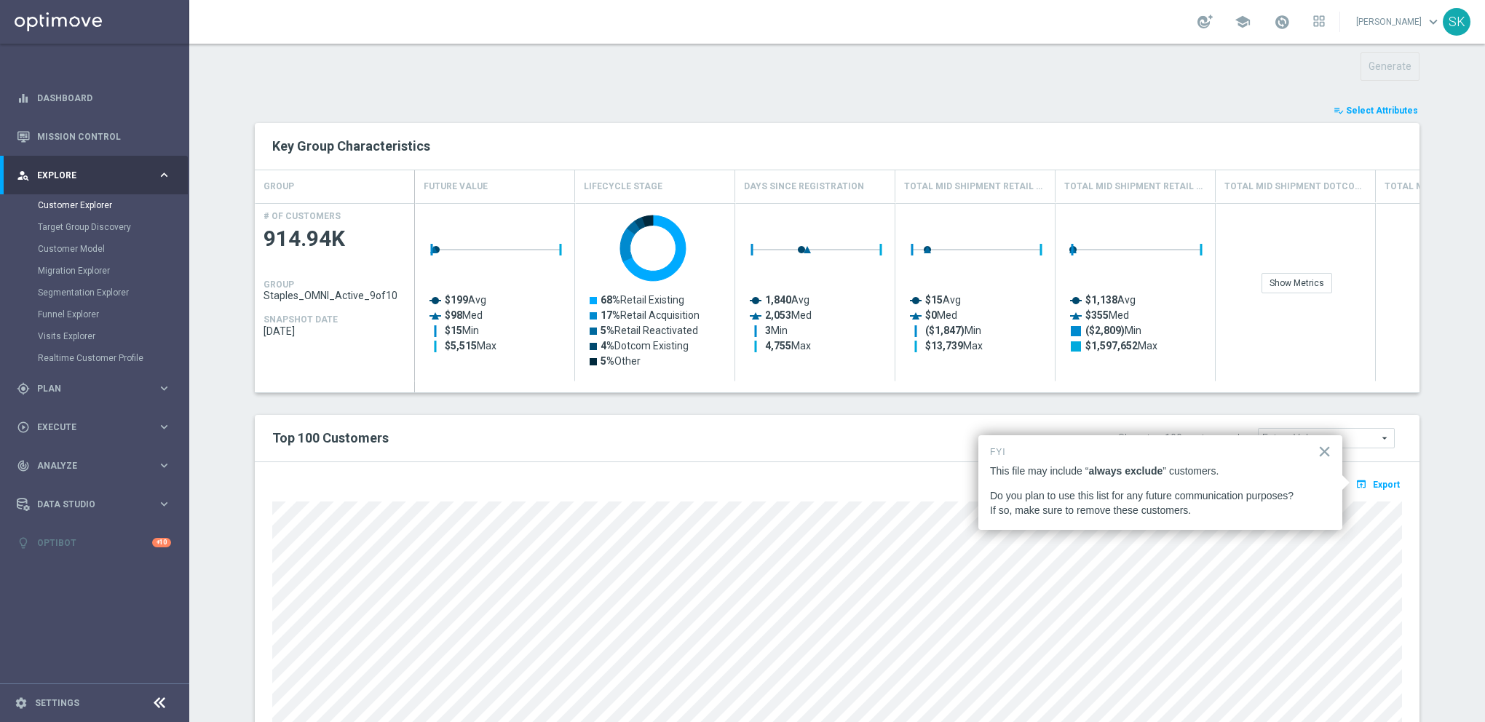
click at [1345, 107] on button "playlist_add_check Select Attributes" at bounding box center [1375, 111] width 87 height 16
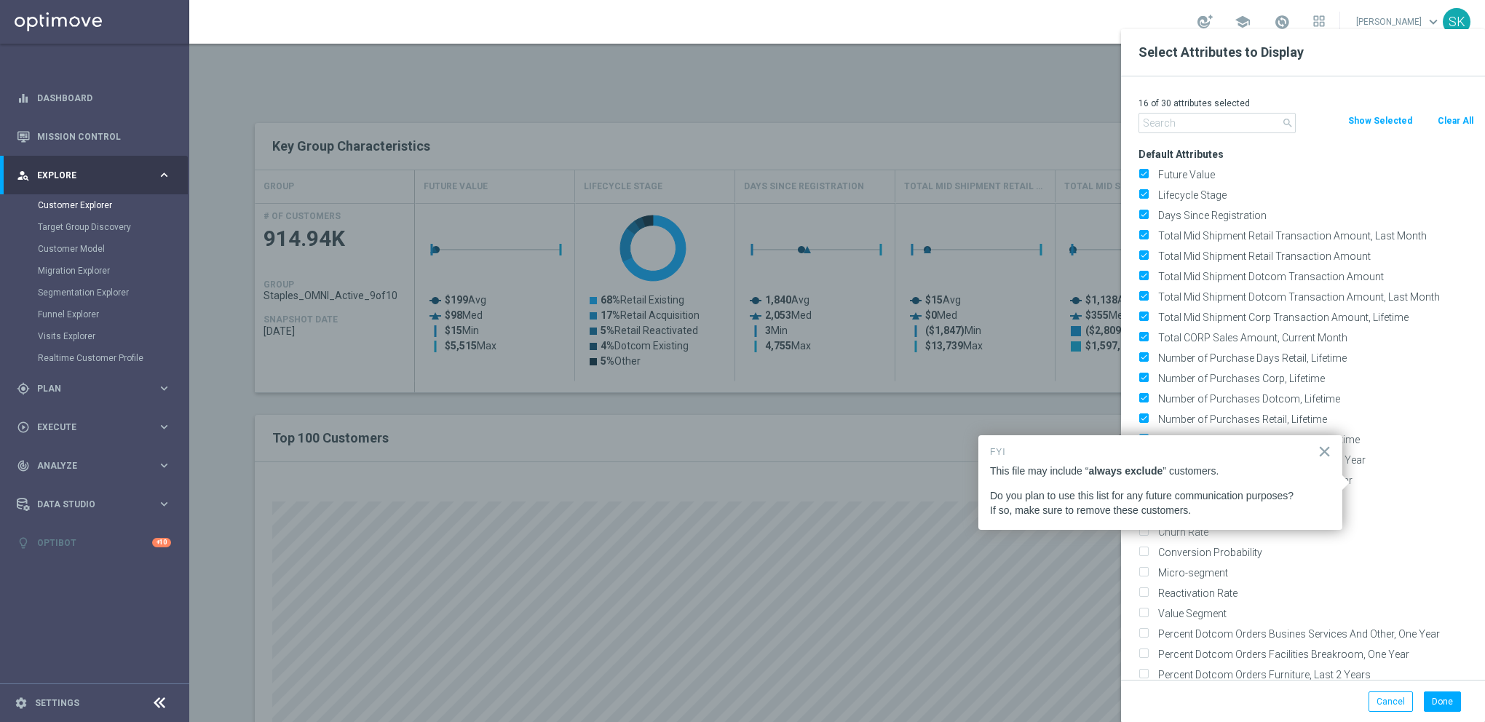
click at [1446, 120] on button "Clear All" at bounding box center [1455, 121] width 39 height 16
checkbox input "false"
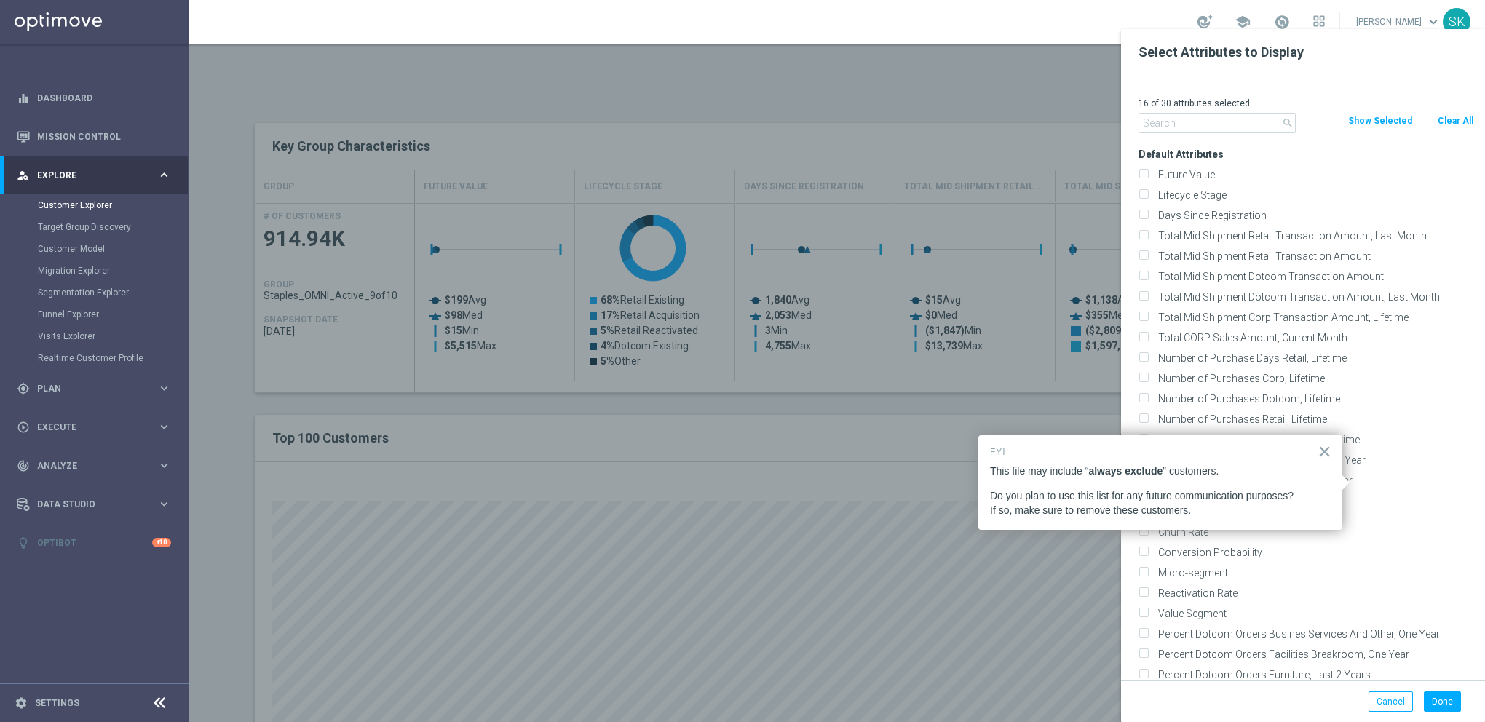
checkbox input "false"
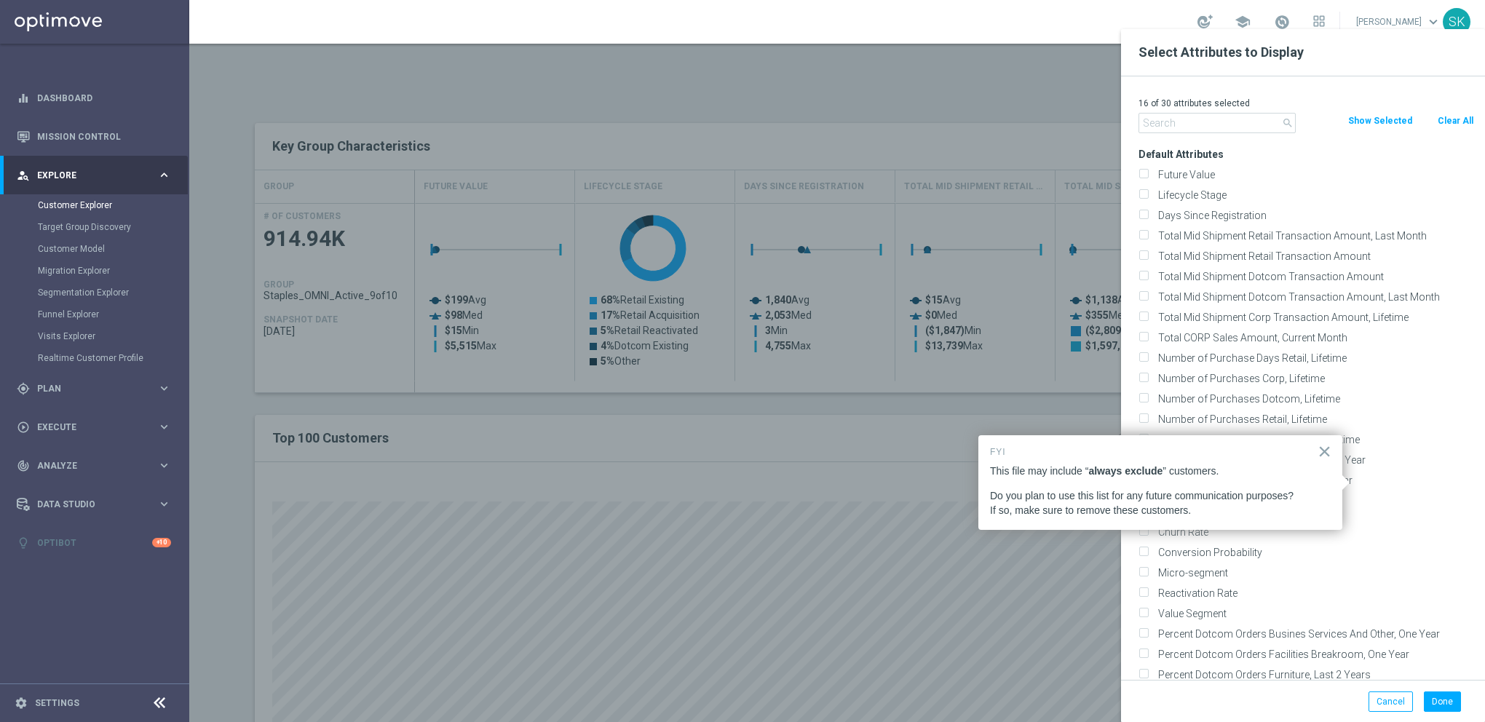
checkbox input "false"
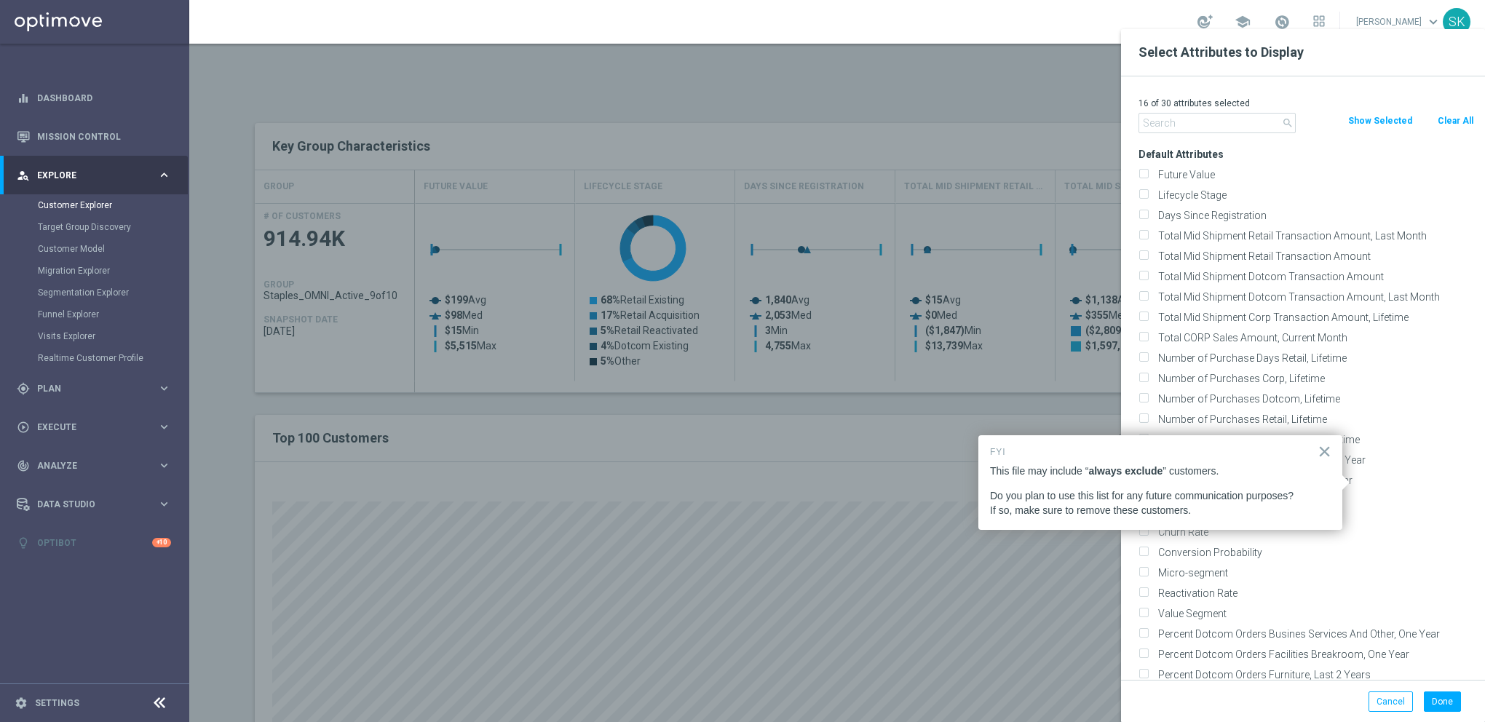
checkbox input "false"
click at [1194, 128] on input "text" at bounding box center [1217, 123] width 157 height 20
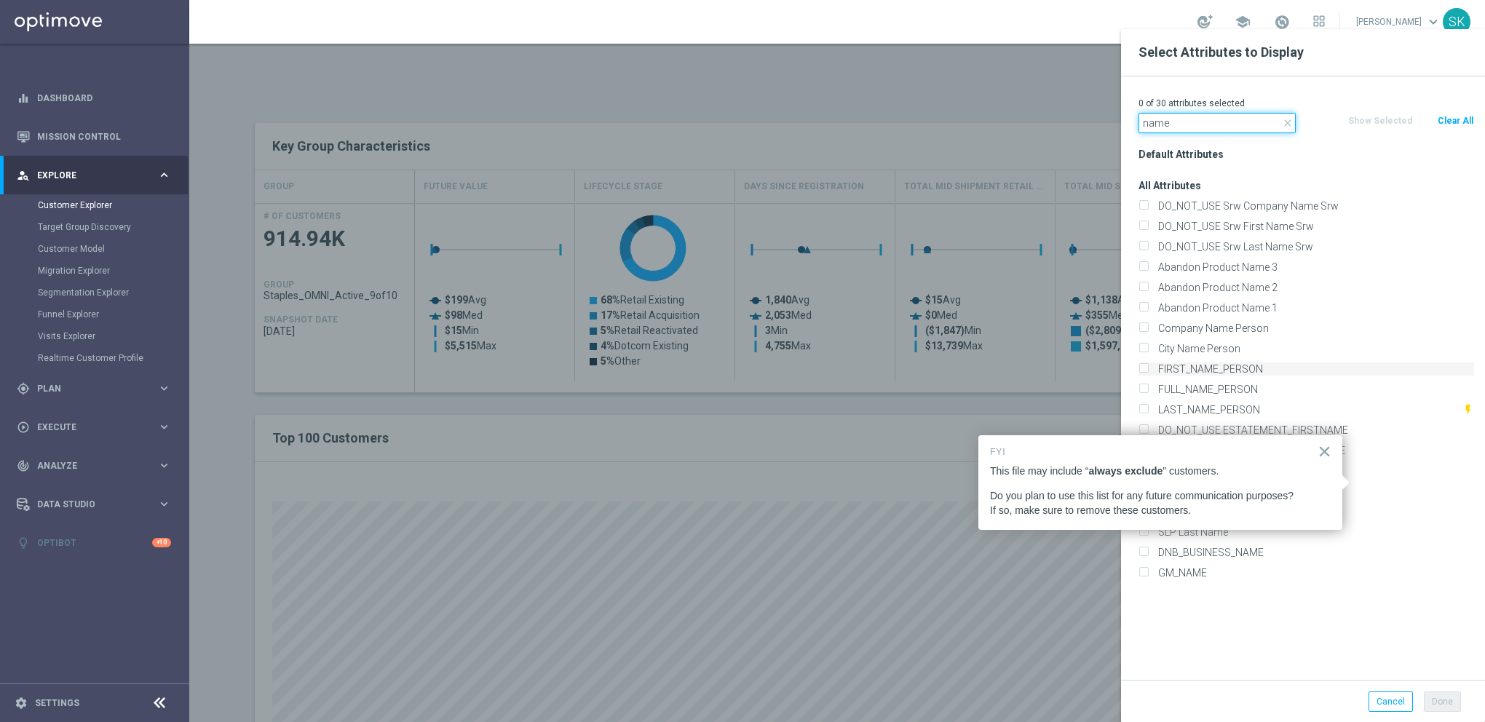
type input "name"
click at [1142, 367] on input "FIRST_NAME_PERSON" at bounding box center [1143, 370] width 9 height 9
checkbox input "true"
click at [1144, 408] on input "LAST_NAME_PERSON" at bounding box center [1143, 411] width 9 height 9
checkbox input "true"
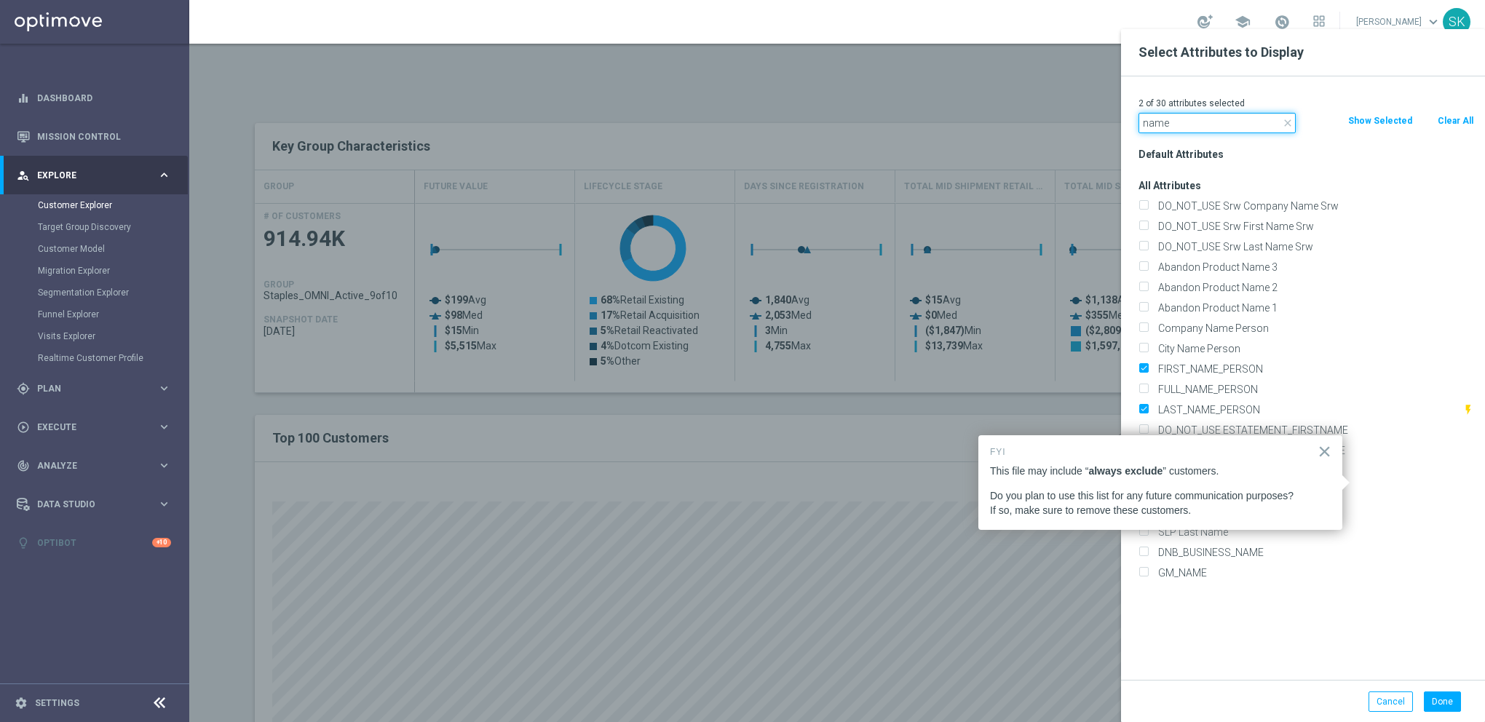
click at [1192, 124] on input "name" at bounding box center [1217, 123] width 157 height 20
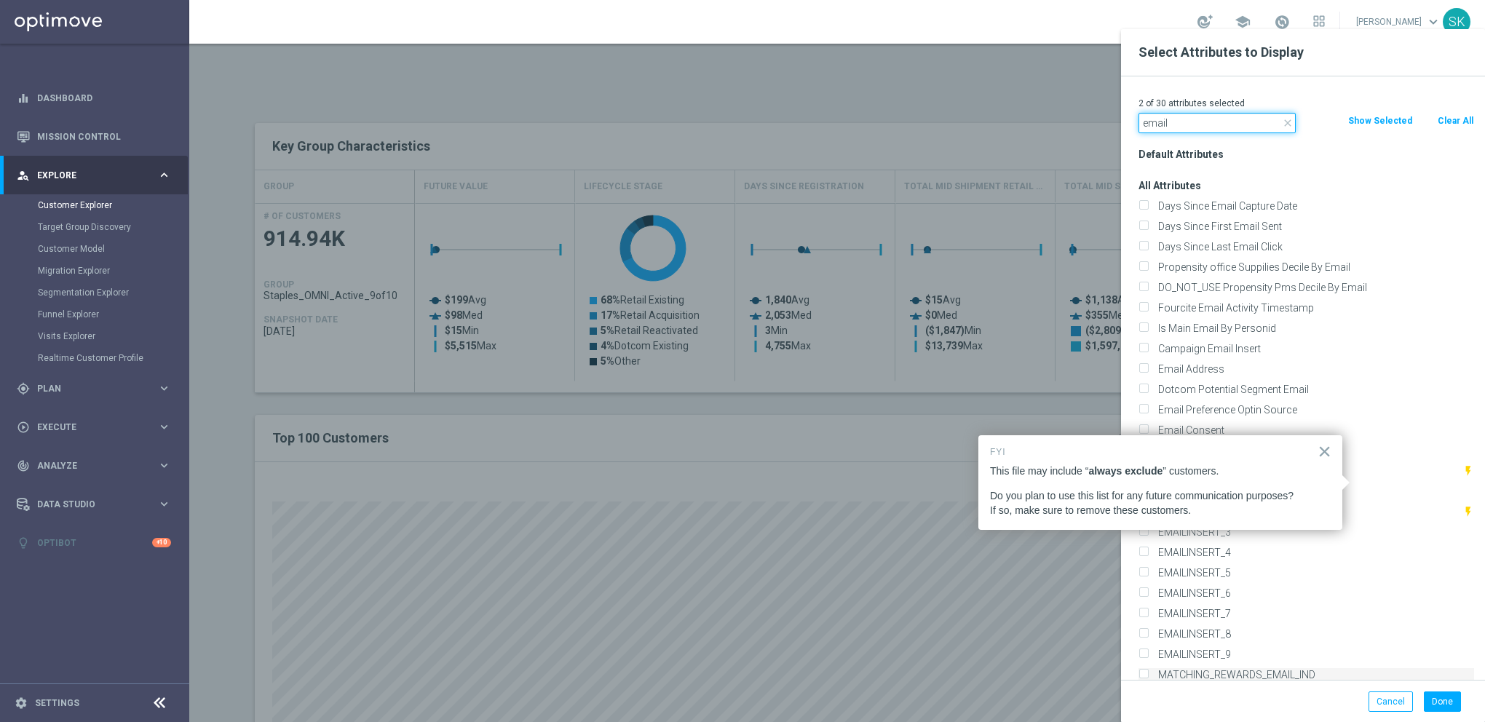
scroll to position [240, 0]
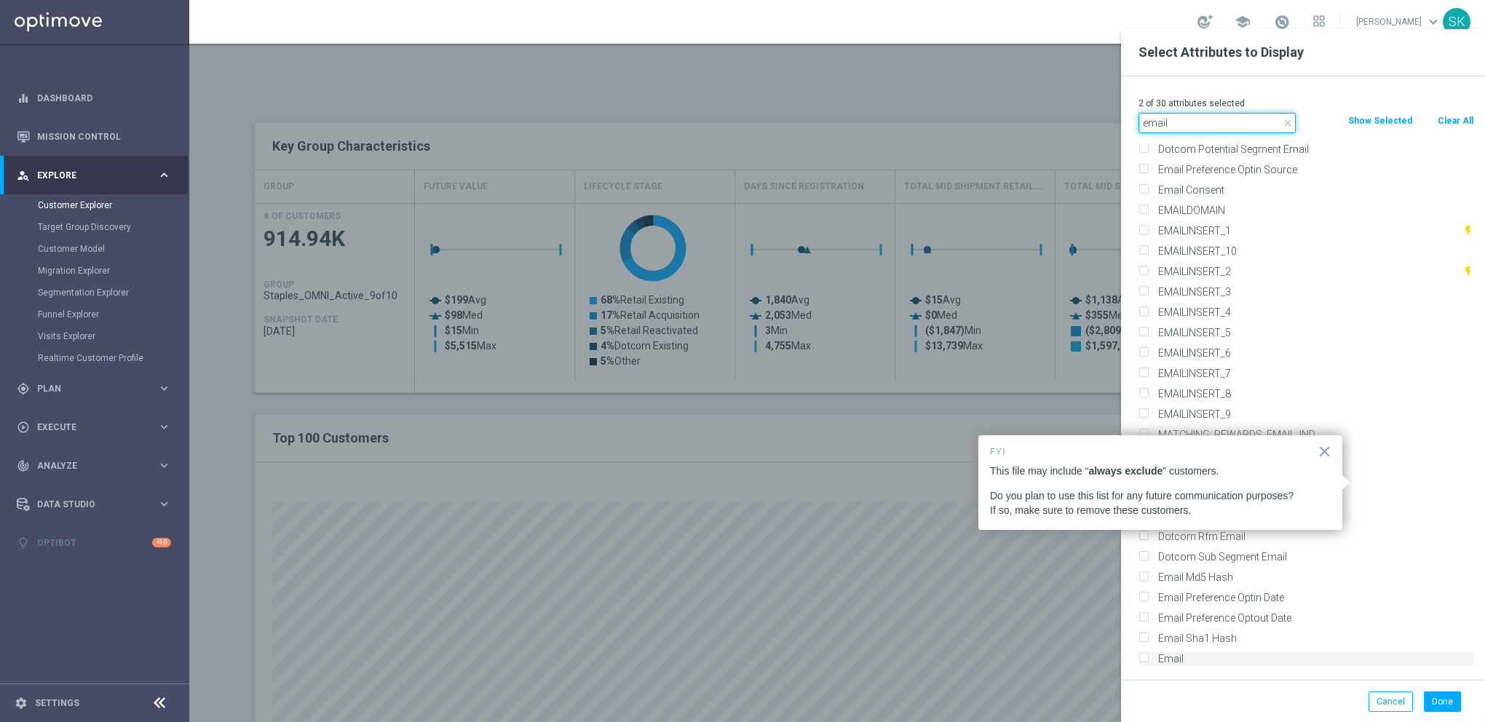
type input "email"
click at [1142, 657] on input "Email" at bounding box center [1143, 660] width 9 height 9
checkbox input "true"
click at [1170, 122] on input "email" at bounding box center [1217, 123] width 157 height 20
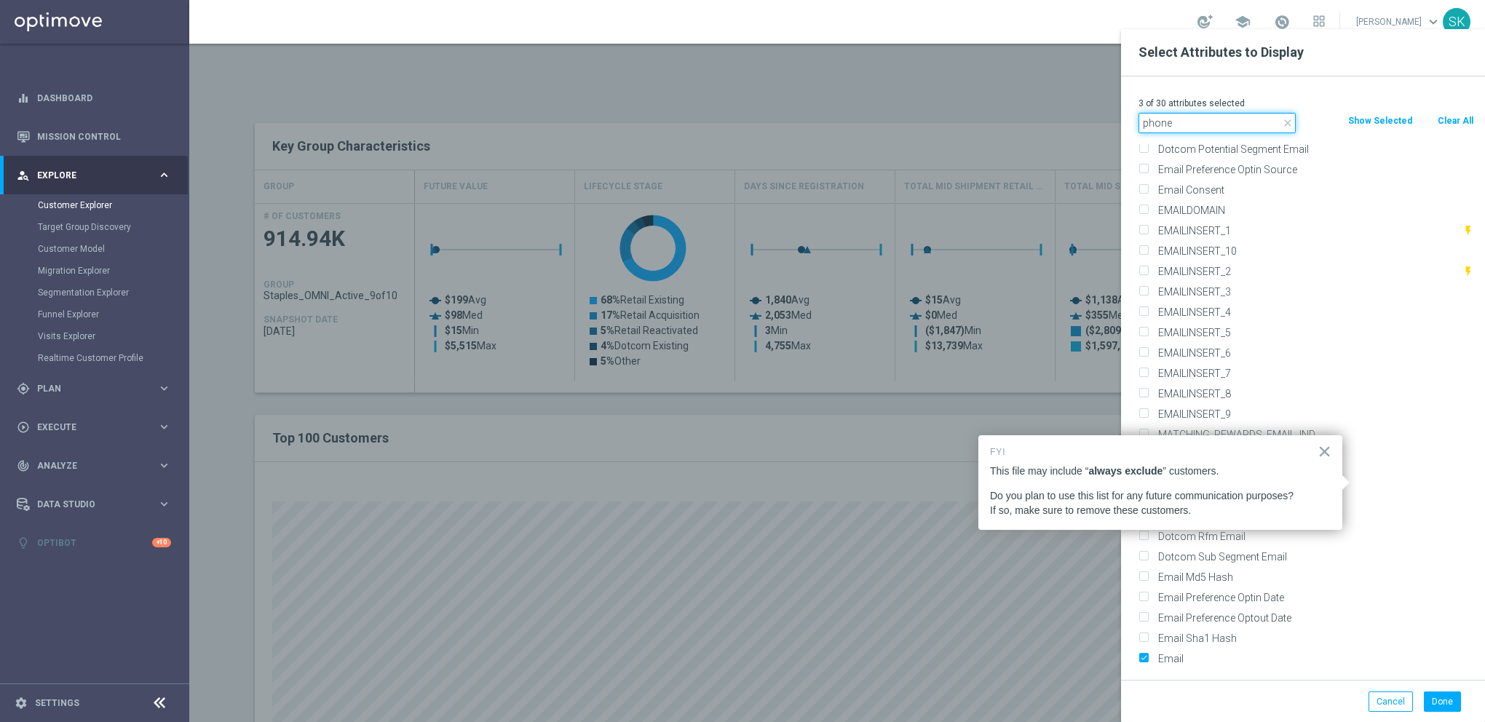
scroll to position [0, 0]
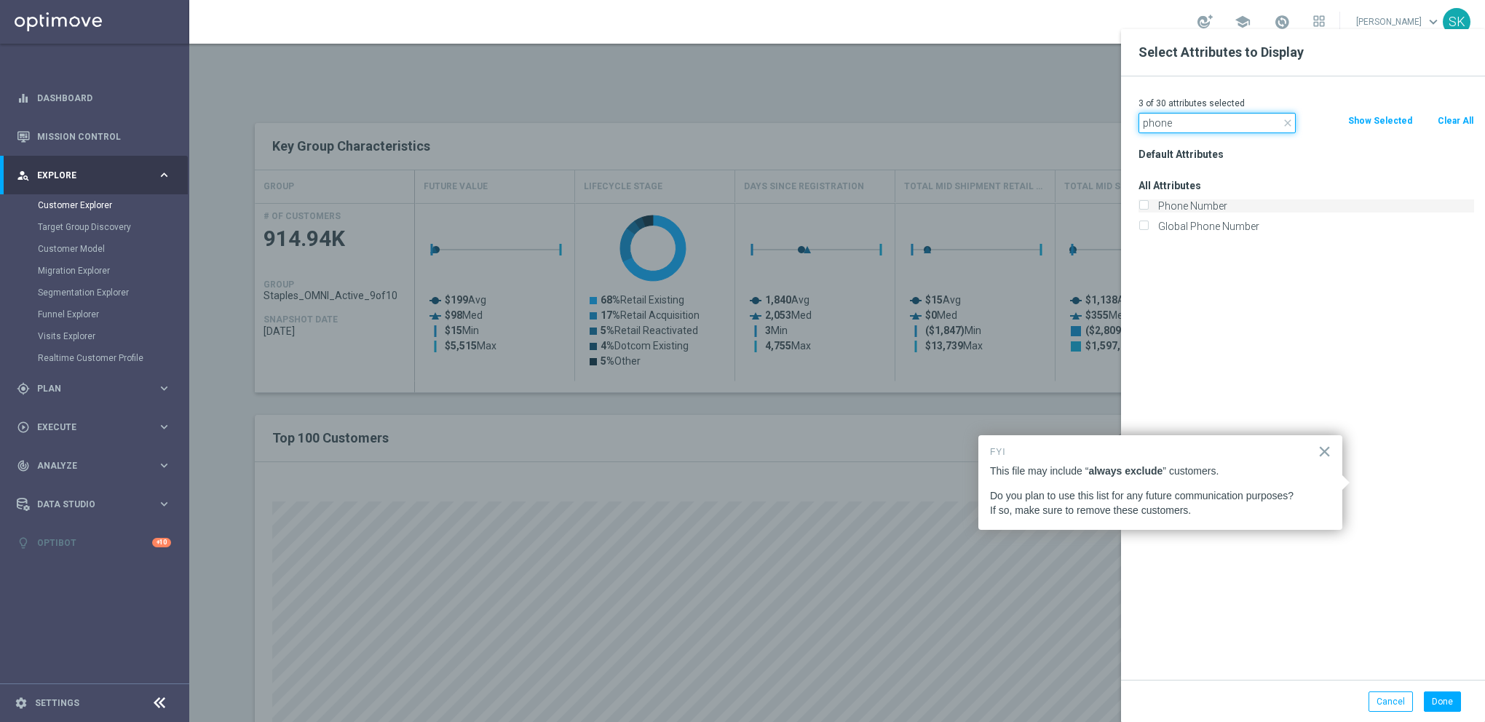
type input "phone"
click at [1143, 205] on input "Phone Number" at bounding box center [1143, 207] width 9 height 9
checkbox input "true"
click at [1436, 696] on button "Done" at bounding box center [1442, 702] width 37 height 20
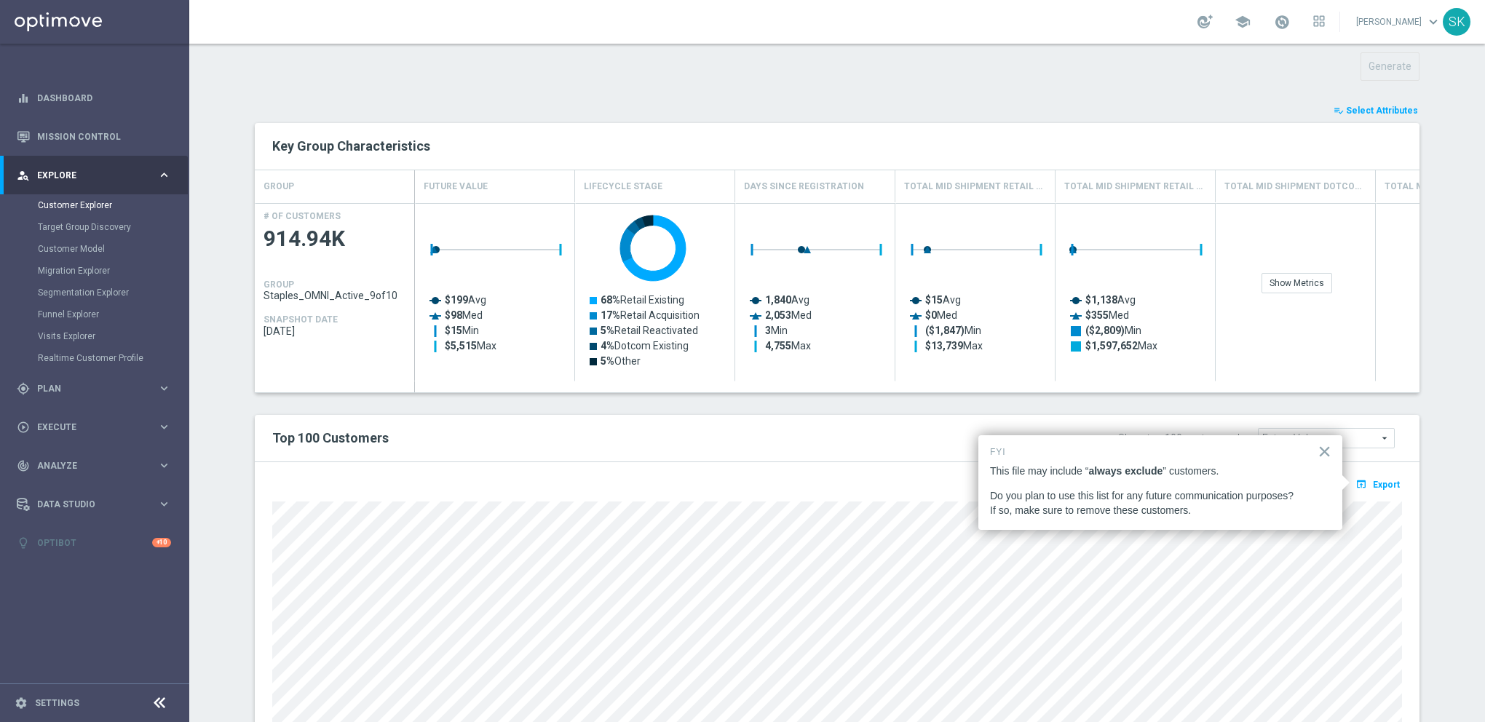
type input "Search"
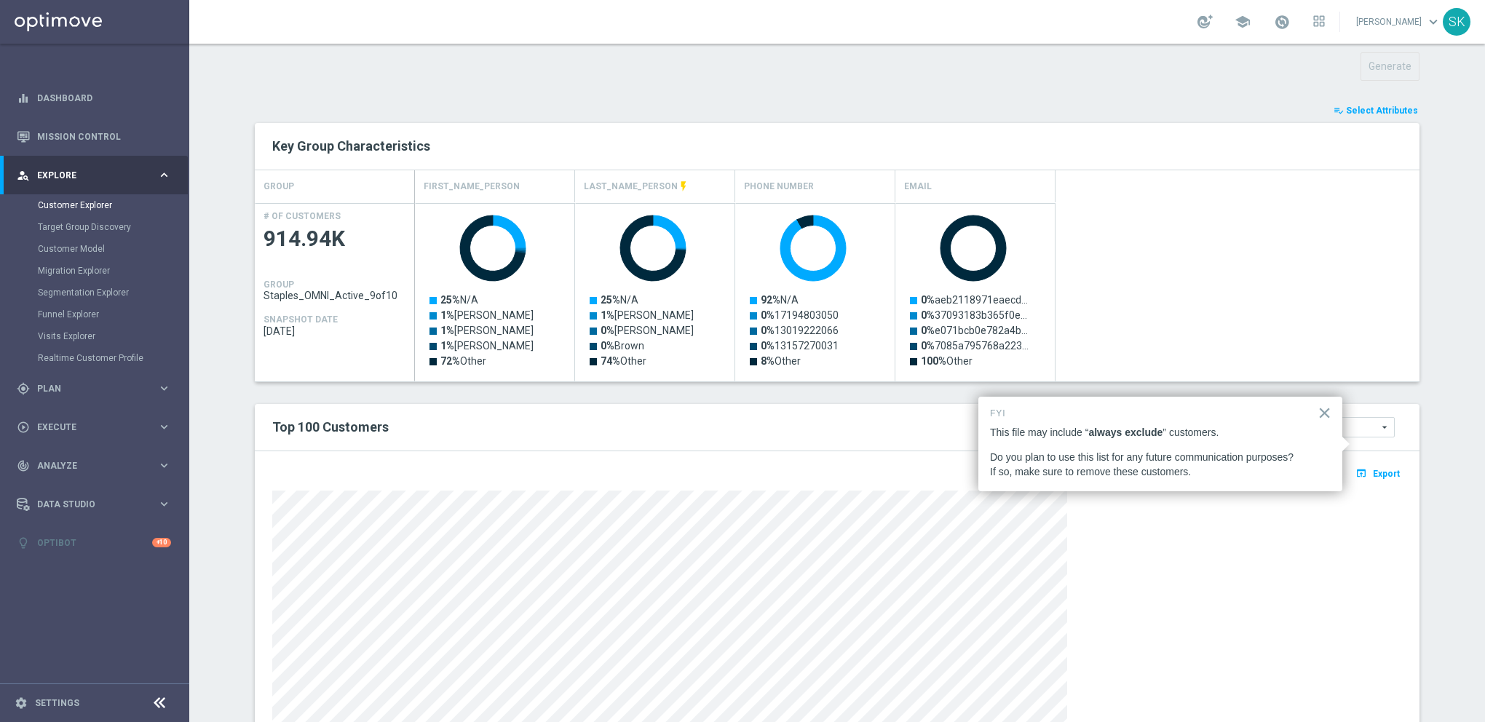
scroll to position [591, 0]
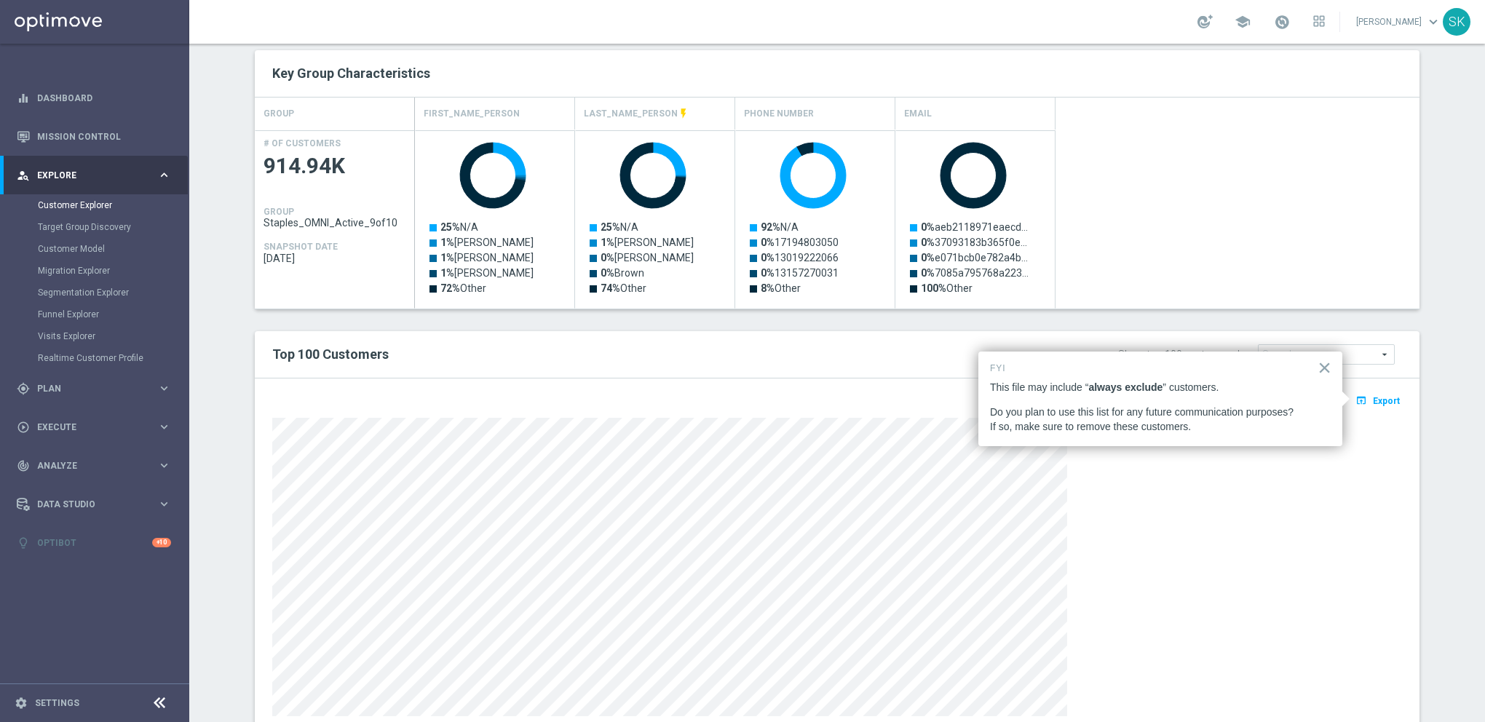
click at [1009, 331] on div "Top 100 Customers Show top 100 customers by Future Value Search arrow_drop_down…" at bounding box center [837, 354] width 1165 height 47
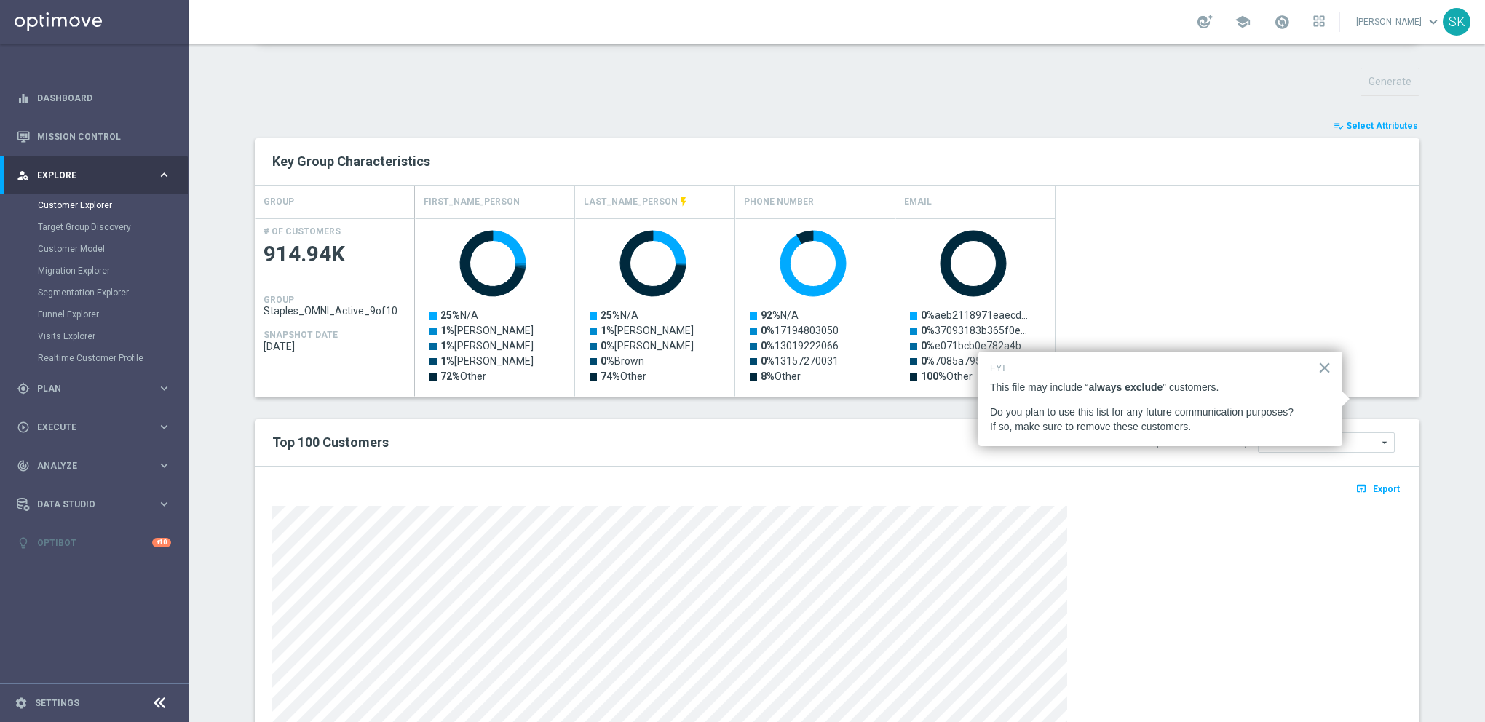
scroll to position [446, 0]
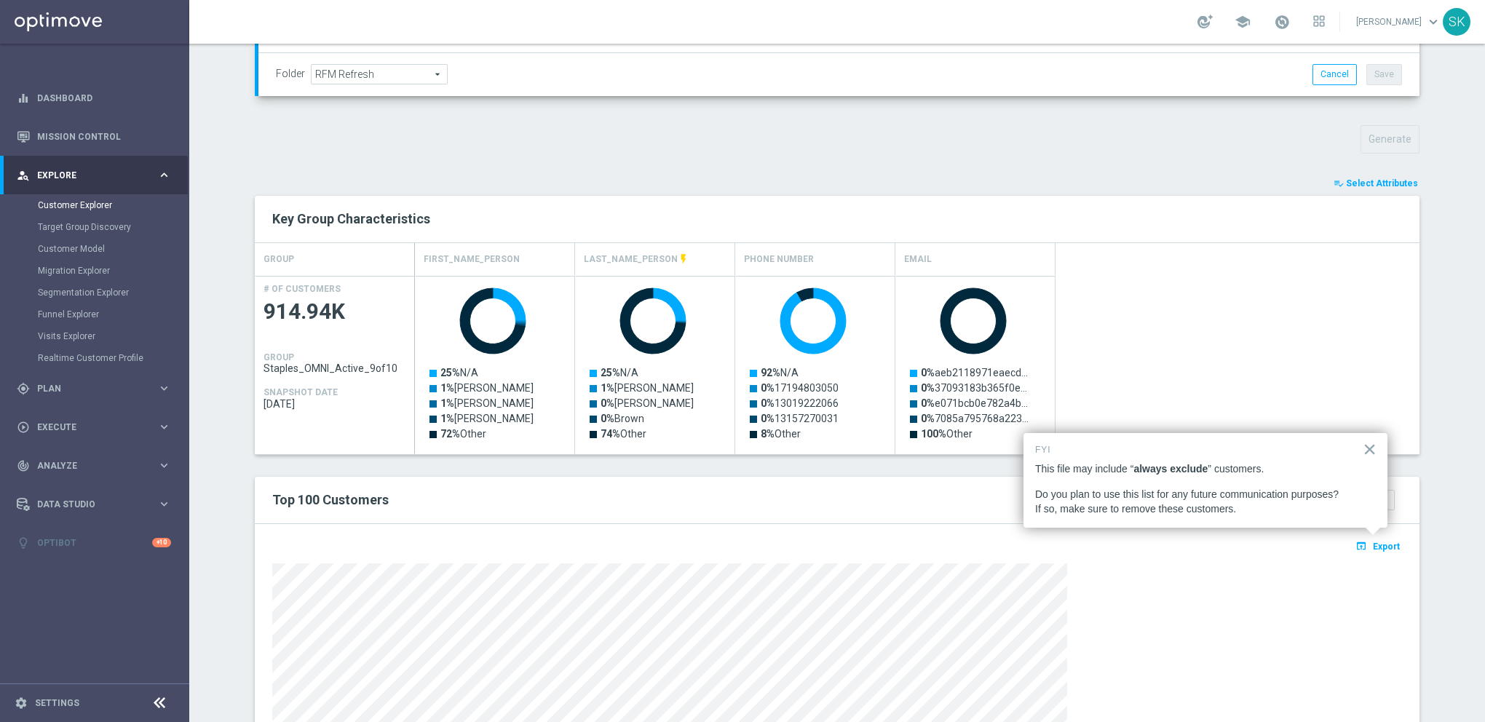
drag, startPoint x: 1374, startPoint y: 183, endPoint x: 1378, endPoint y: 193, distance: 10.1
click at [1375, 183] on span "Select Attributes" at bounding box center [1382, 183] width 72 height 10
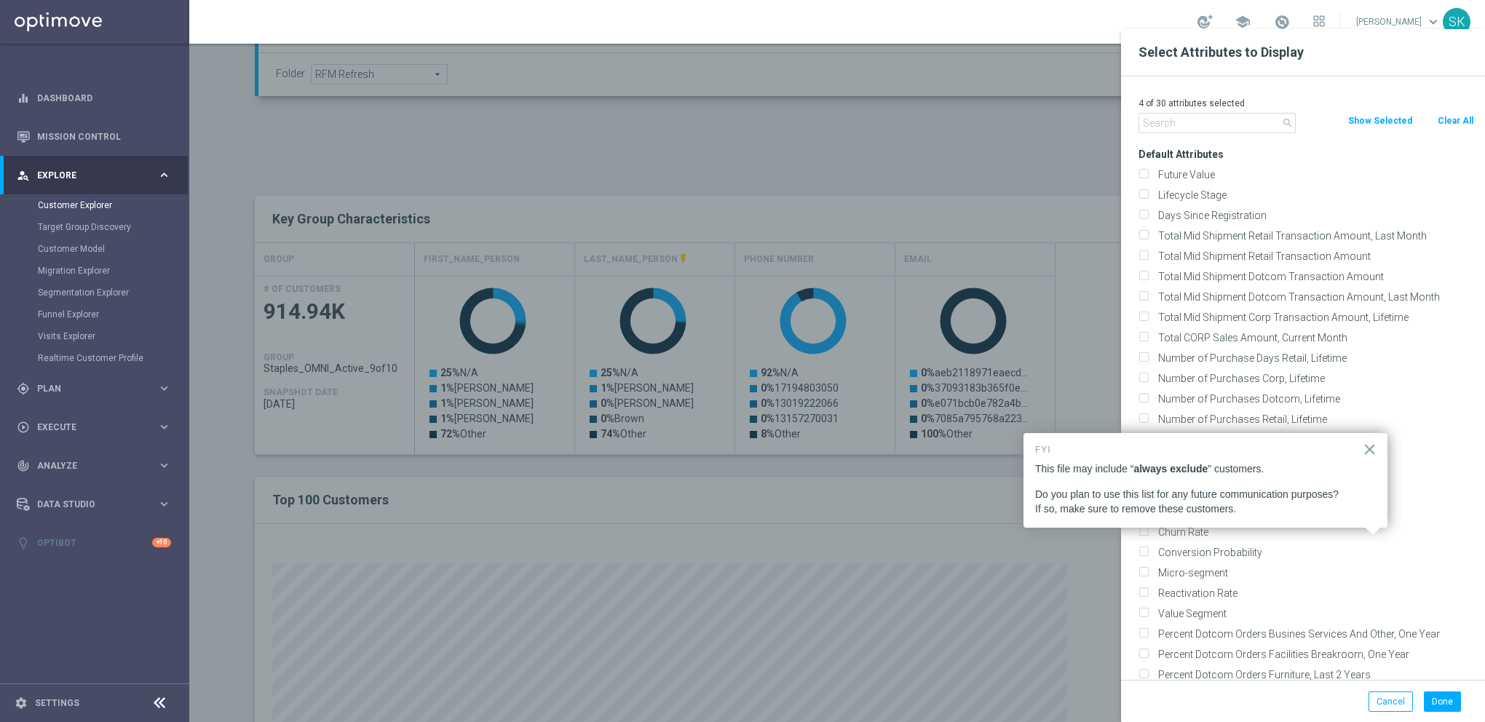
click at [1020, 135] on div at bounding box center [931, 390] width 1485 height 722
drag, startPoint x: 1382, startPoint y: 697, endPoint x: 1277, endPoint y: 602, distance: 141.7
click at [1382, 695] on button "Cancel" at bounding box center [1391, 702] width 44 height 20
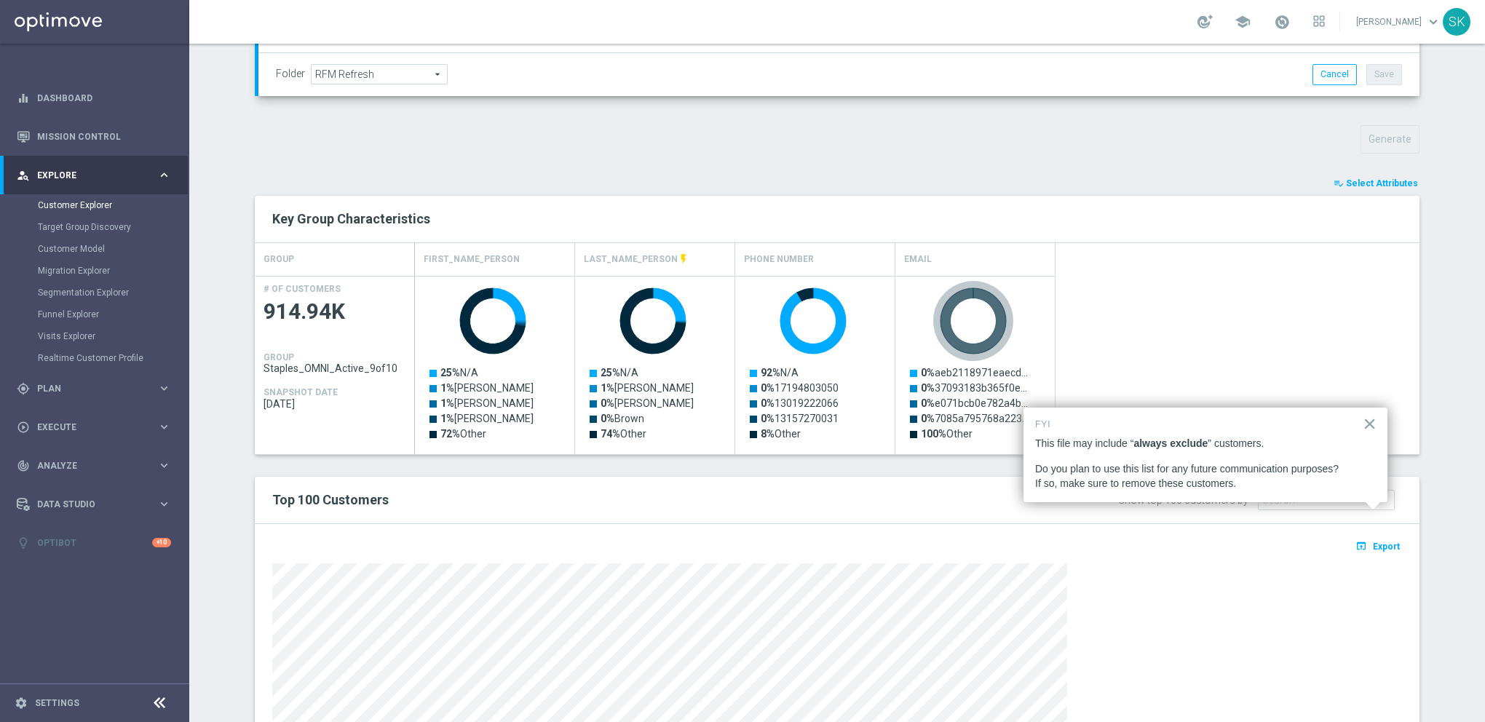
scroll to position [638, 0]
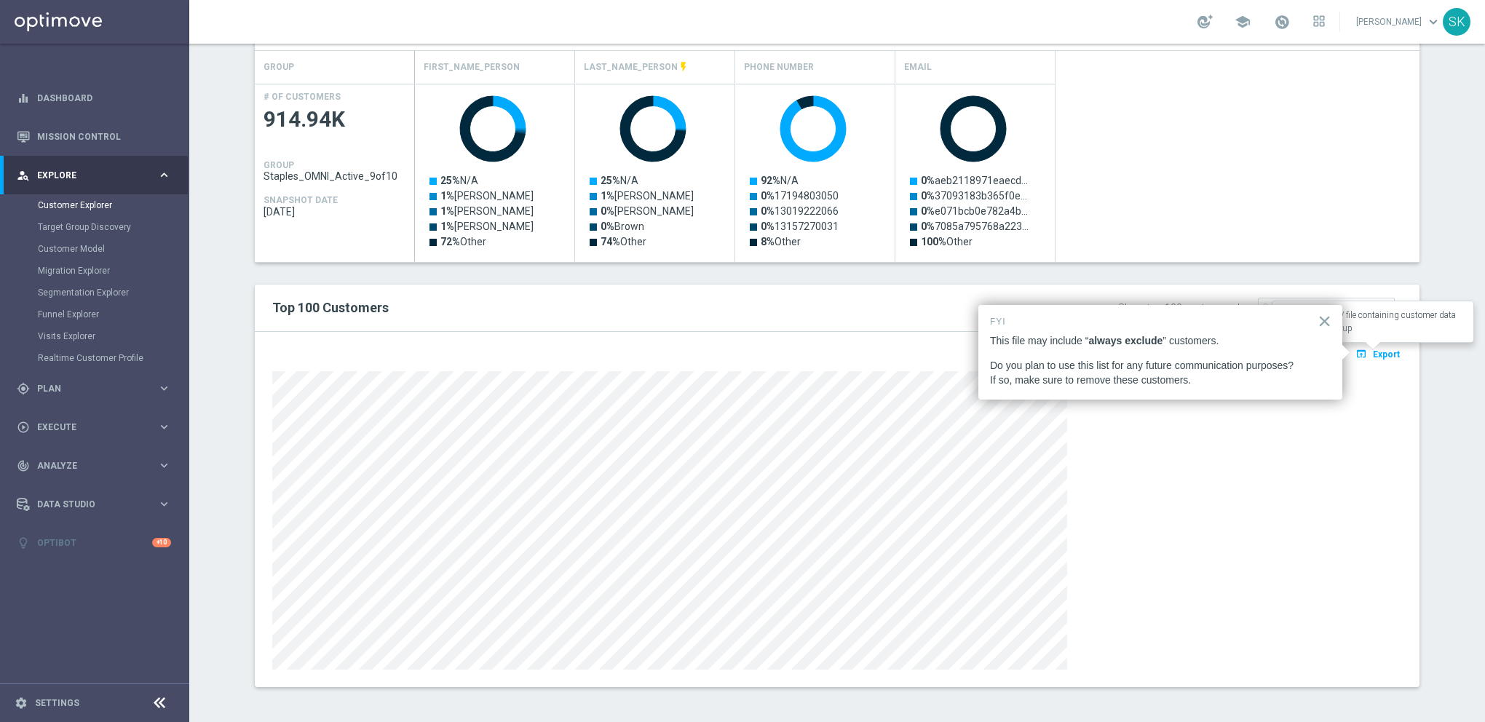
click at [1383, 352] on span "Export" at bounding box center [1386, 354] width 27 height 10
